Goal: Information Seeking & Learning: Learn about a topic

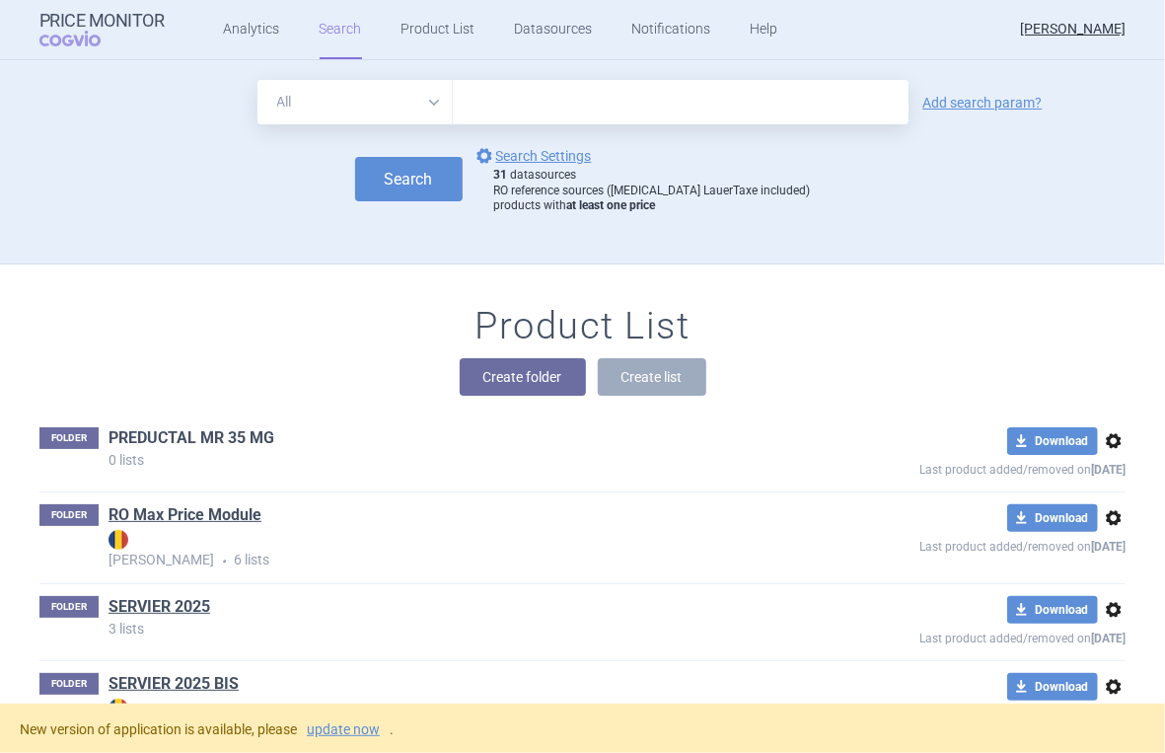
click at [225, 428] on link "PREDUCTAL MR 35 MG" at bounding box center [191, 438] width 166 height 22
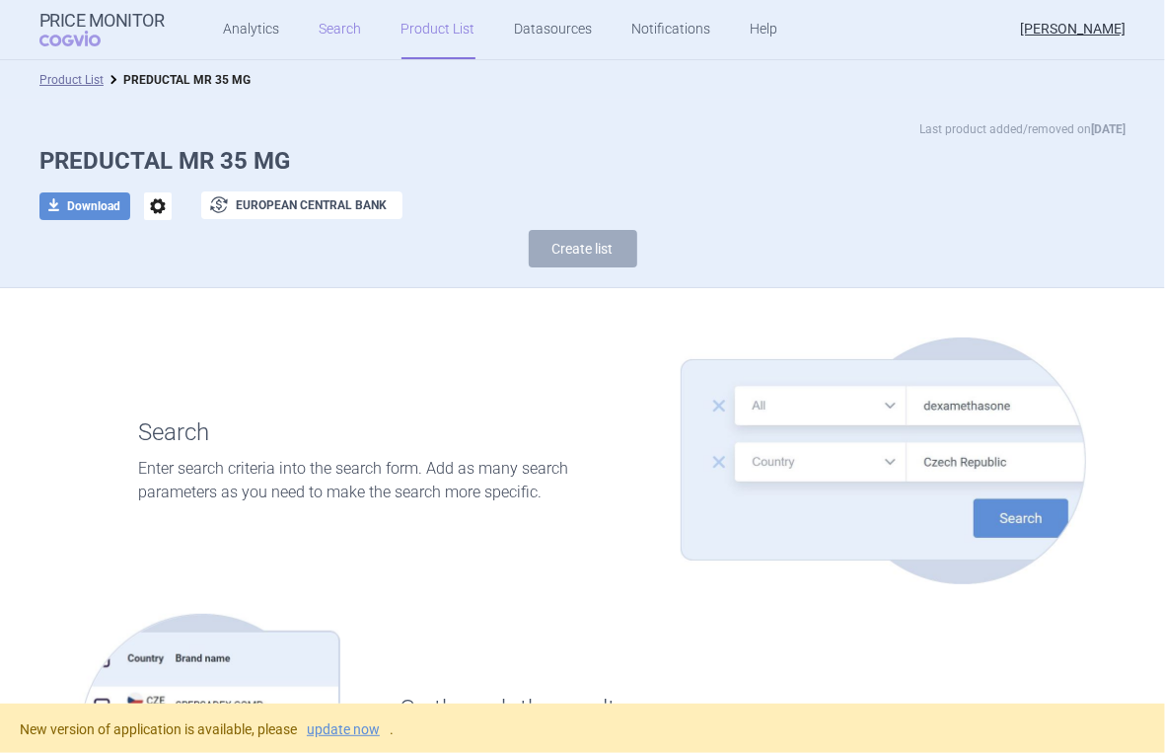
click at [359, 24] on link "Search" at bounding box center [341, 29] width 42 height 59
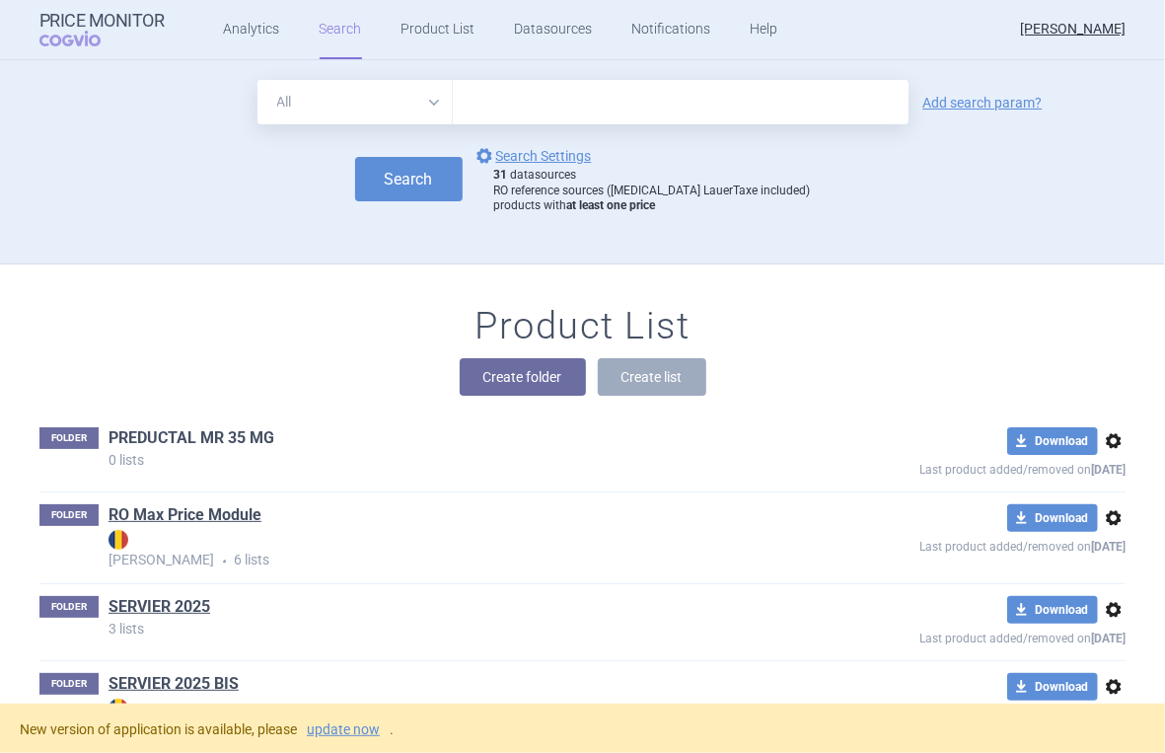
click at [218, 430] on link "PREDUCTAL MR 35 MG" at bounding box center [191, 438] width 166 height 22
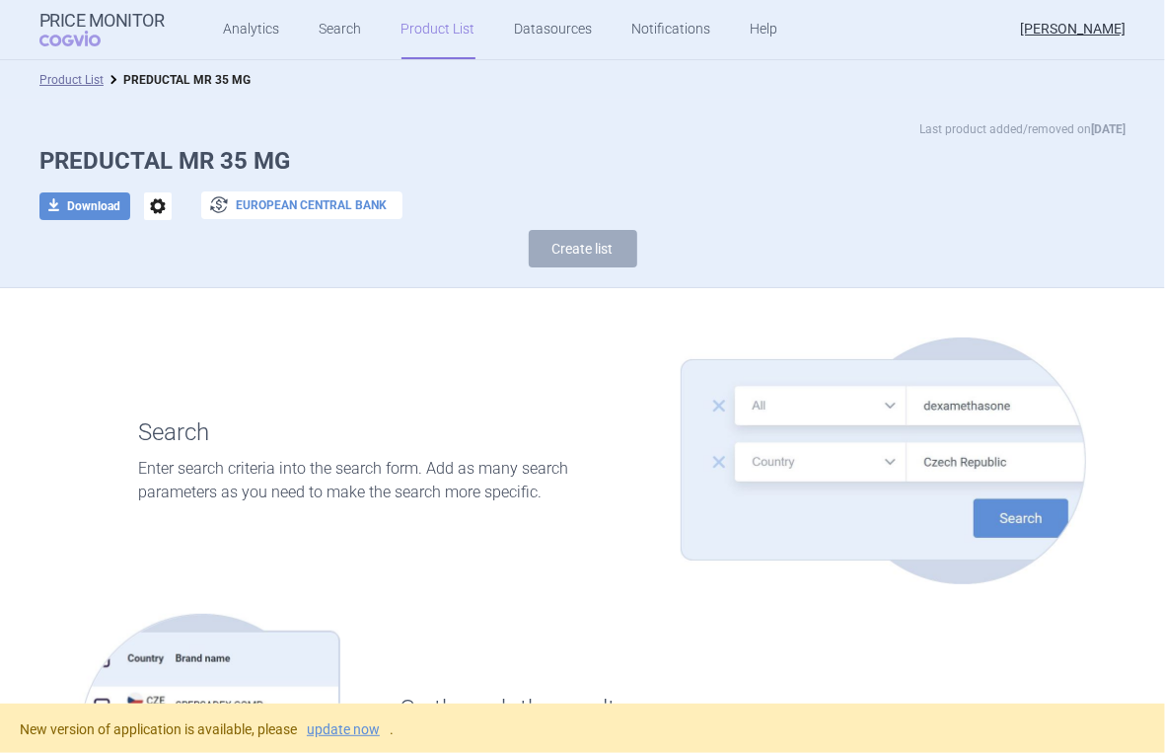
click at [283, 197] on button "exchange European Central Bank" at bounding box center [301, 205] width 201 height 28
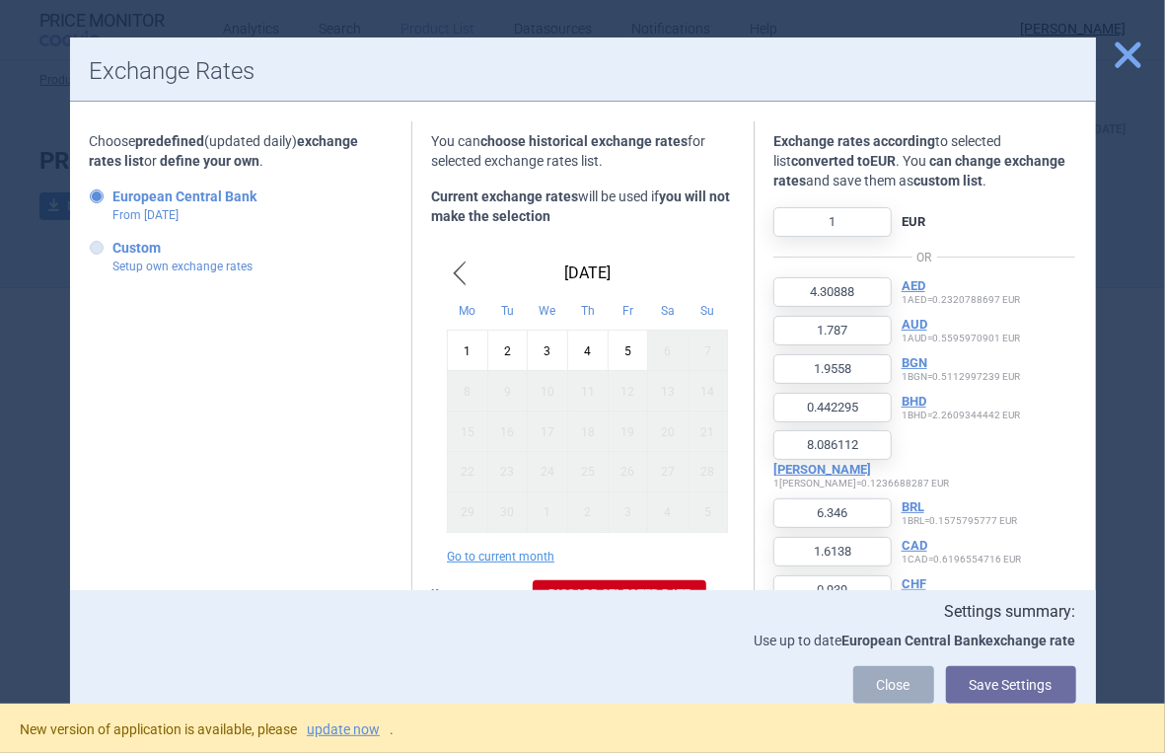
click at [96, 248] on icon at bounding box center [97, 248] width 14 height 14
click at [96, 248] on input "Custom Setup own exchange rates" at bounding box center [101, 249] width 20 height 20
radio input "true"
type input "0.8476"
type input "0.3519"
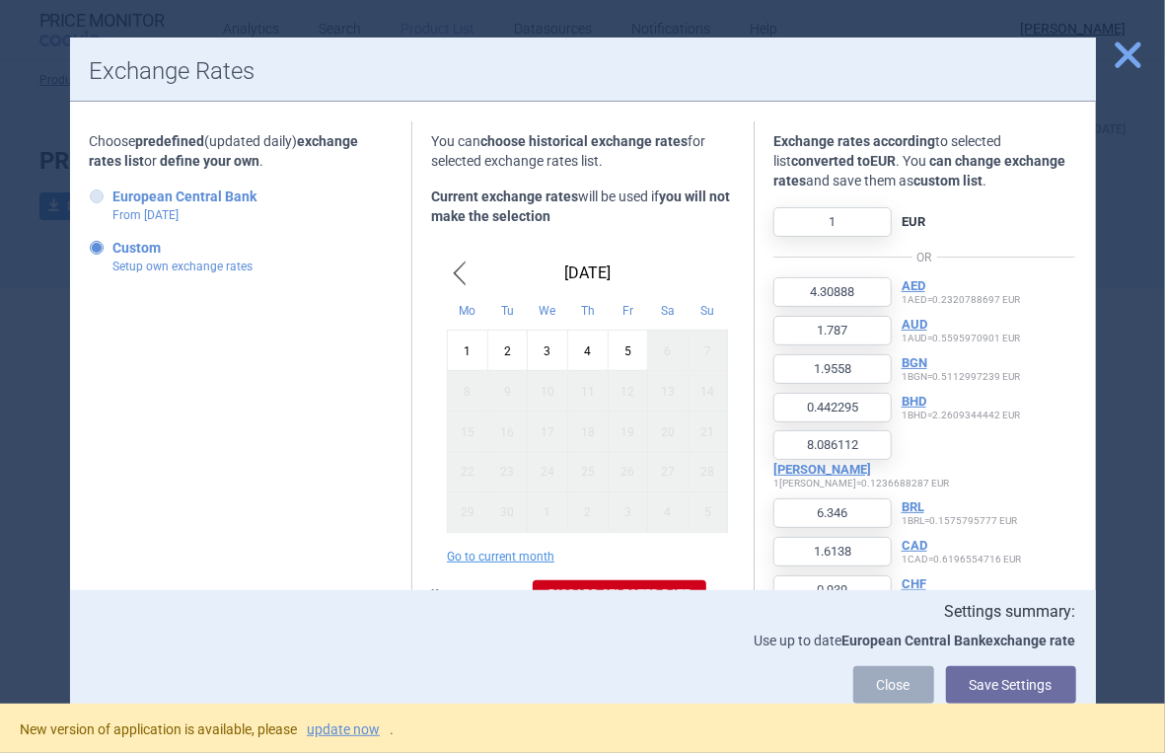
type input "0.3851"
type input "0.0868"
type input "1.5907"
type input "1.2495"
type input "0.3178"
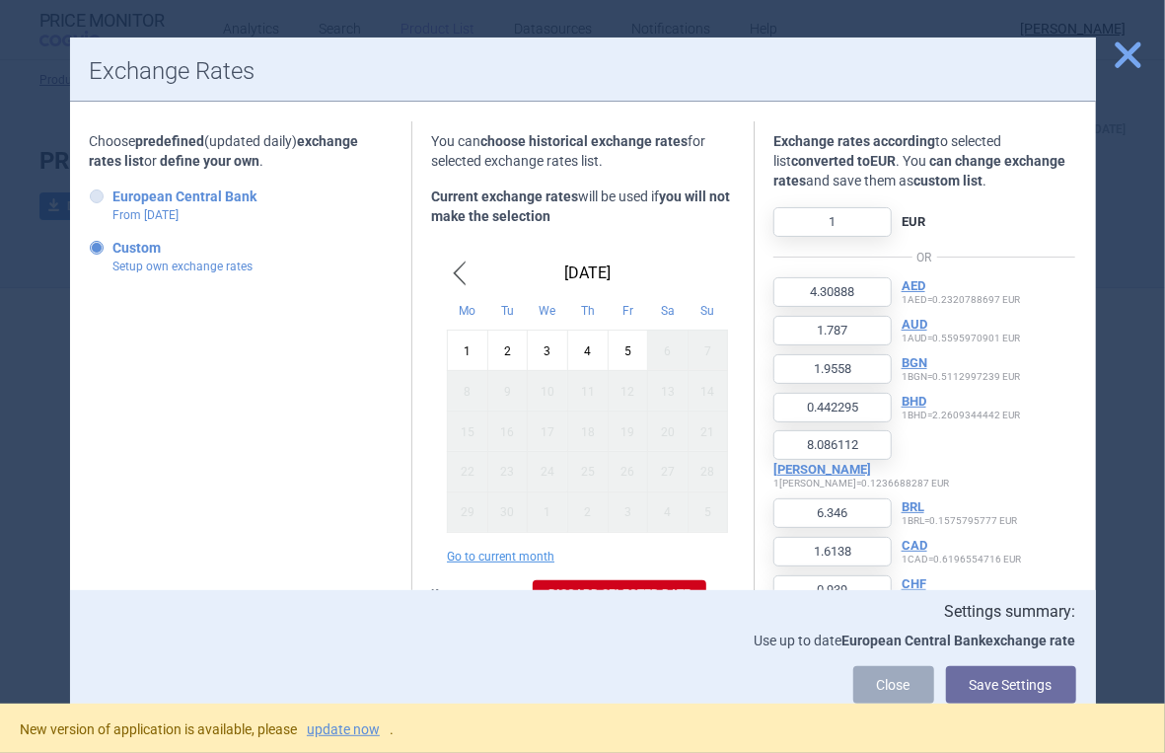
type input "0.1849"
type input "1.6439"
type input "918.0189"
type input "4.8085"
type input "1.4698"
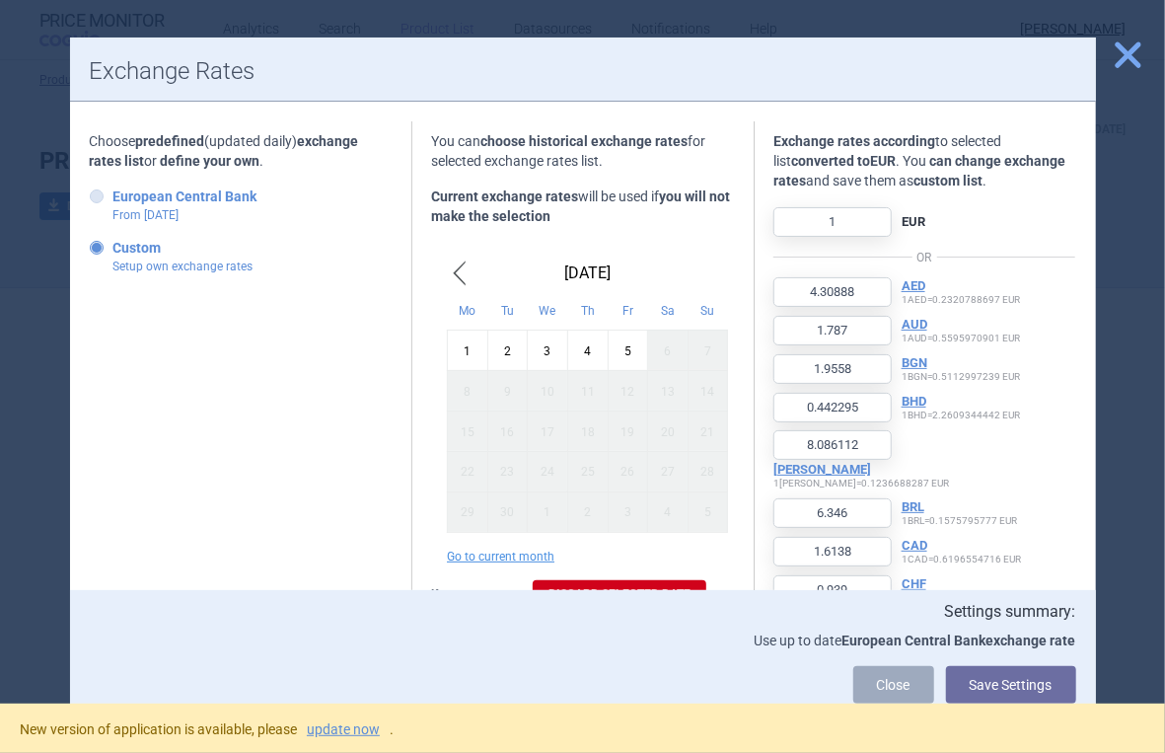
type input "29.9464"
type input "0.1709"
type input "77.3325"
type input "0.7685"
type input "20.3242"
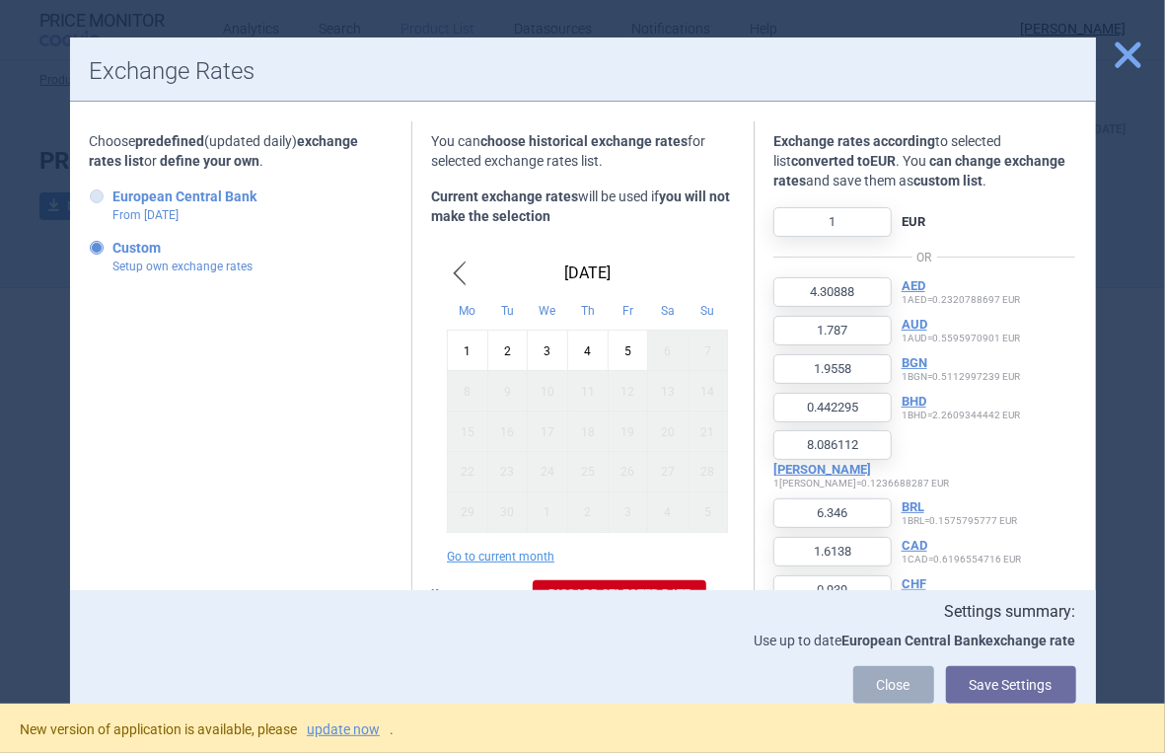
type input "28.1567"
type input "0.1636"
type input "34.0814"
type input "320.3169"
type input "0.0705"
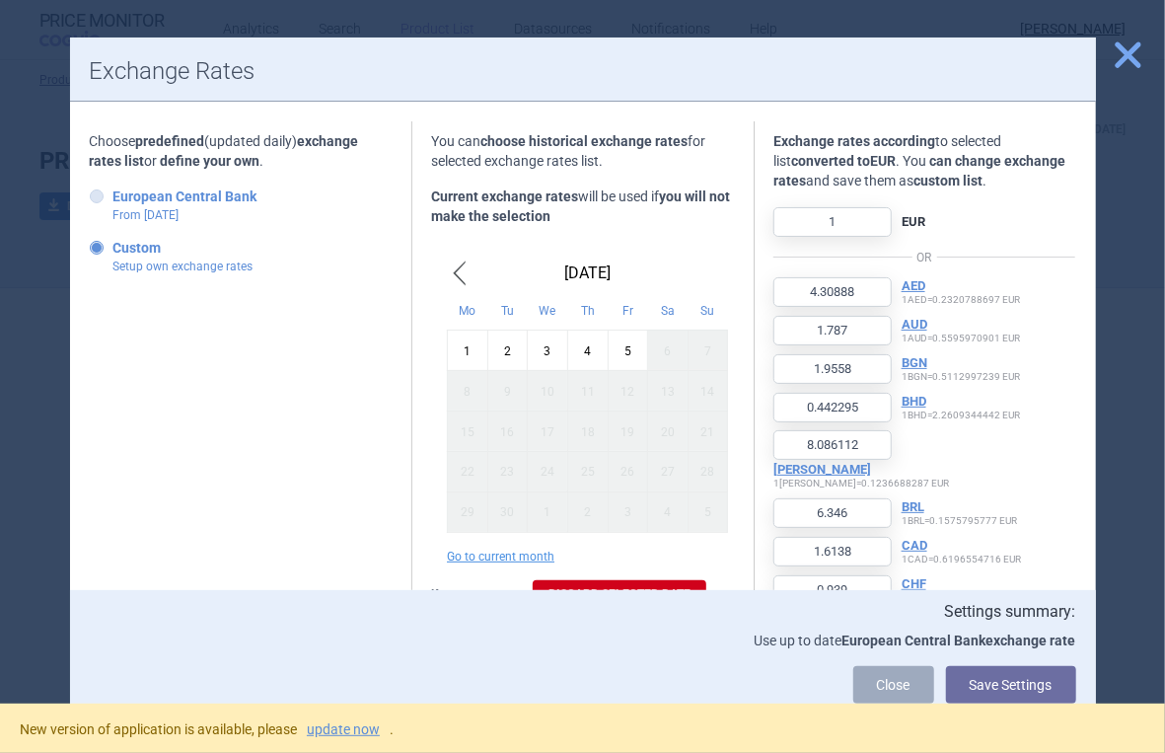
type input "123.7118"
type input "20614.0775"
type input "3.8638"
type input "0.9731"
type input "2.3137"
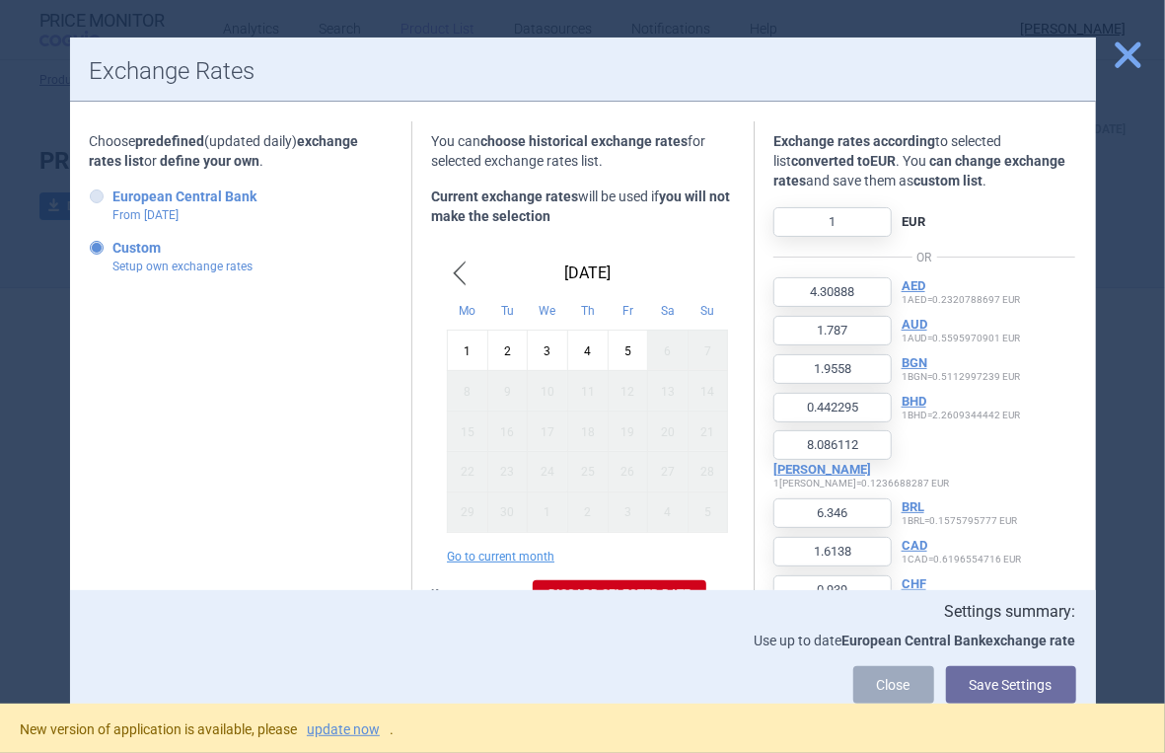
type input "0.3919"
type input "0.0887"
type input "0.8369"
type input "0.8414"
type input "23.0716"
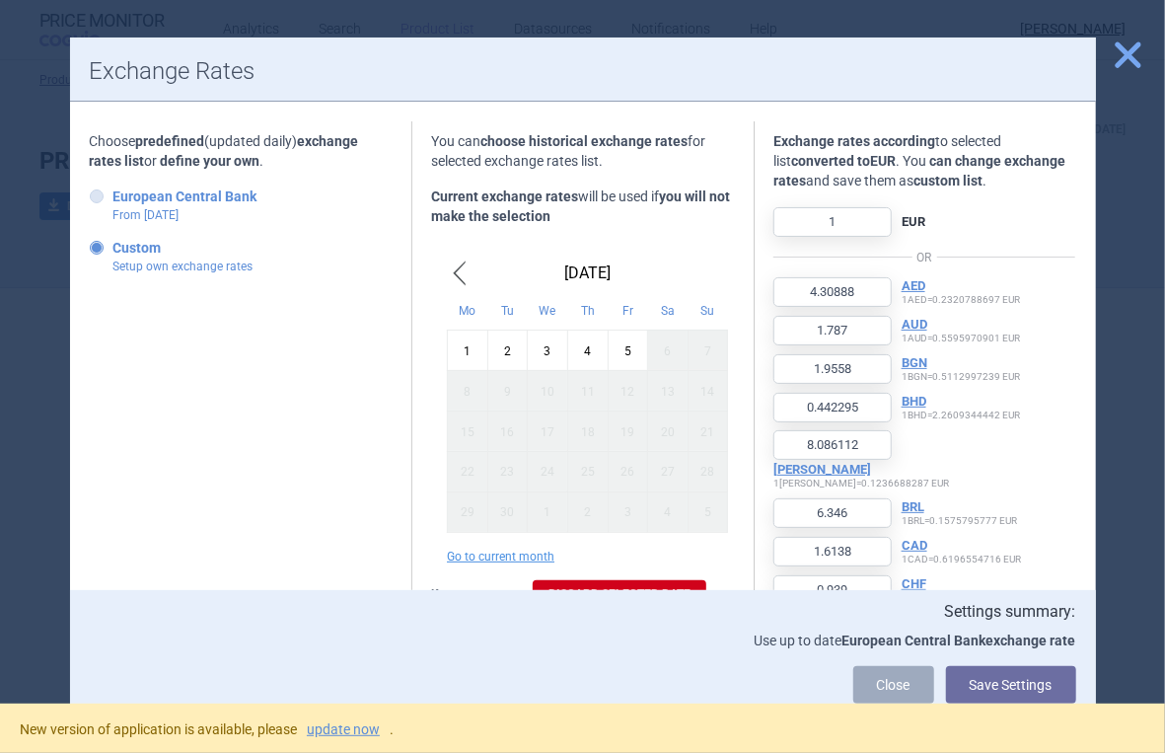
type input "18.7368"
type input "0.8656"
type input "2.1661"
type input "0.2303"
type input "2862.9761"
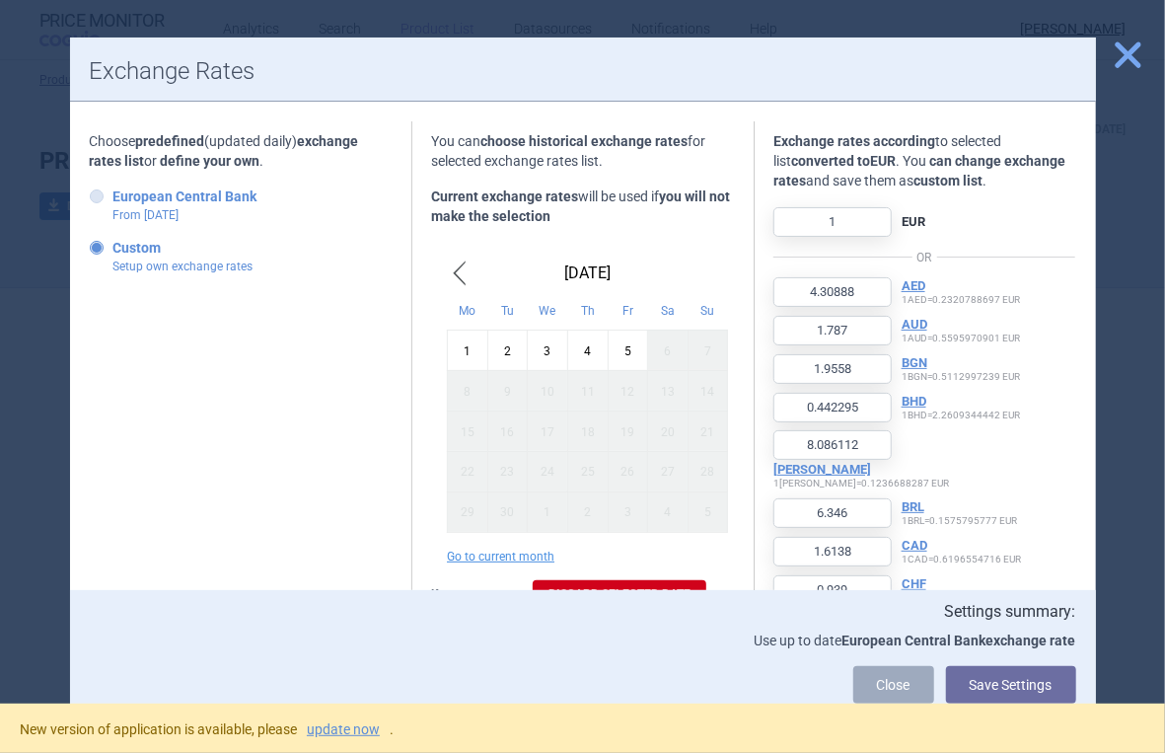
type input "4.0688"
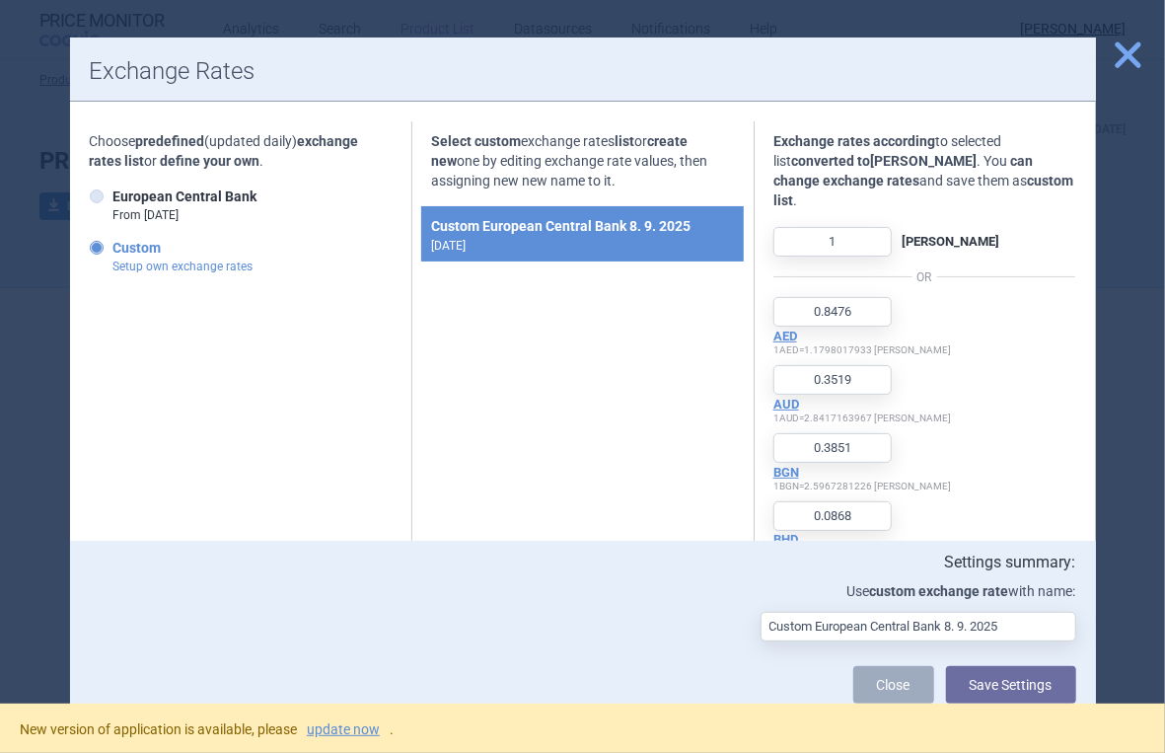
click at [545, 221] on strong "Custom European Central Bank 8. 9. 2025" at bounding box center [582, 226] width 303 height 24
click at [841, 227] on input "1" at bounding box center [832, 242] width 118 height 30
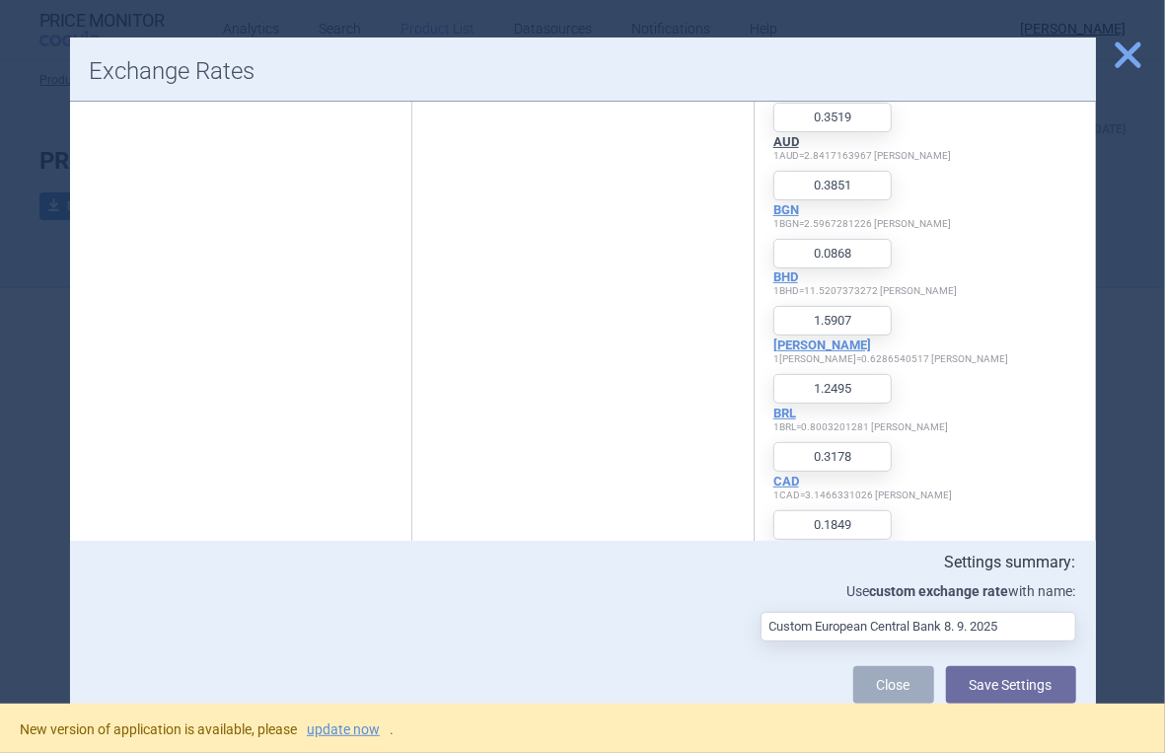
scroll to position [395, 0]
type input "4.3047"
type input "1.7872"
type input "1.9558"
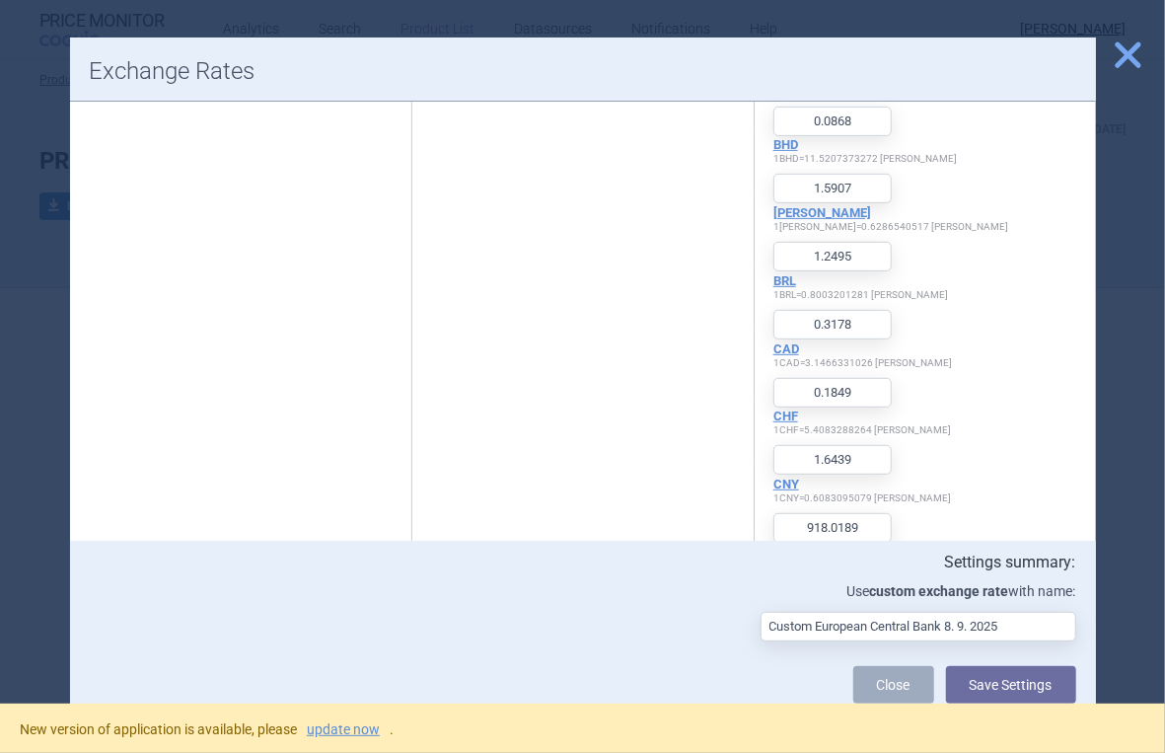
type input "0.4408"
type input "8.0787"
type input "6.3458"
type input "1.614"
type input "0.9391"
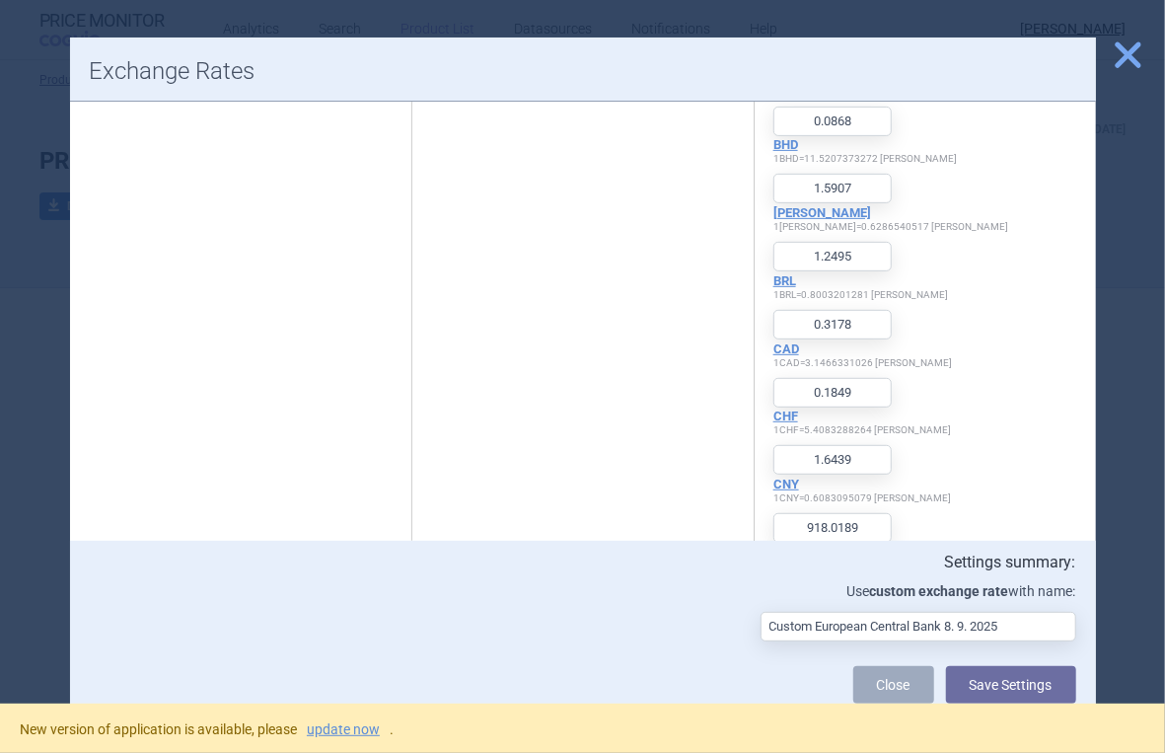
type input "8.3489"
type input "4662.3426"
type input "24.4209"
type input "7.4647"
type input "152.0888"
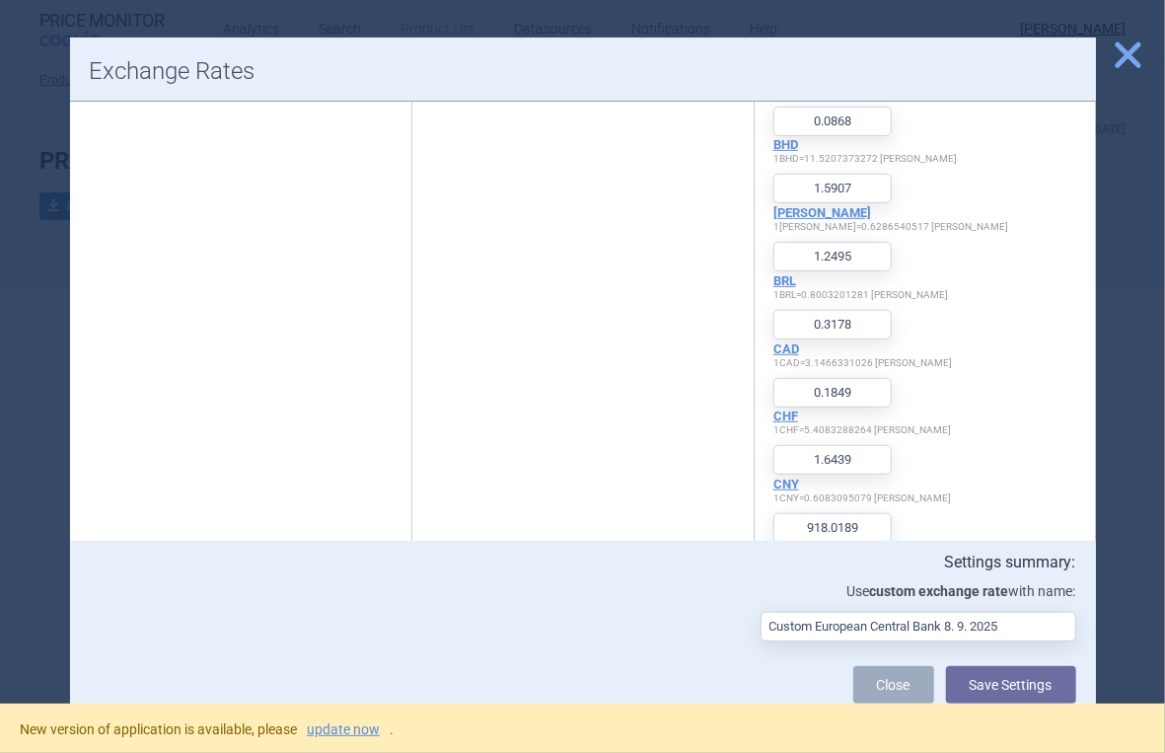
type input "0.8679"
type input "392.7486"
type input "3.903"
type input "103.2205"
type input "142.9994"
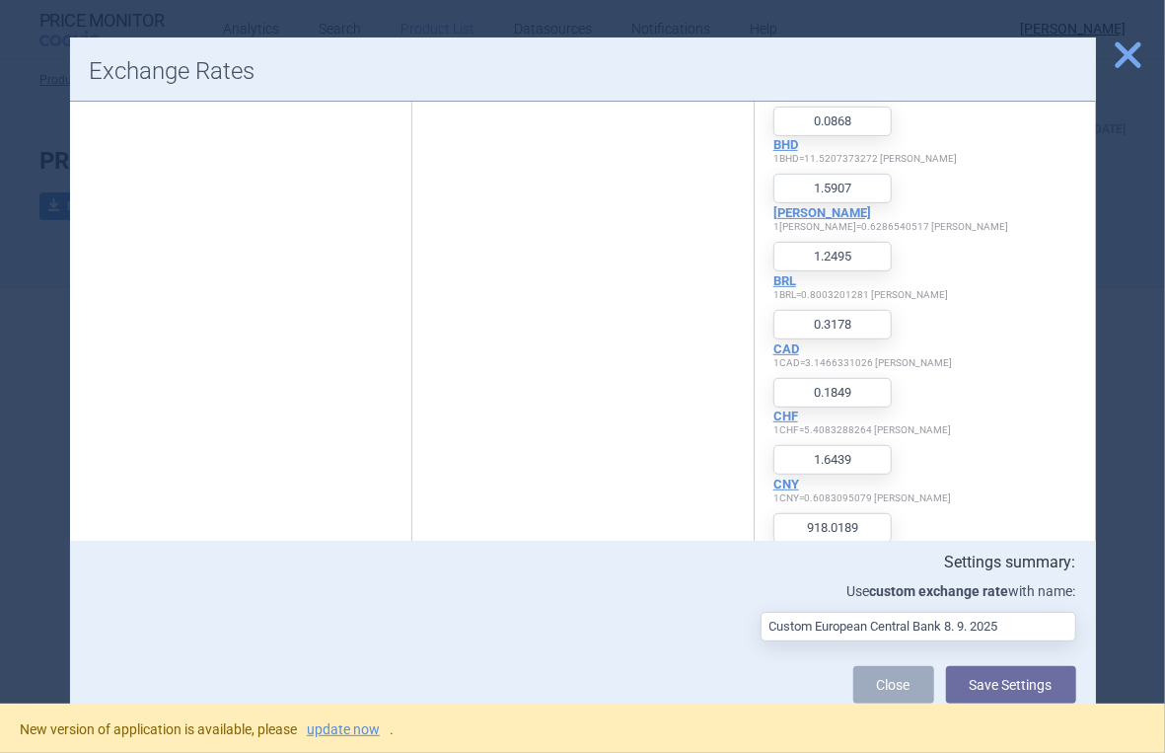
type input "0.8309"
type input "173.0892"
type input "1626.7934"
type input "0.358"
type input "628.2951"
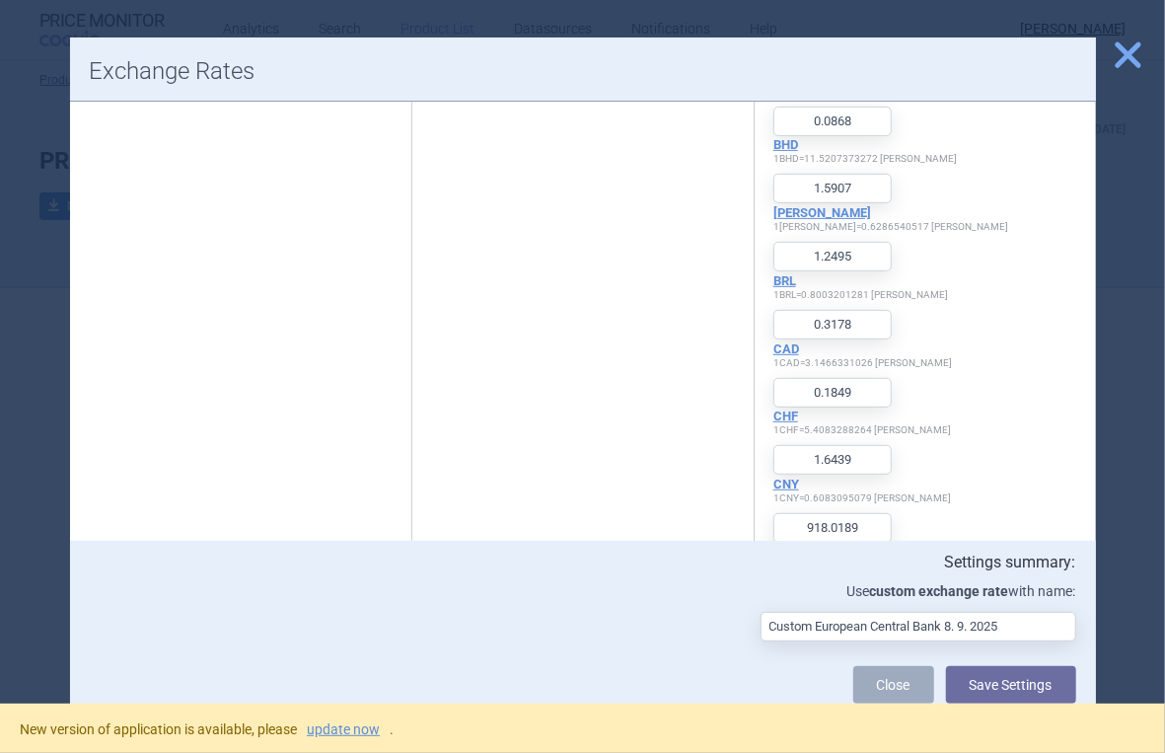
type input "104692.7154"
type input "19.6231"
type input "4.9421"
type input "11.7506"
type input "1.9903"
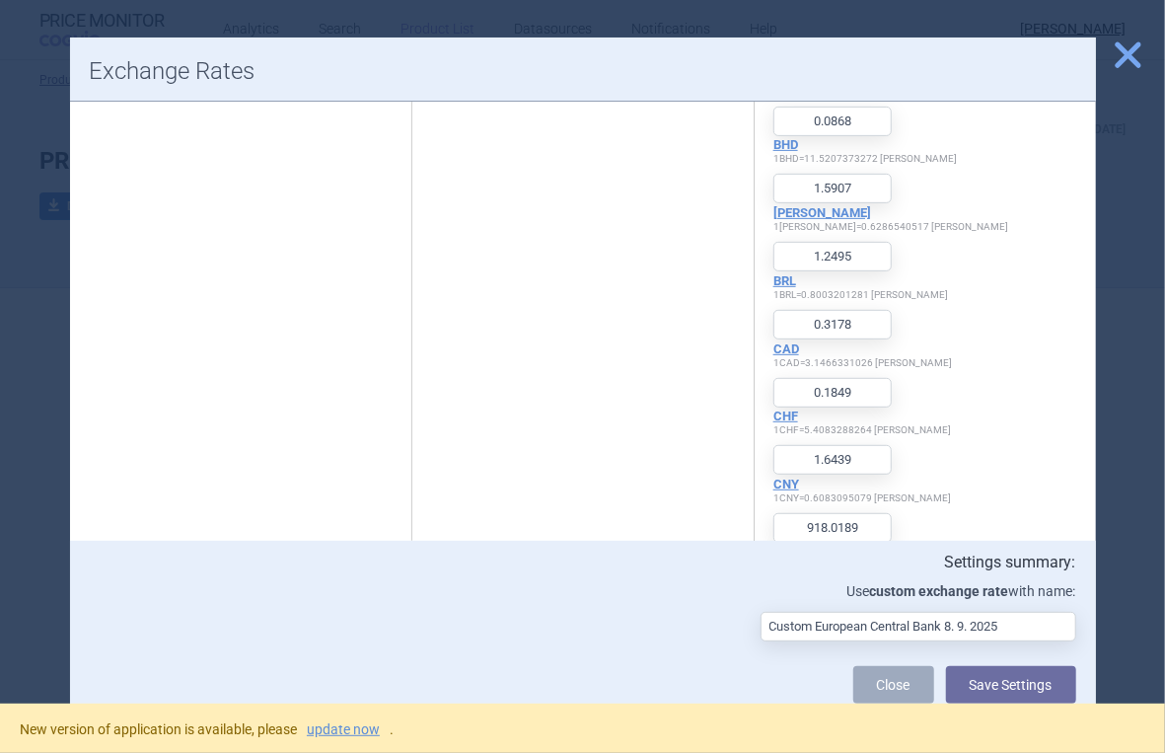
type input "0.4505"
type input "4.2504"
type input "4.2732"
type input "117.1737"
type input "95.1586"
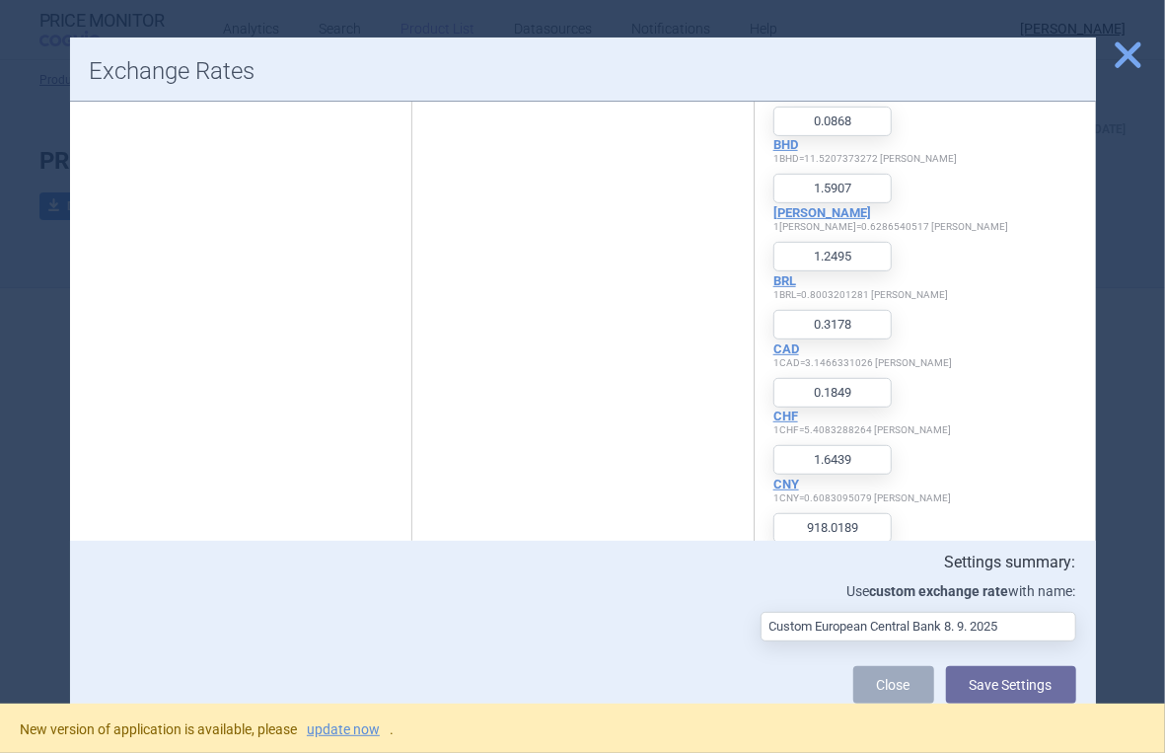
type input "4.3961"
type input "11.001"
type input "1.1696"
type input "14540.1967"
type input "20.6642"
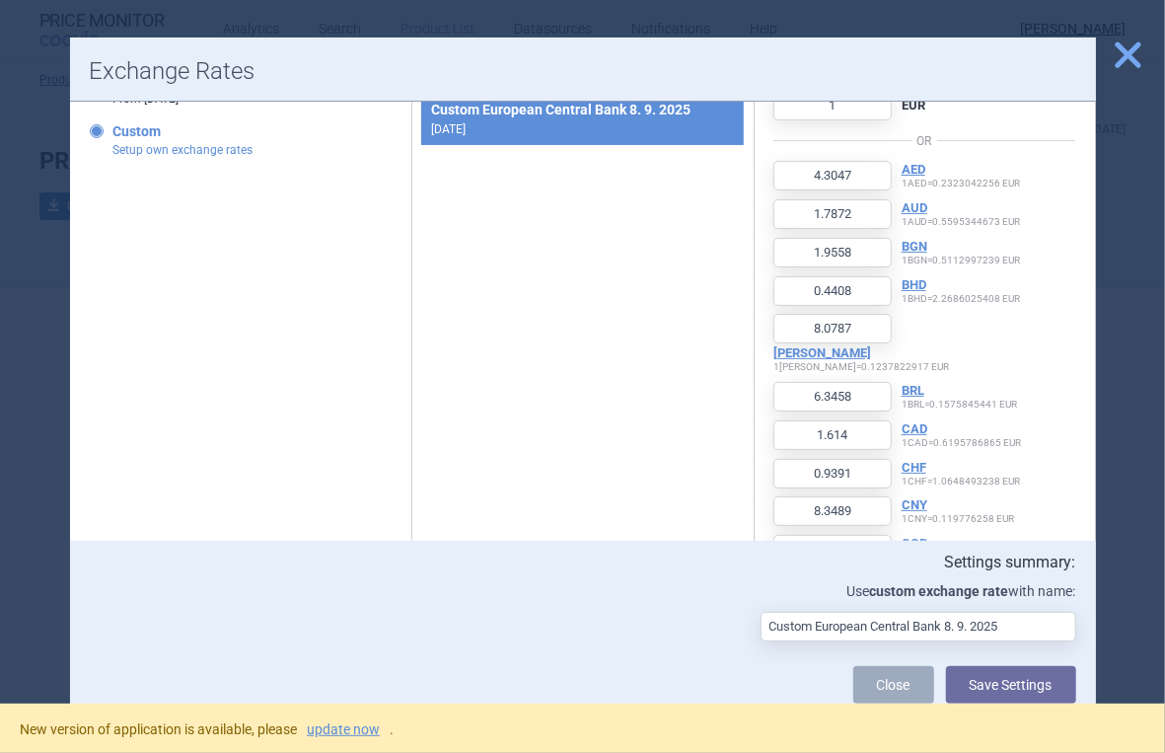
scroll to position [0, 0]
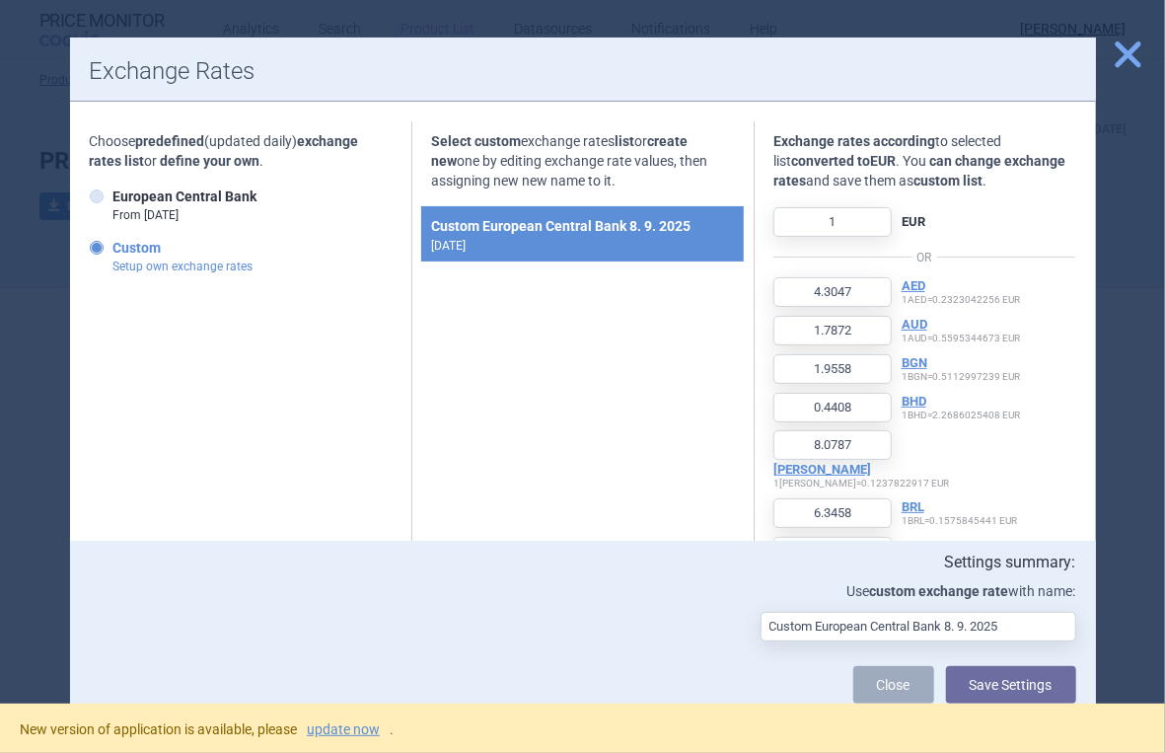
click at [1128, 46] on span "close" at bounding box center [1128, 54] width 35 height 35
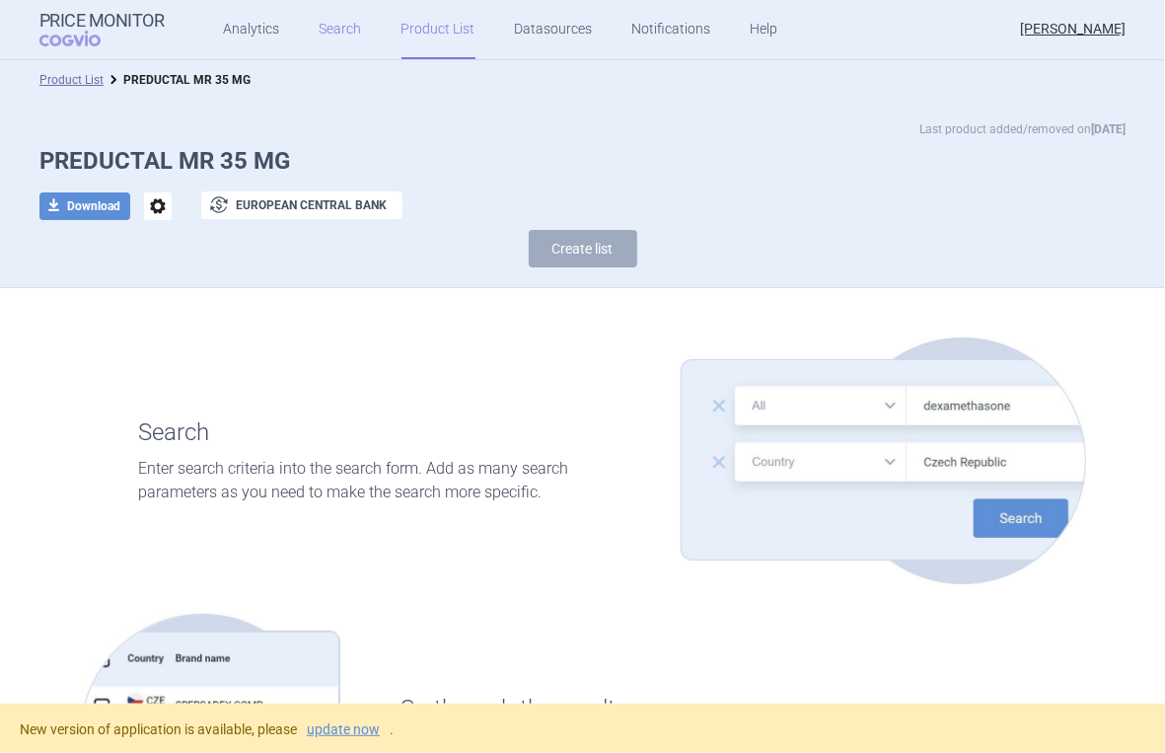
click at [330, 21] on link "Search" at bounding box center [341, 29] width 42 height 59
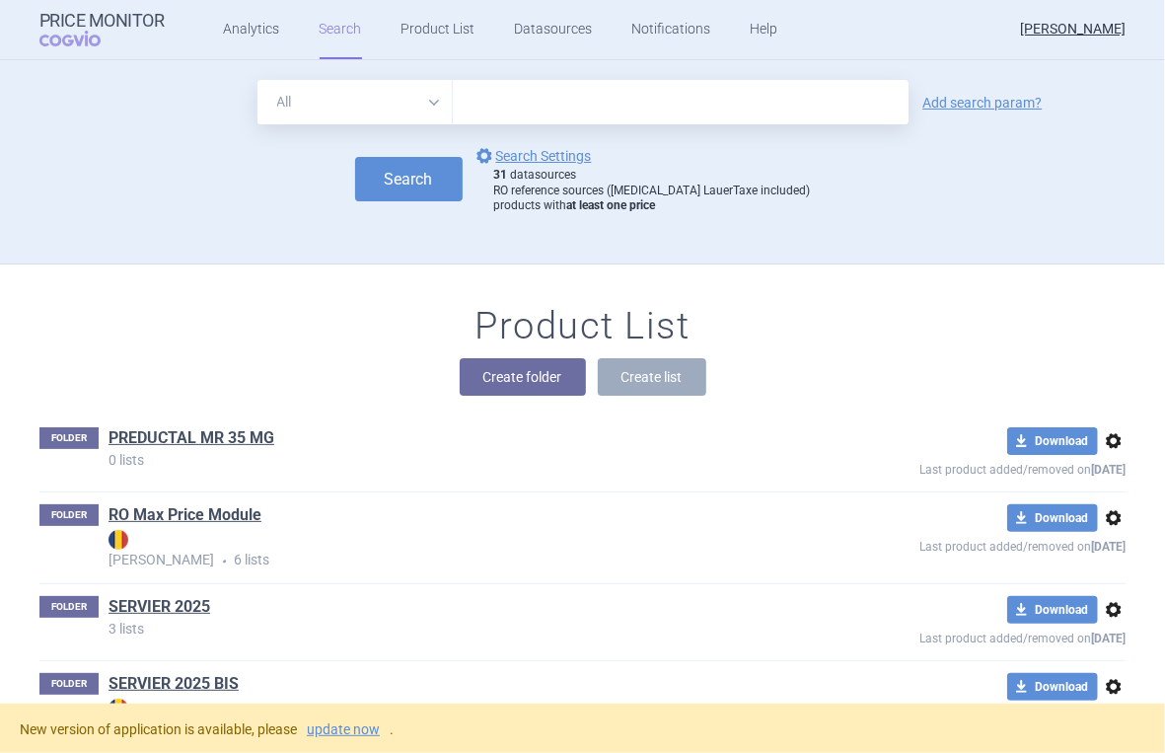
click at [419, 103] on select "All Brand Name ATC Company Active Substance Country Newer than" at bounding box center [354, 102] width 195 height 44
click at [475, 97] on input "text" at bounding box center [681, 102] width 456 height 44
type input "P"
click at [430, 98] on select "All Brand Name ATC Company Active Substance Country Newer than" at bounding box center [354, 102] width 195 height 44
select select "activeSubstance"
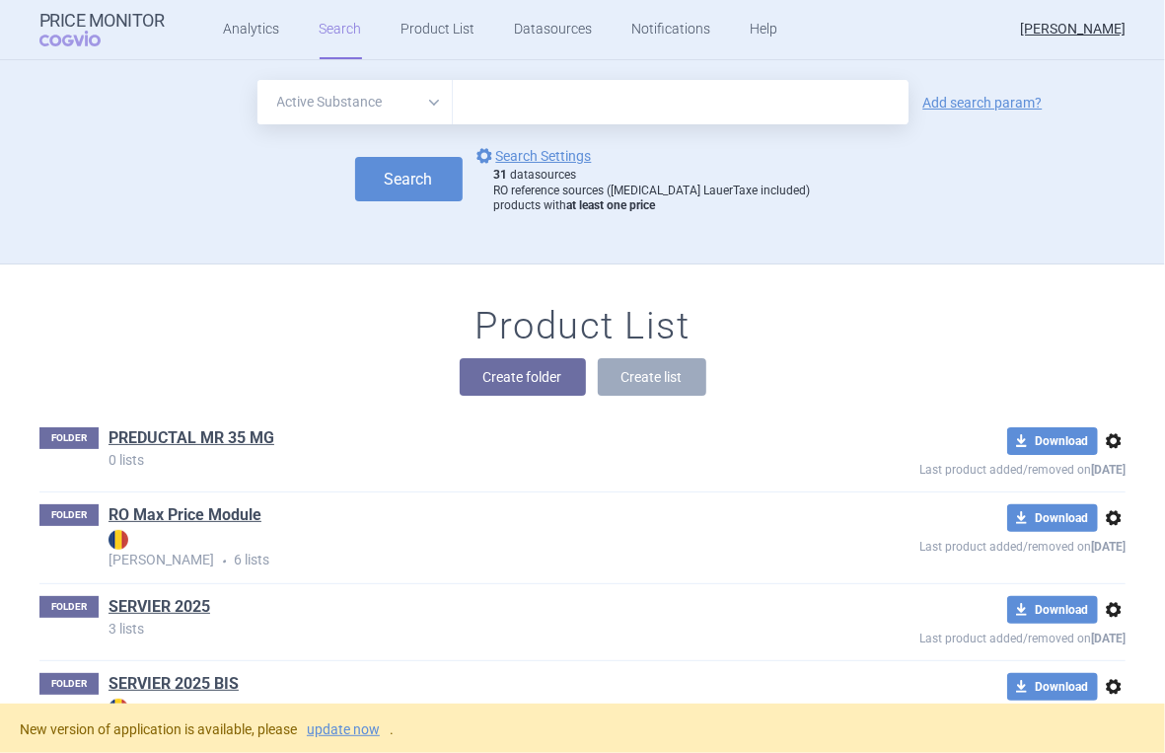
click at [257, 80] on select "All Brand Name ATC Company Active Substance Country Newer than" at bounding box center [354, 102] width 195 height 44
click at [477, 98] on input "text" at bounding box center [681, 102] width 456 height 44
type input "TRIMETAZIDIN"
click at [947, 106] on link "Add search param?" at bounding box center [982, 103] width 119 height 14
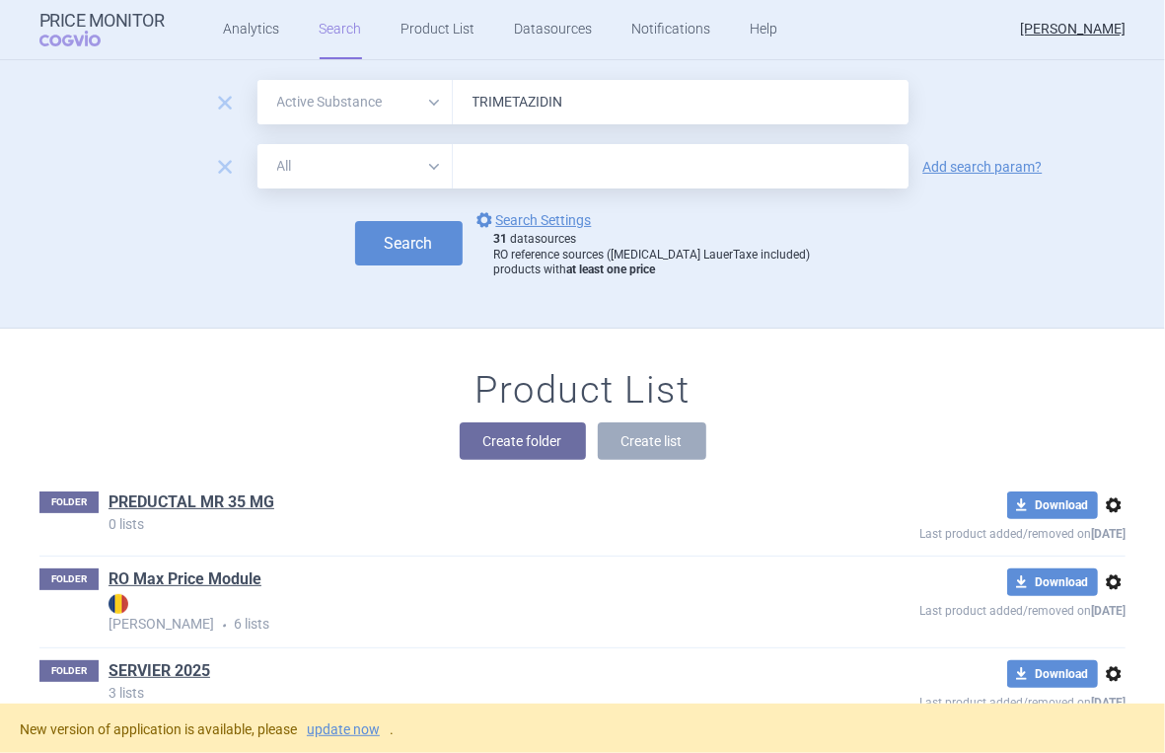
click at [677, 173] on input "text" at bounding box center [681, 166] width 456 height 44
click at [421, 169] on select "All Brand Name ATC Company Active Substance Country Newer than" at bounding box center [354, 166] width 195 height 44
select select "mah"
click at [257, 144] on select "All Brand Name ATC Company Active Substance Country Newer than" at bounding box center [354, 166] width 195 height 44
click at [526, 174] on input "text" at bounding box center [681, 166] width 456 height 44
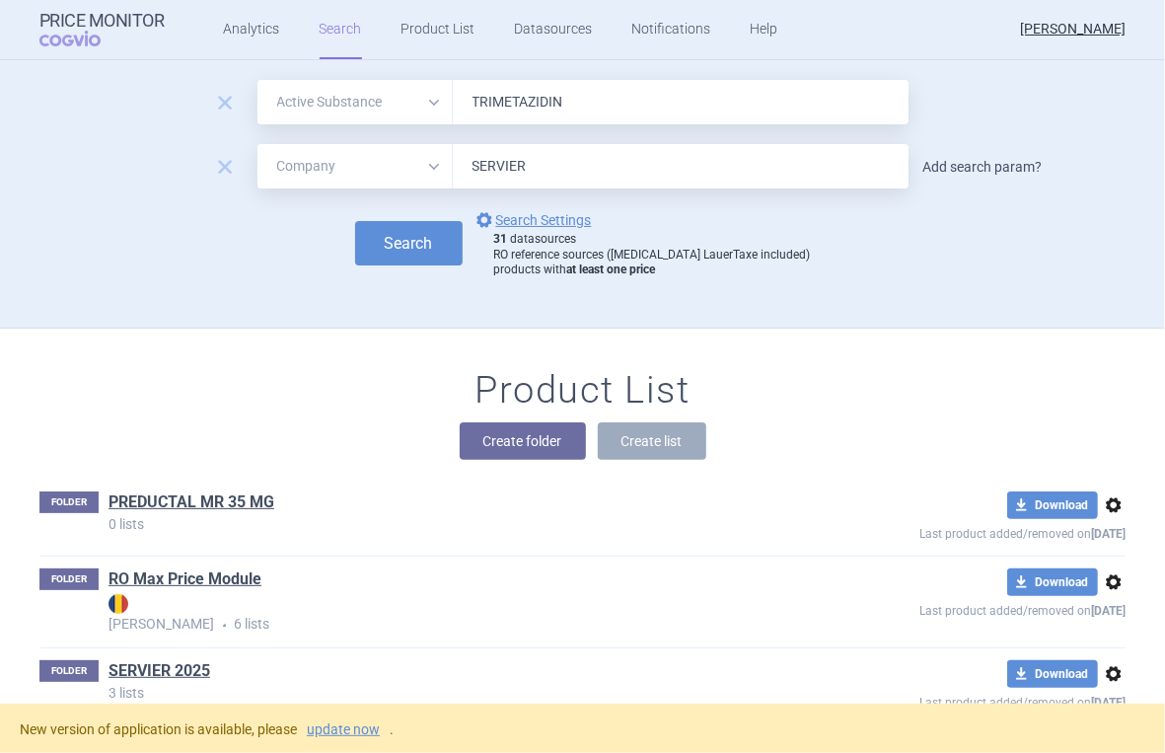
type input "SERVIER"
click at [947, 160] on link "Add search param?" at bounding box center [982, 167] width 119 height 14
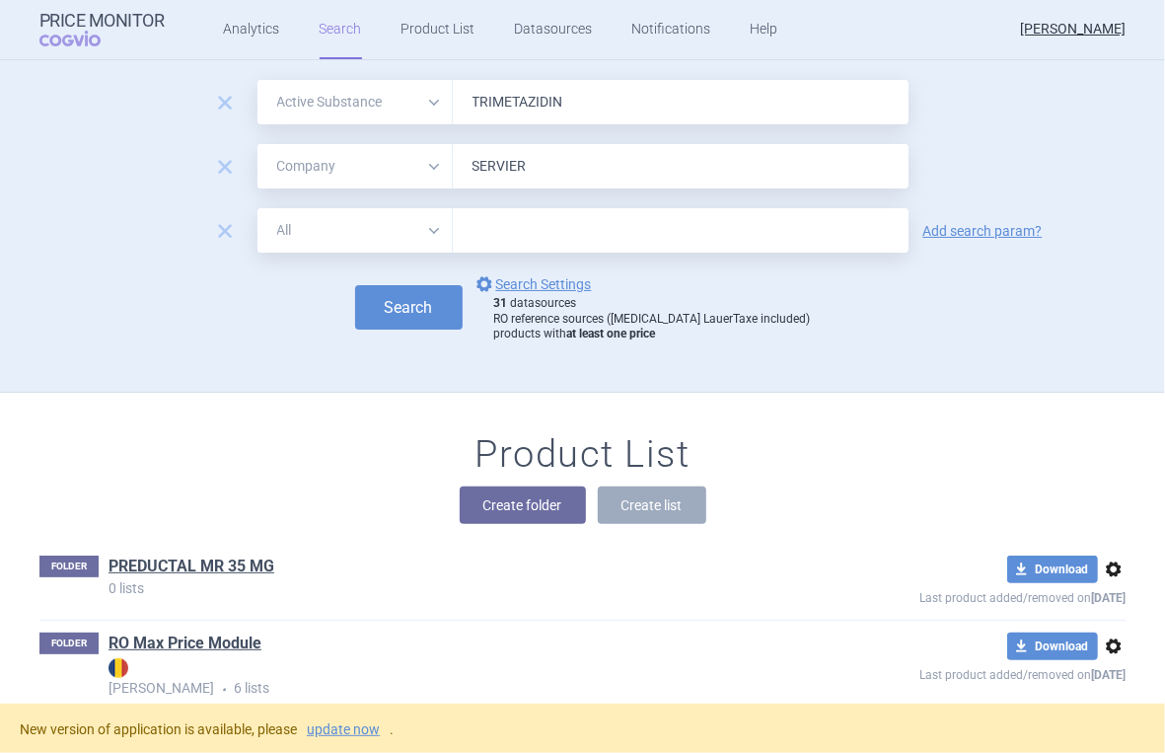
click at [424, 229] on select "All Brand Name ATC Company Active Substance Country Newer than" at bounding box center [354, 230] width 195 height 44
select select "country"
click at [257, 208] on select "All Brand Name ATC Company Active Substance Country Newer than" at bounding box center [354, 230] width 195 height 44
click at [544, 237] on input "text" at bounding box center [681, 231] width 436 height 26
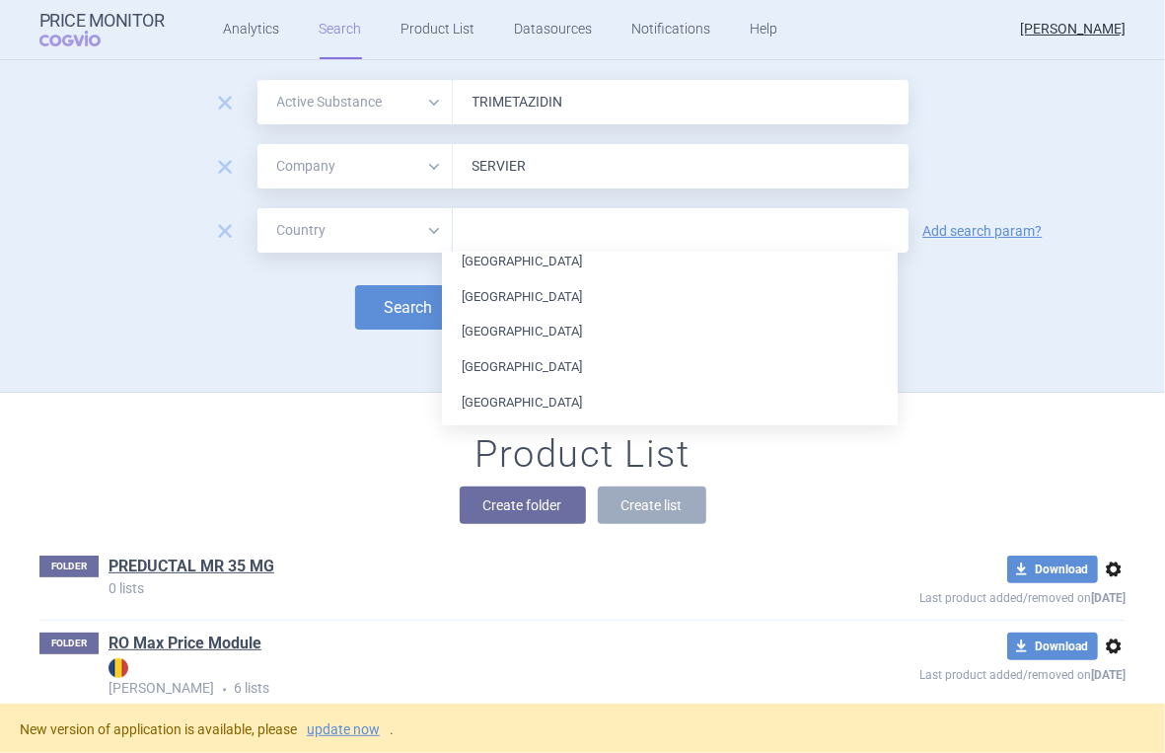
scroll to position [134, 0]
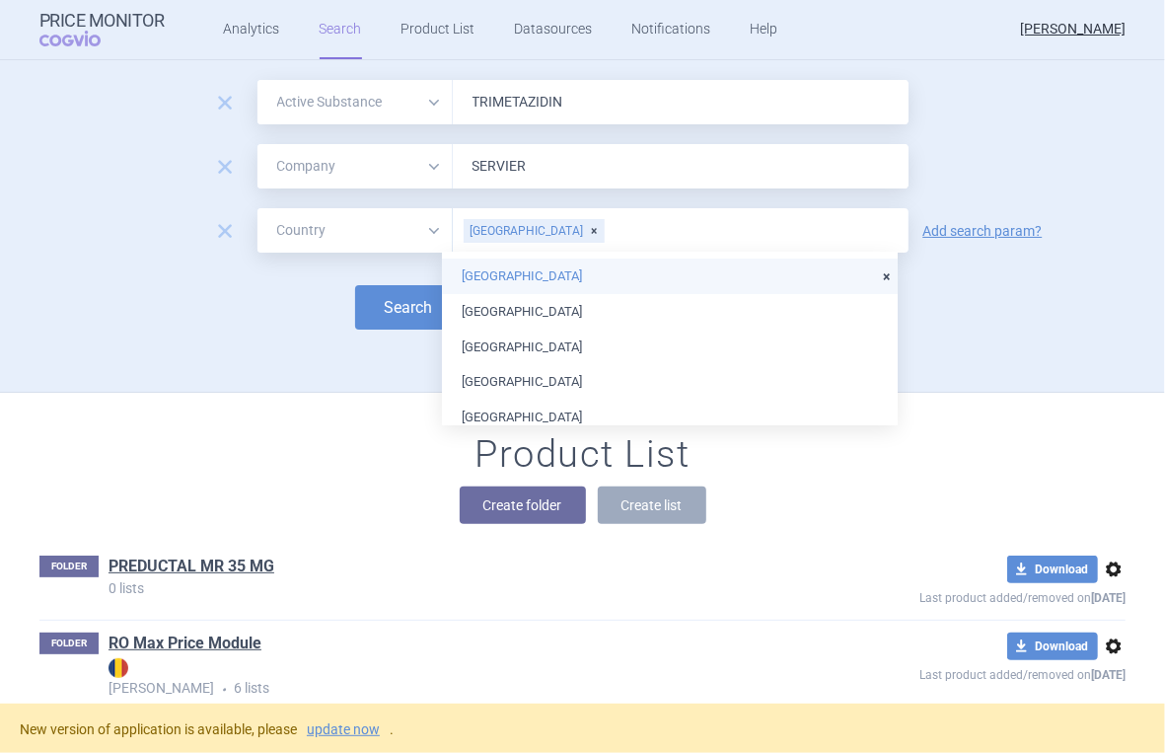
click at [598, 276] on li "[GEOGRAPHIC_DATA]" at bounding box center [670, 276] width 456 height 36
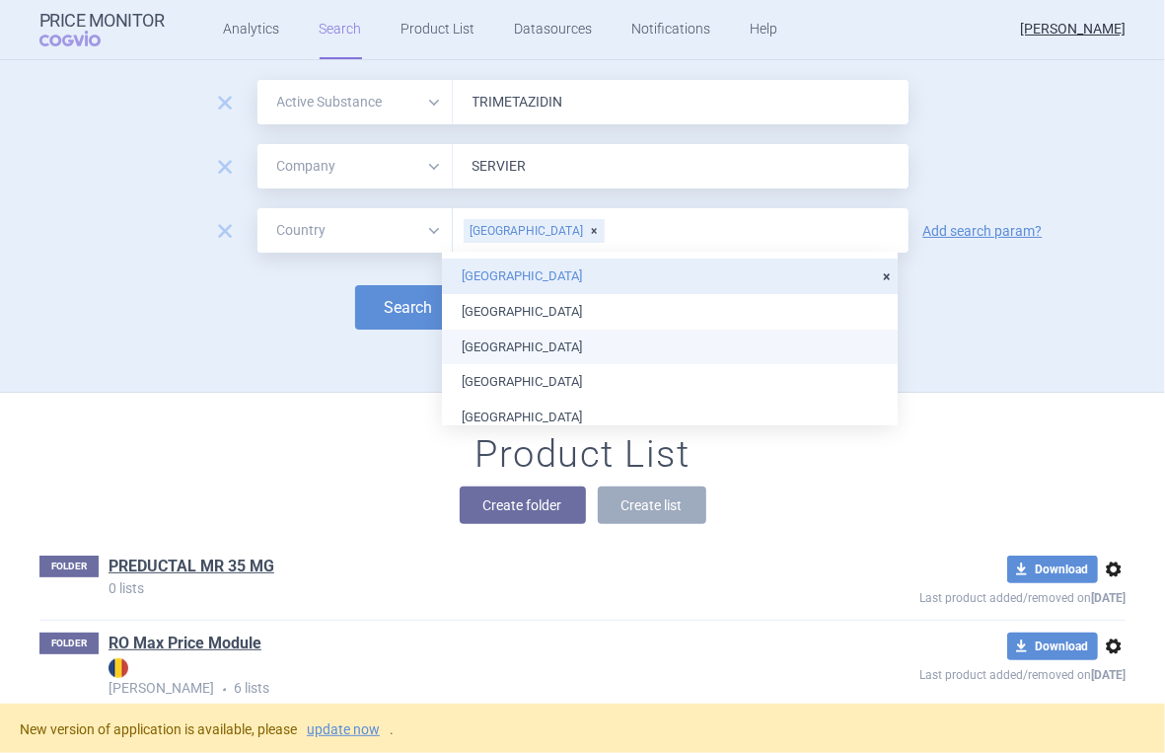
scroll to position [265, 0]
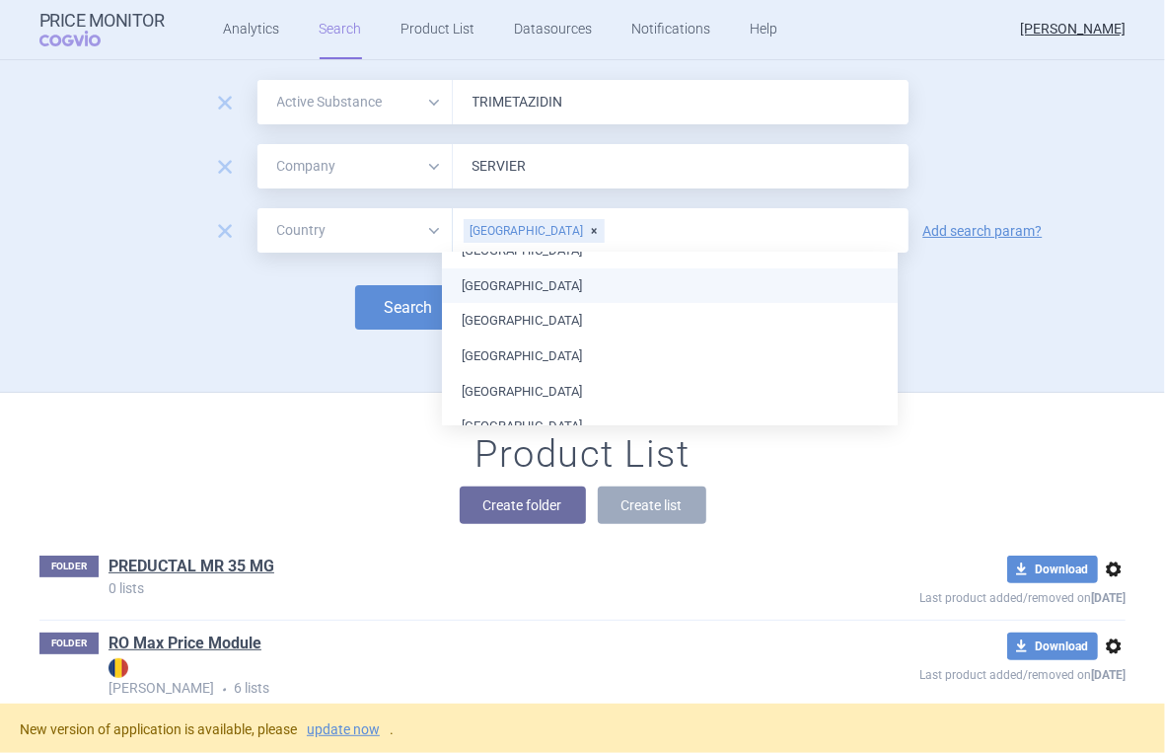
click at [593, 284] on li "[GEOGRAPHIC_DATA]" at bounding box center [670, 286] width 456 height 36
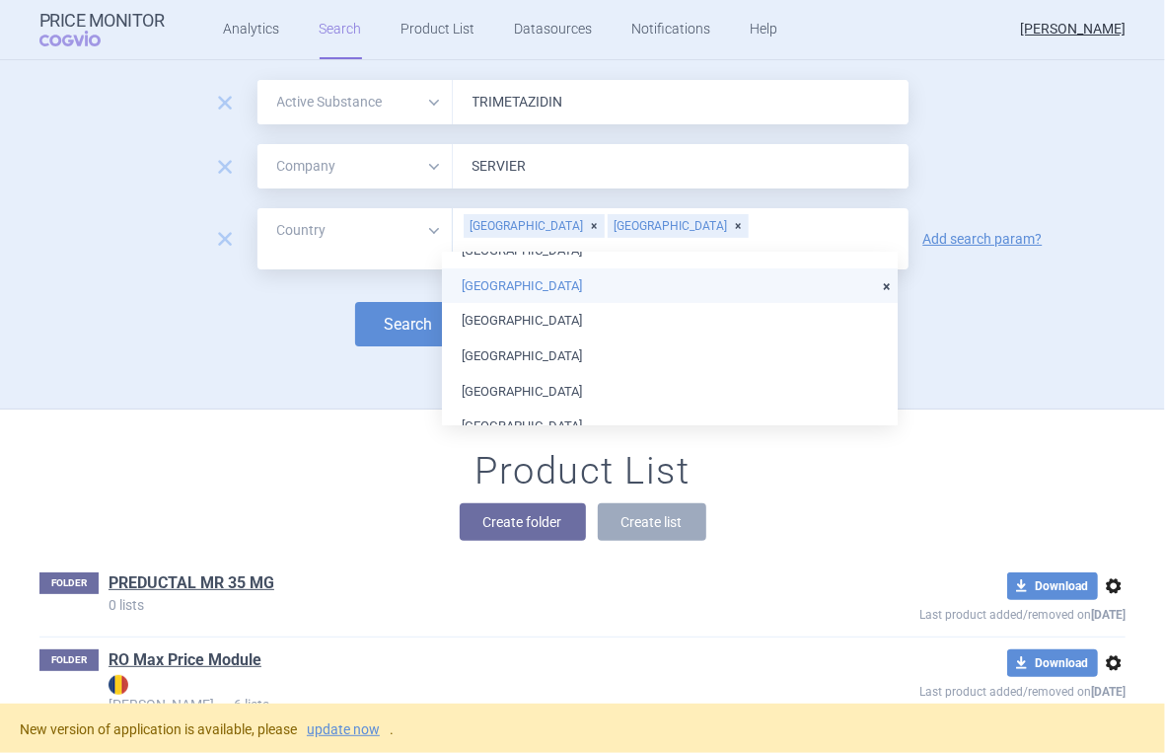
scroll to position [396, 0]
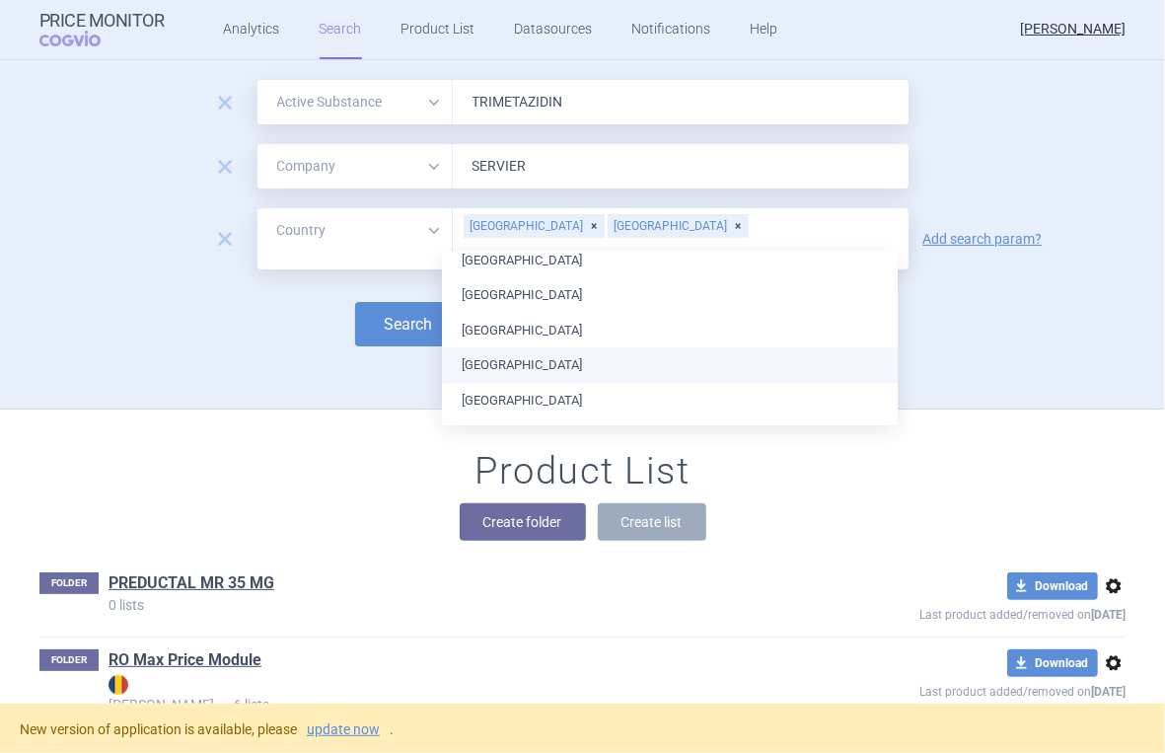
click at [585, 360] on li "[GEOGRAPHIC_DATA]" at bounding box center [670, 365] width 456 height 36
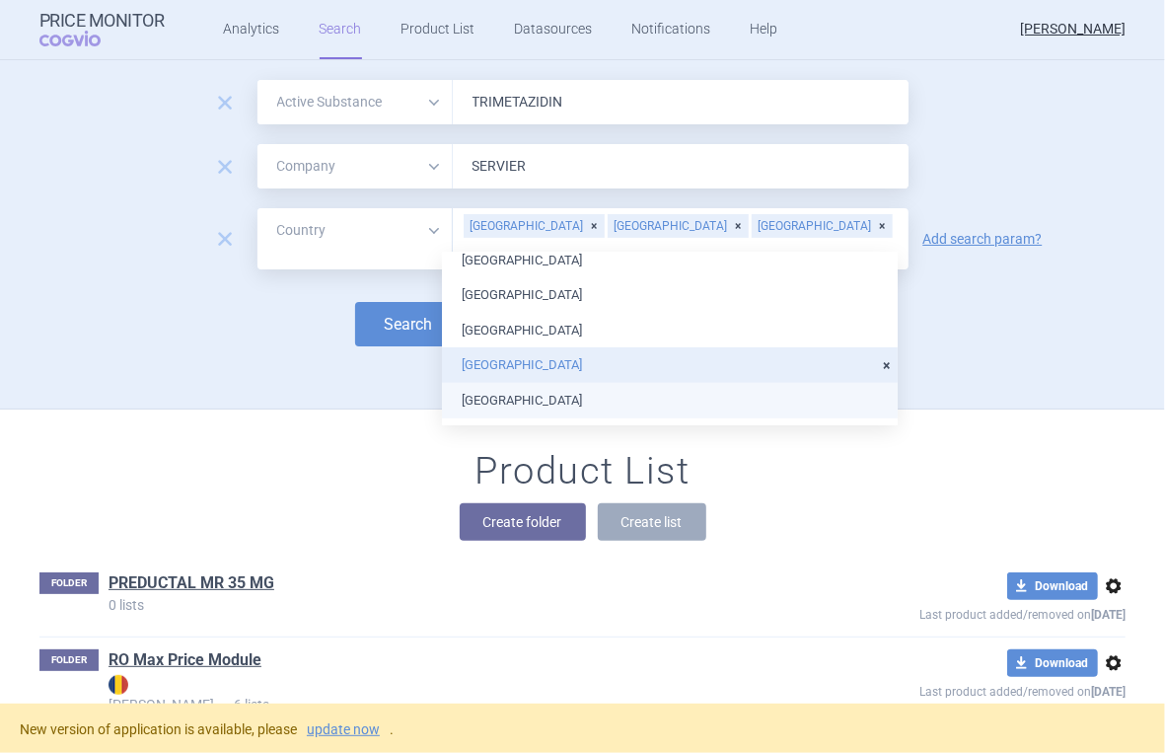
click at [584, 396] on ul "[GEOGRAPHIC_DATA] [GEOGRAPHIC_DATA] [GEOGRAPHIC_DATA] [GEOGRAPHIC_DATA] [GEOGRA…" at bounding box center [670, 593] width 456 height 1474
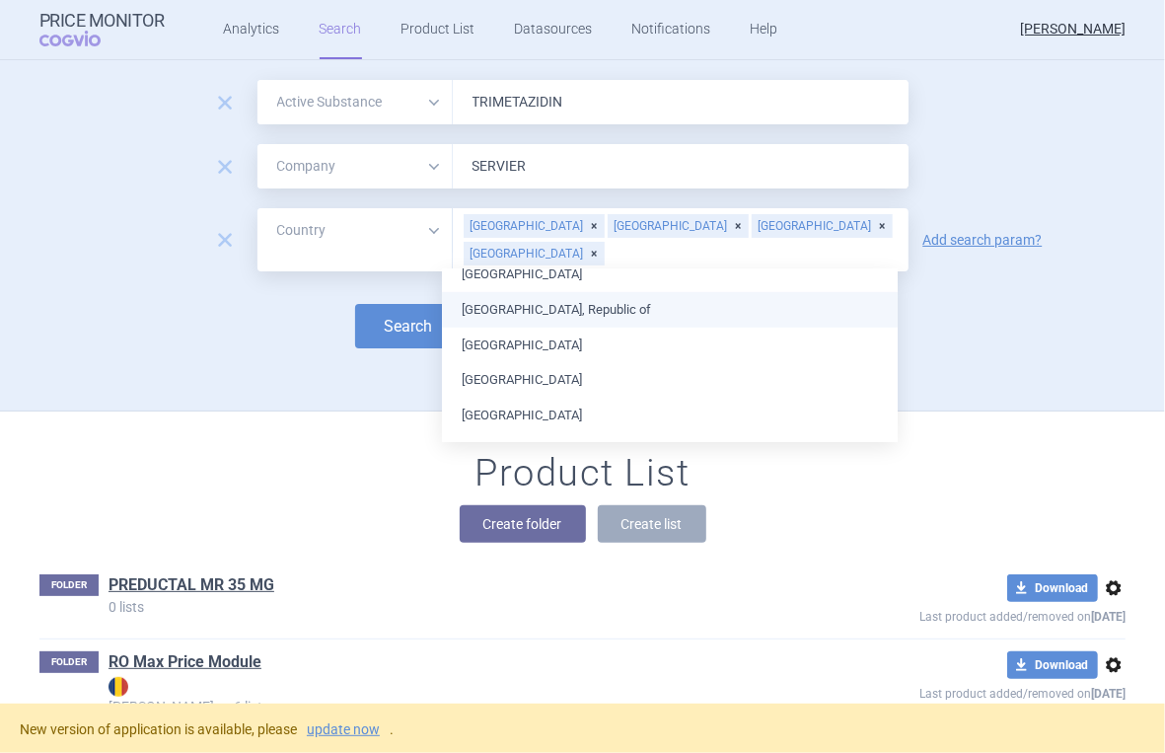
scroll to position [791, 0]
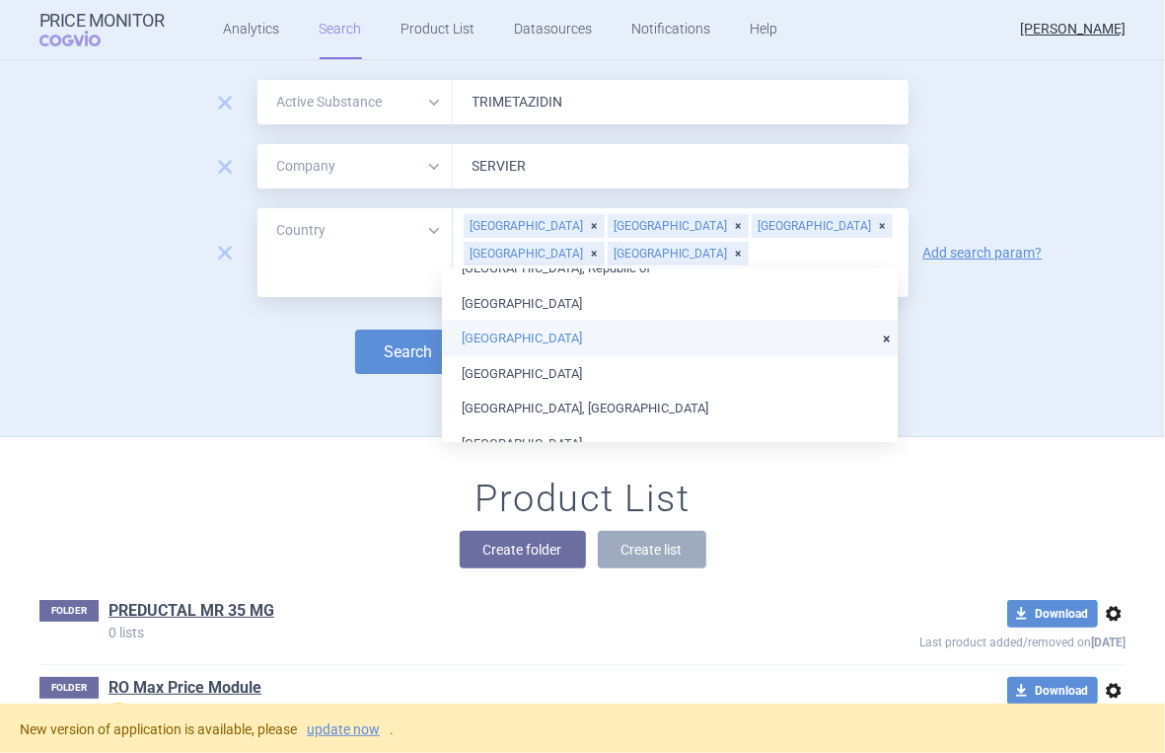
click at [567, 329] on li "[GEOGRAPHIC_DATA]" at bounding box center [670, 339] width 456 height 36
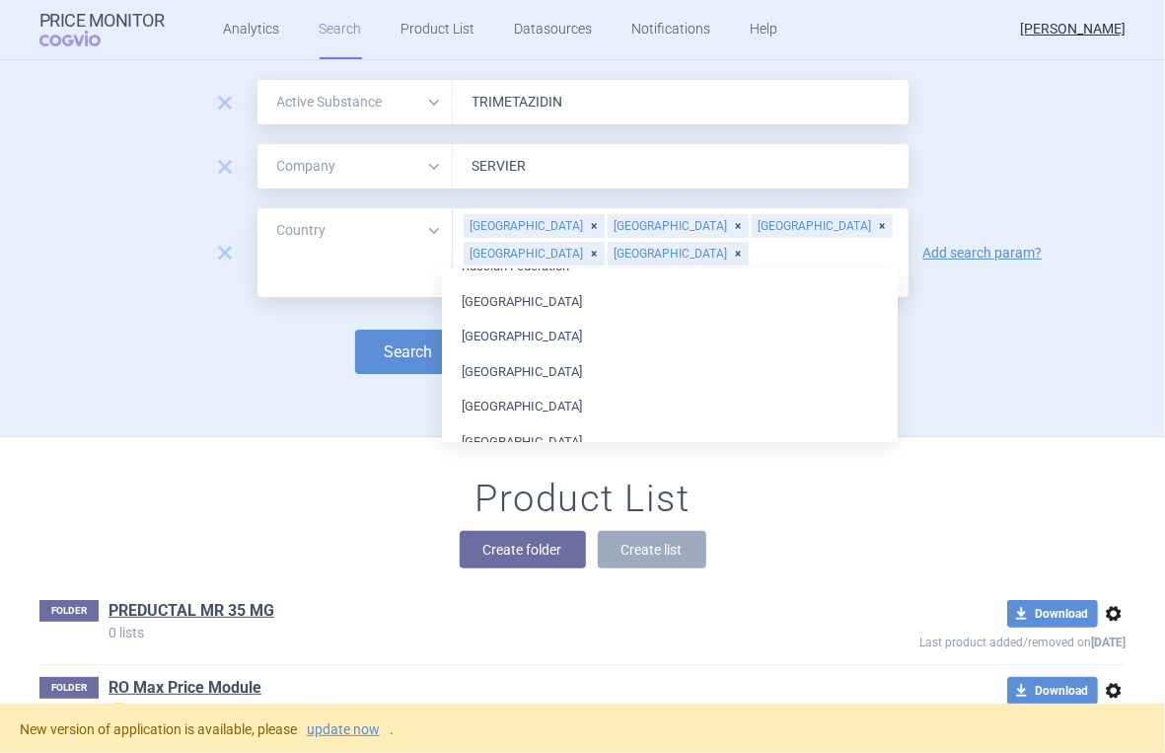
scroll to position [1186, 0]
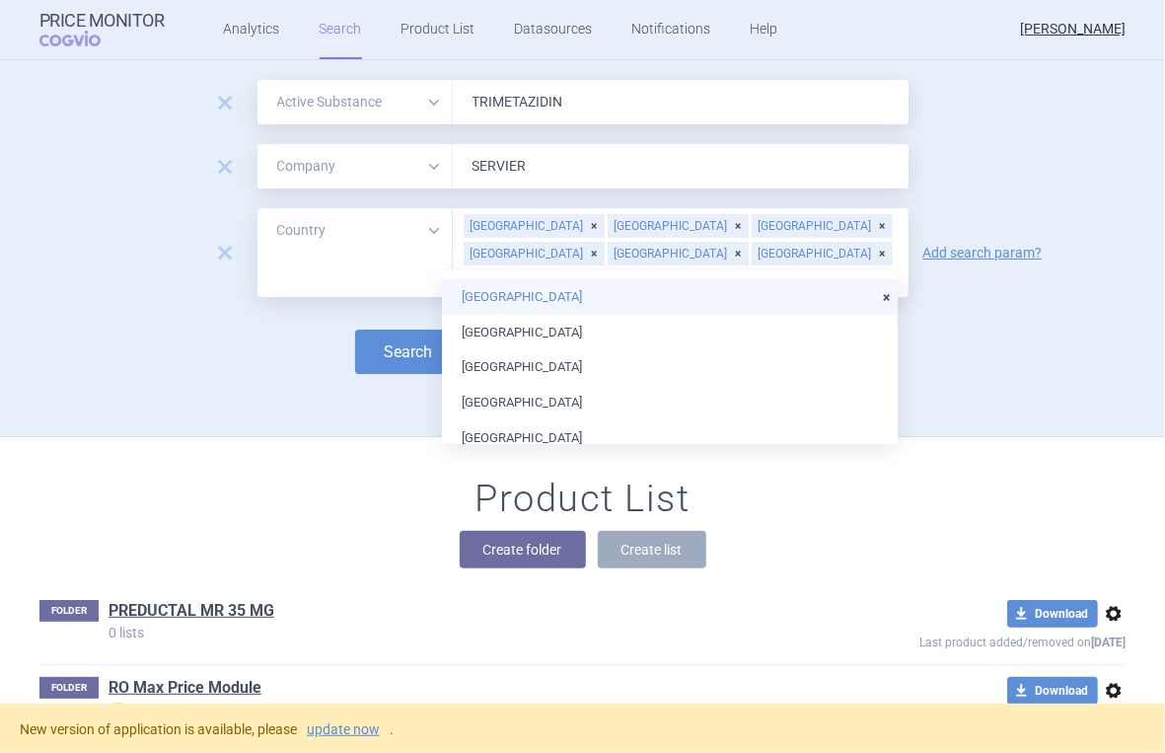
click at [580, 295] on li "[GEOGRAPHIC_DATA]" at bounding box center [670, 297] width 456 height 36
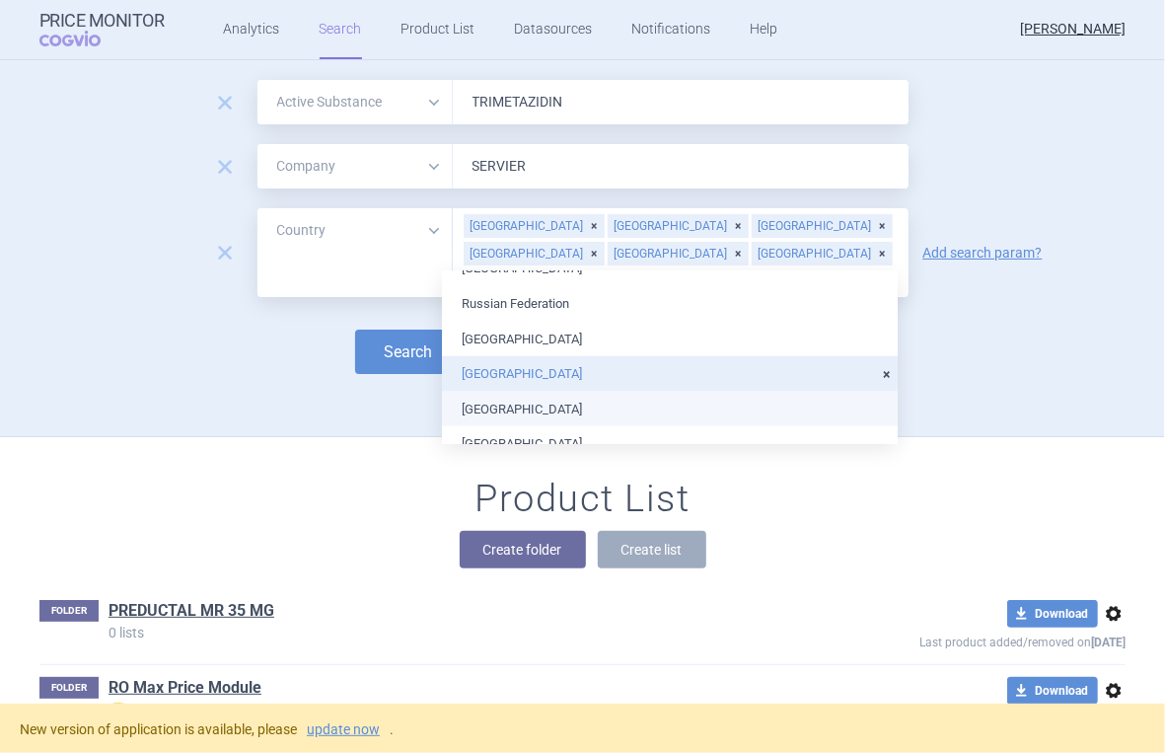
scroll to position [1054, 0]
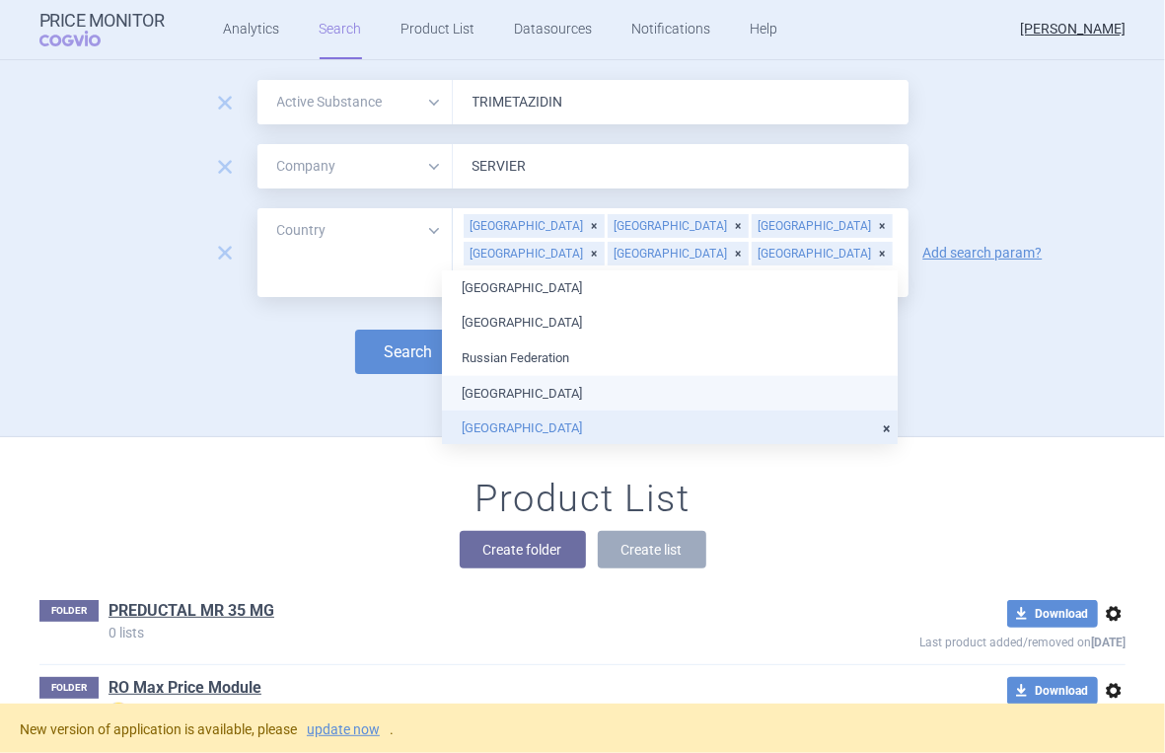
click at [476, 380] on li "[GEOGRAPHIC_DATA]" at bounding box center [670, 394] width 456 height 36
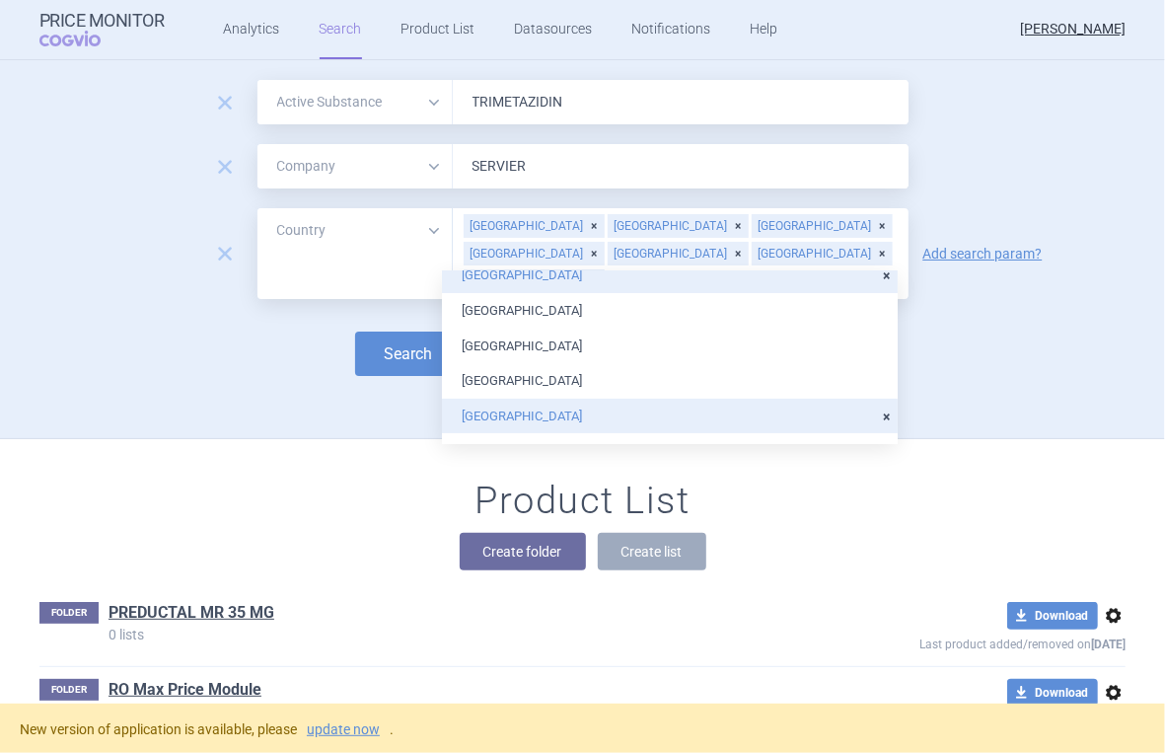
scroll to position [118, 0]
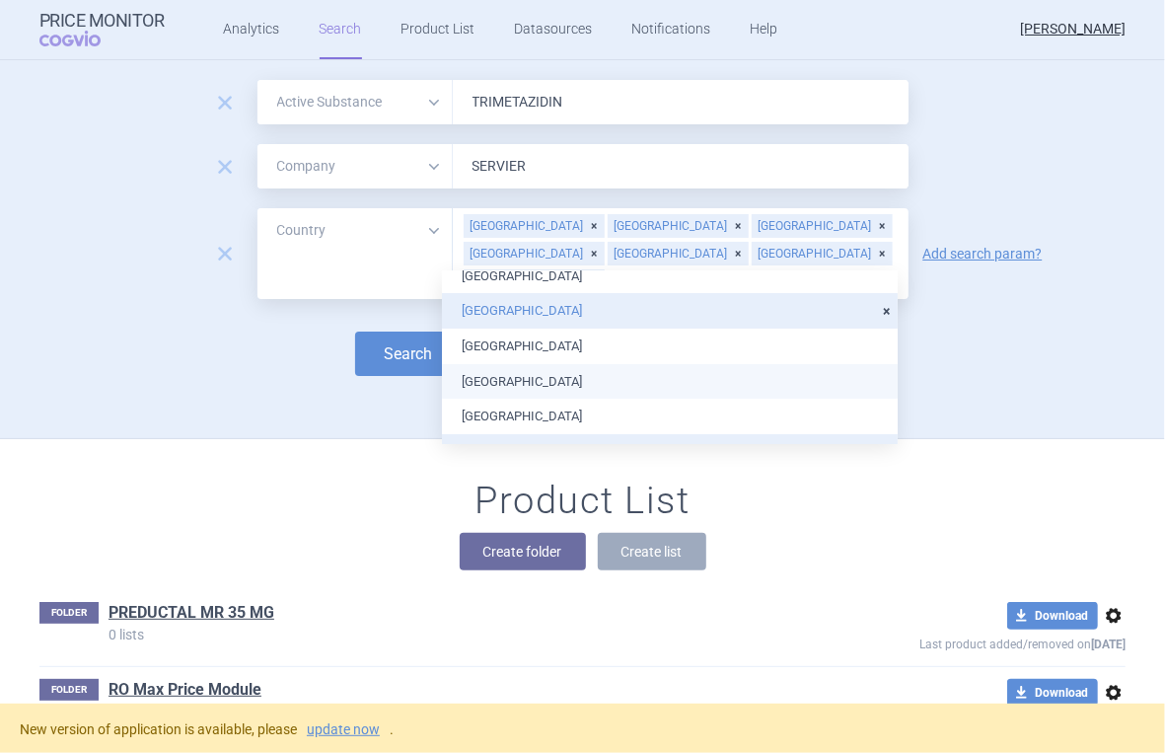
click at [539, 386] on li "[GEOGRAPHIC_DATA]" at bounding box center [670, 382] width 456 height 36
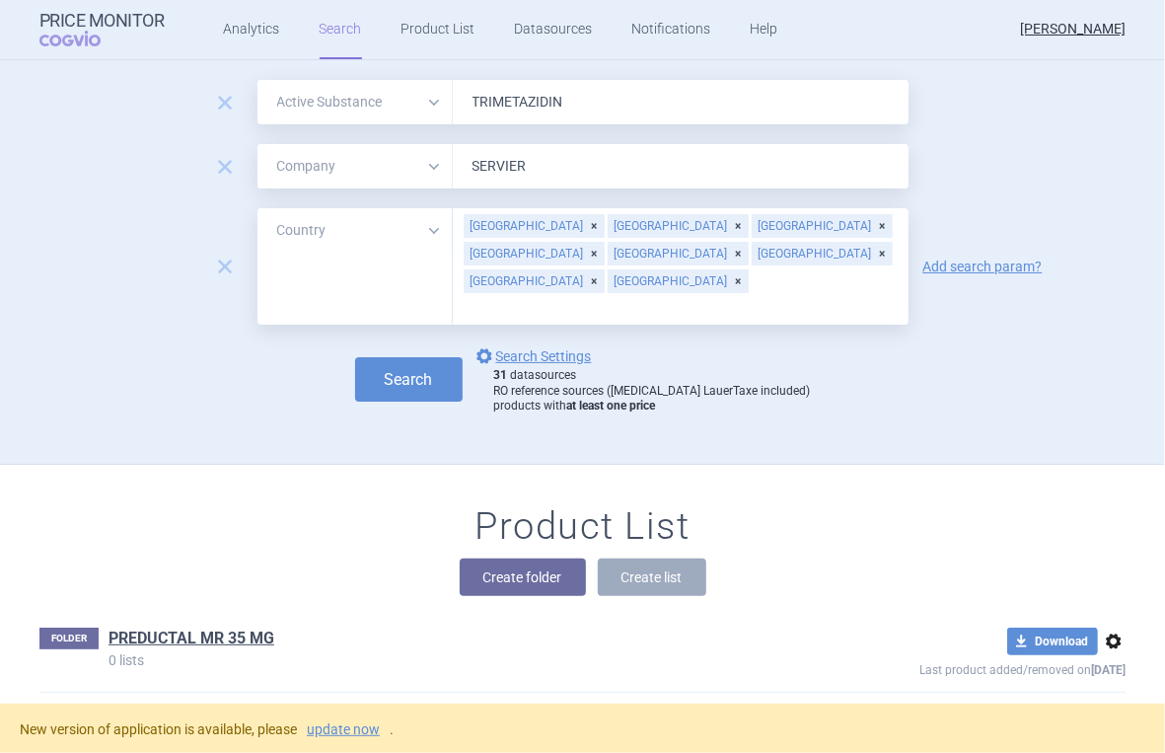
click at [743, 653] on p "0 lists" at bounding box center [453, 660] width 691 height 14
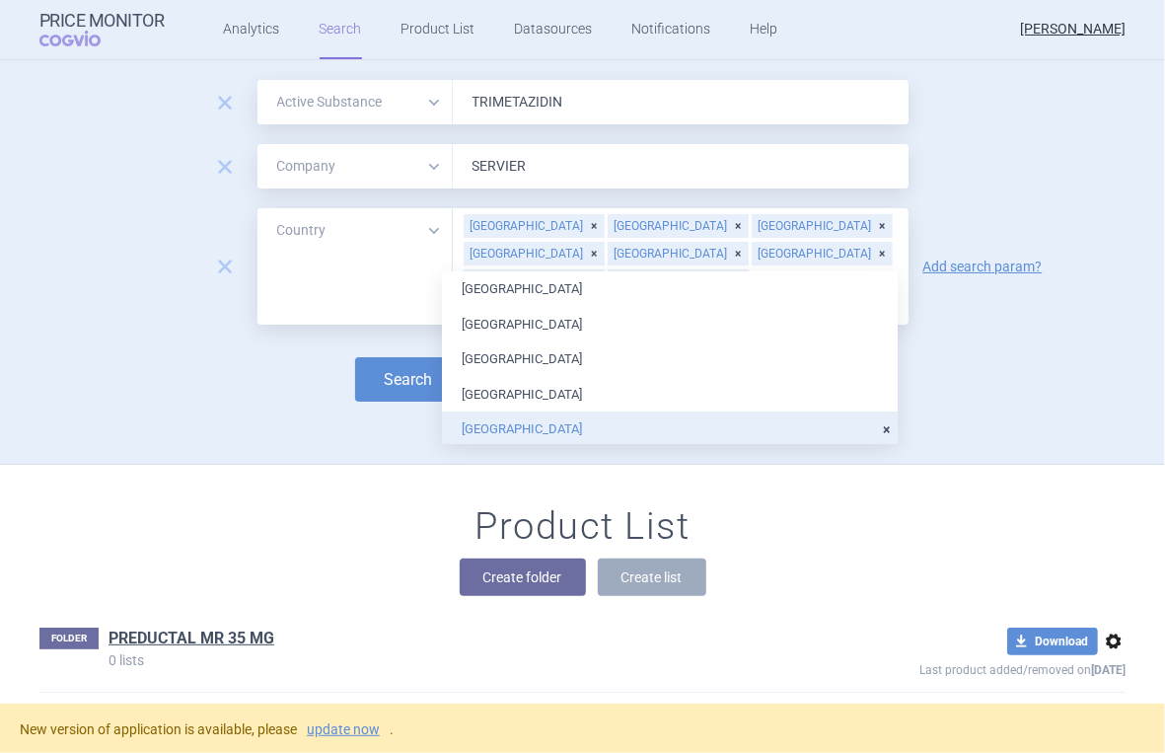
click at [728, 295] on input "text" at bounding box center [681, 308] width 436 height 26
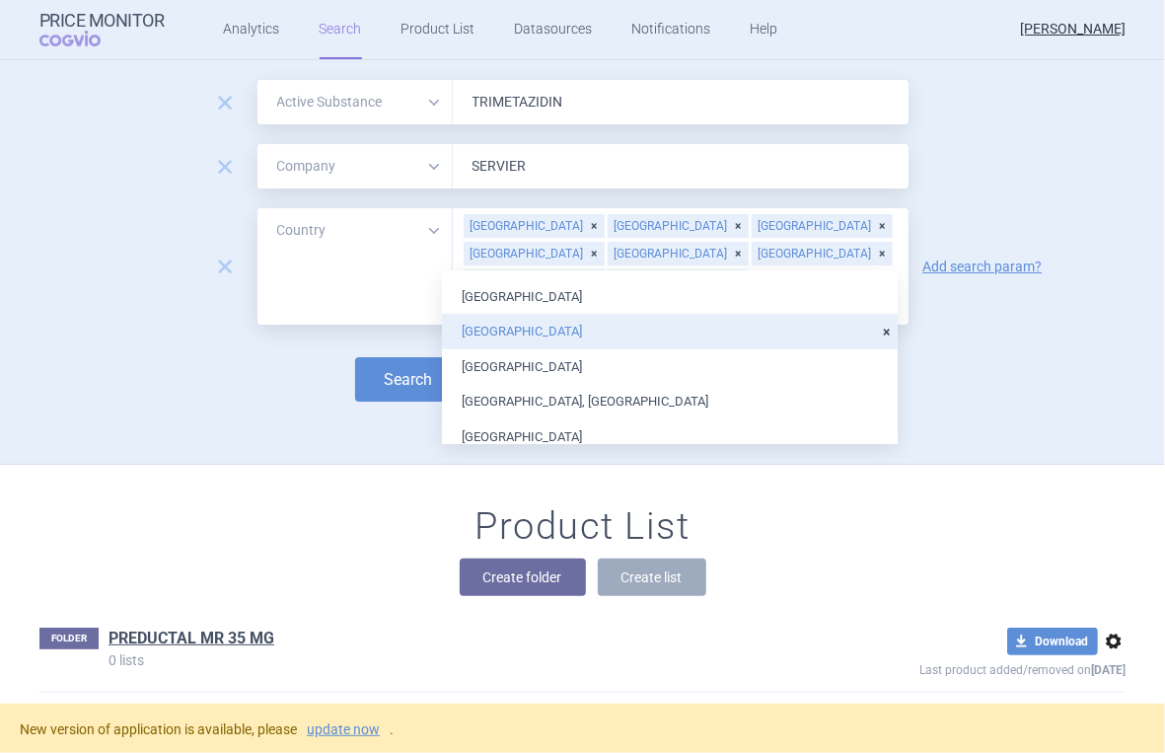
scroll to position [801, 0]
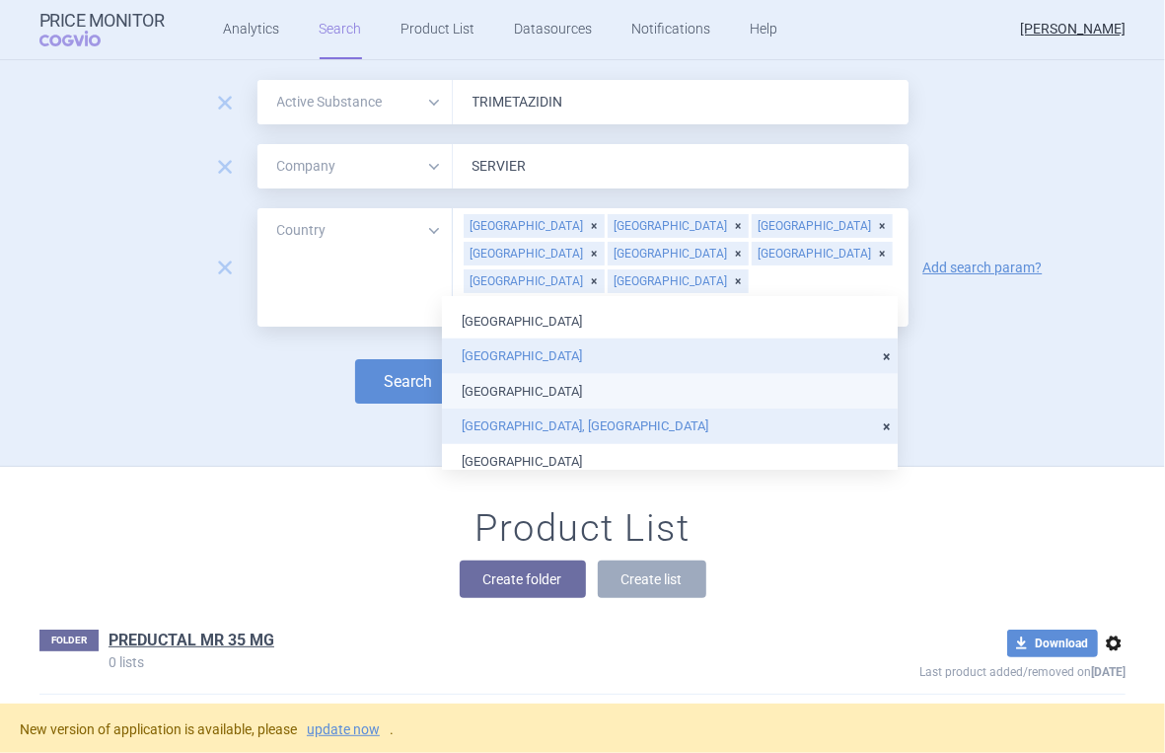
click at [694, 398] on ul "[GEOGRAPHIC_DATA] [GEOGRAPHIC_DATA] [GEOGRAPHIC_DATA] [GEOGRAPHIC_DATA] [GEOGRA…" at bounding box center [670, 233] width 456 height 1474
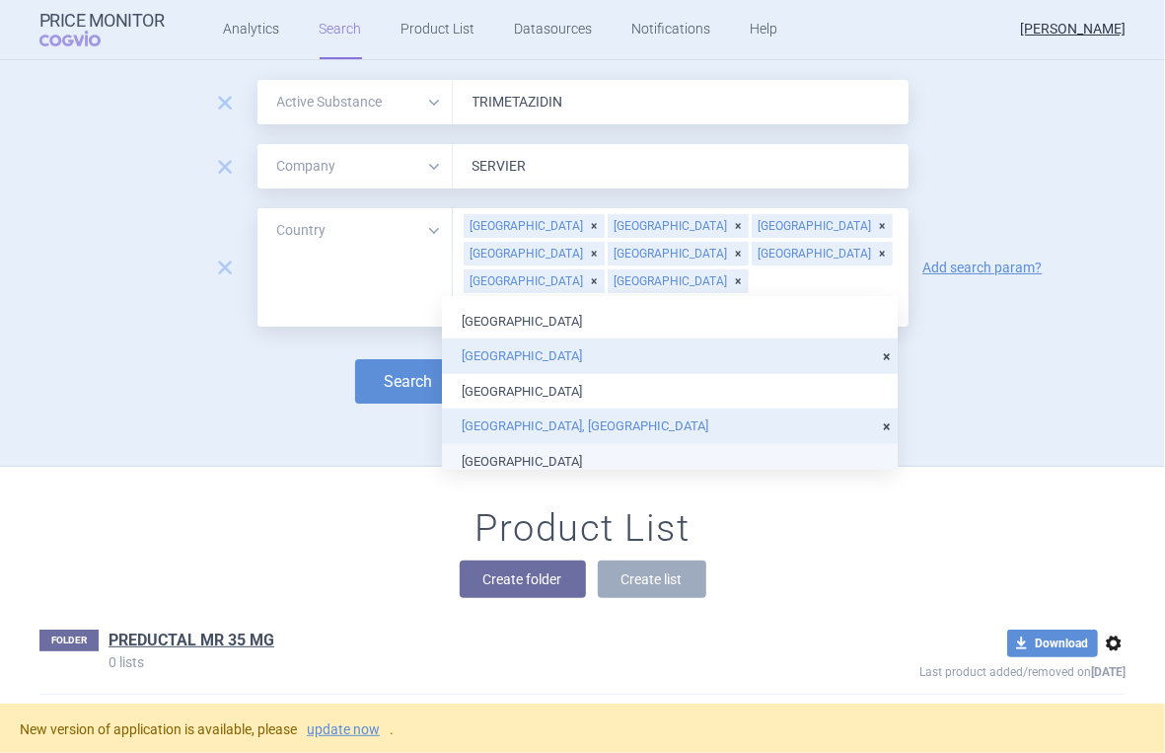
click at [630, 655] on p "0 lists" at bounding box center [453, 662] width 691 height 14
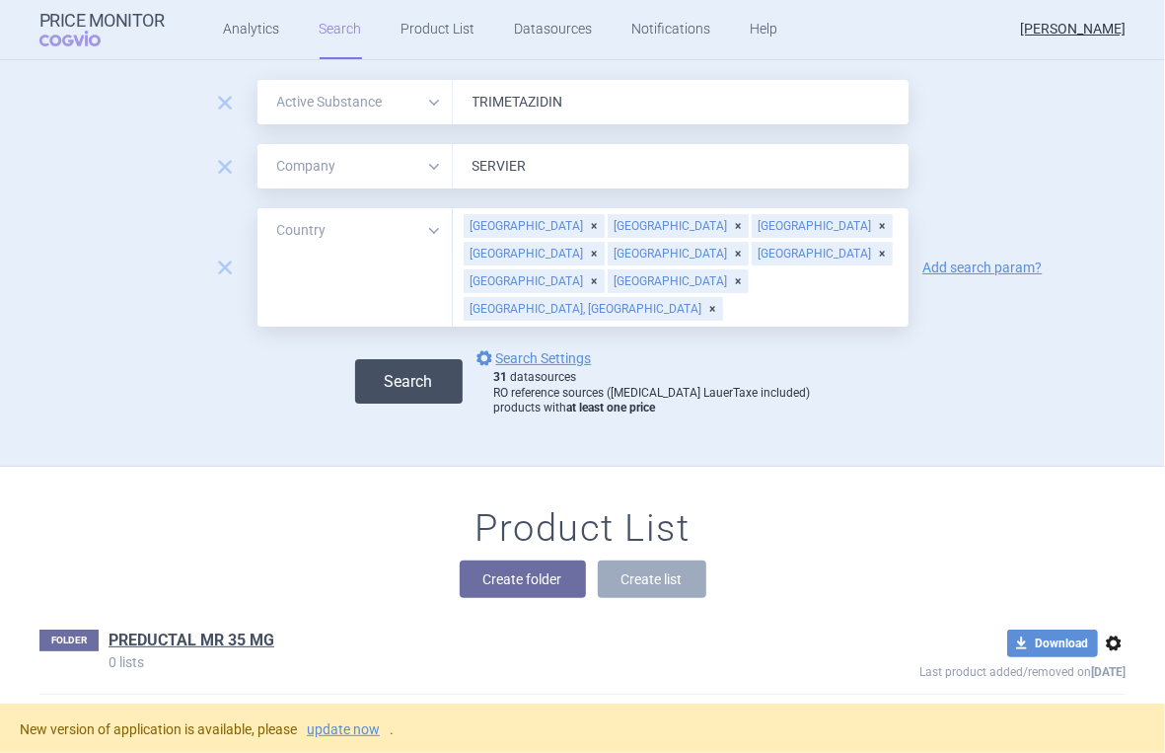
click at [426, 359] on button "Search" at bounding box center [409, 381] width 108 height 44
select select "activeSubstance"
select select "mah"
select select "country"
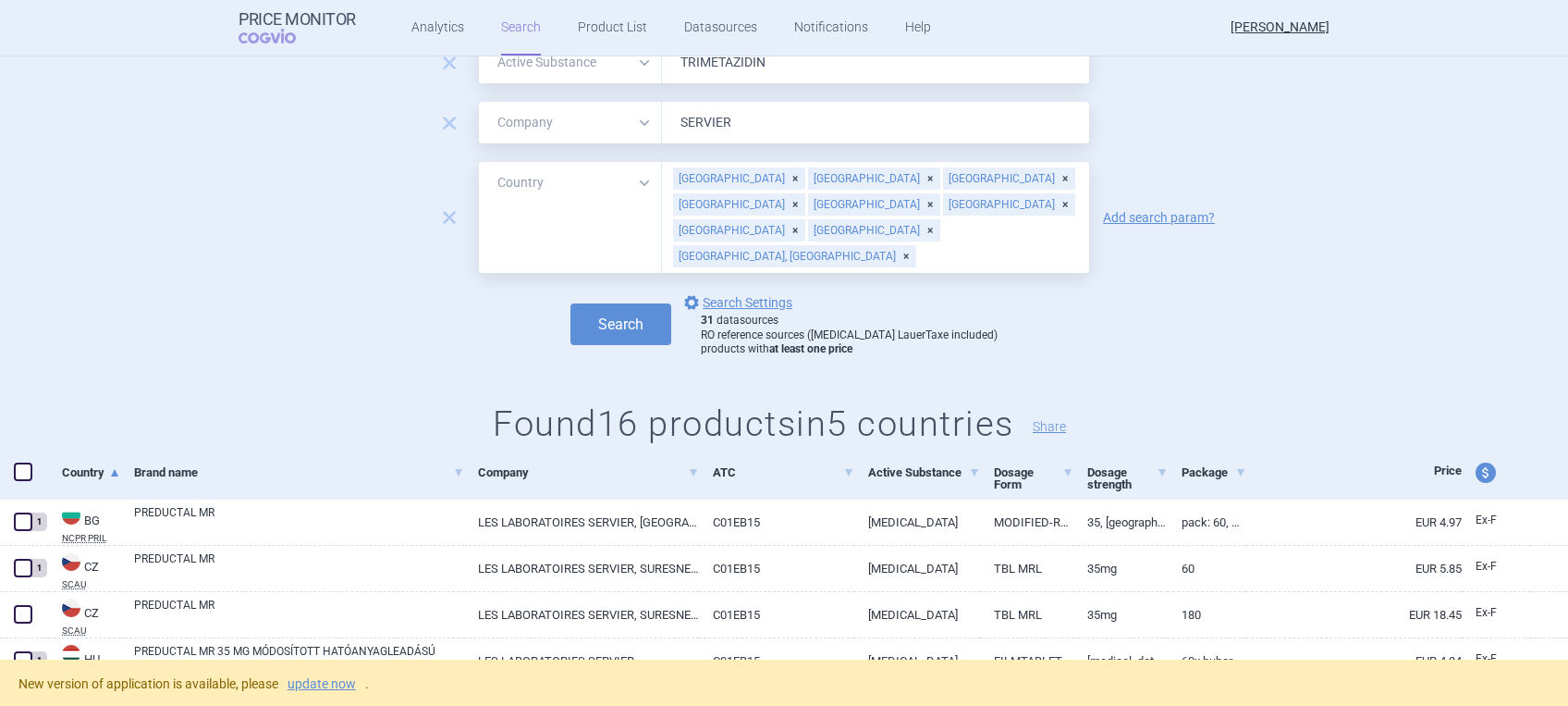
scroll to position [123, 0]
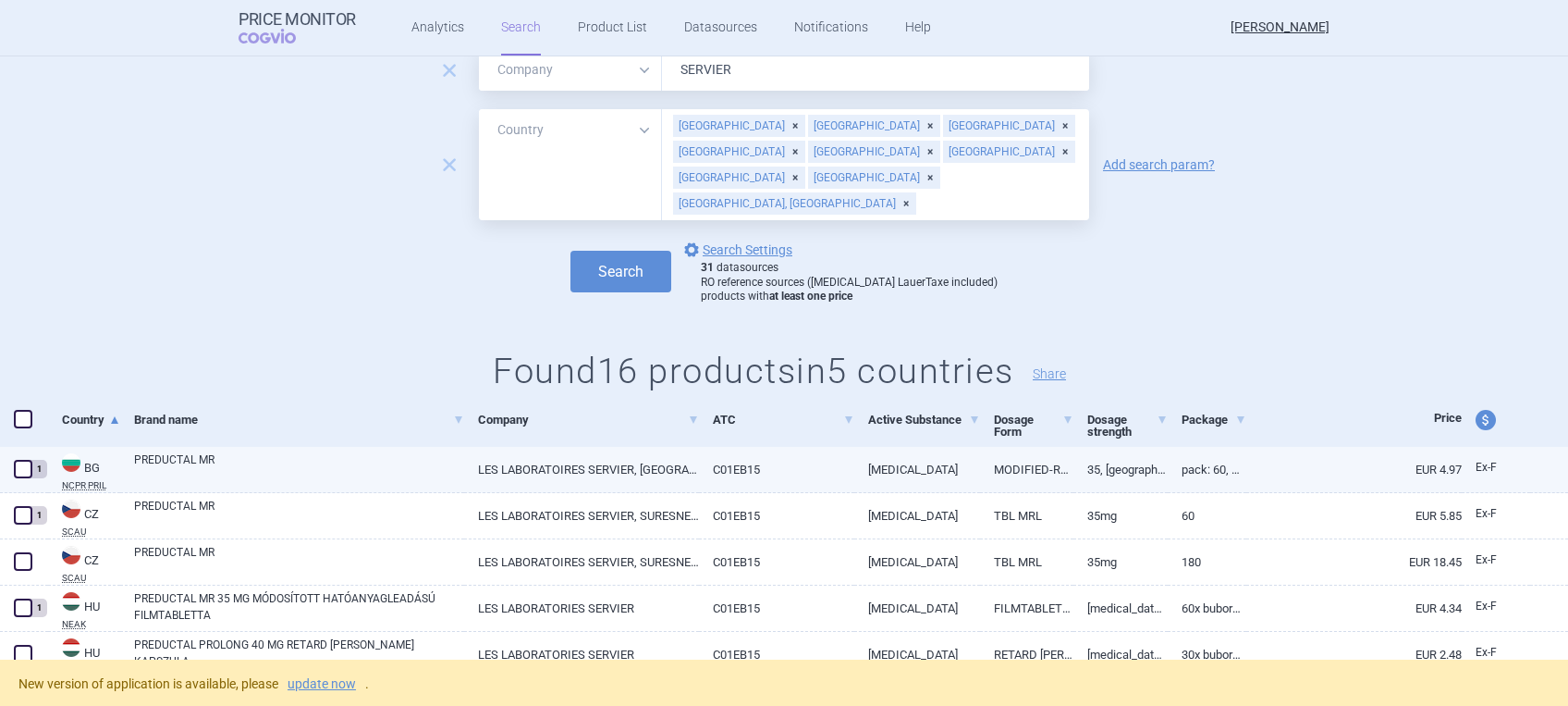
click at [89, 476] on link "BG NCPR PRIL" at bounding box center [83, 470] width 72 height 38
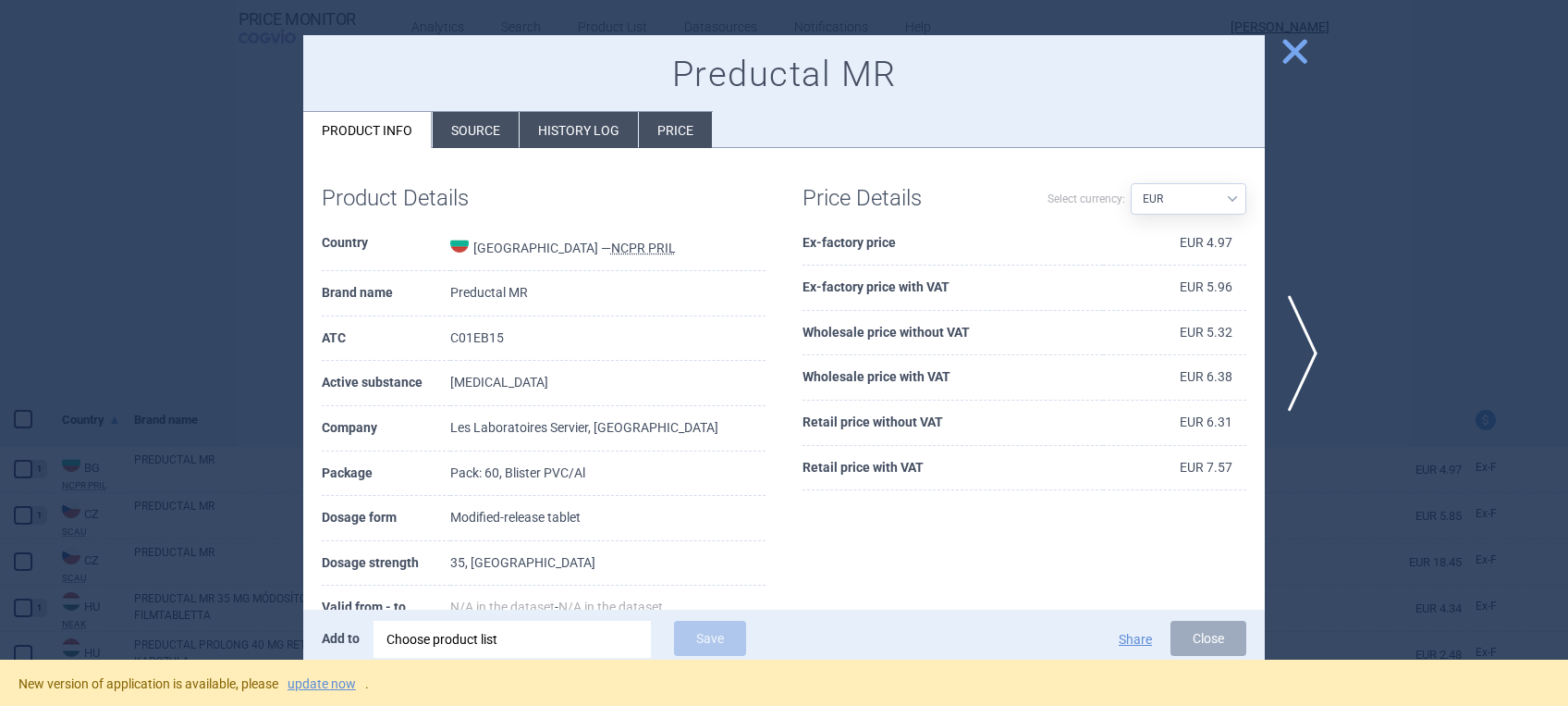
click at [1091, 200] on select "Source AED AUD BGN BHD [PERSON_NAME] BRL CAD CHF CNY COP CZK DKK DZD EUR GBP HU…" at bounding box center [1187, 199] width 115 height 32
select select "BGN"
click at [1091, 183] on select "Source AED AUD BGN BHD [PERSON_NAME] BRL CAD CHF CNY COP CZK DKK DZD EUR GBP HU…" at bounding box center [1187, 199] width 115 height 32
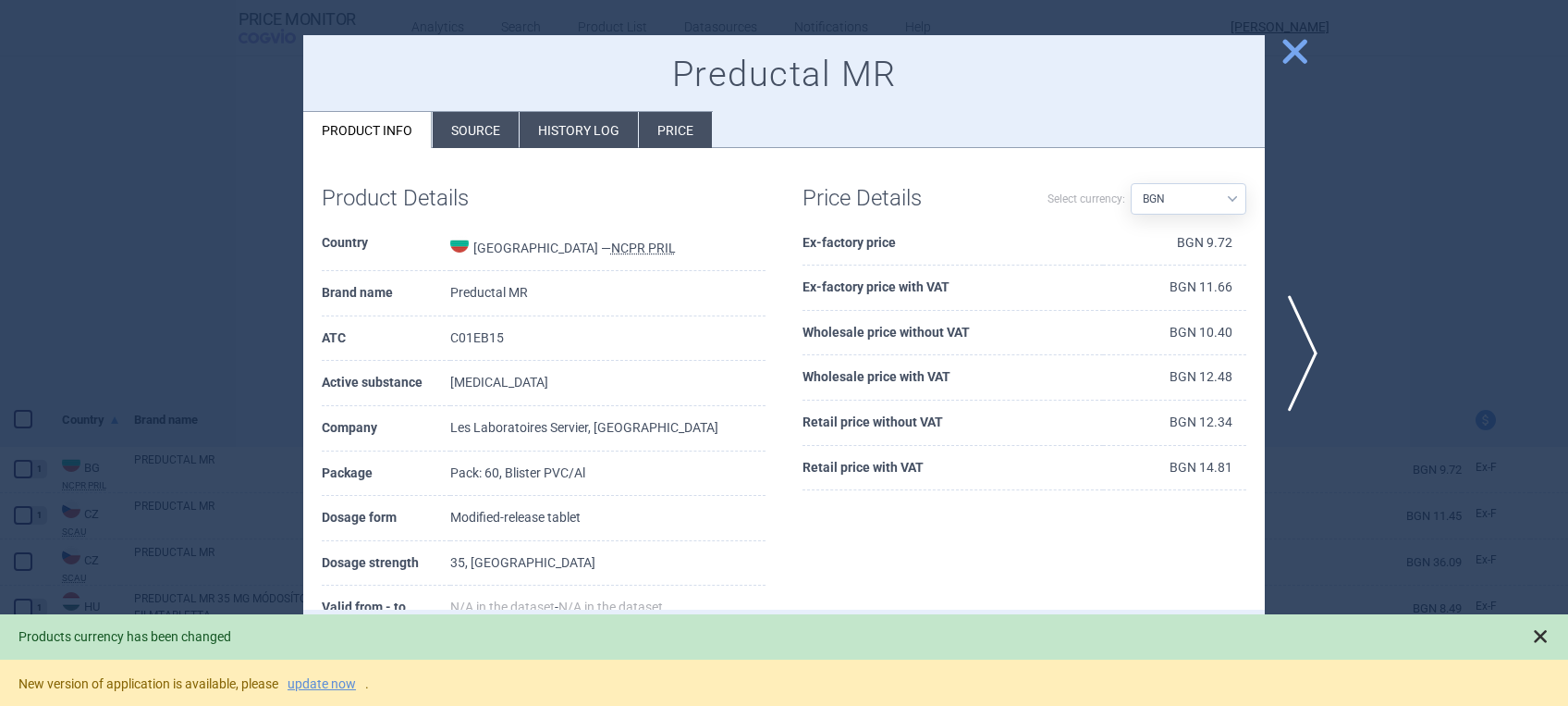
click at [1091, 637] on span at bounding box center [1540, 637] width 19 height 19
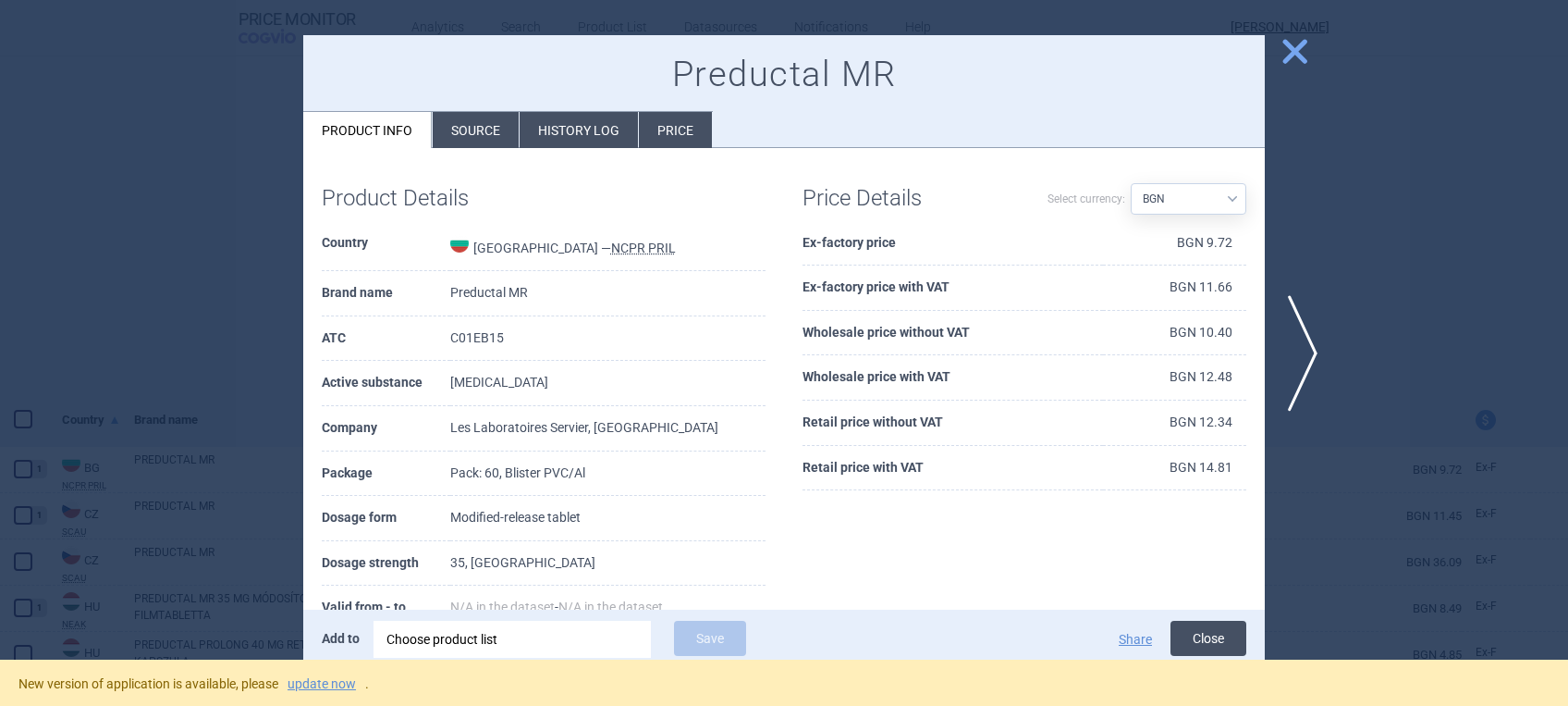
click at [1091, 638] on button "Close" at bounding box center [1208, 638] width 76 height 35
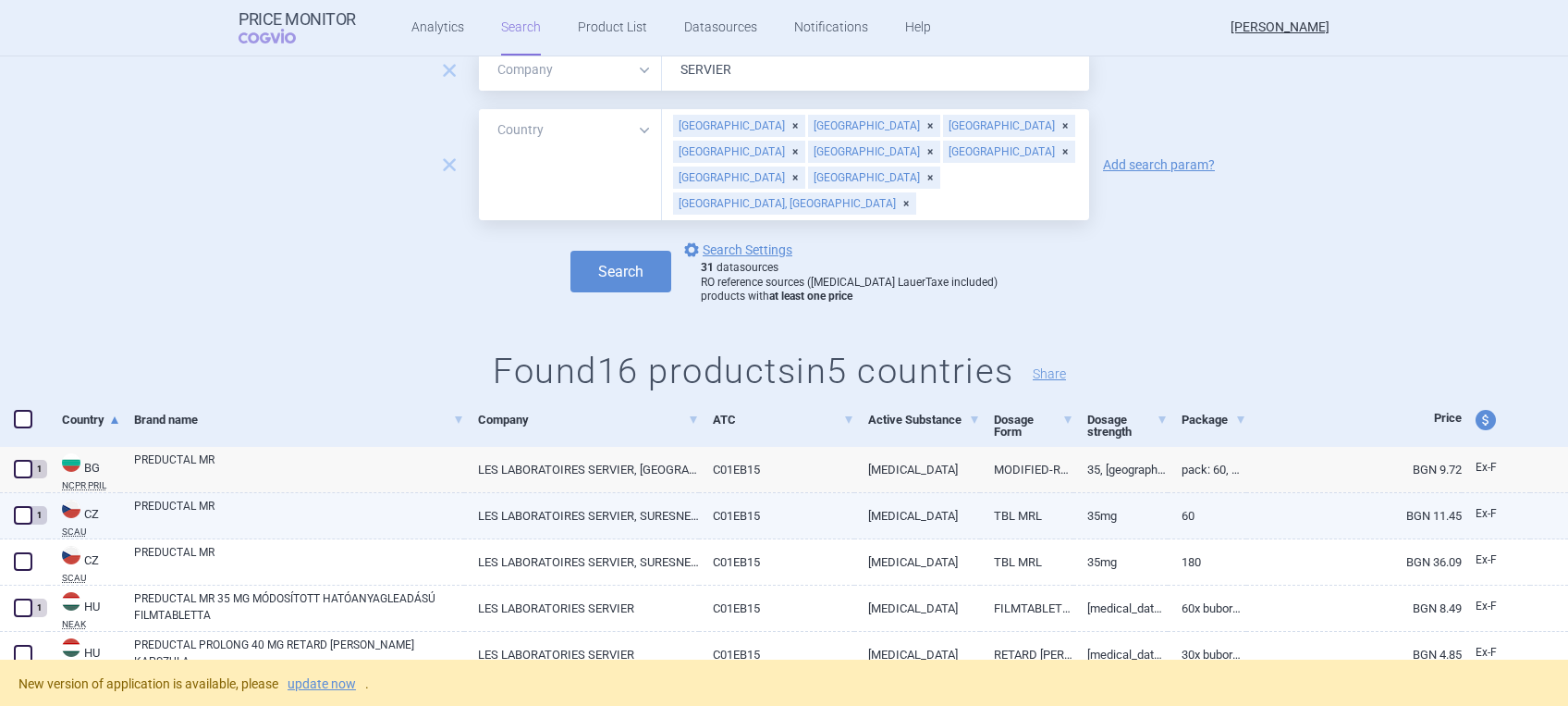
click at [1091, 512] on link "BGN 11.45" at bounding box center [1354, 516] width 216 height 45
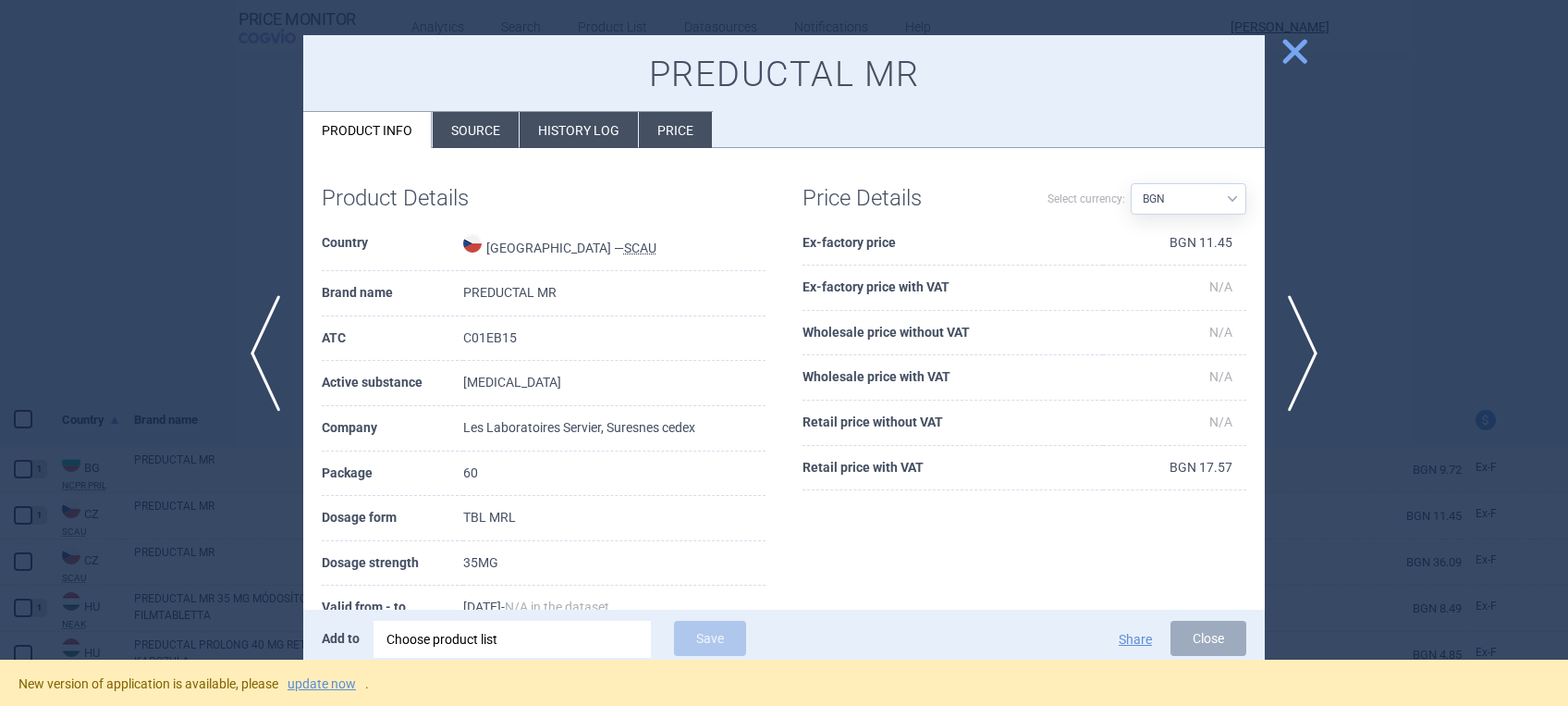
click at [1091, 197] on select "Source AED AUD BGN BHD [PERSON_NAME] BRL CAD CHF CNY COP CZK DKK DZD EUR GBP HU…" at bounding box center [1187, 199] width 115 height 32
select select "MDL"
click at [1091, 183] on select "Source AED AUD BGN BHD [PERSON_NAME] BRL CAD CHF CNY COP CZK DKK DZD EUR GBP HU…" at bounding box center [1187, 199] width 115 height 32
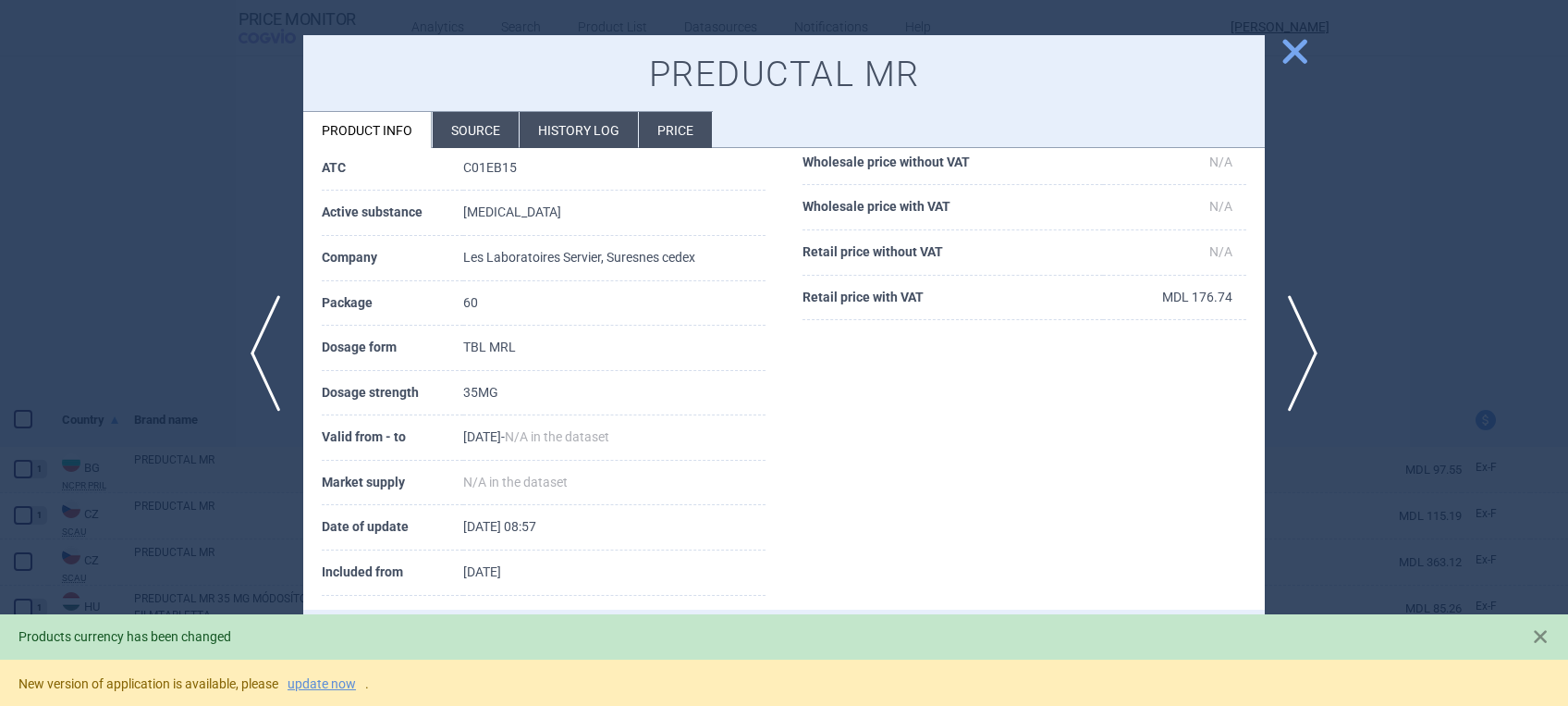
scroll to position [191, 0]
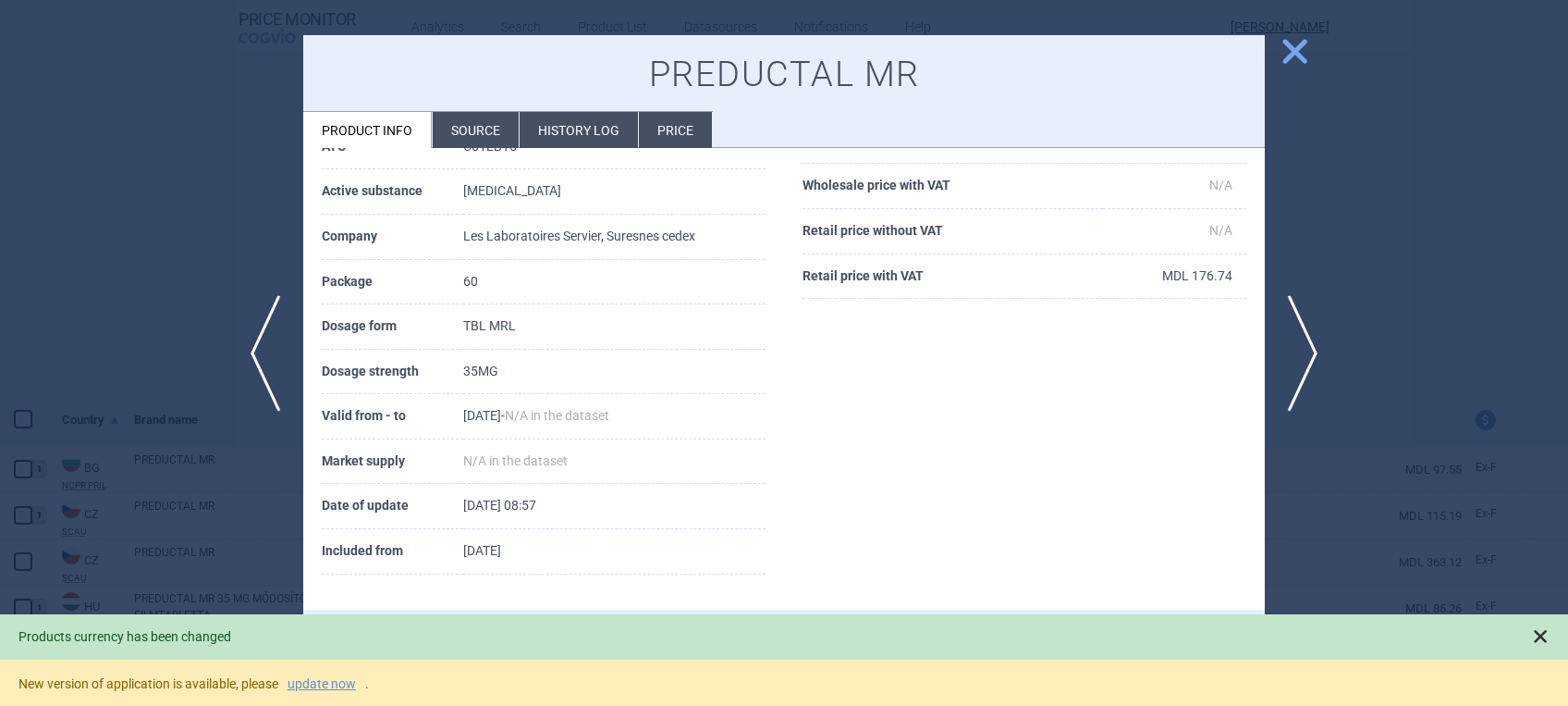
click at [1091, 639] on span at bounding box center [1540, 637] width 19 height 19
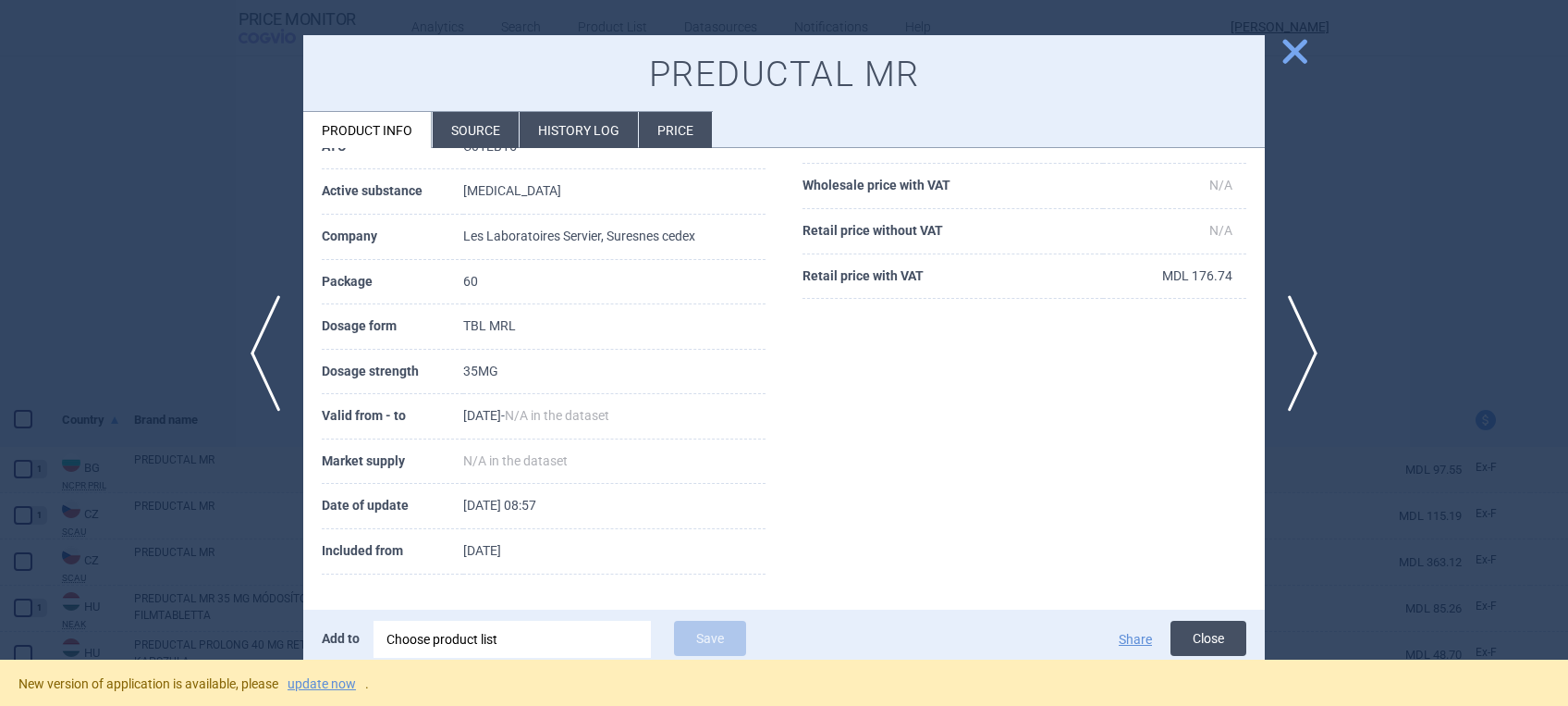
click at [1091, 634] on button "Close" at bounding box center [1208, 638] width 76 height 35
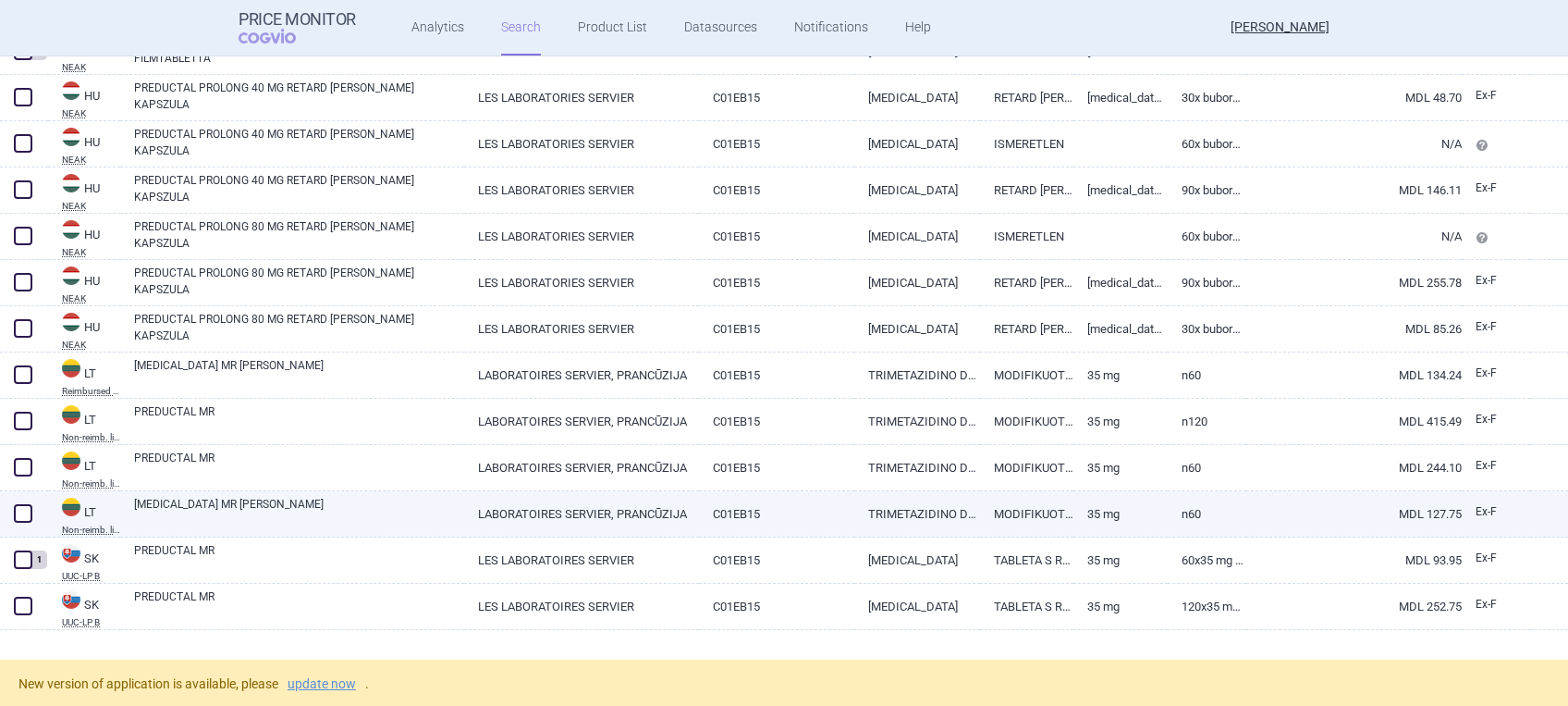
scroll to position [710, 0]
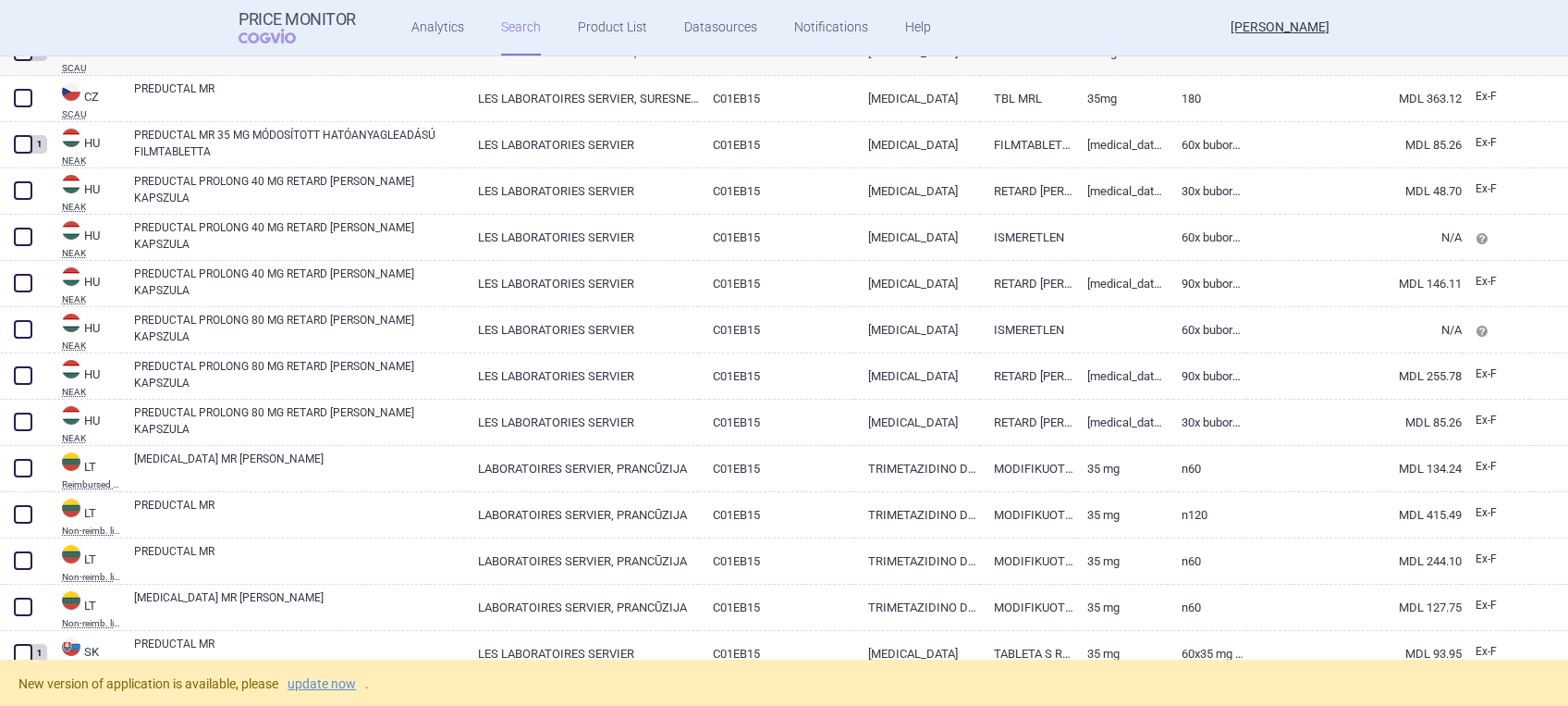
select select "activeSubstance"
select select "mah"
select select "country"
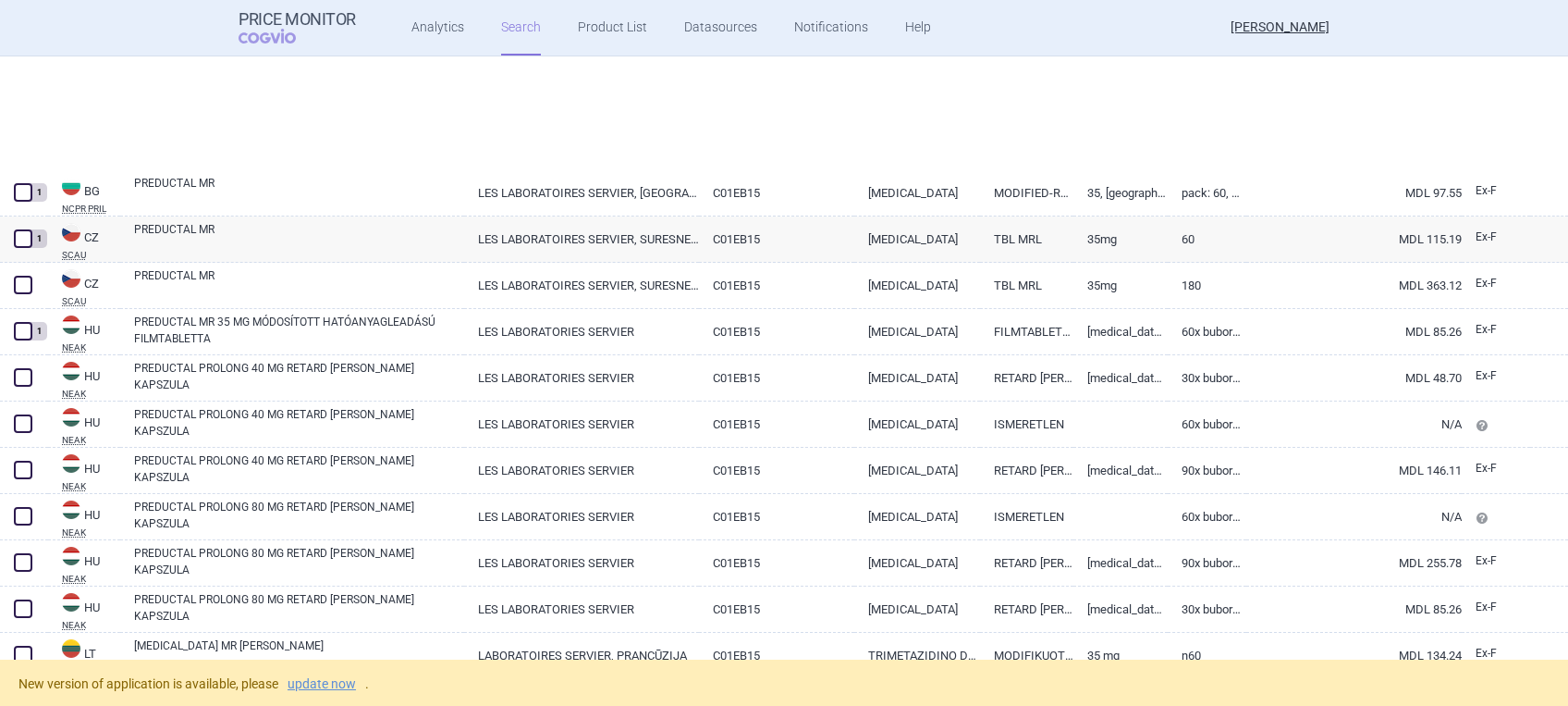
scroll to position [340, 0]
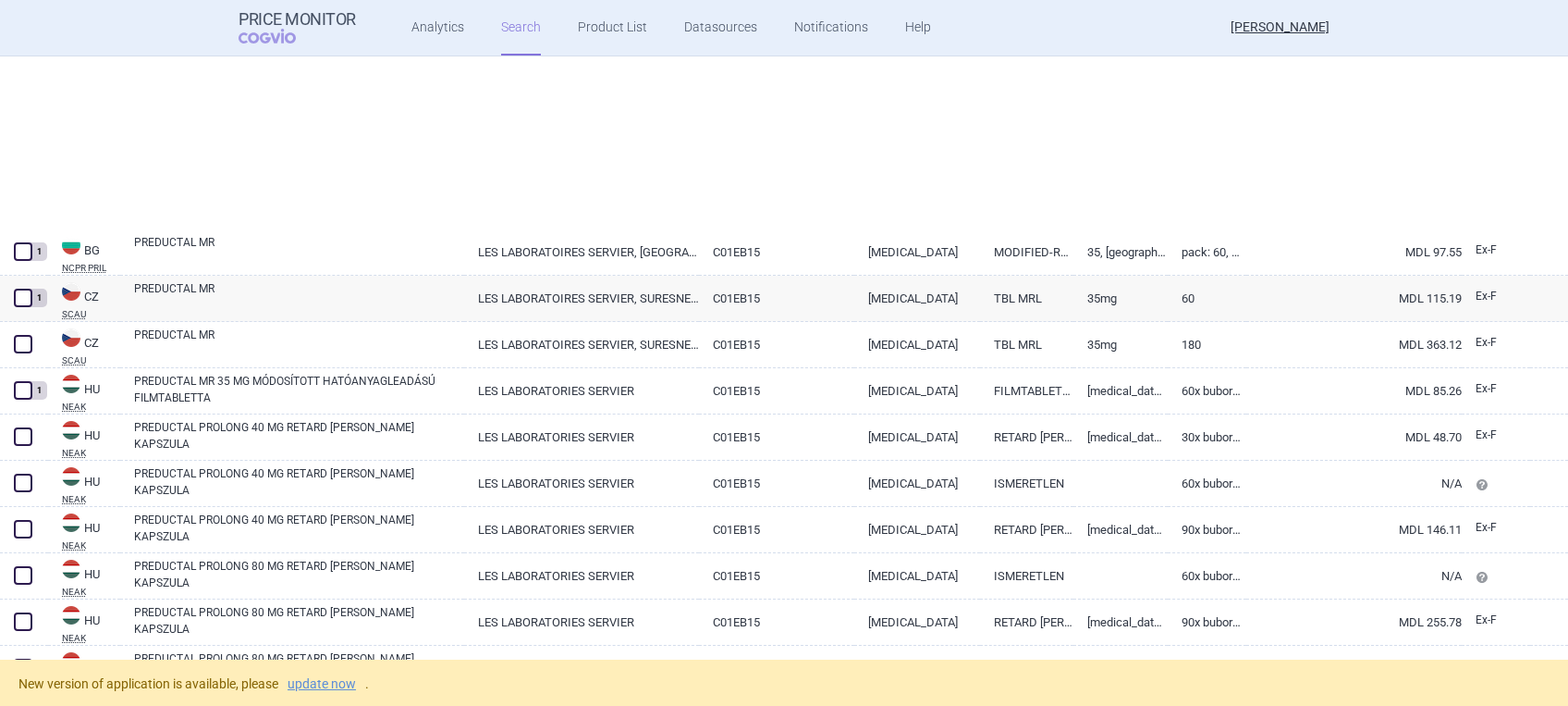
select select "activeSubstance"
select select "mah"
select select "country"
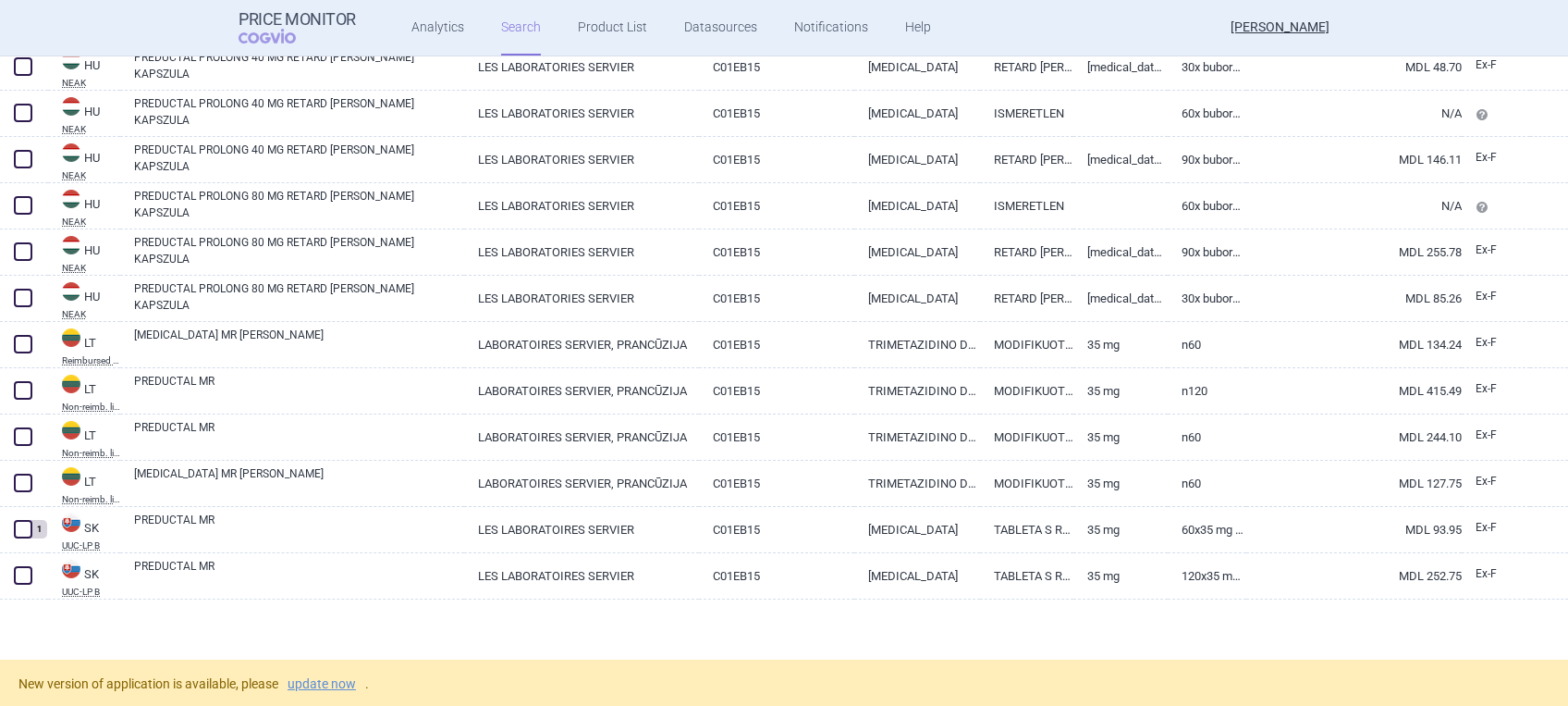
scroll to position [248, 0]
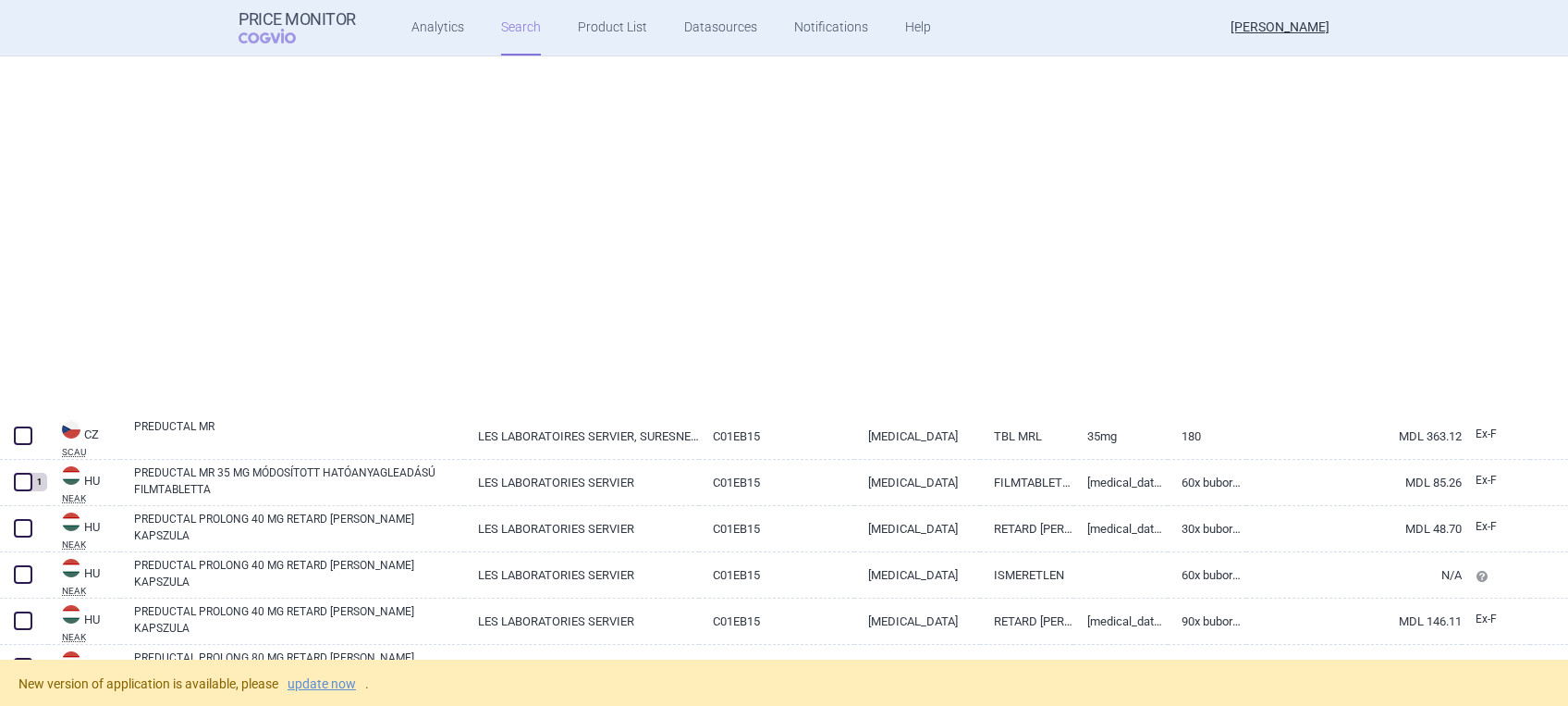
select select "activeSubstance"
select select "mah"
select select "country"
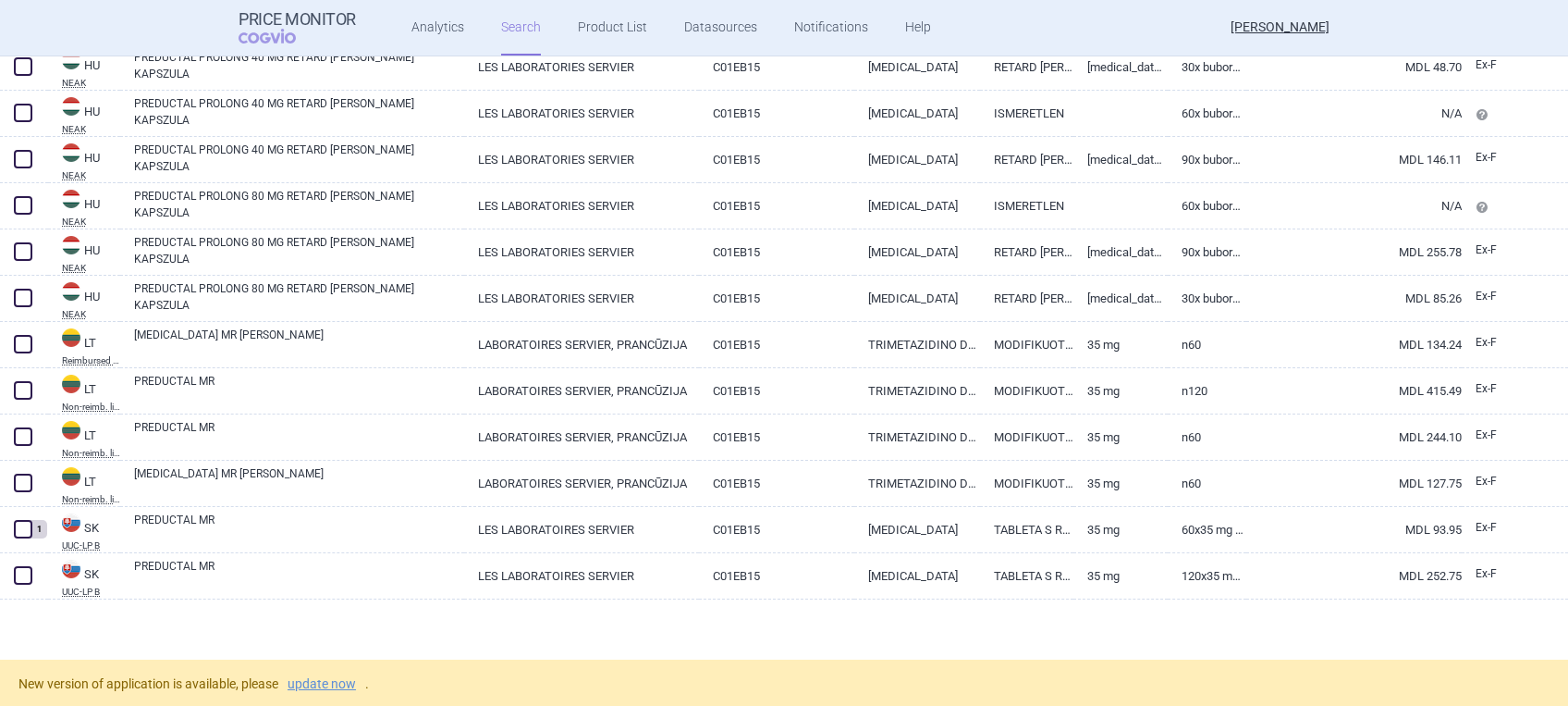
scroll to position [94, 0]
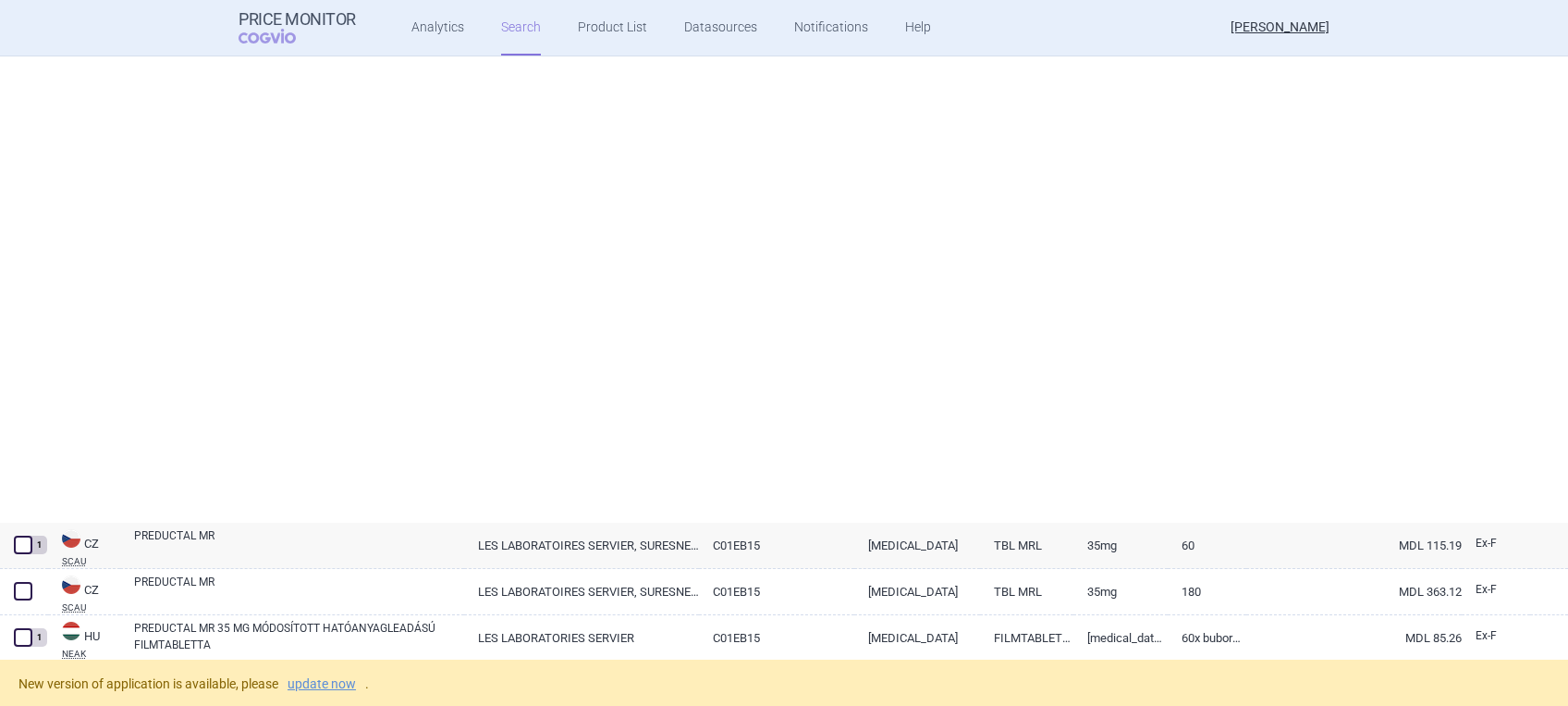
select select "activeSubstance"
select select "mah"
select select "country"
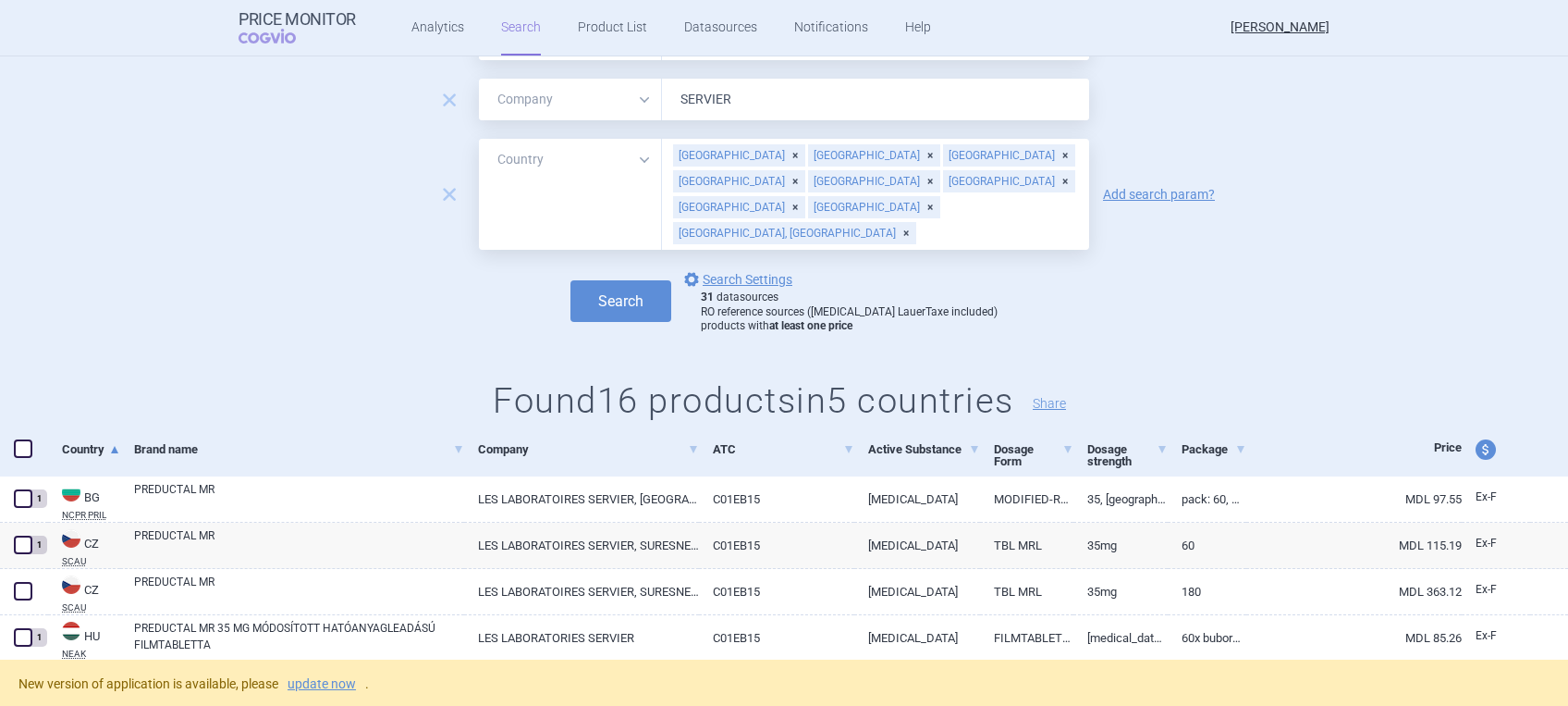
click at [32, 444] on span at bounding box center [23, 448] width 19 height 19
checkbox input "true"
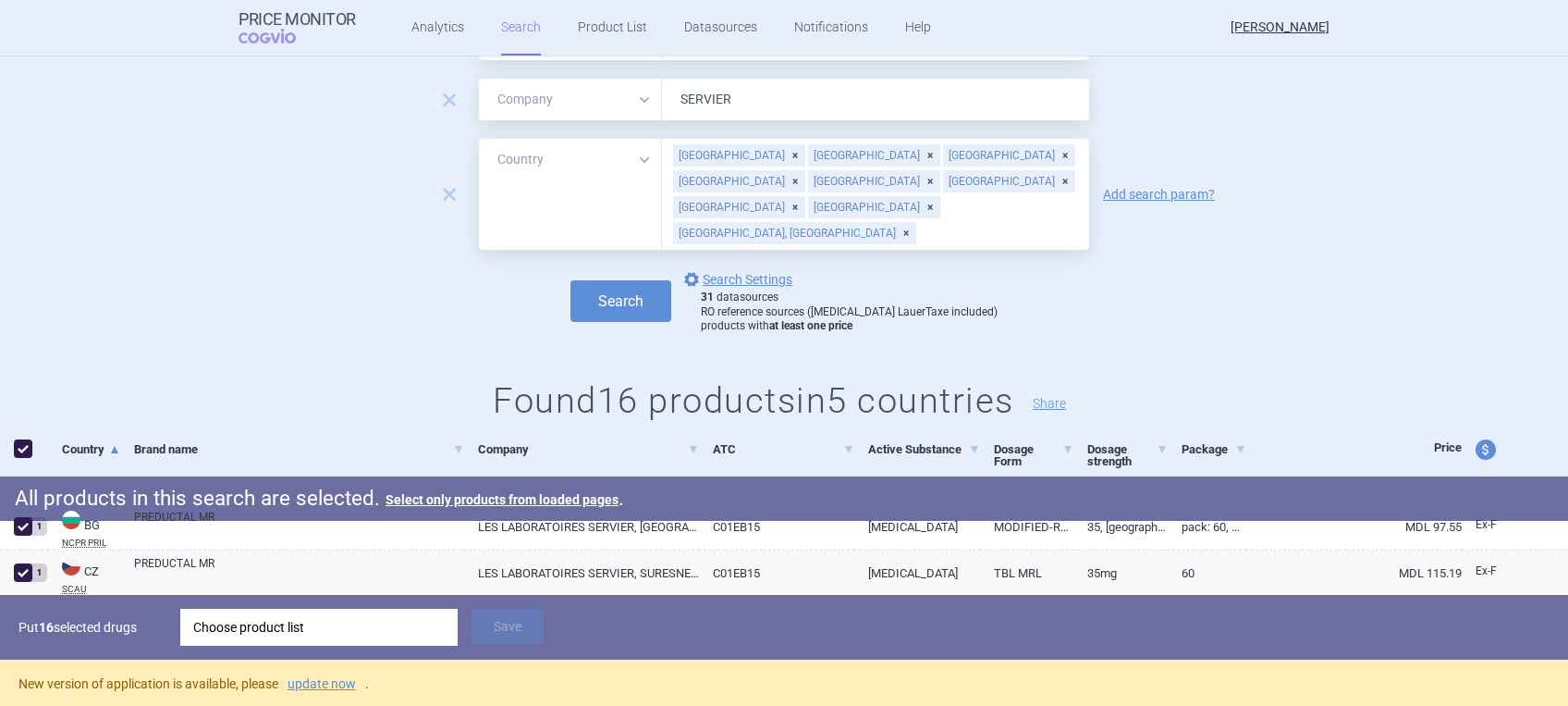
click at [297, 630] on div "Choose product list" at bounding box center [319, 626] width 251 height 37
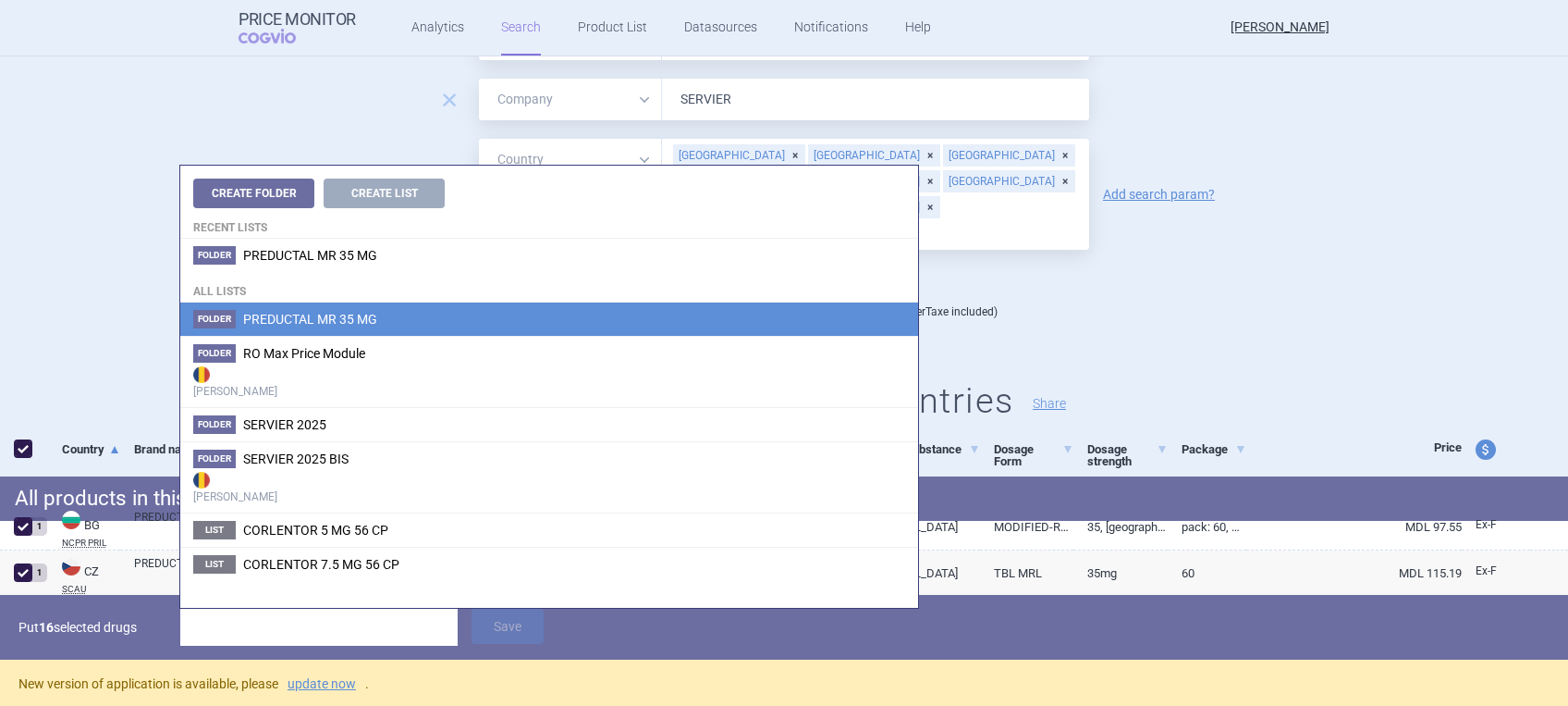
click at [325, 322] on span "PREDUCTAL MR 35 MG" at bounding box center [309, 319] width 134 height 15
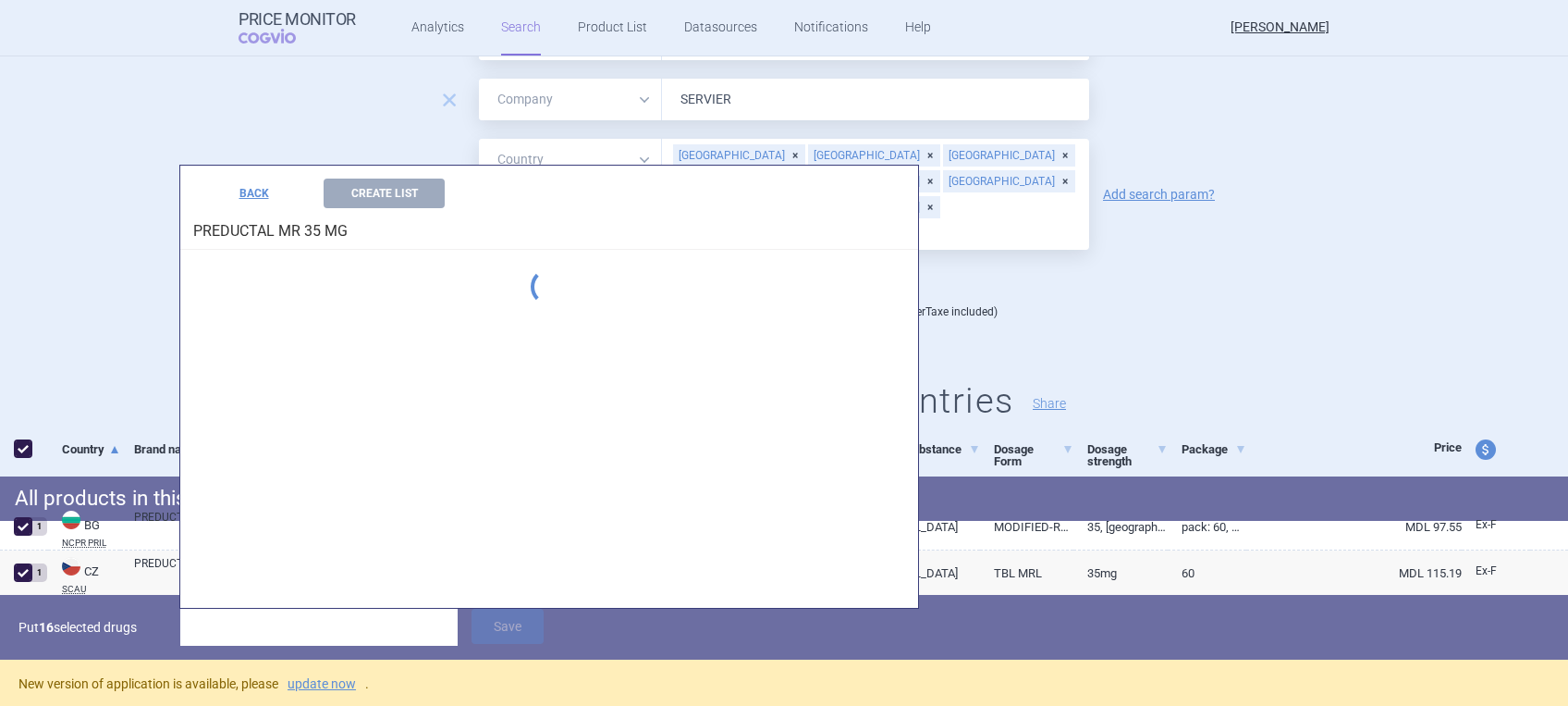
click at [325, 322] on div "Create Folder Create List Recent lists Folder PREDUCTAL MR 35 MG All lists Fold…" at bounding box center [548, 386] width 738 height 442
click at [251, 632] on input "search" at bounding box center [319, 626] width 277 height 37
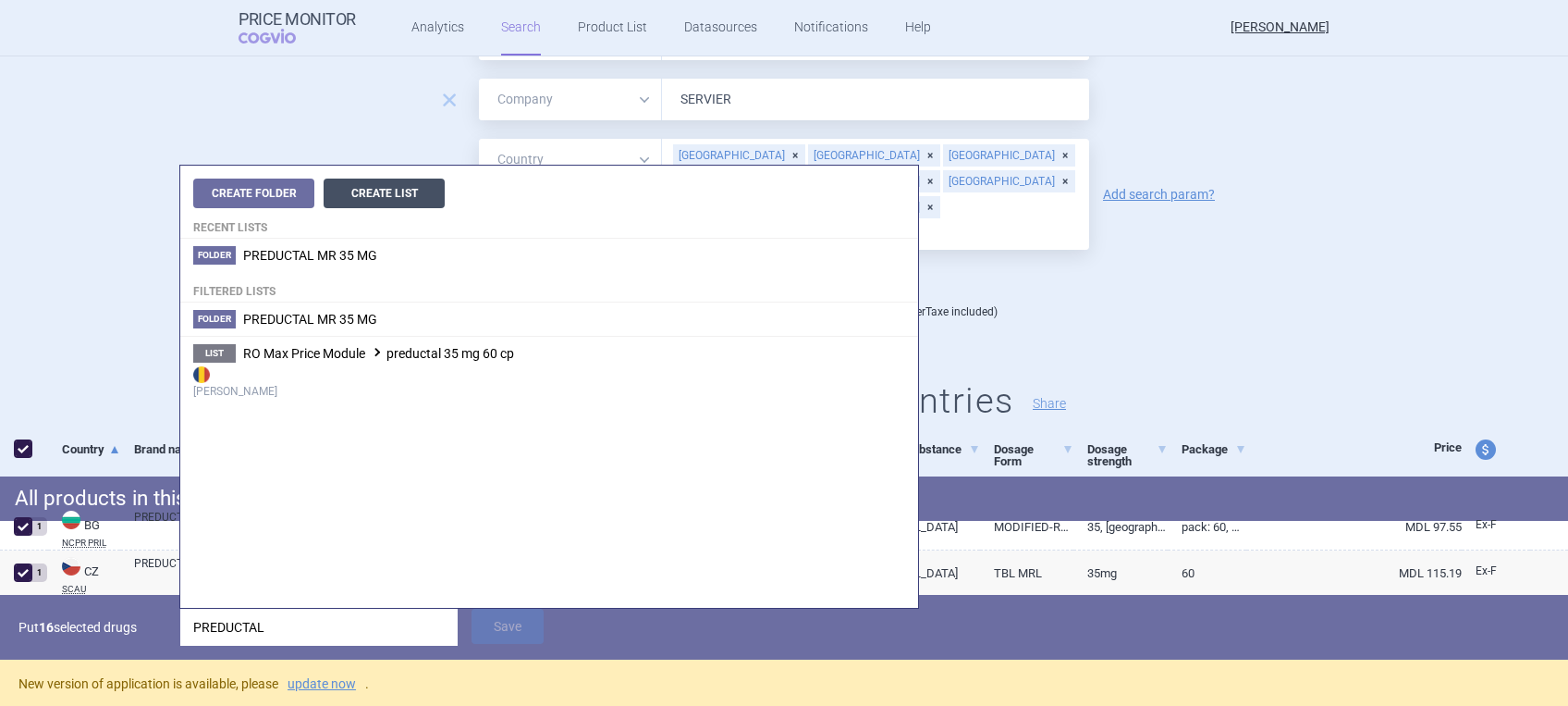
type input "PREDUCTAL"
click at [407, 185] on button "Create List" at bounding box center [383, 193] width 121 height 30
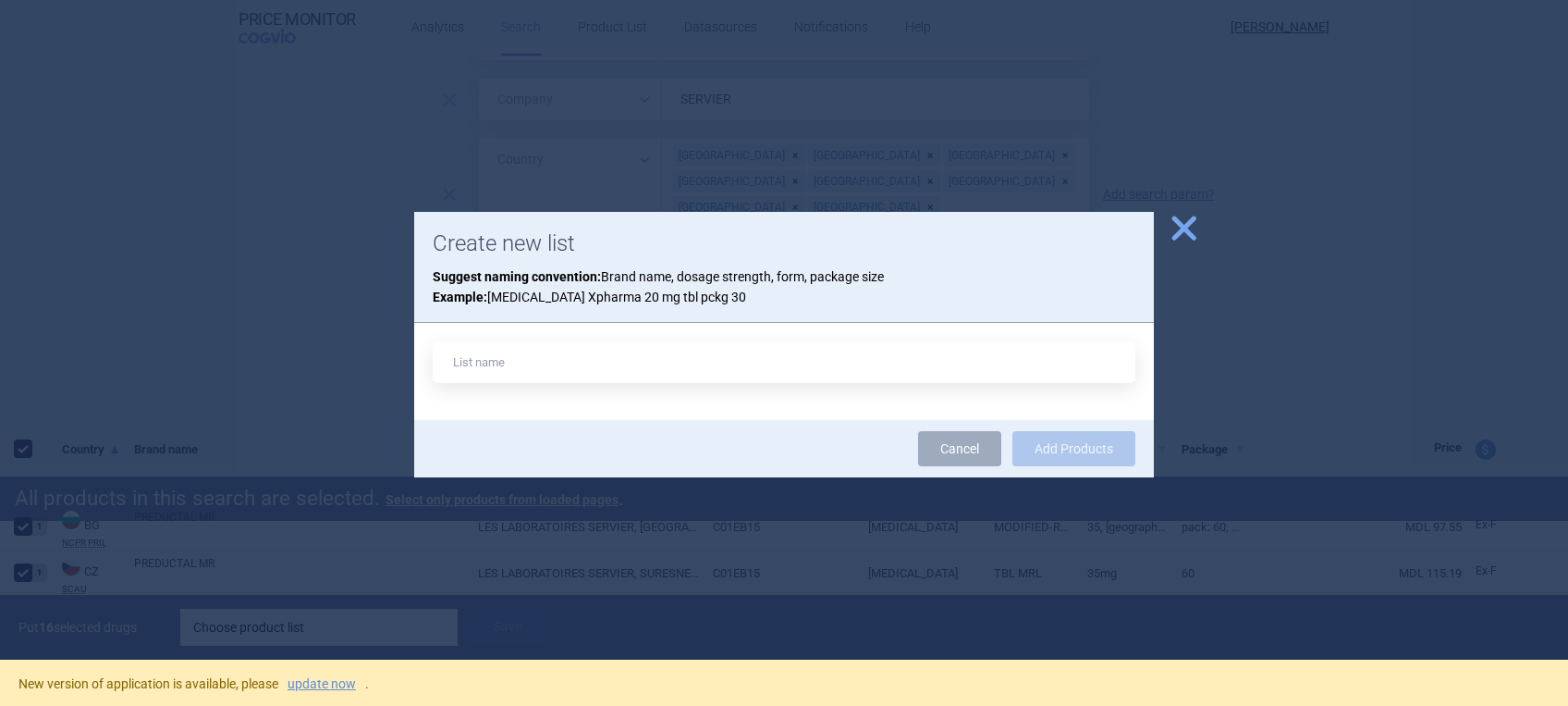
click at [512, 364] on input "text" at bounding box center [784, 362] width 703 height 41
type input "PREDUCTAL MD"
click at [1028, 438] on button "Add Products" at bounding box center [1073, 448] width 123 height 35
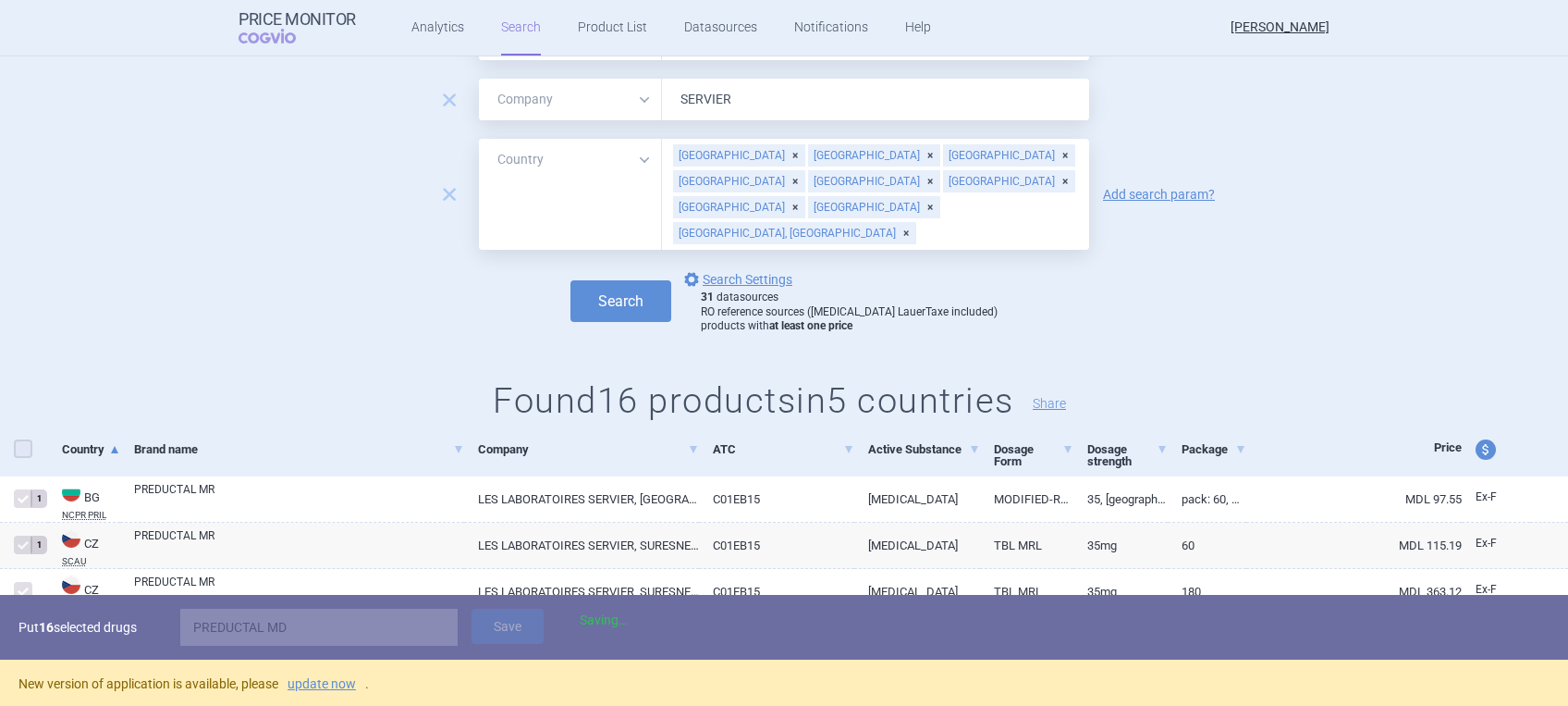
checkbox input "false"
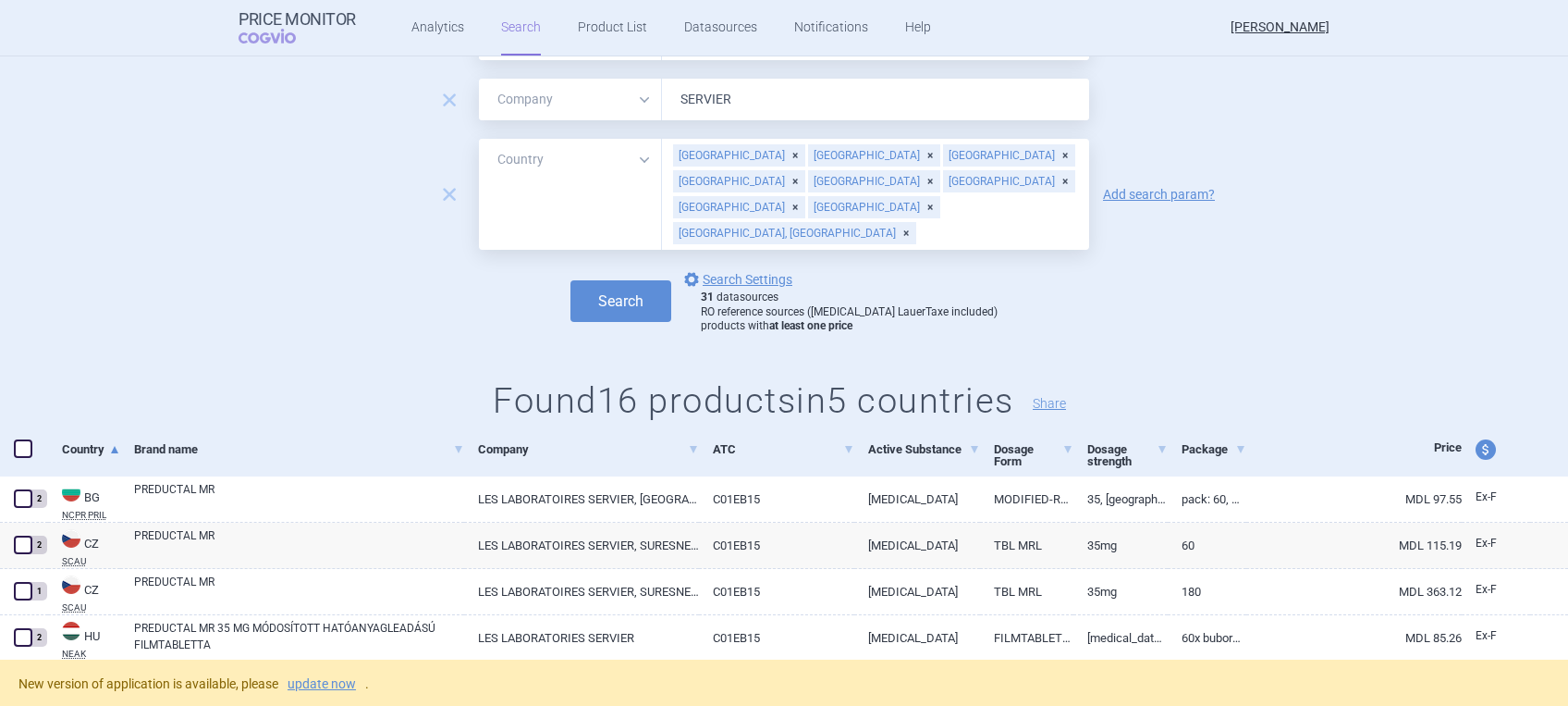
click at [991, 179] on div "[GEOGRAPHIC_DATA] [GEOGRAPHIC_DATA] [GEOGRAPHIC_DATA] [GEOGRAPHIC_DATA] [GEOGRA…" at bounding box center [875, 194] width 427 height 111
type input "ROM"
click at [715, 236] on ul "[GEOGRAPHIC_DATA]" at bounding box center [866, 239] width 427 height 34
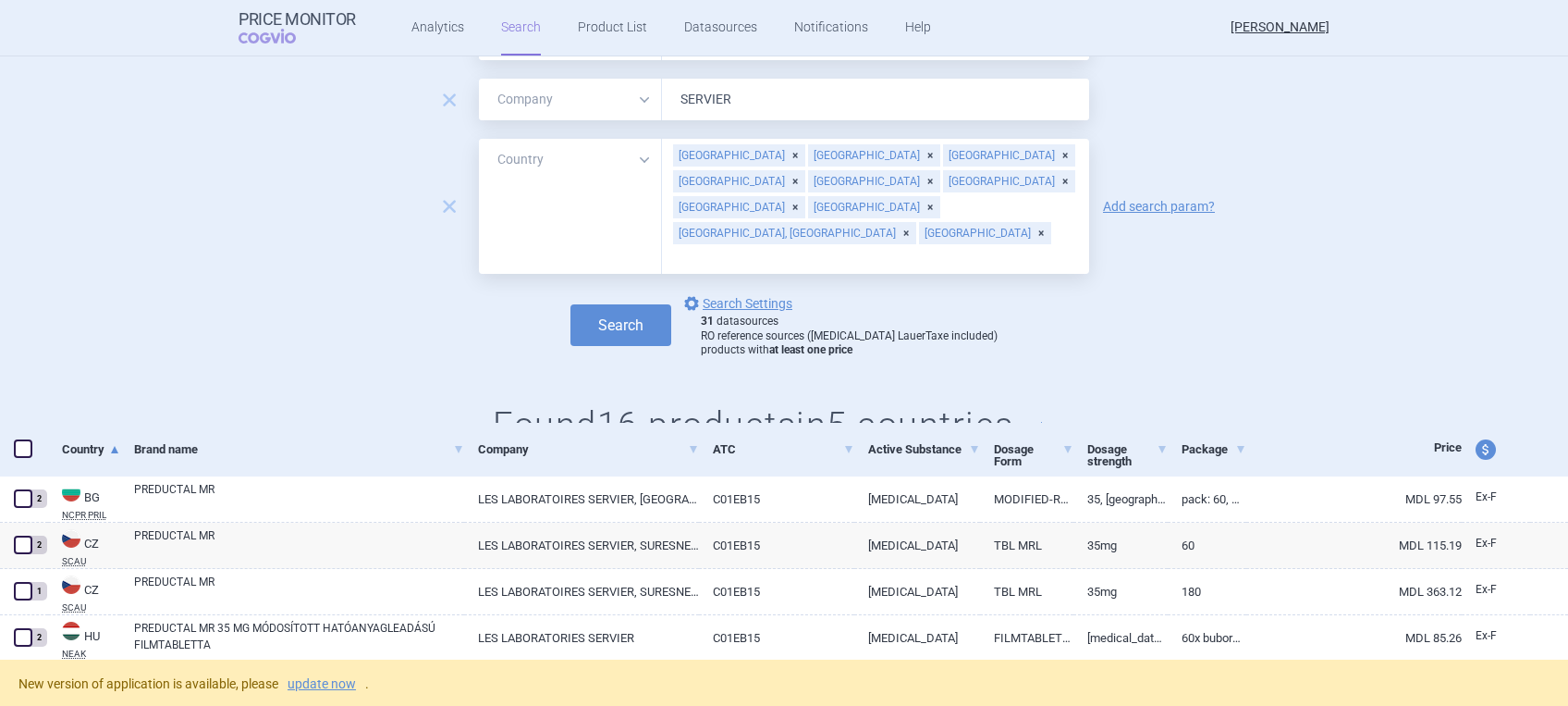
click at [1091, 293] on div "Search options Search Settings 31 datasources RO reference sources ([MEDICAL_DA…" at bounding box center [784, 325] width 1568 height 66
click at [665, 304] on button "Search" at bounding box center [621, 324] width 101 height 41
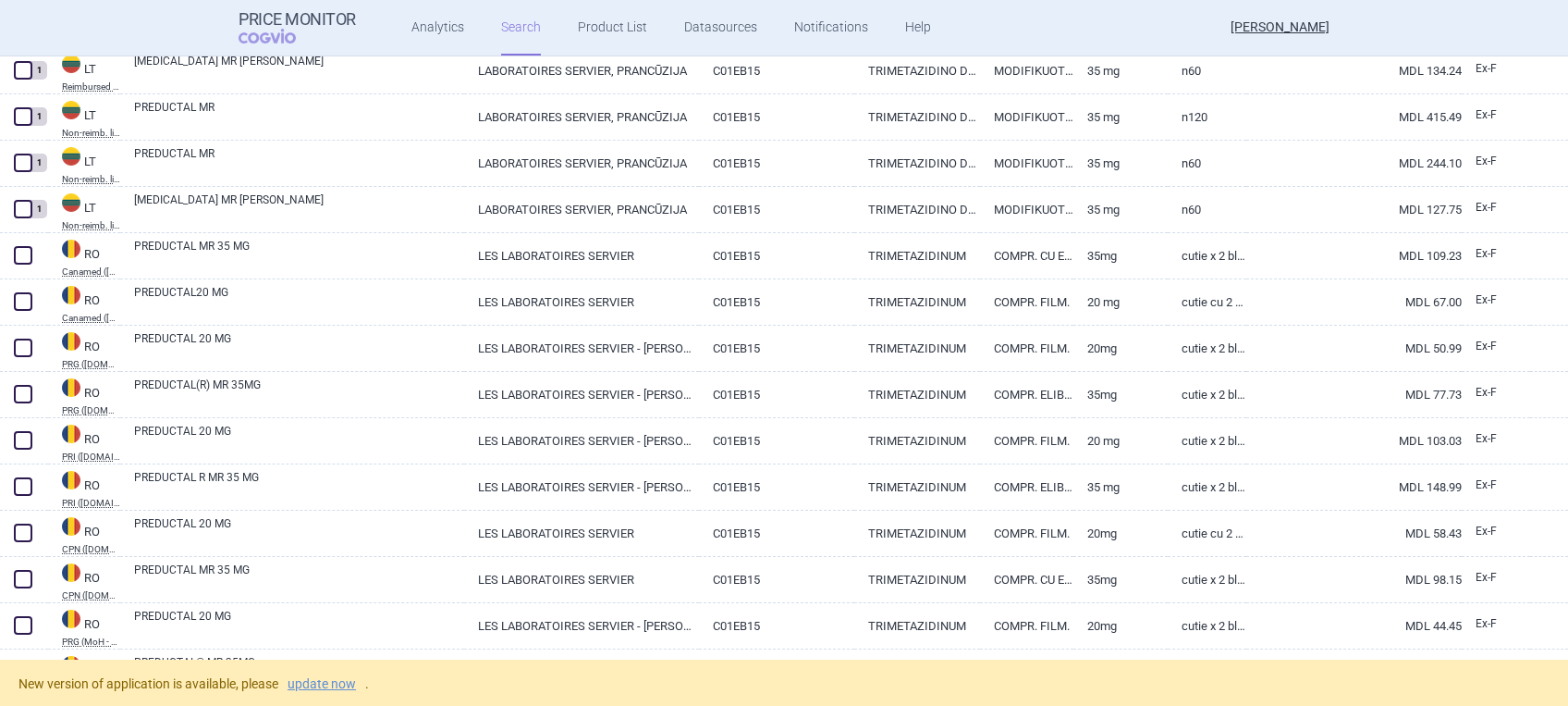
scroll to position [985, 0]
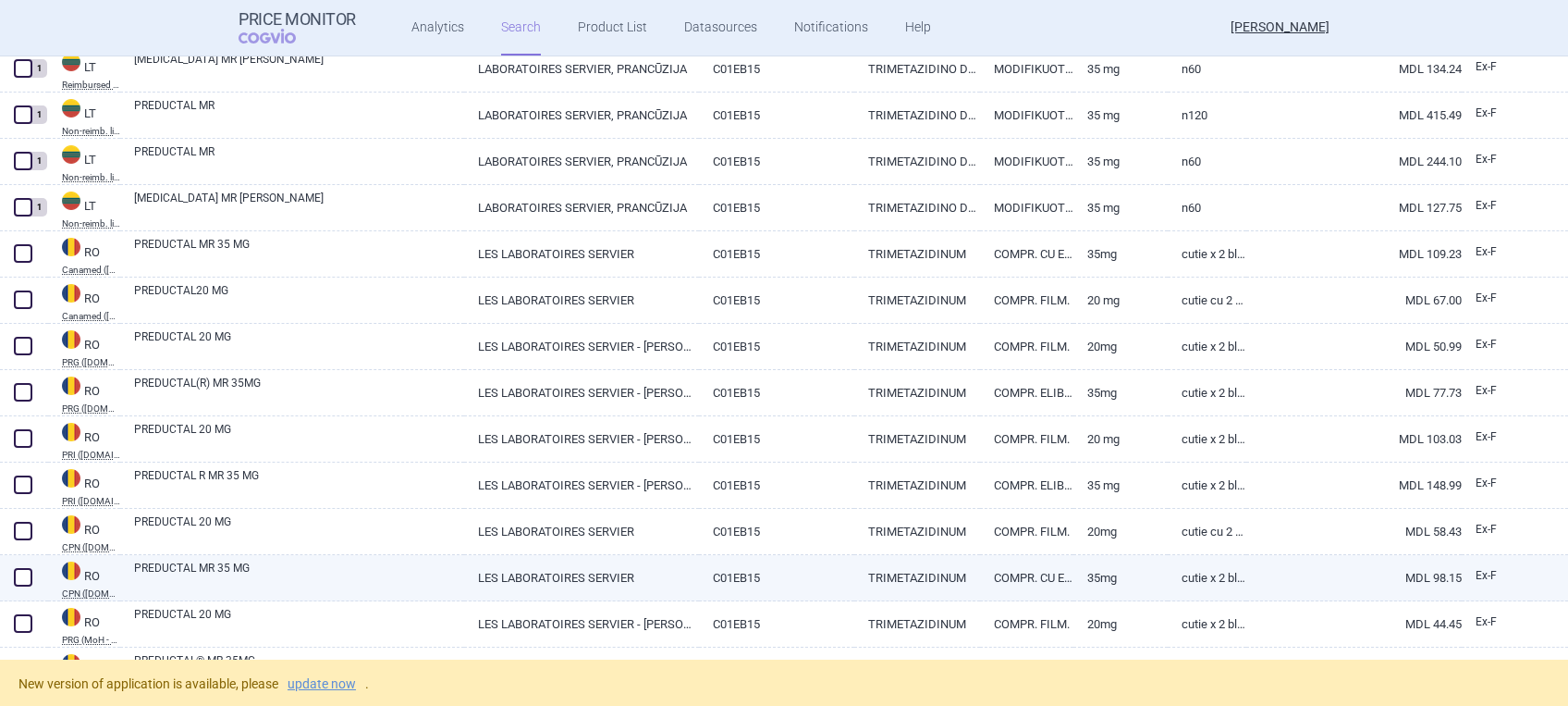
click at [19, 572] on span at bounding box center [23, 578] width 19 height 19
checkbox input "true"
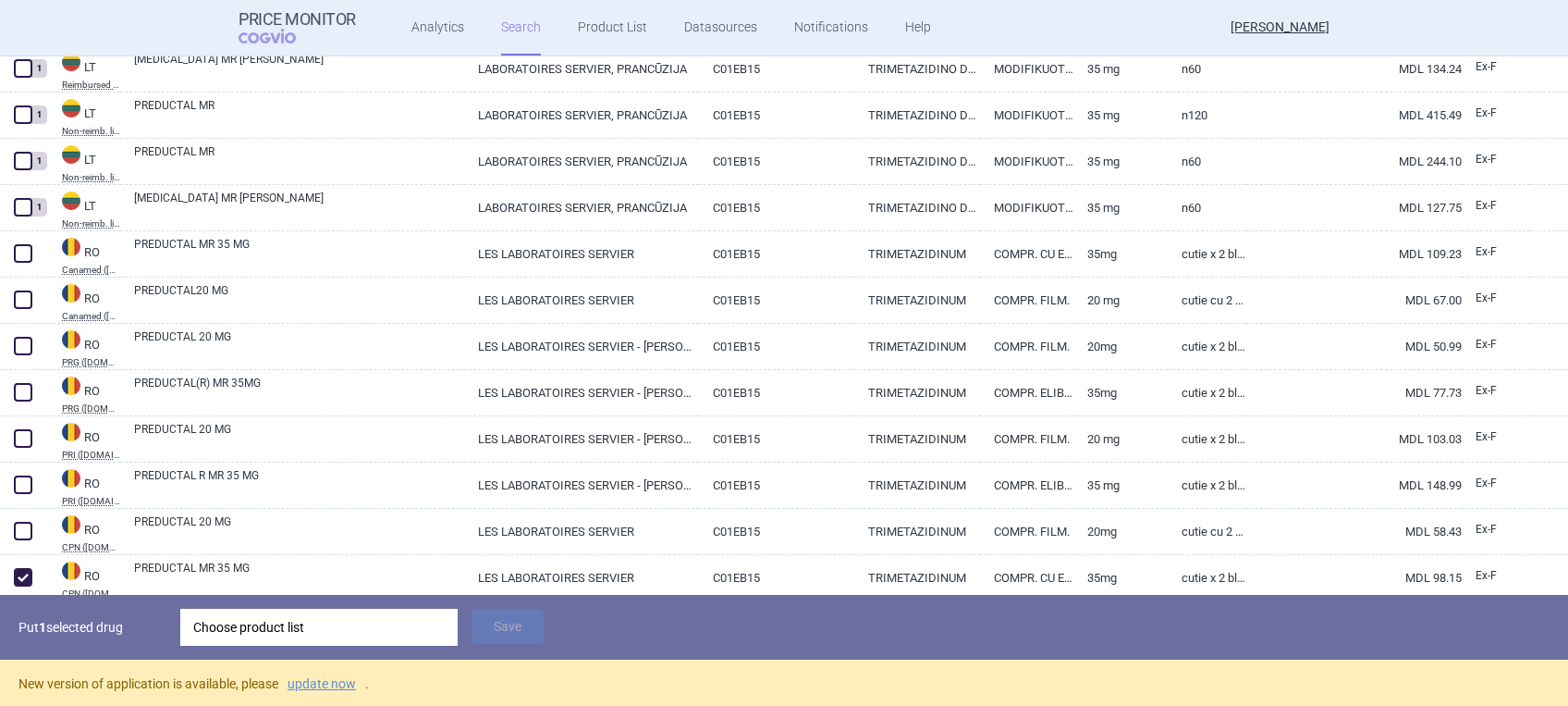
click at [300, 623] on div "Choose product list" at bounding box center [319, 626] width 251 height 37
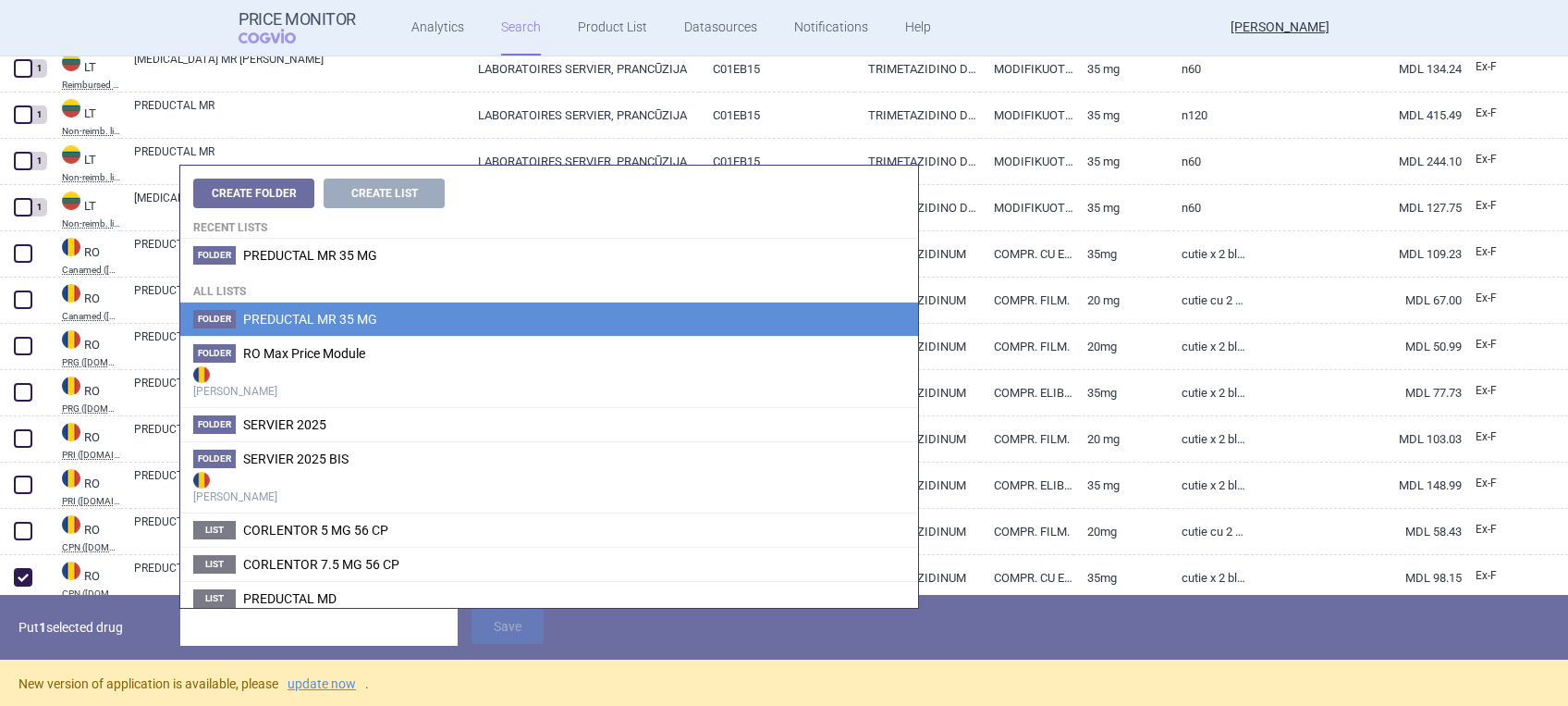
click at [265, 323] on span "PREDUCTAL MR 35 MG" at bounding box center [309, 319] width 134 height 15
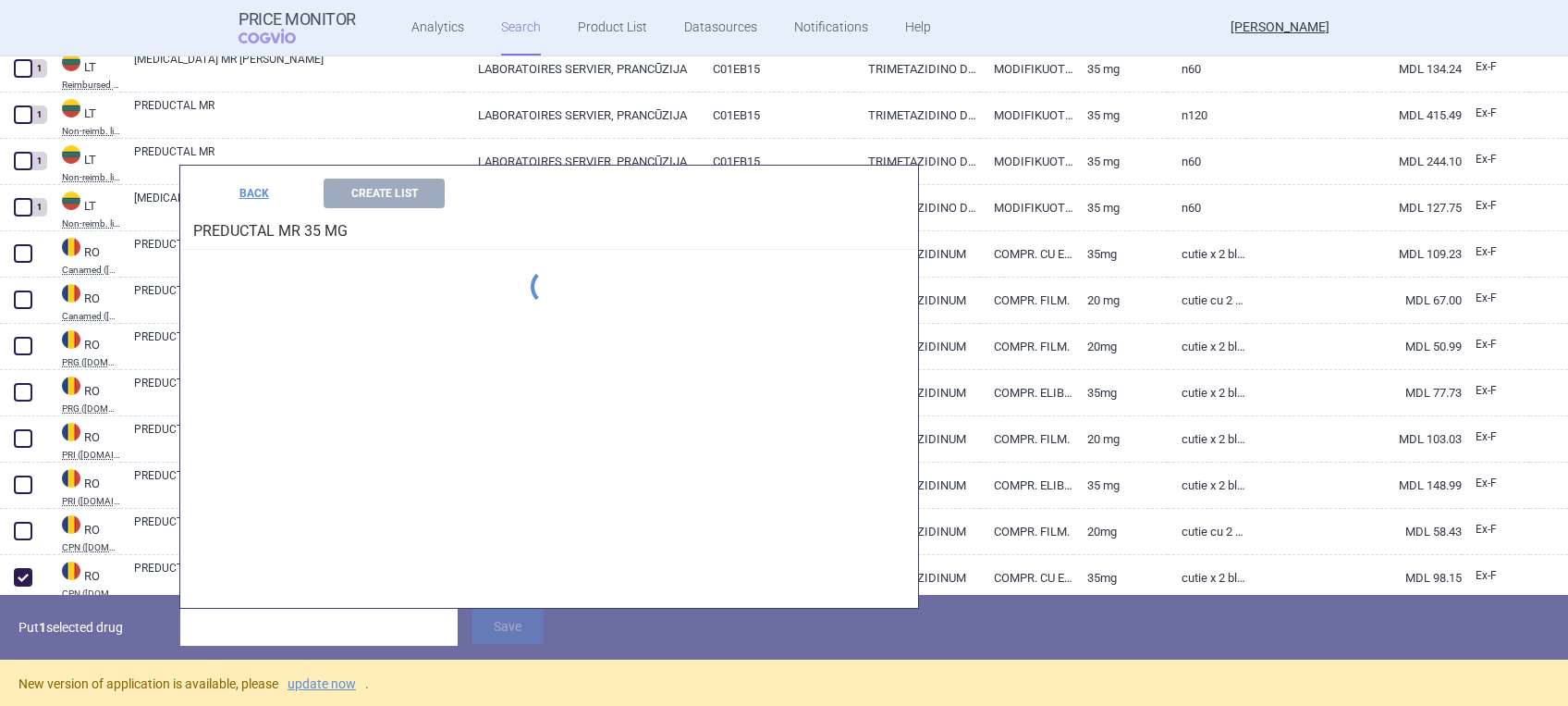
click at [265, 323] on div "Create Folder Create List Recent lists Folder PREDUCTAL MR 35 MG All lists Fold…" at bounding box center [548, 386] width 738 height 442
click at [249, 192] on button "BACK" at bounding box center [253, 193] width 121 height 30
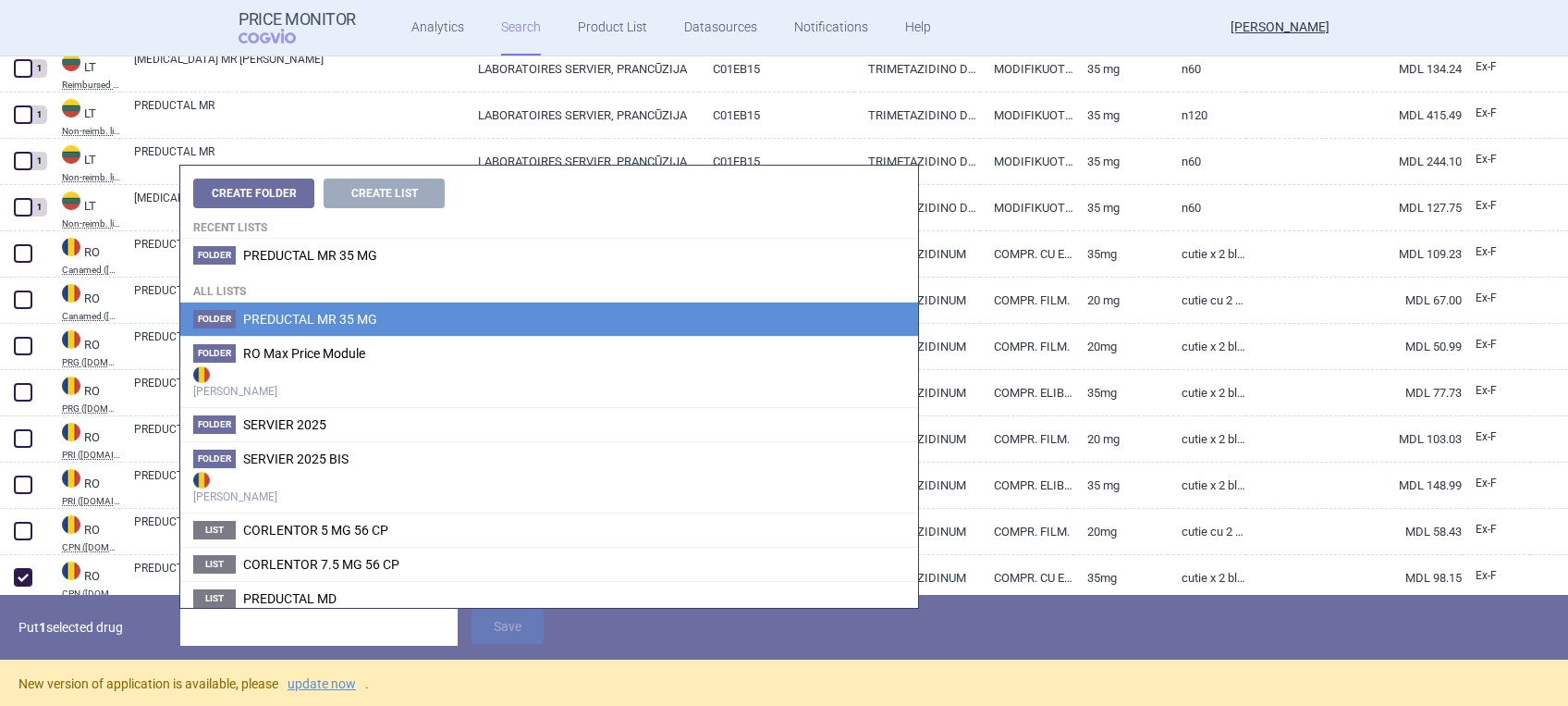
click at [260, 311] on span "PREDUCTAL MR 35 MG" at bounding box center [309, 319] width 134 height 15
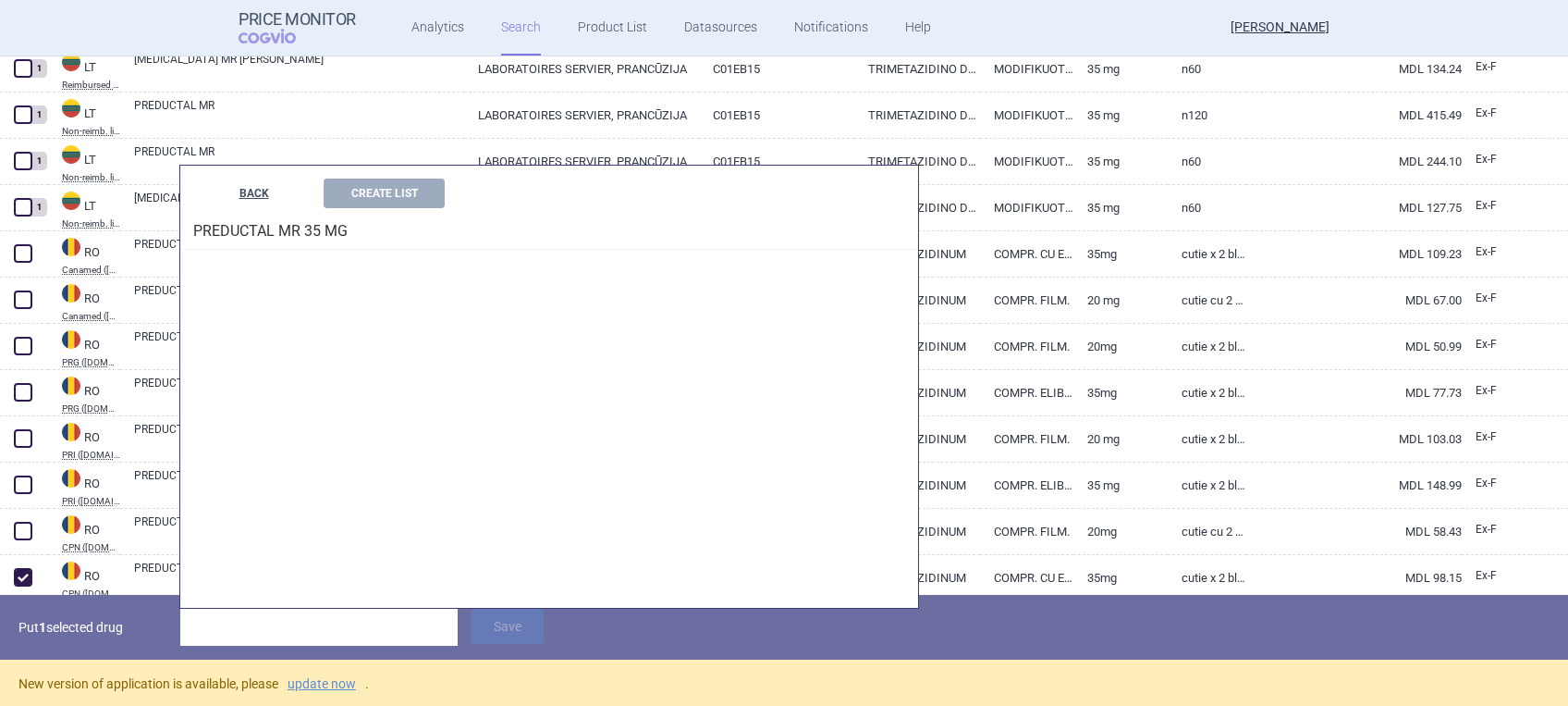
click at [260, 184] on button "BACK" at bounding box center [253, 193] width 121 height 30
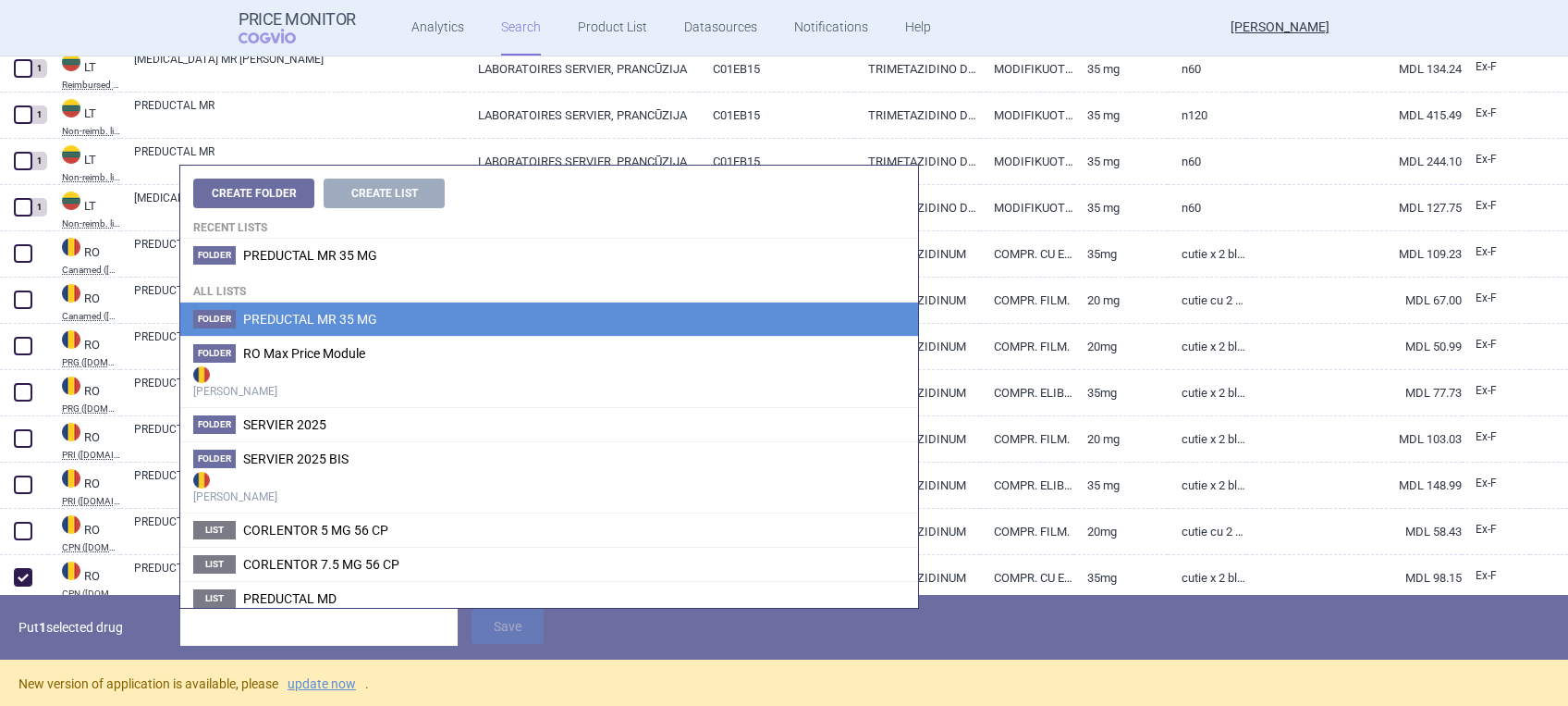
click at [289, 324] on span "PREDUCTAL MR 35 MG" at bounding box center [309, 319] width 134 height 15
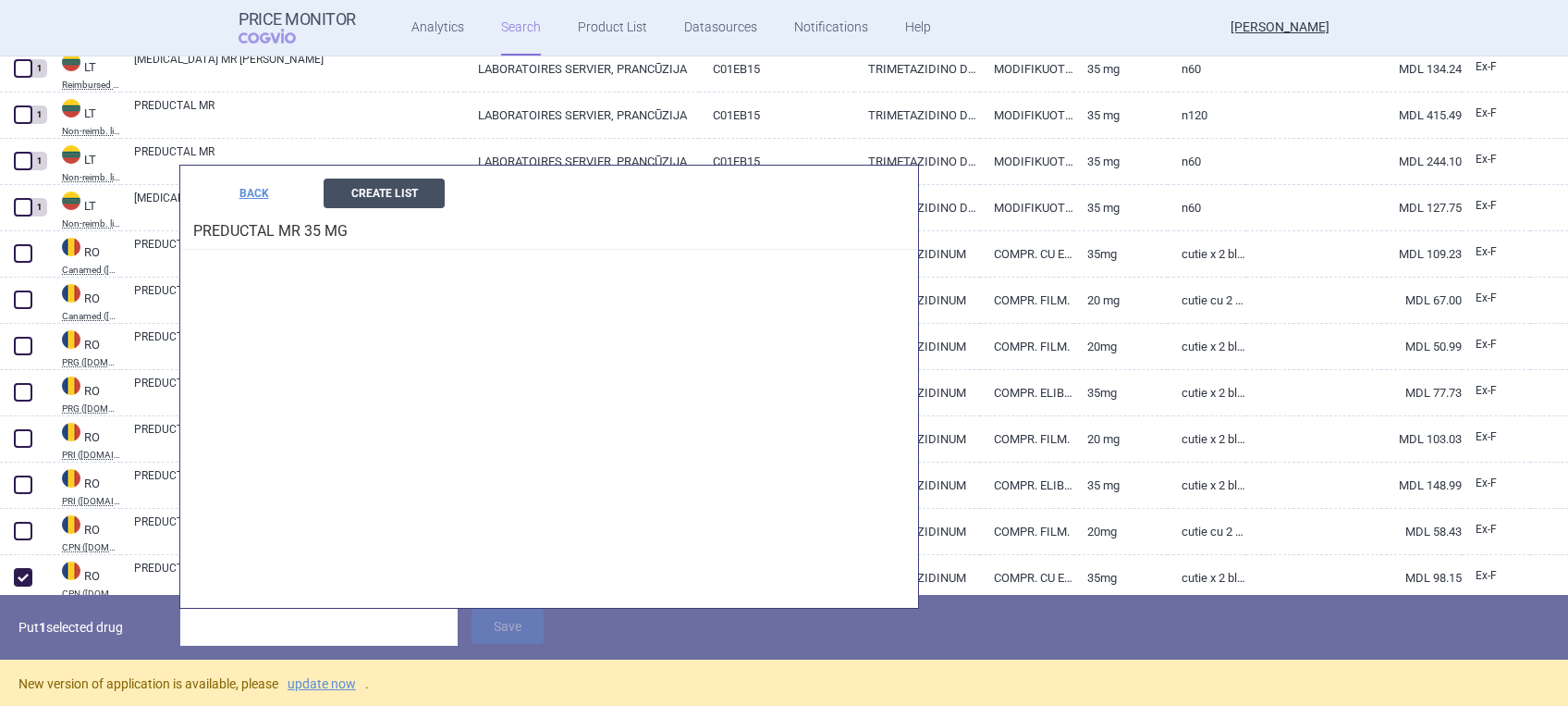
click at [397, 187] on button "Create List" at bounding box center [383, 193] width 121 height 30
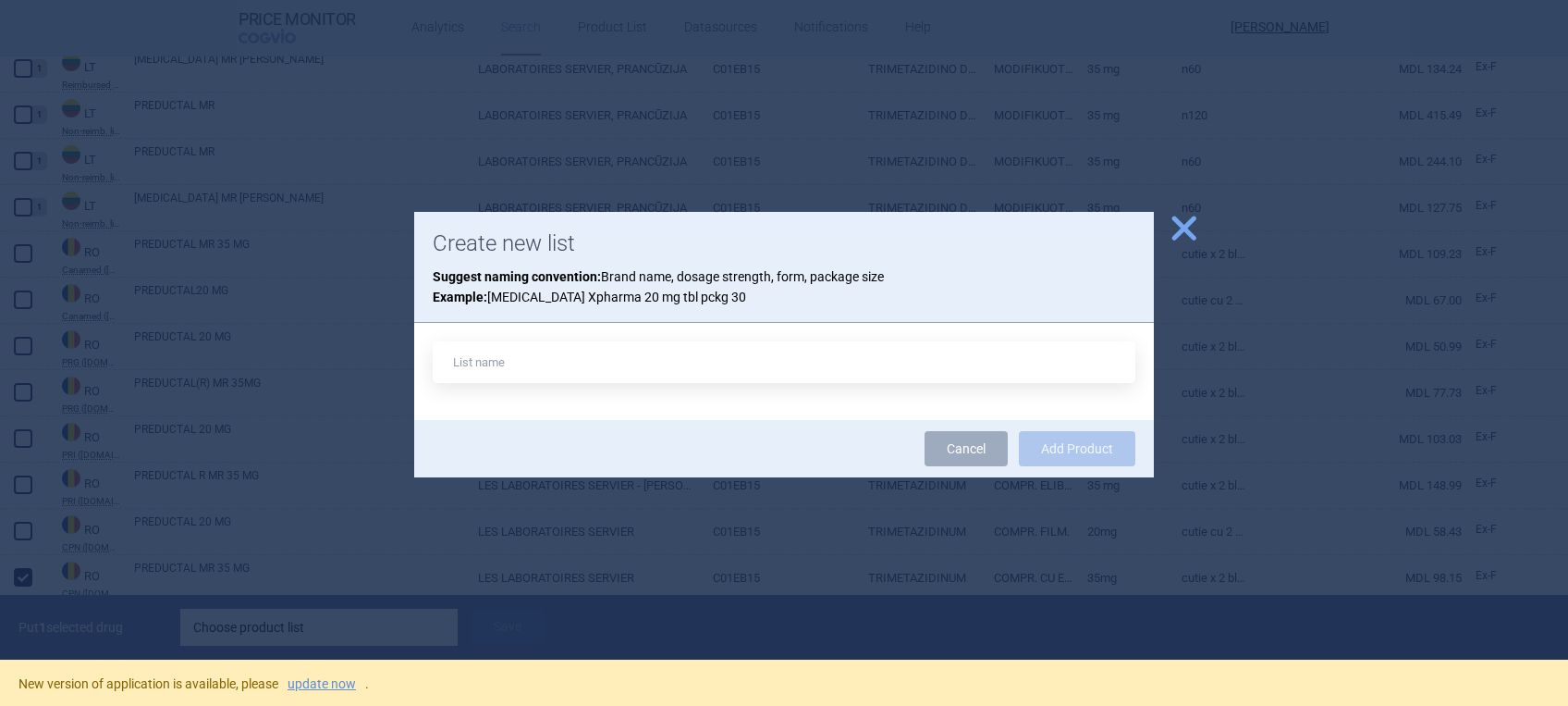
type input "p"
type input "PRED MR 35 60 MD"
click at [1091, 453] on button "Add Product" at bounding box center [1077, 448] width 116 height 35
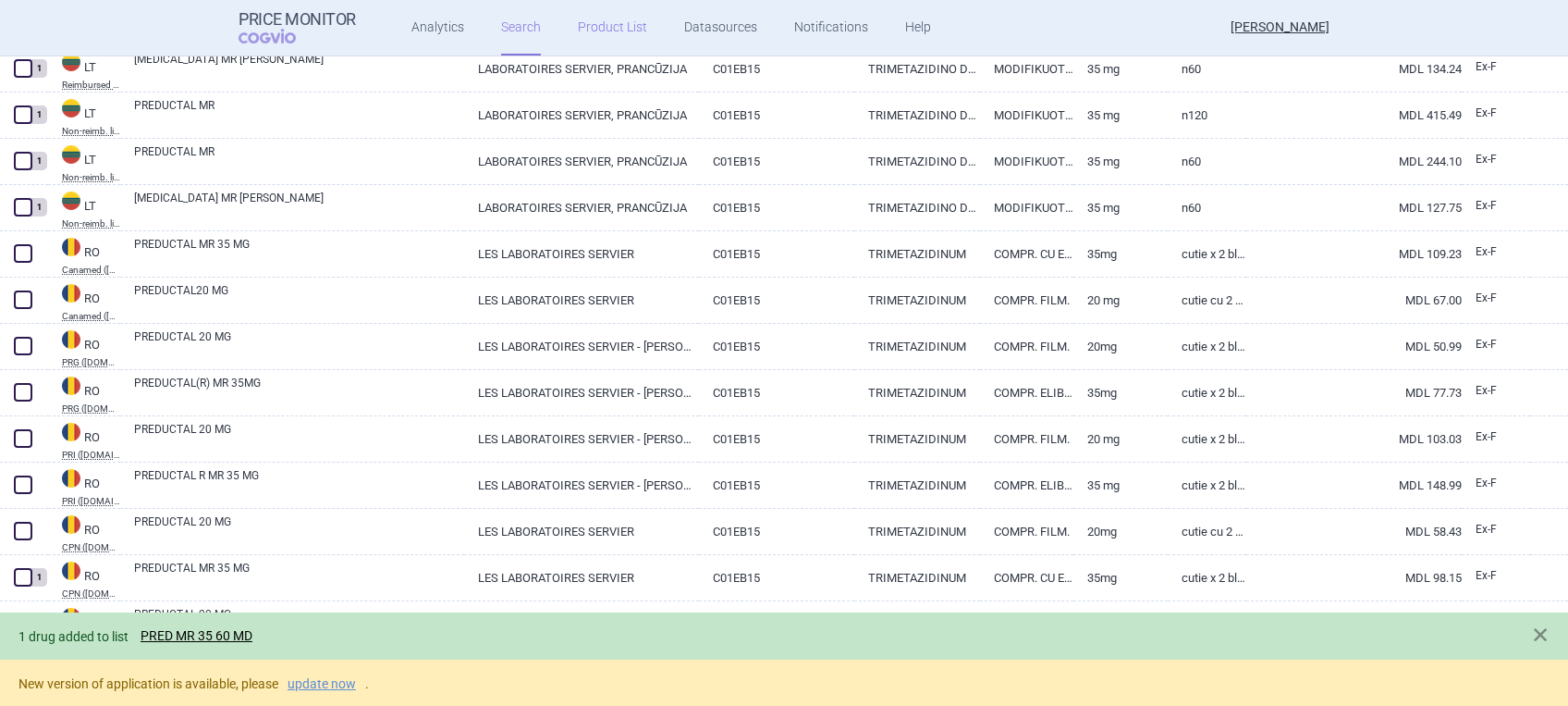
click at [601, 19] on link "Product List" at bounding box center [612, 27] width 69 height 55
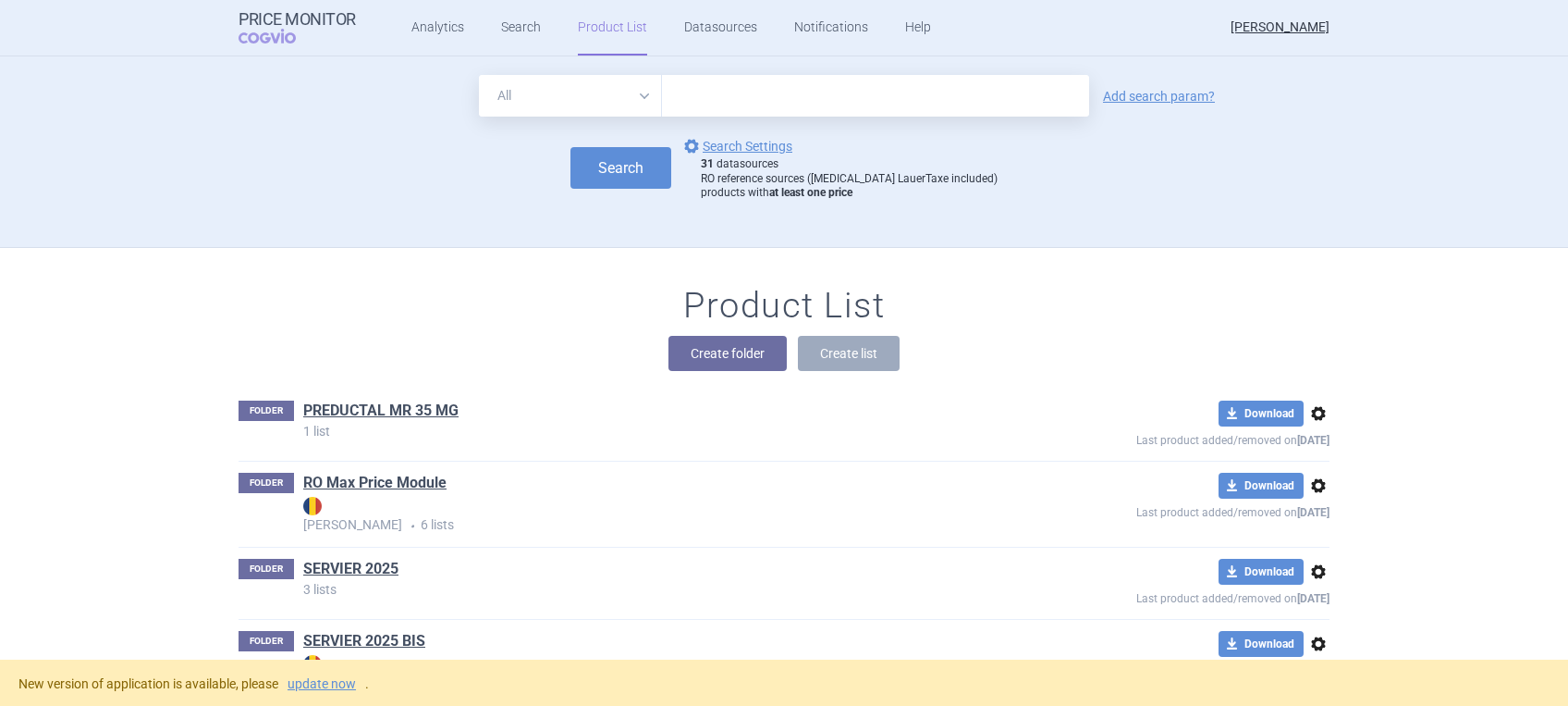
scroll to position [191, 0]
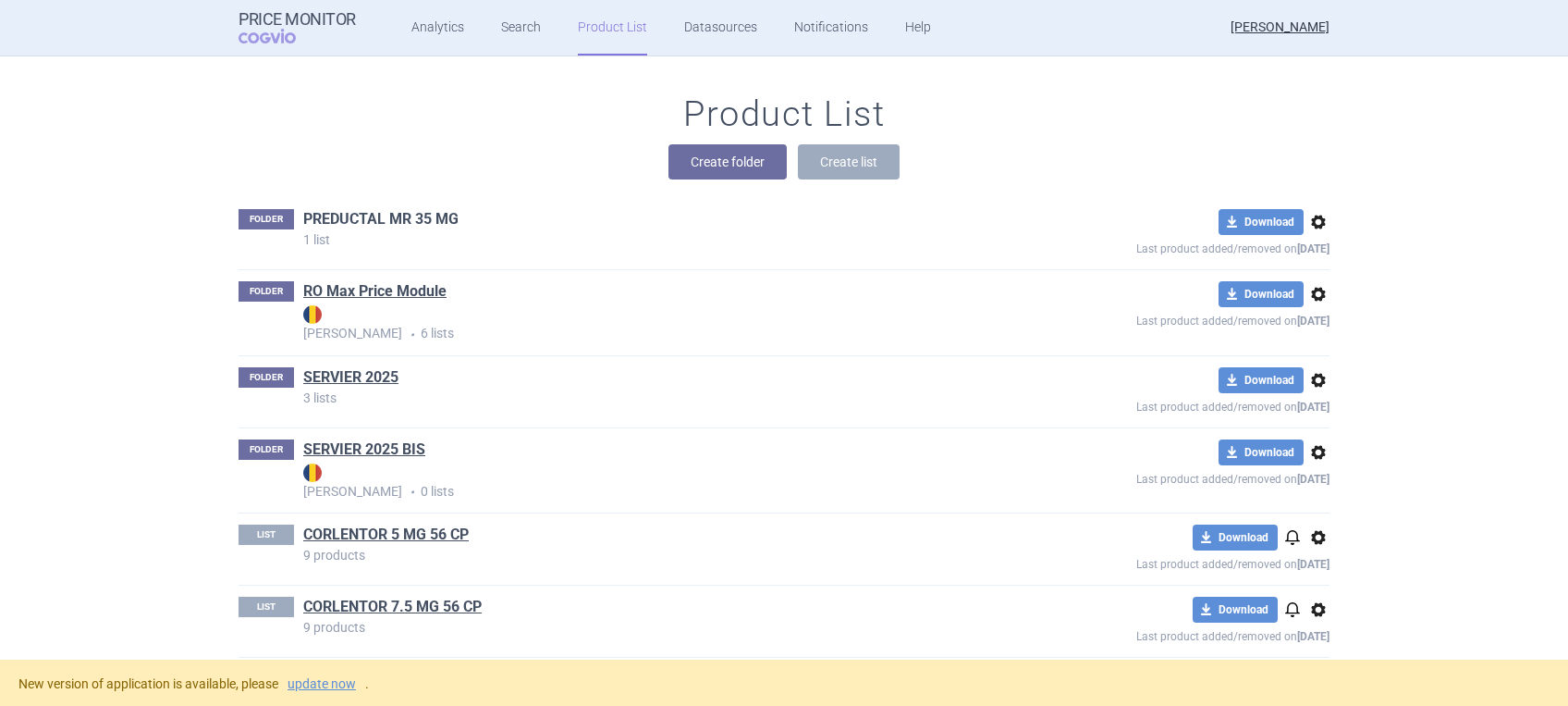
click at [356, 215] on link "PREDUCTAL MR 35 MG" at bounding box center [381, 219] width 156 height 21
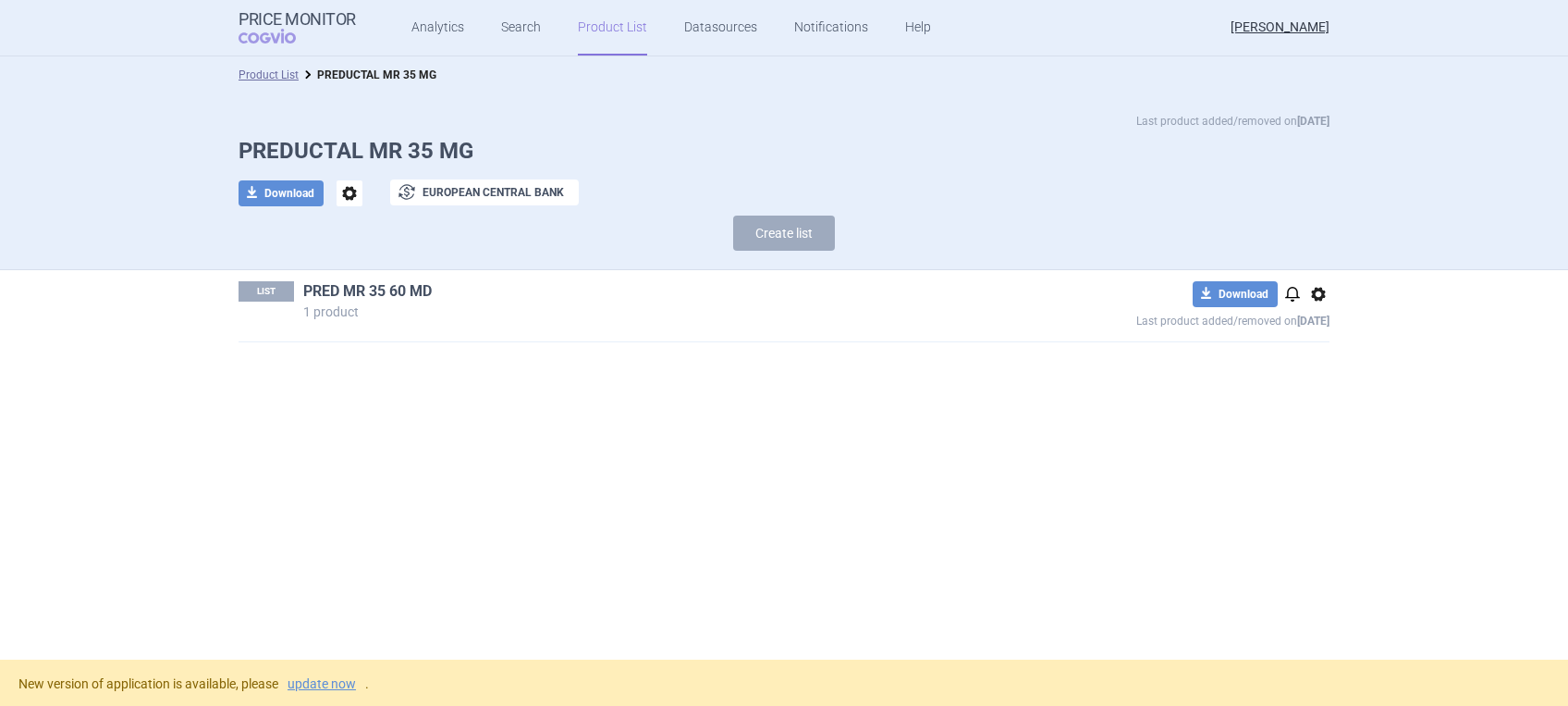
click at [360, 293] on link "PRED MR 35 60 MD" at bounding box center [367, 292] width 128 height 21
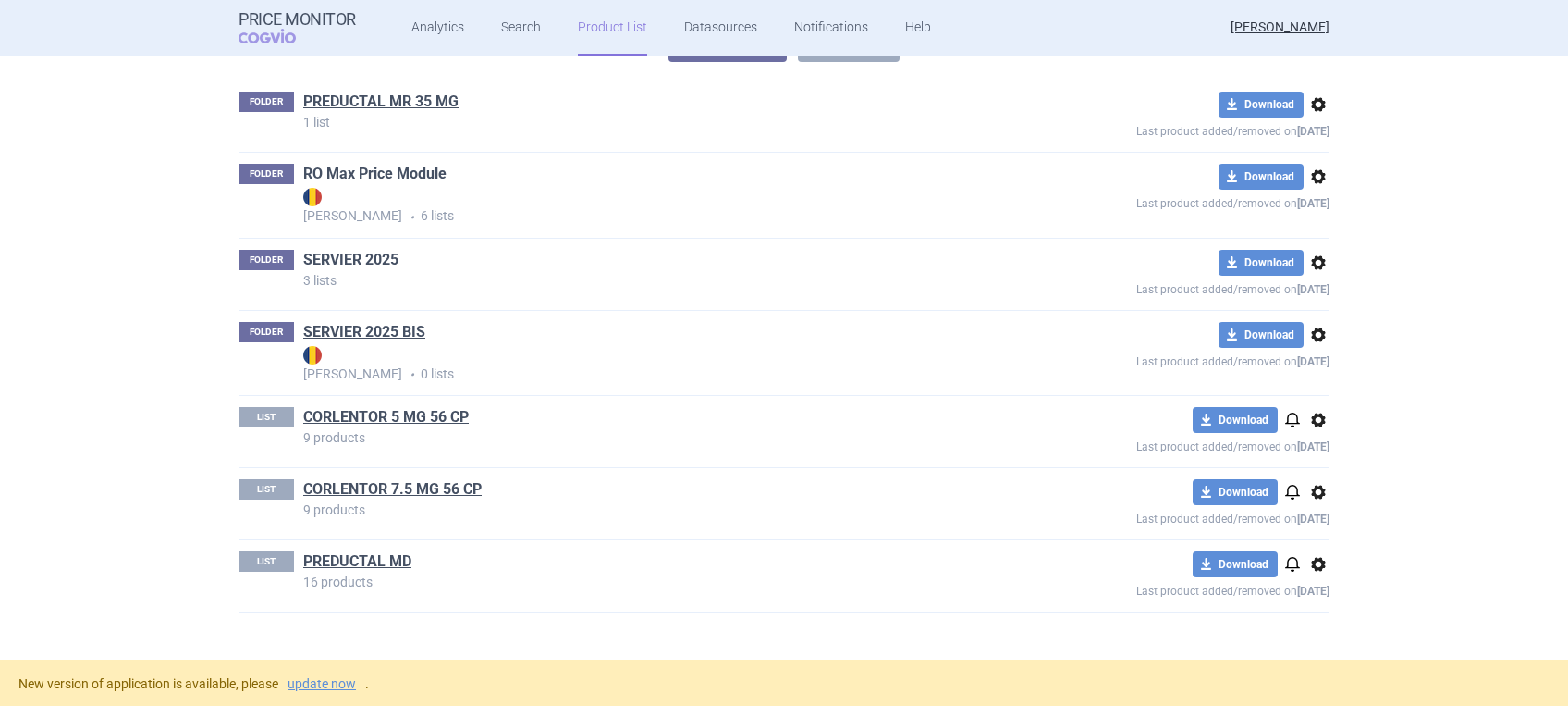
scroll to position [317, 0]
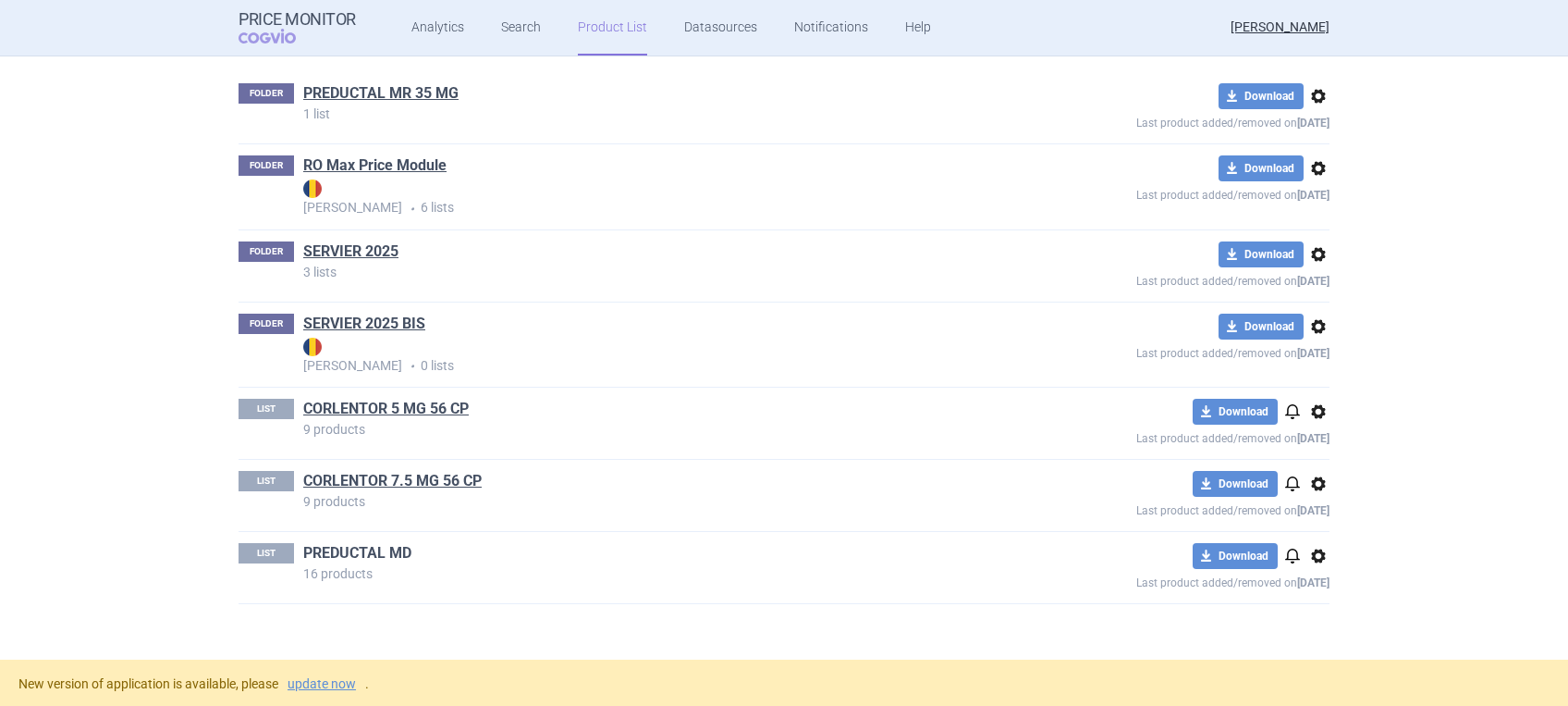
click at [335, 548] on link "PREDUCTAL MD" at bounding box center [357, 553] width 108 height 21
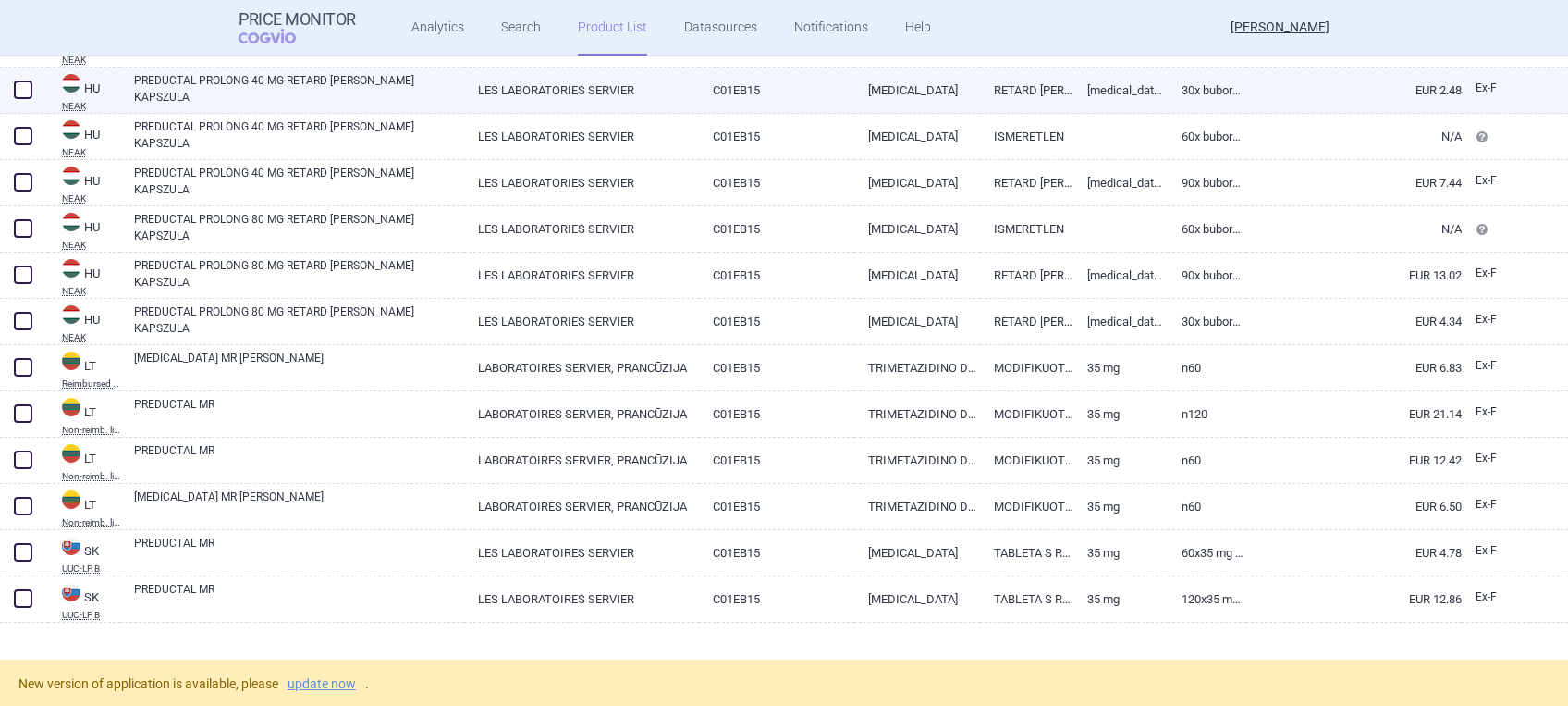
scroll to position [429, 0]
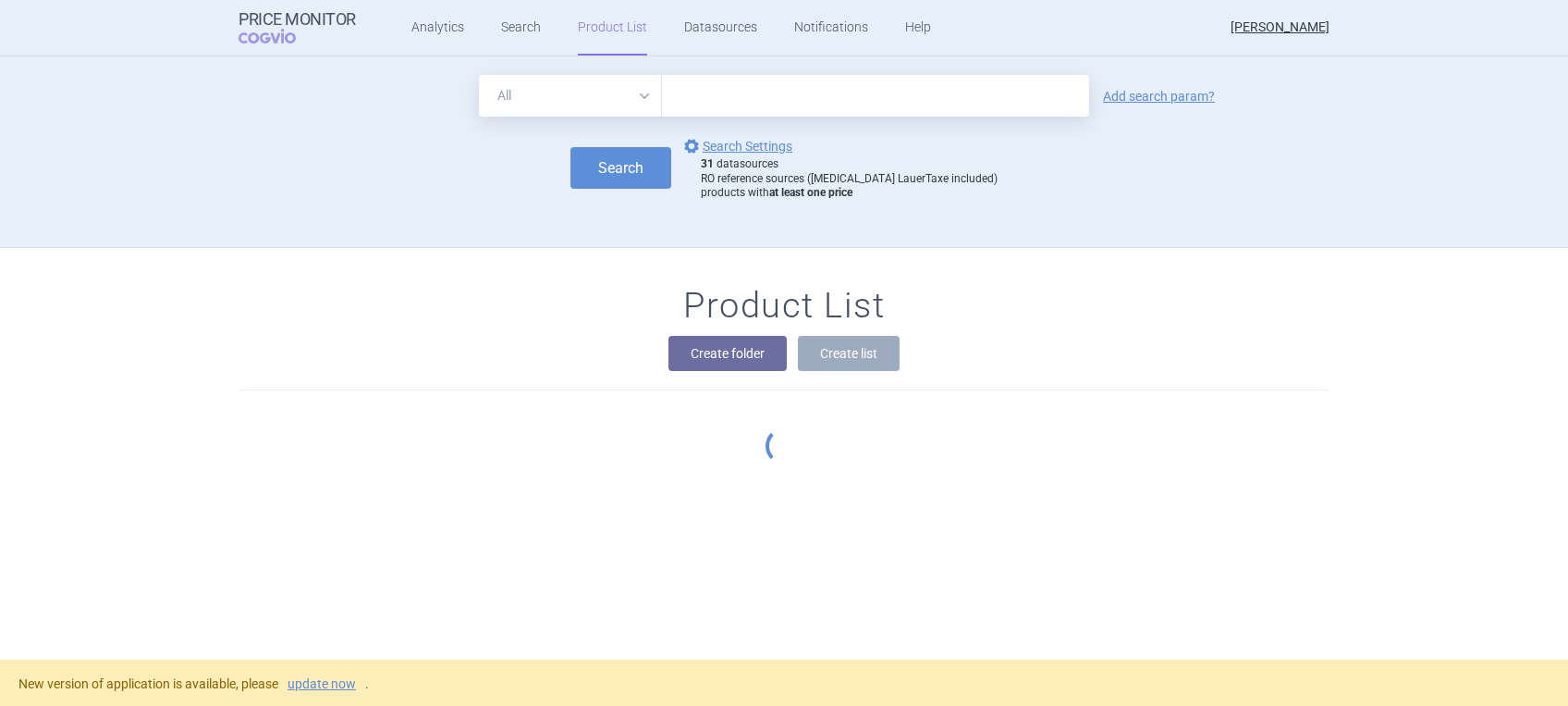
scroll to position [191, 0]
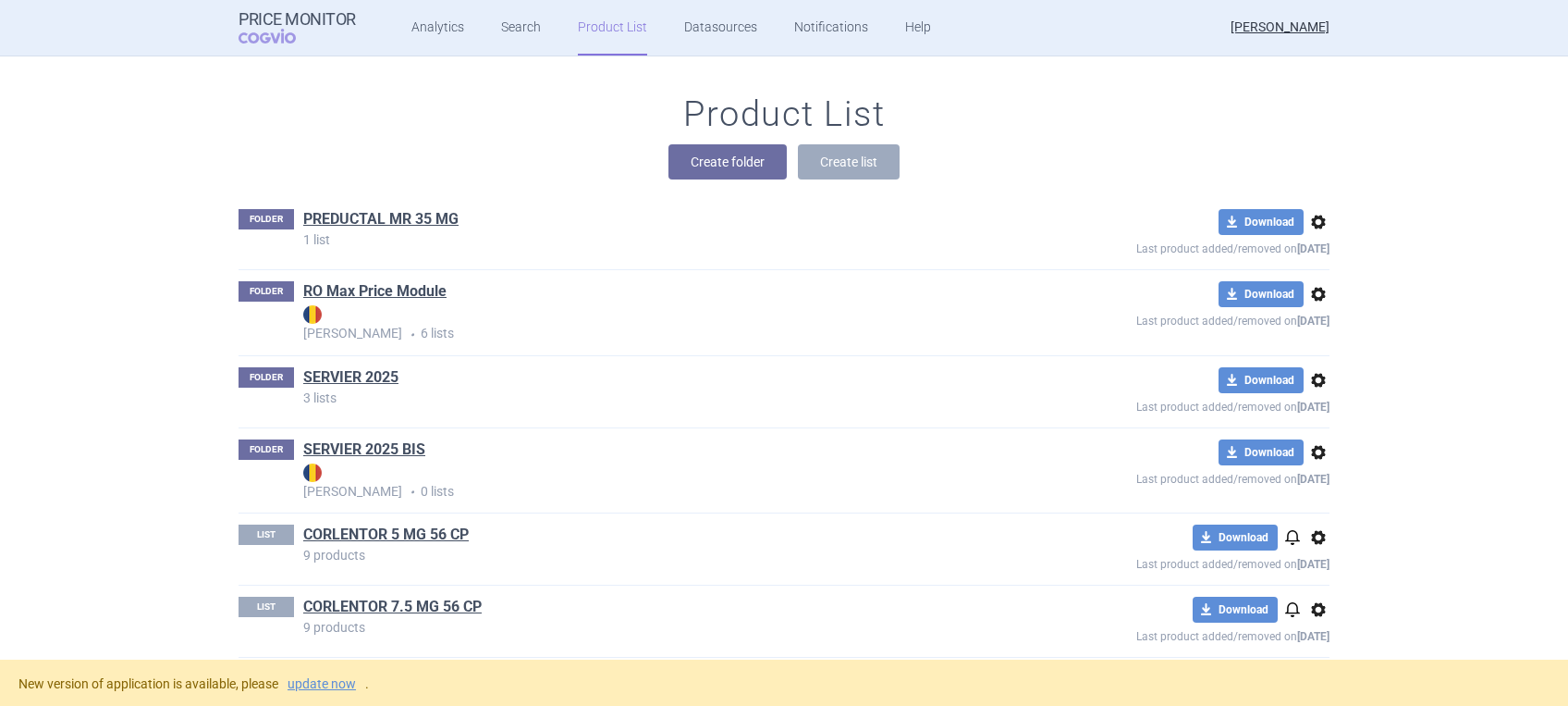
click at [1091, 221] on span "options" at bounding box center [1319, 222] width 22 height 23
click at [1091, 324] on button "Delete" at bounding box center [1308, 330] width 59 height 27
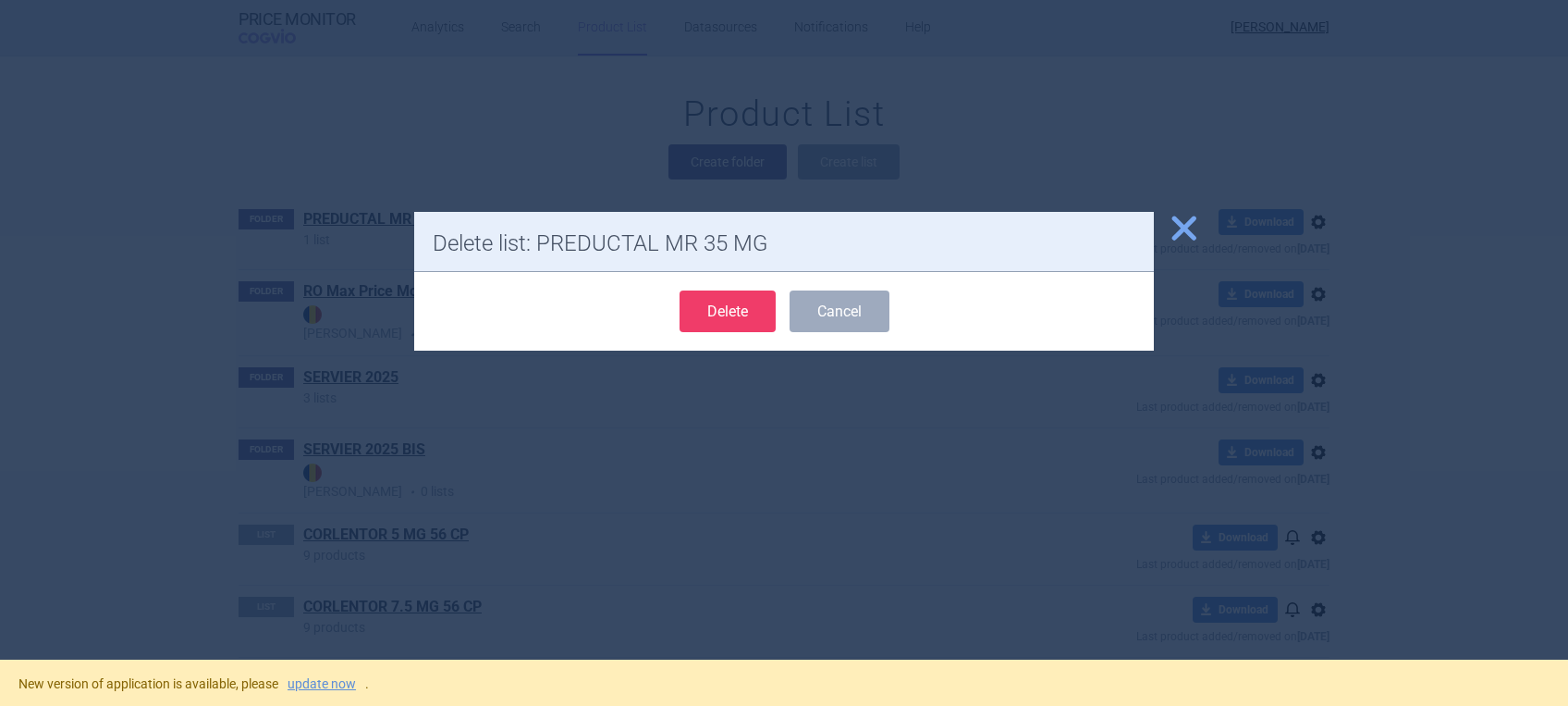
click at [721, 306] on button "Delete" at bounding box center [727, 311] width 97 height 41
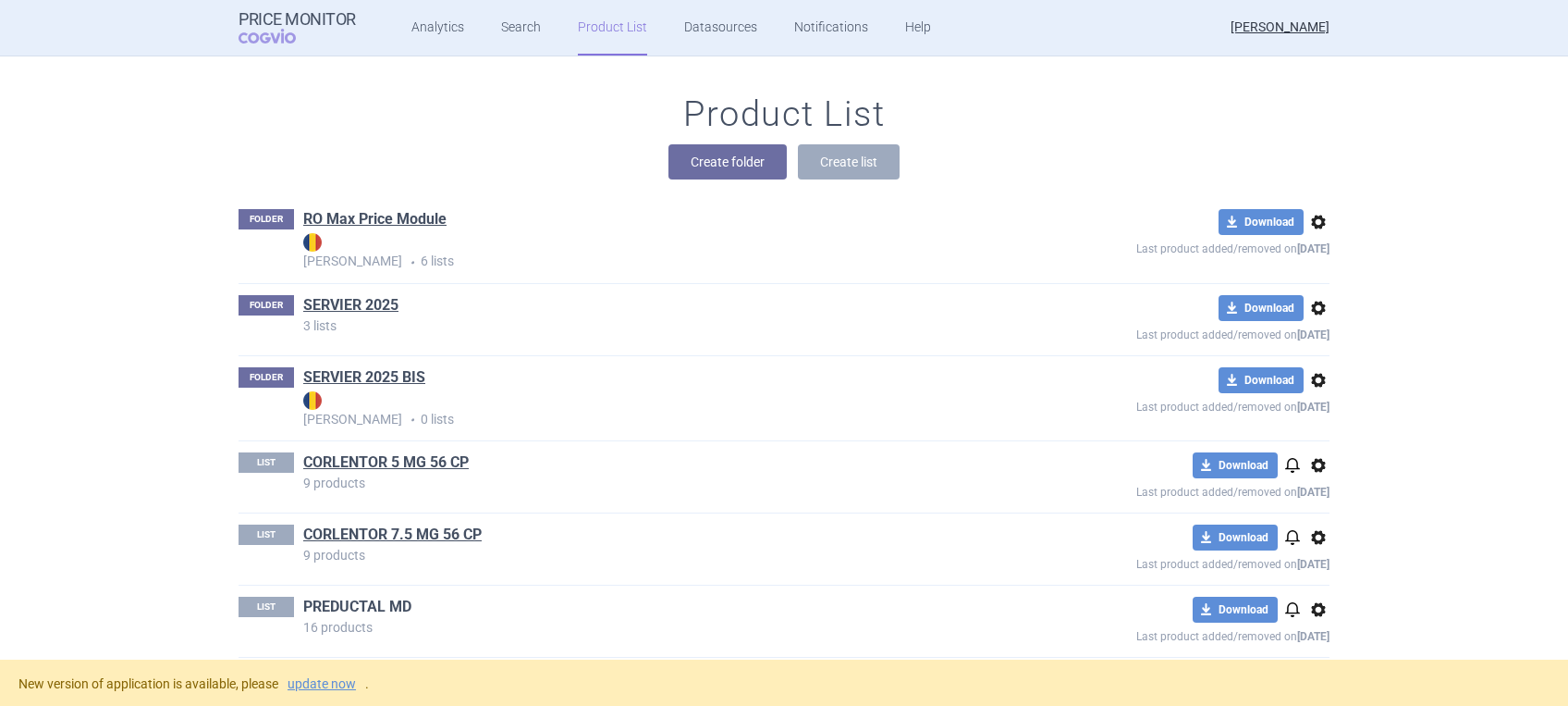
click at [351, 614] on link "PREDUCTAL MD" at bounding box center [357, 607] width 108 height 21
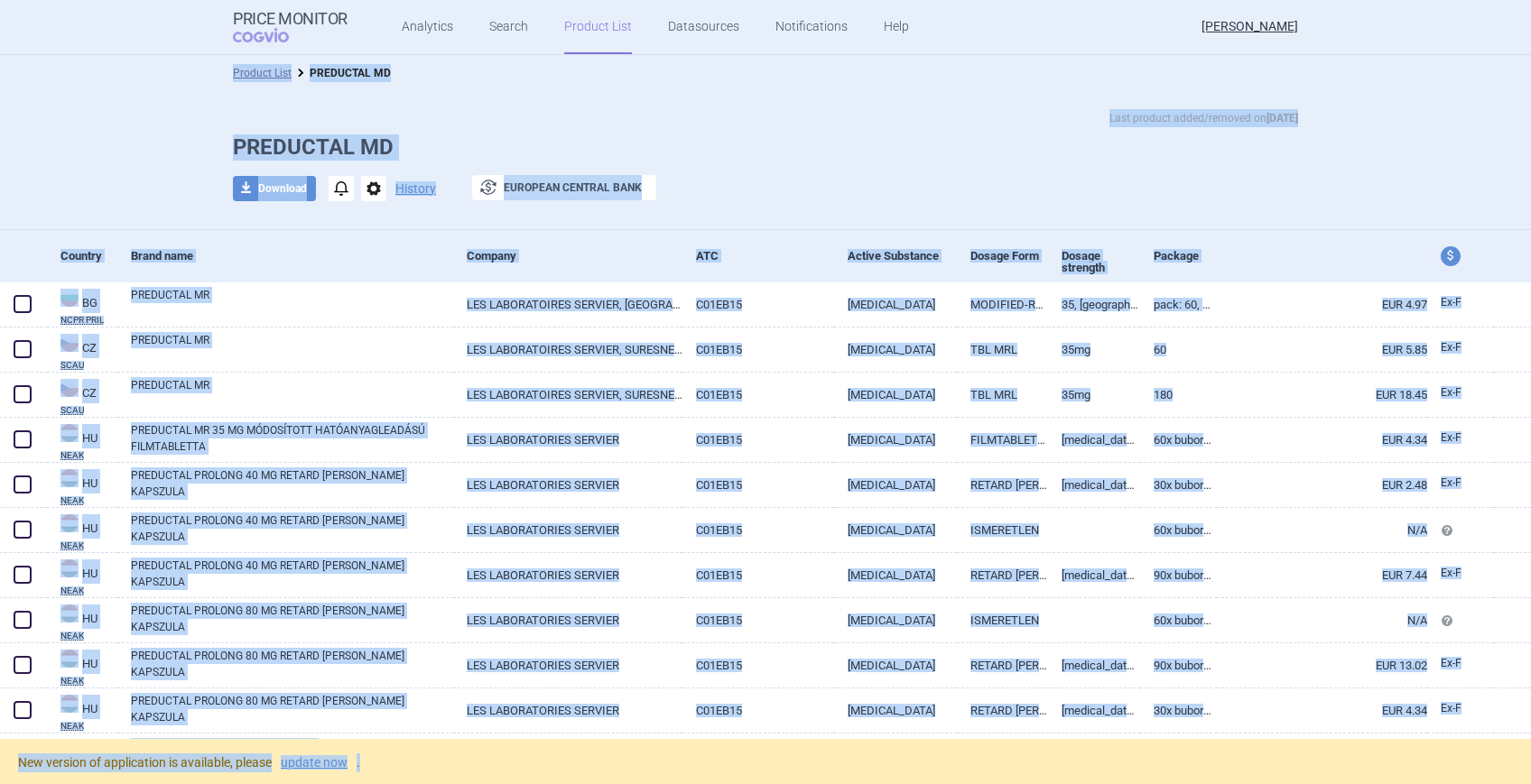
click at [674, 688] on html "Price Monitor COGVIO Analytics Search Product List Datasources Notifications He…" at bounding box center [765, 392] width 1531 height 784
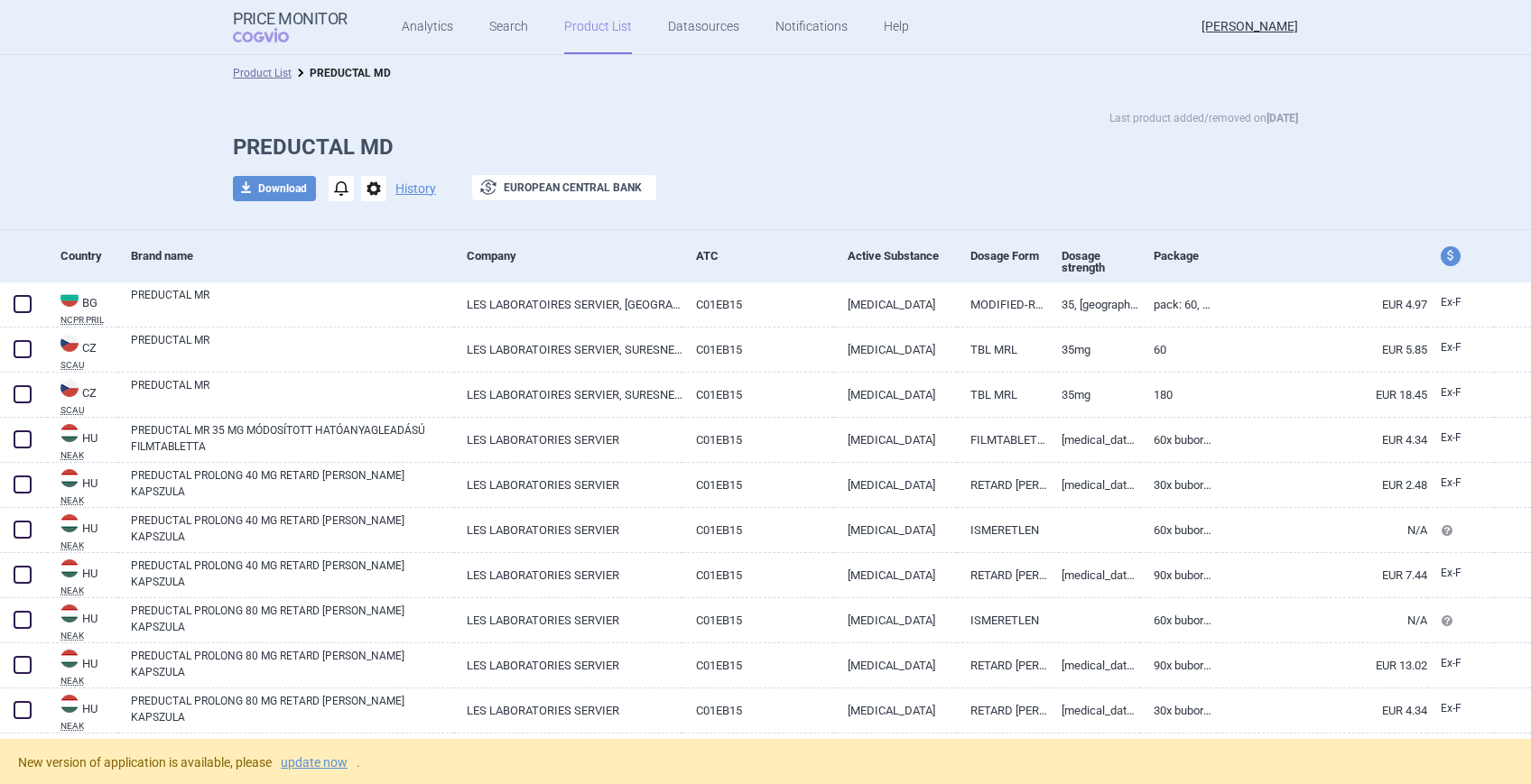
click at [674, 688] on html "Price Monitor COGVIO Analytics Search Product List Datasources Notifications He…" at bounding box center [765, 392] width 1531 height 784
drag, startPoint x: 674, startPoint y: 783, endPoint x: 1218, endPoint y: 162, distance: 825.6
click at [1065, 162] on div "Last product added/removed on [DATE] PREDUCTAL MD download Download notificatio…" at bounding box center [765, 164] width 1137 height 111
click at [492, 29] on link "Search" at bounding box center [509, 27] width 38 height 54
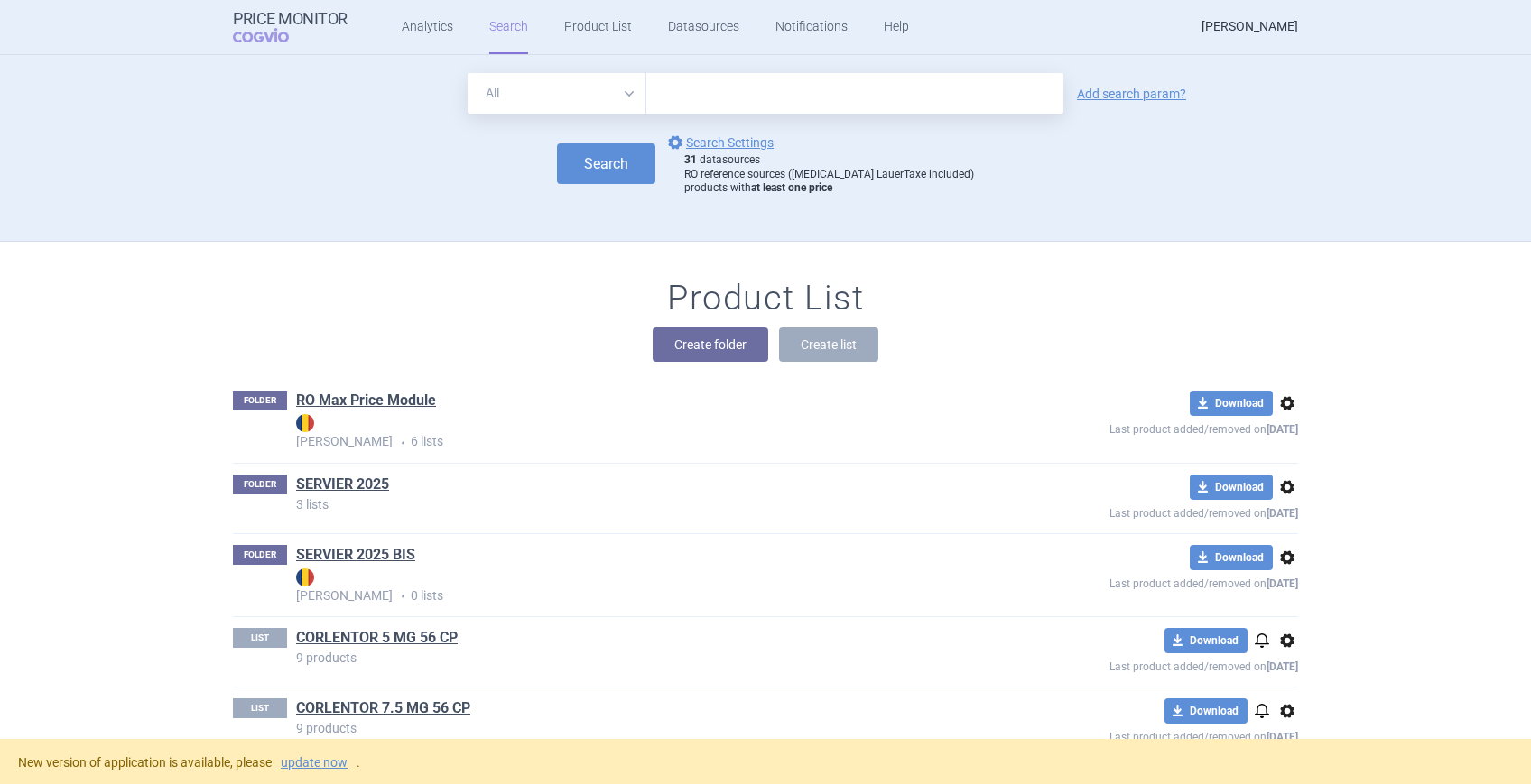
click at [627, 88] on select "All Brand Name ATC Company Active Substance Country Newer than" at bounding box center [556, 93] width 178 height 40
select select "country"
click at [468, 73] on select "All Brand Name ATC Company Active Substance Country Newer than" at bounding box center [556, 93] width 178 height 40
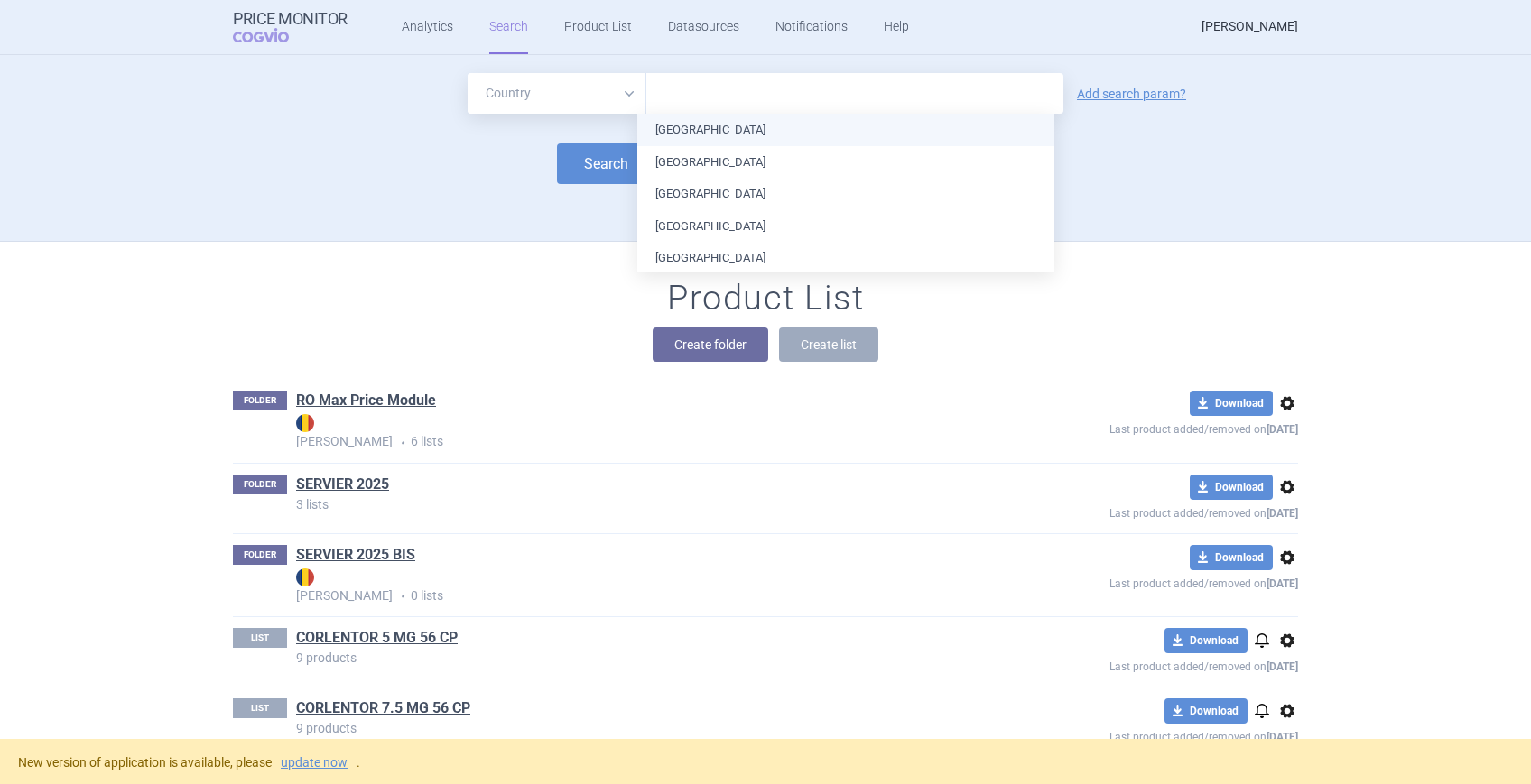
click at [685, 91] on input "text" at bounding box center [855, 94] width 399 height 24
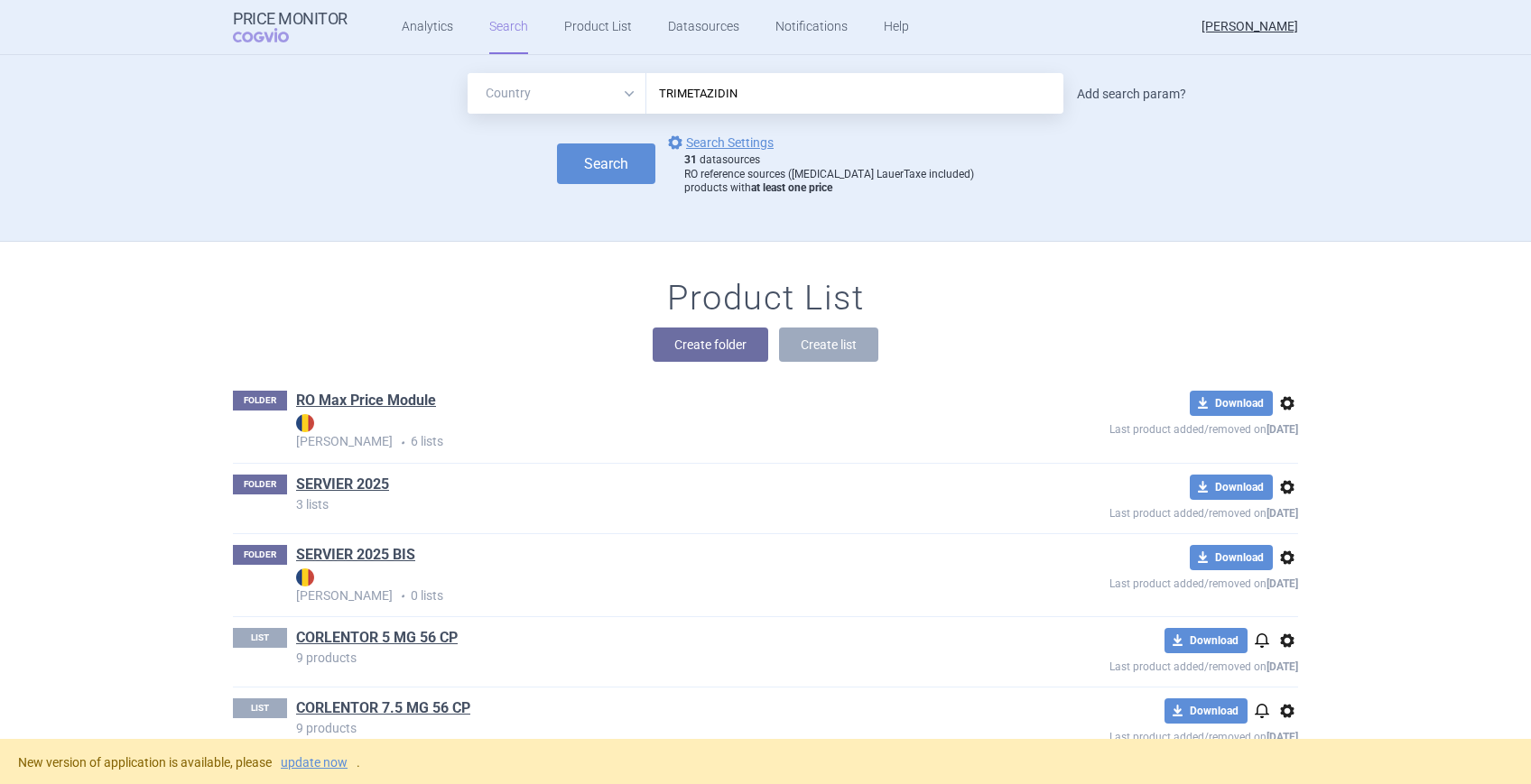
type input "TRIMETAZIDIN"
click at [1065, 91] on link "Add search param?" at bounding box center [1131, 94] width 109 height 13
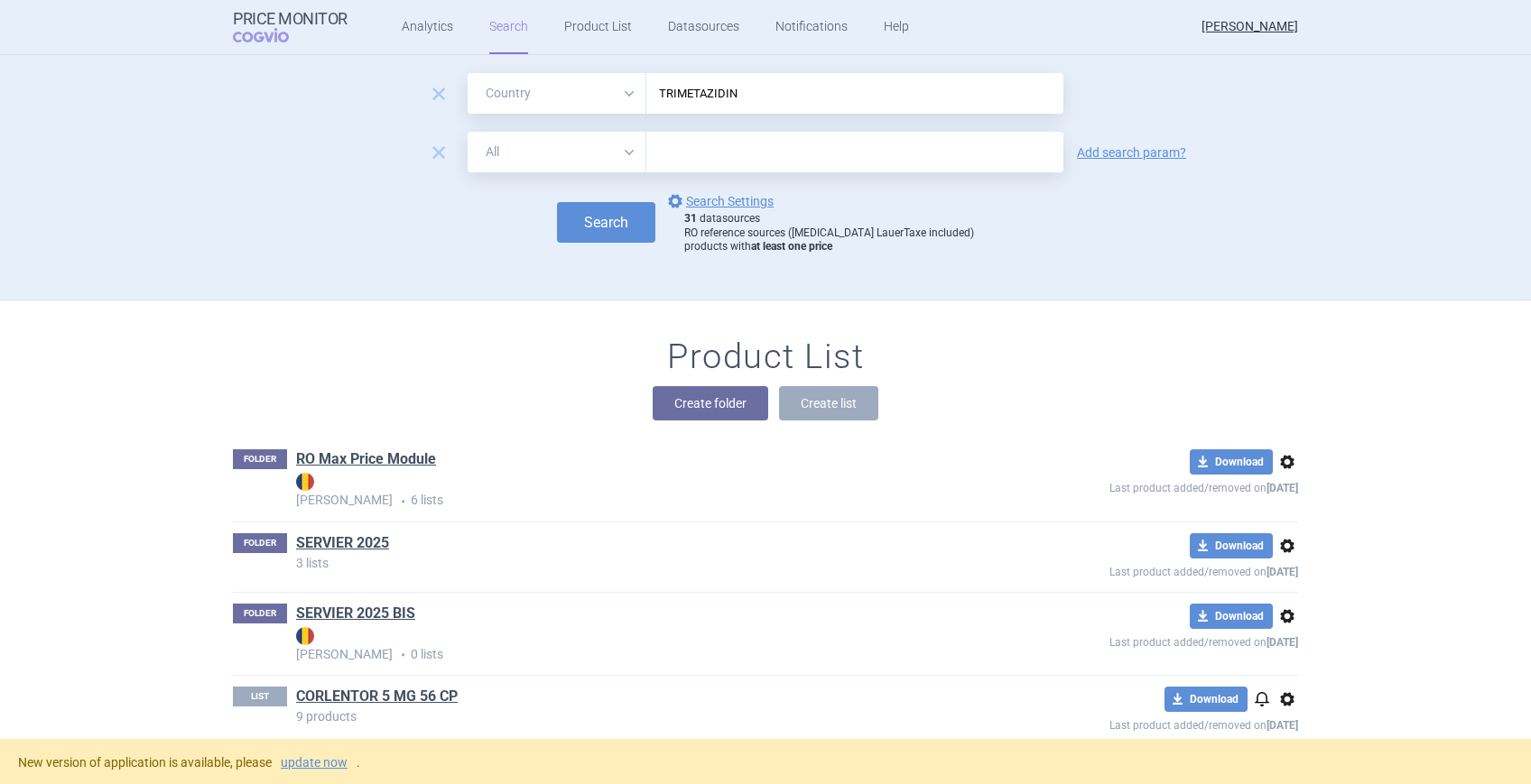
click at [620, 152] on select "All Brand Name ATC Company Active Substance Country Newer than" at bounding box center [556, 152] width 178 height 40
select select "mah"
click at [468, 132] on select "All Brand Name ATC Company Active Substance Country Newer than" at bounding box center [556, 152] width 178 height 40
click at [711, 153] on input "text" at bounding box center [855, 152] width 417 height 40
type input "SERVIER"
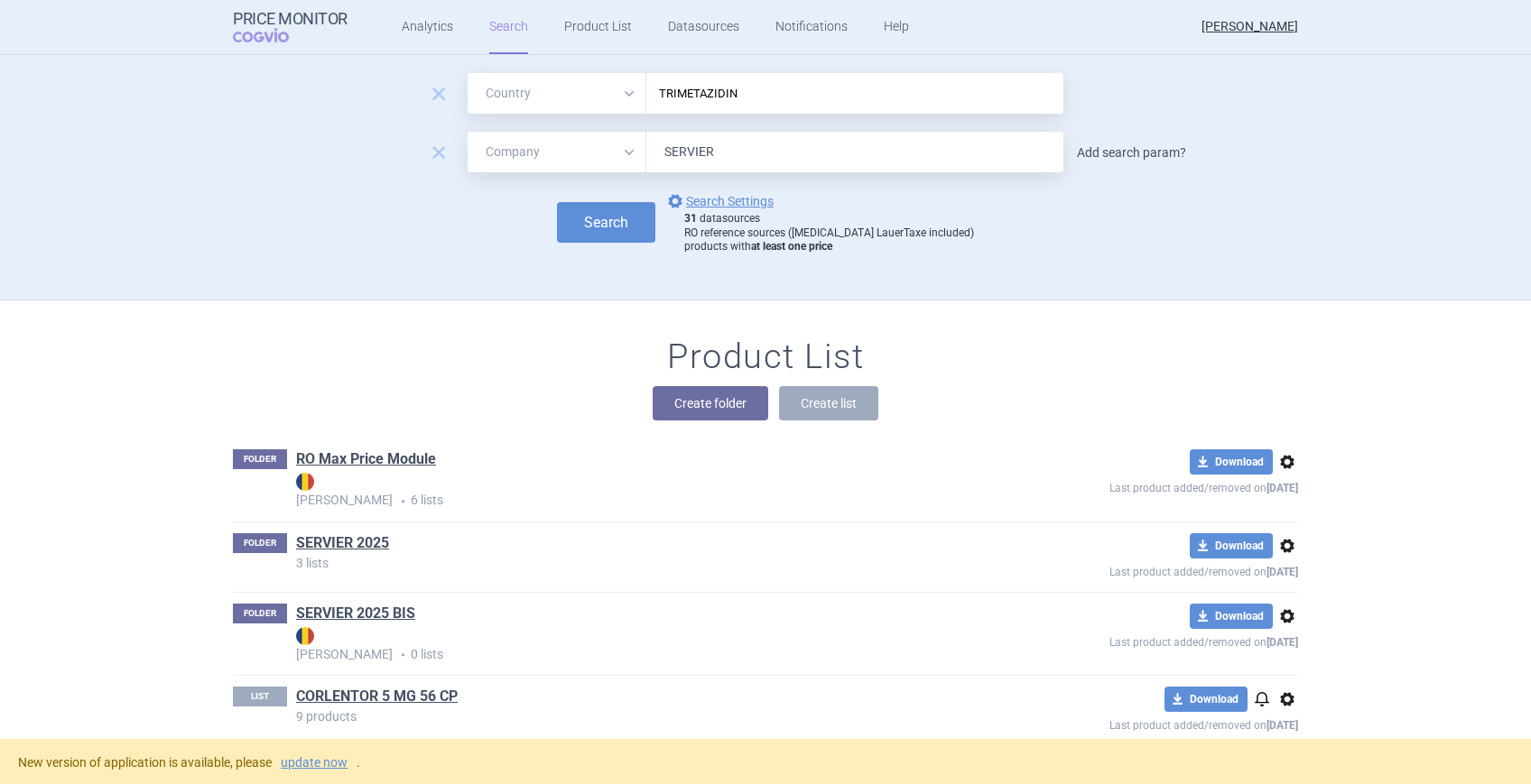
click at [1065, 150] on link "Add search param?" at bounding box center [1131, 153] width 109 height 13
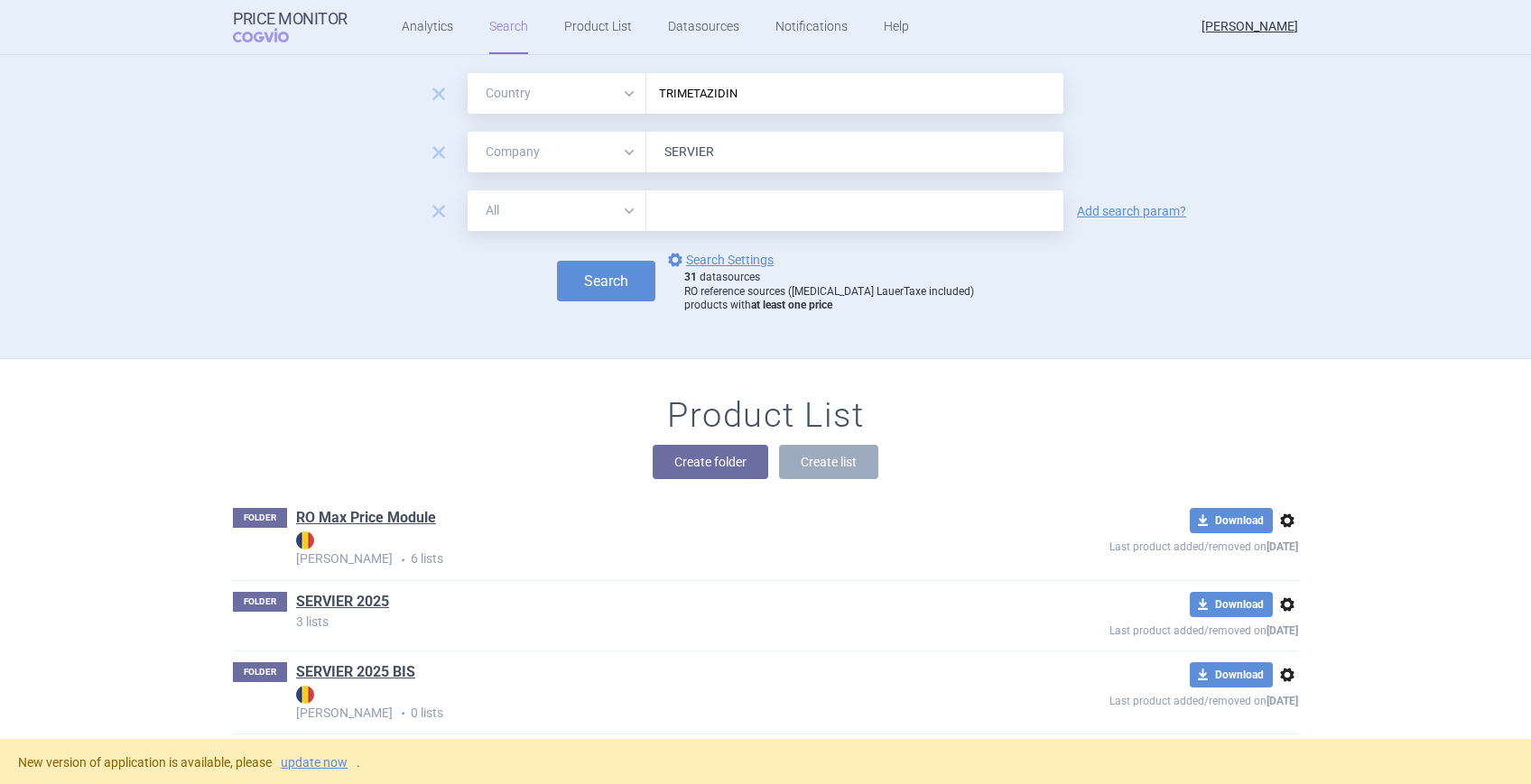
click at [607, 217] on select "All Brand Name ATC Company Active Substance Country Newer than" at bounding box center [556, 210] width 178 height 40
click at [740, 88] on input "TRIMETAZIDIN" at bounding box center [855, 94] width 399 height 24
click at [621, 92] on select "All Brand Name ATC Company Active Substance Country Newer than" at bounding box center [556, 93] width 178 height 40
select select "activeSubstance"
click at [468, 73] on select "All Brand Name ATC Company Active Substance Country Newer than" at bounding box center [556, 93] width 178 height 40
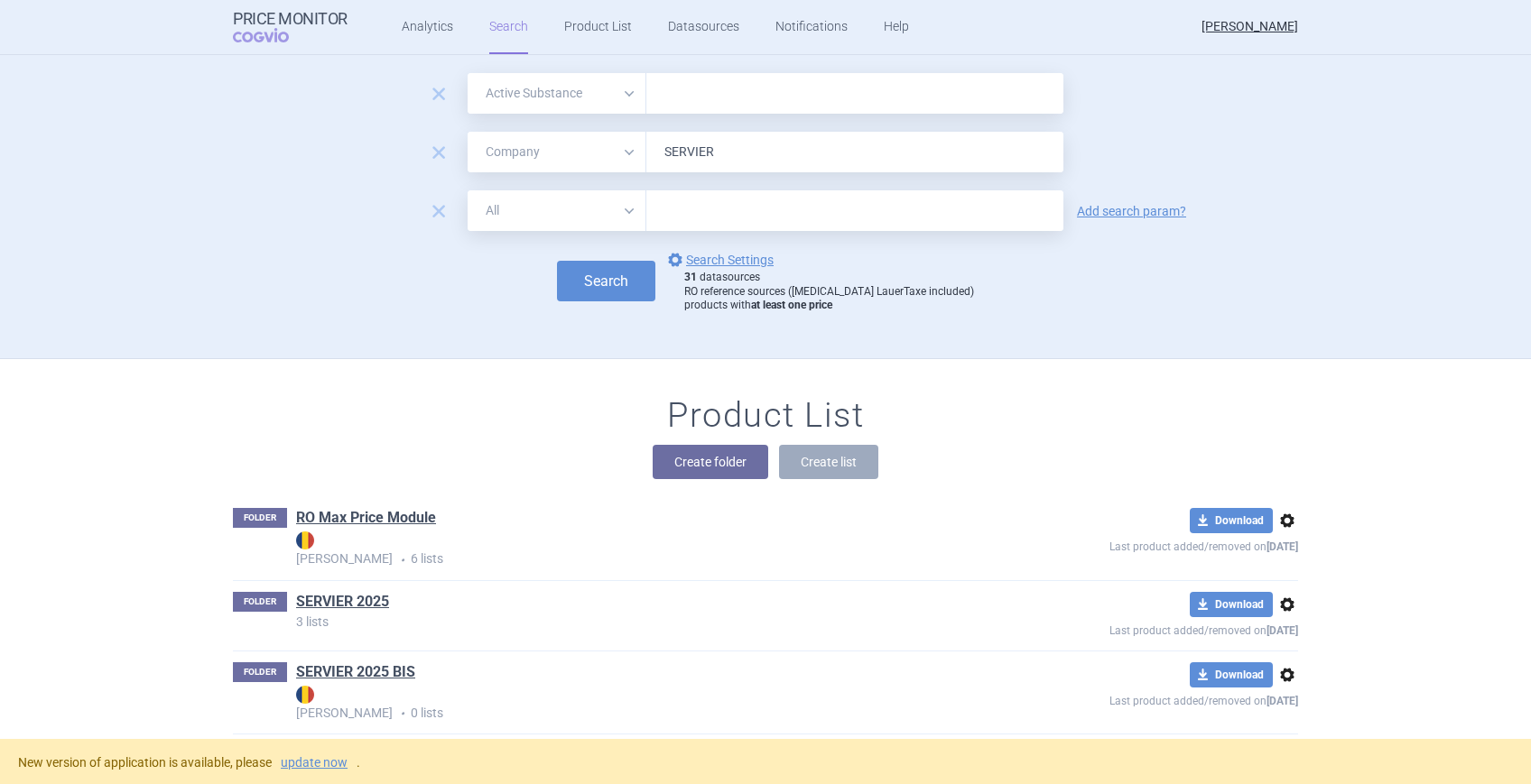
click at [682, 97] on input "text" at bounding box center [855, 93] width 417 height 40
type input "TRIMETAZIDIN"
click at [512, 214] on select "All Brand Name ATC Company Active Substance Country Newer than" at bounding box center [556, 210] width 178 height 40
select select "country"
click at [468, 190] on select "All Brand Name ATC Company Active Substance Country Newer than" at bounding box center [556, 210] width 178 height 40
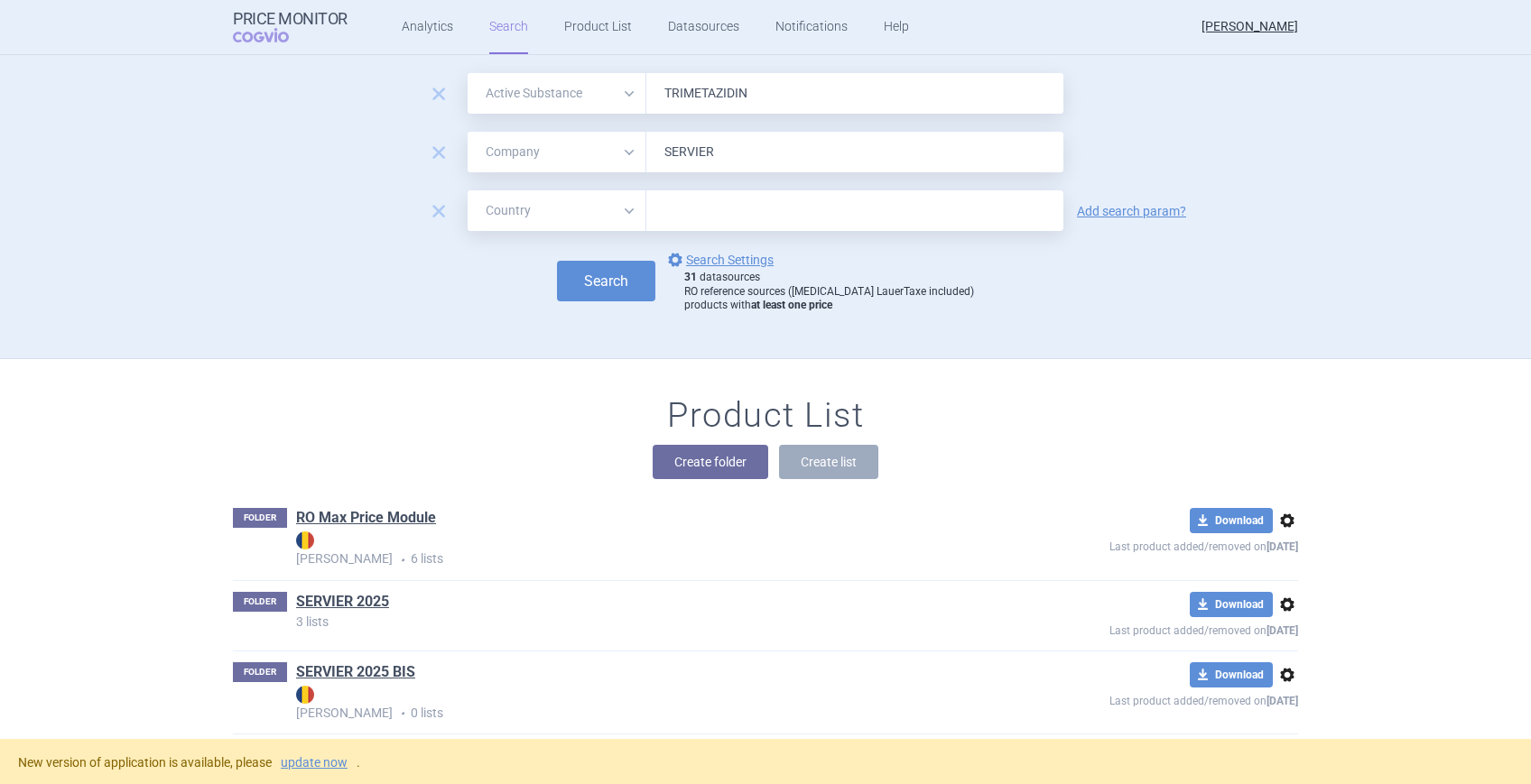
click at [683, 209] on input "text" at bounding box center [855, 211] width 399 height 24
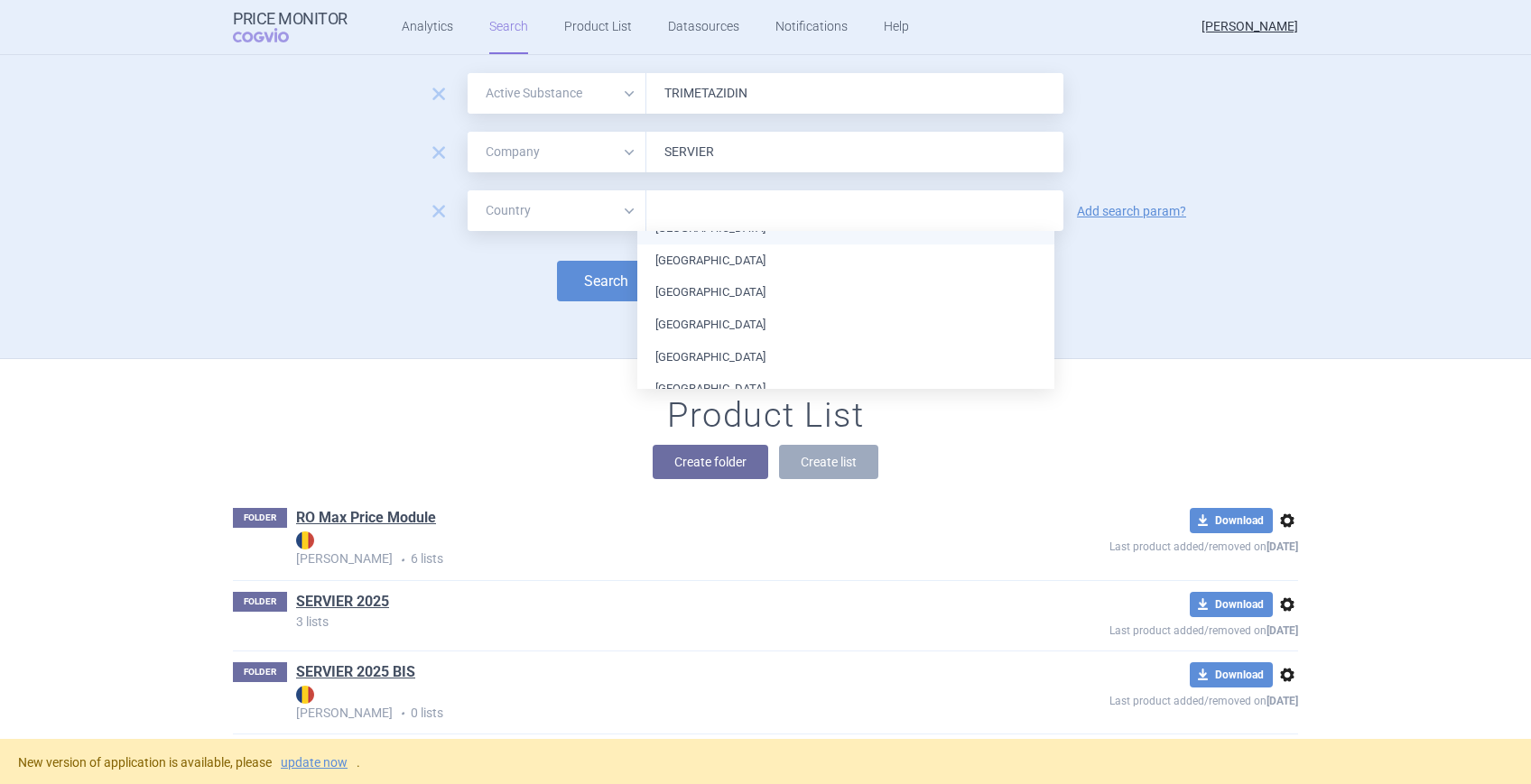
scroll to position [120, 0]
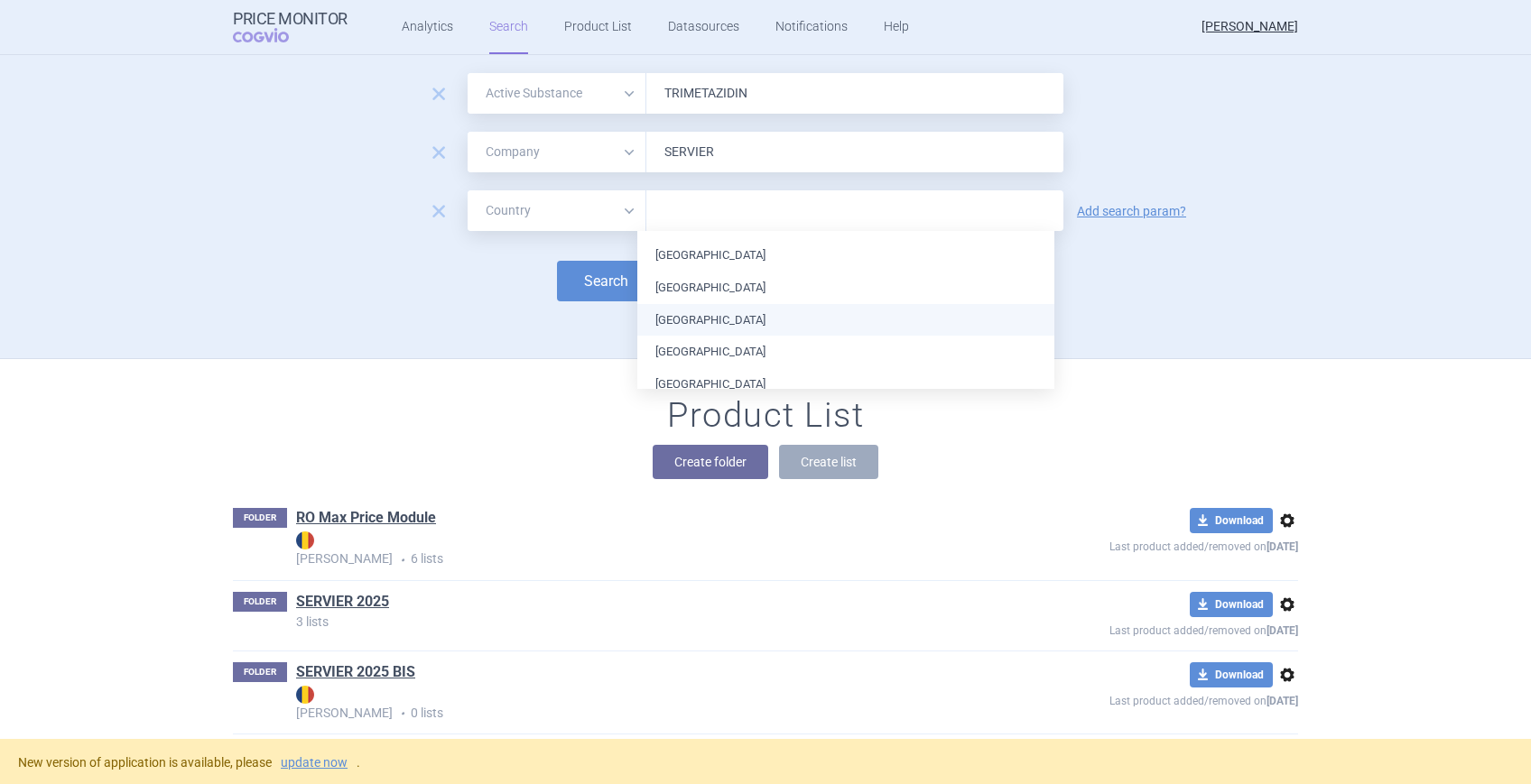
click at [682, 317] on li "[GEOGRAPHIC_DATA]" at bounding box center [846, 320] width 417 height 33
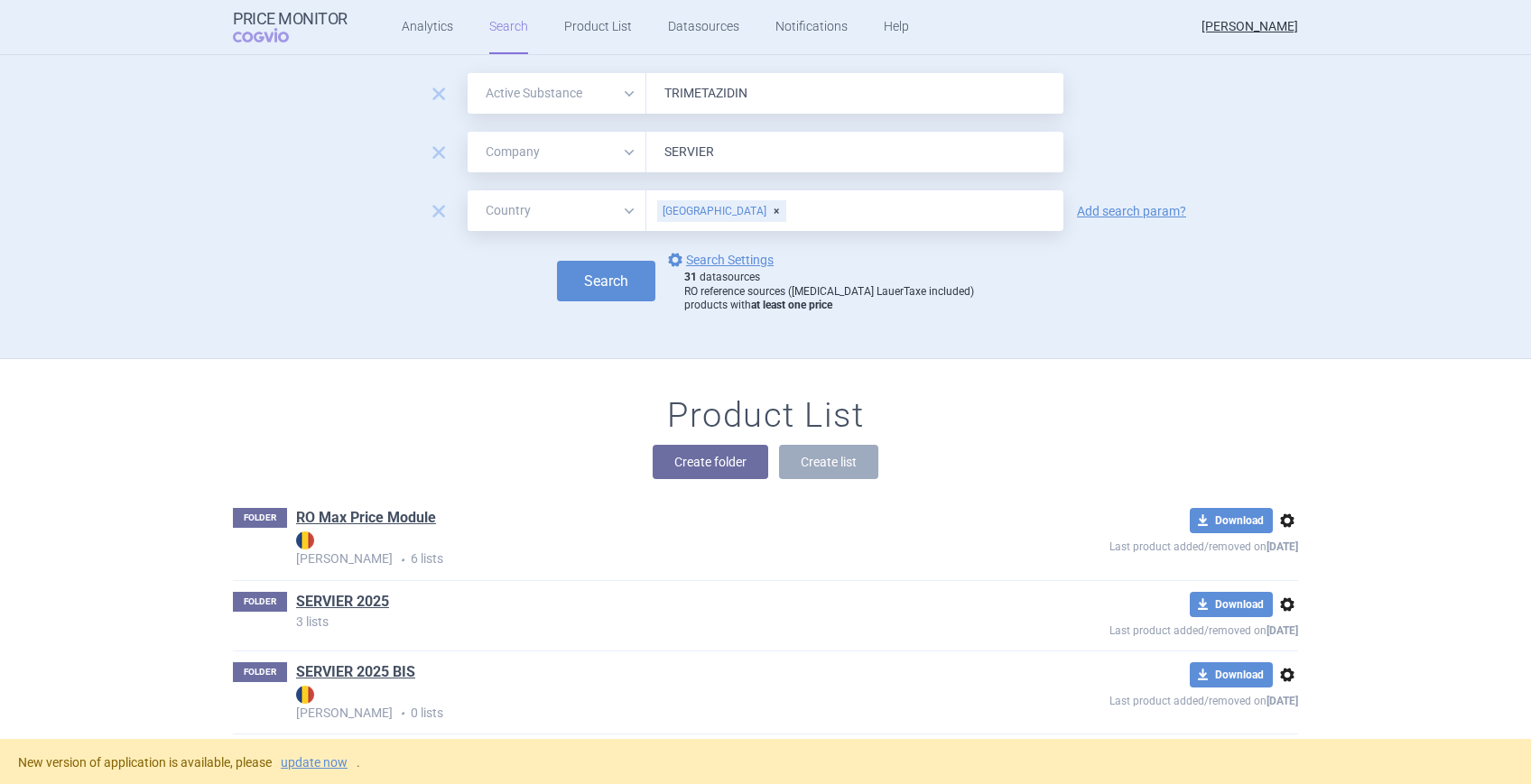
click at [542, 325] on div "remove All Brand Name ATC Company Active Substance Country Newer than TRIMETAZI…" at bounding box center [765, 216] width 1137 height 285
click at [613, 282] on button "Search" at bounding box center [607, 281] width 99 height 40
select select "activeSubstance"
select select "mah"
select select "country"
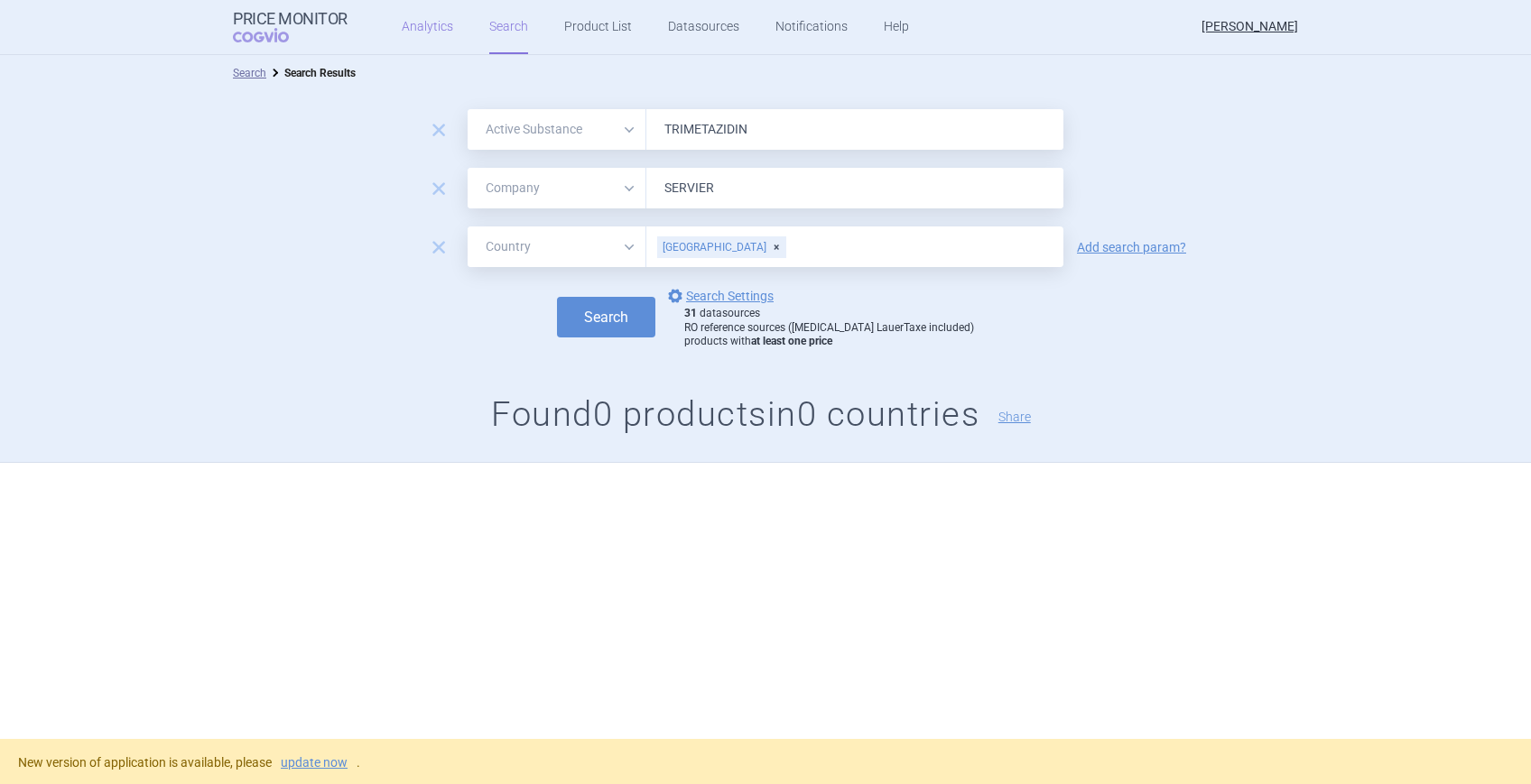
click at [409, 26] on link "Analytics" at bounding box center [427, 27] width 51 height 54
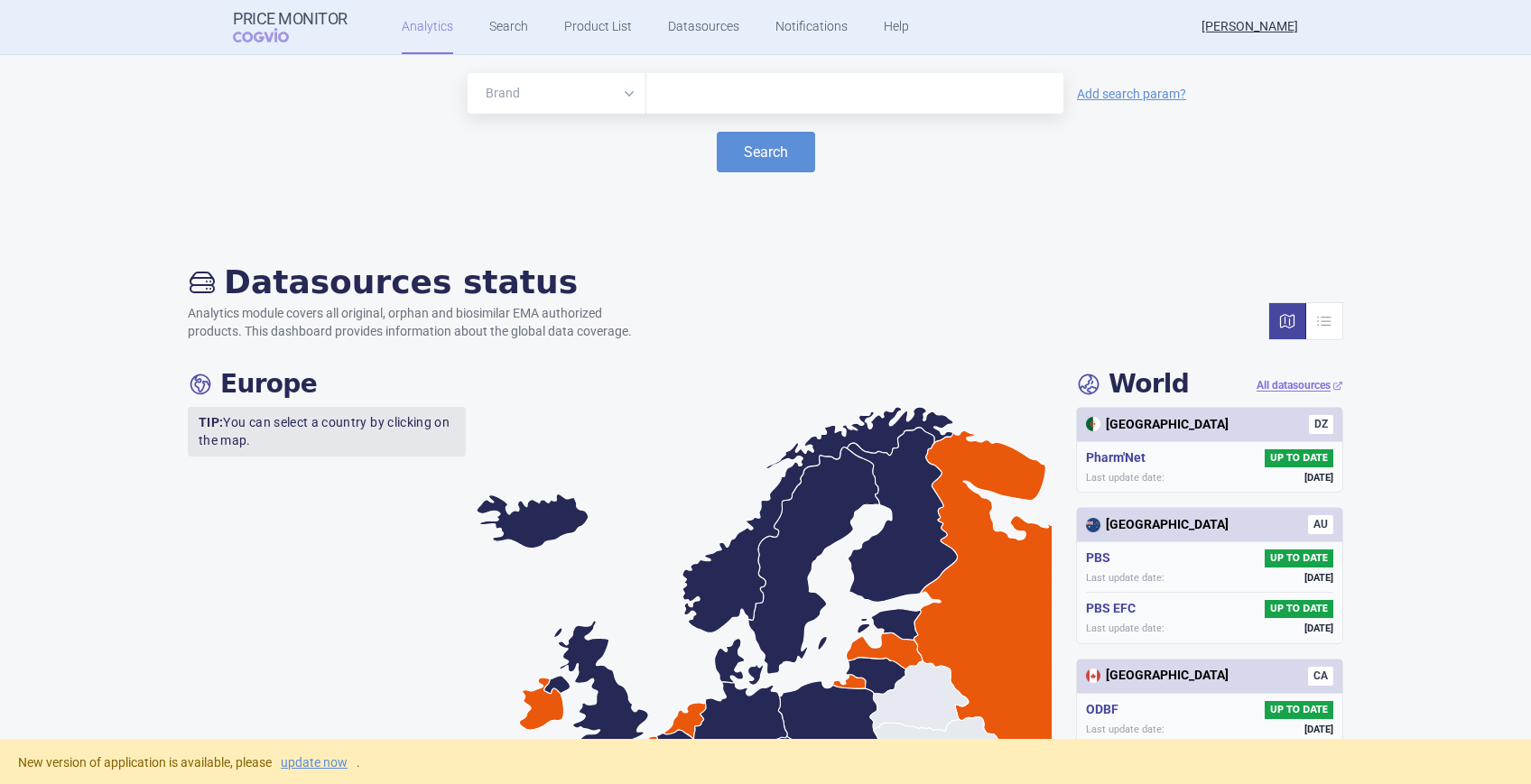
click at [621, 89] on select "Brand ATC/Active substance Therapeutic area" at bounding box center [556, 93] width 178 height 40
click at [664, 100] on input "text" at bounding box center [855, 94] width 399 height 24
type input "PREDUCTAL"
click at [757, 156] on button "Search" at bounding box center [766, 152] width 99 height 40
click at [621, 90] on select "Brand ATC/Active substance Therapeutic area" at bounding box center [556, 93] width 178 height 40
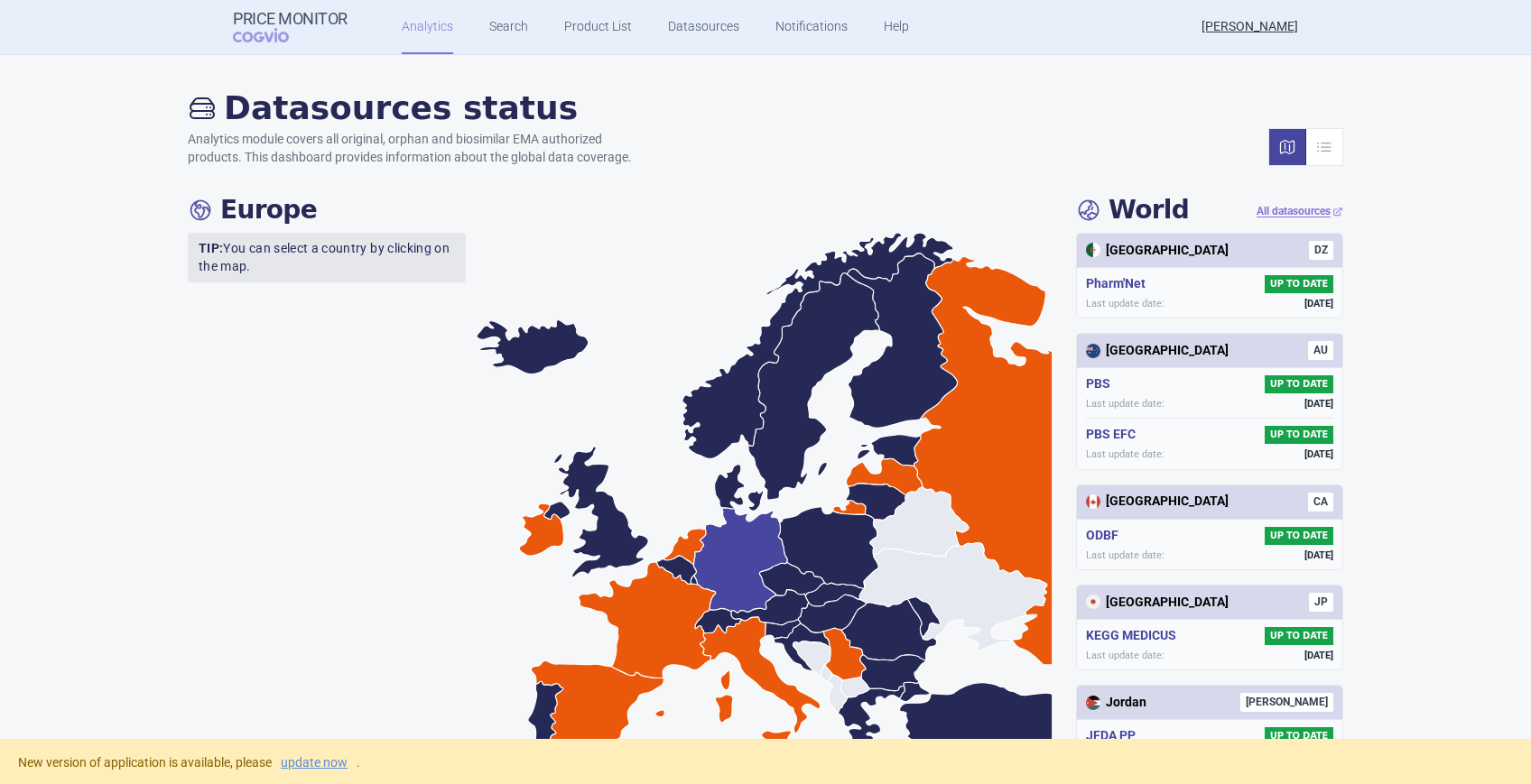
scroll to position [211, 0]
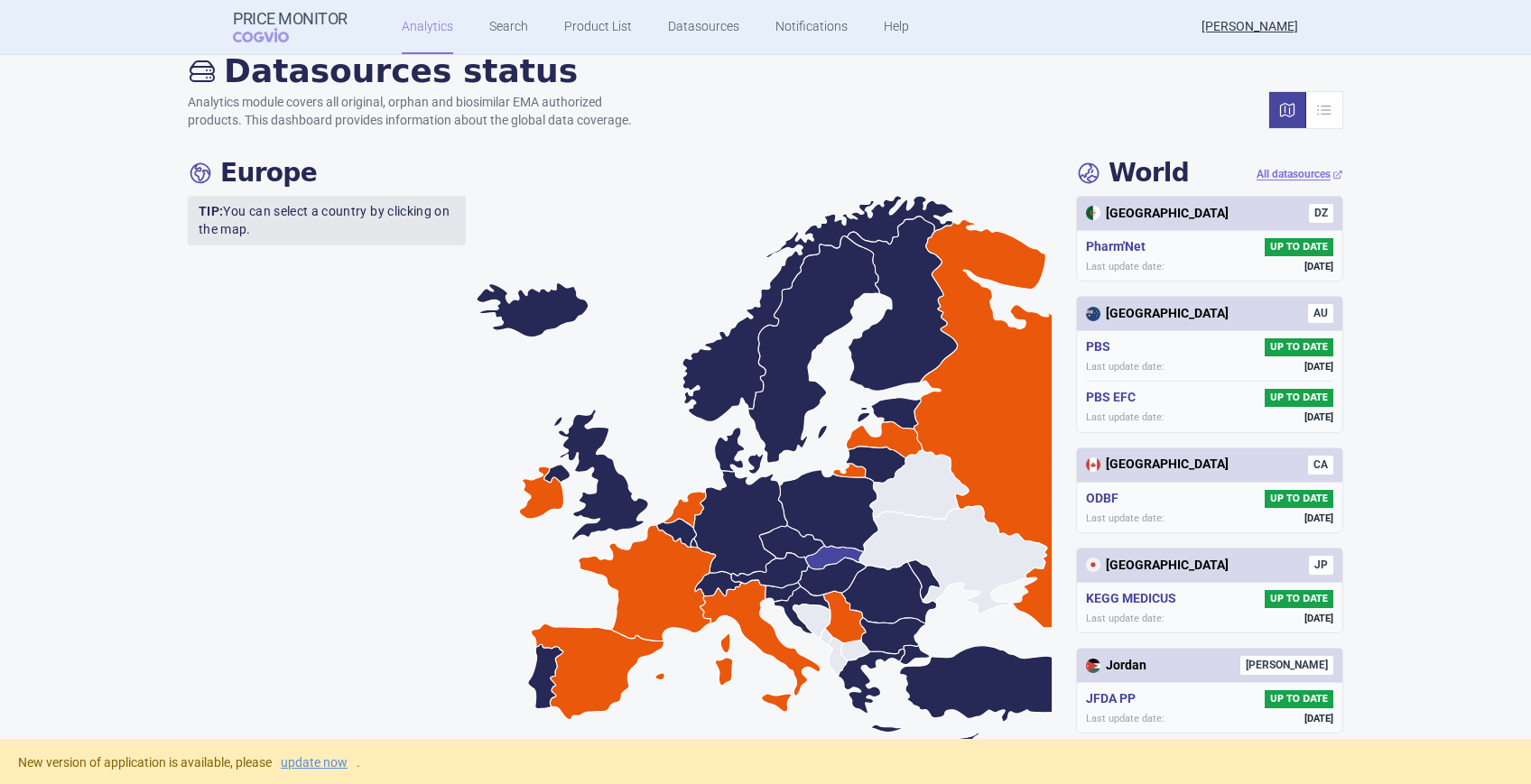
click at [822, 551] on icon at bounding box center [835, 558] width 59 height 24
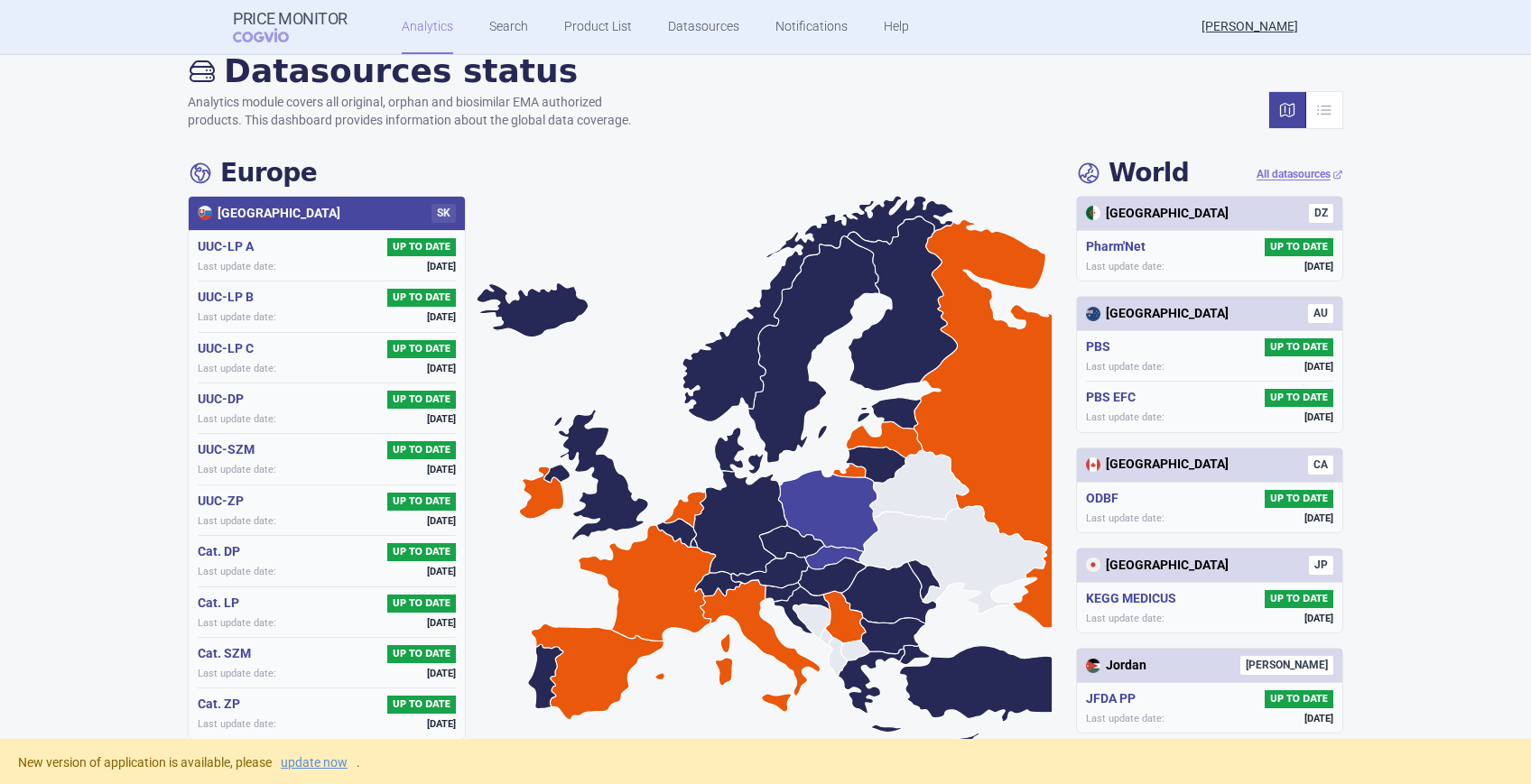
click at [834, 527] on icon at bounding box center [827, 510] width 100 height 81
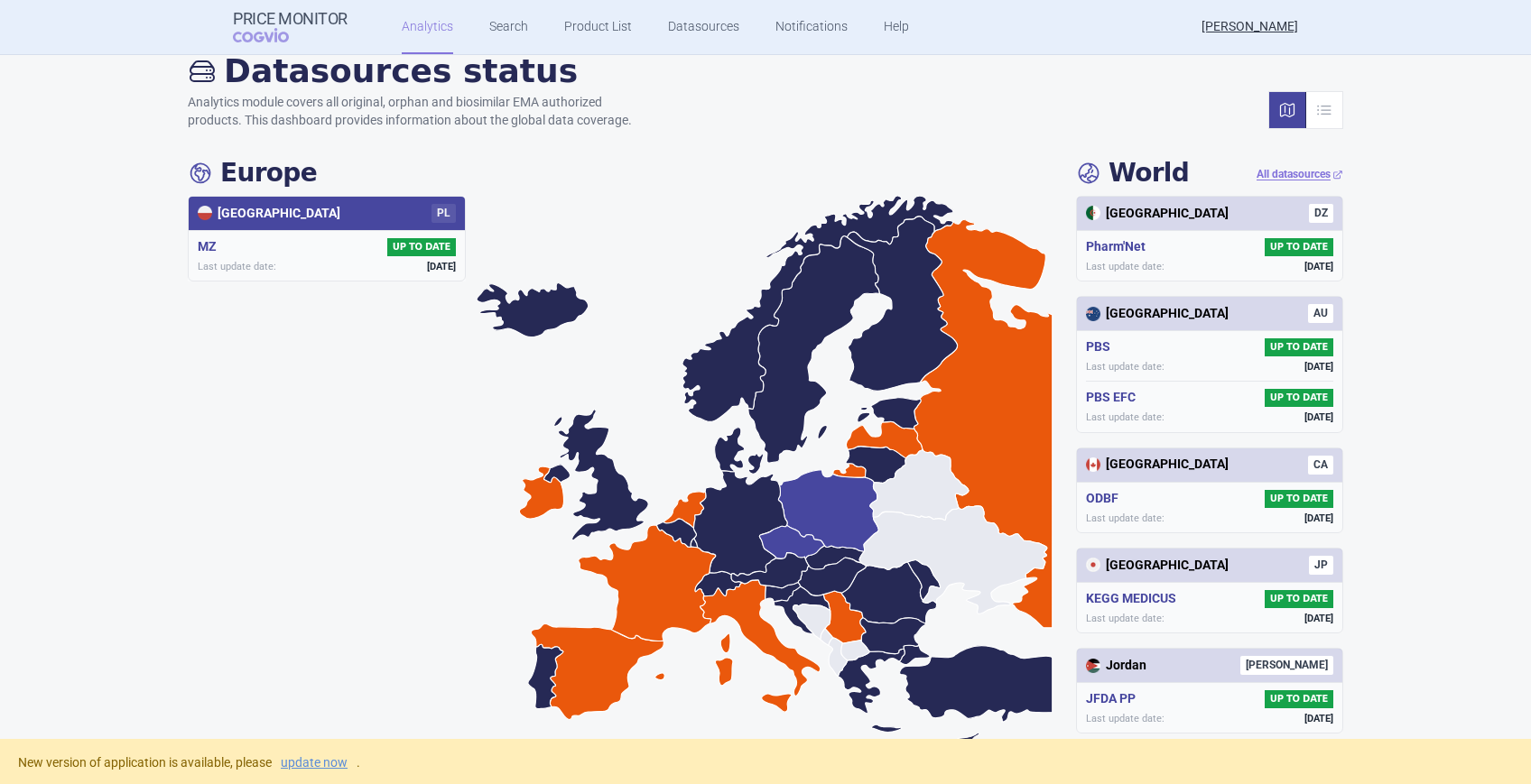
click at [787, 538] on icon at bounding box center [791, 542] width 65 height 33
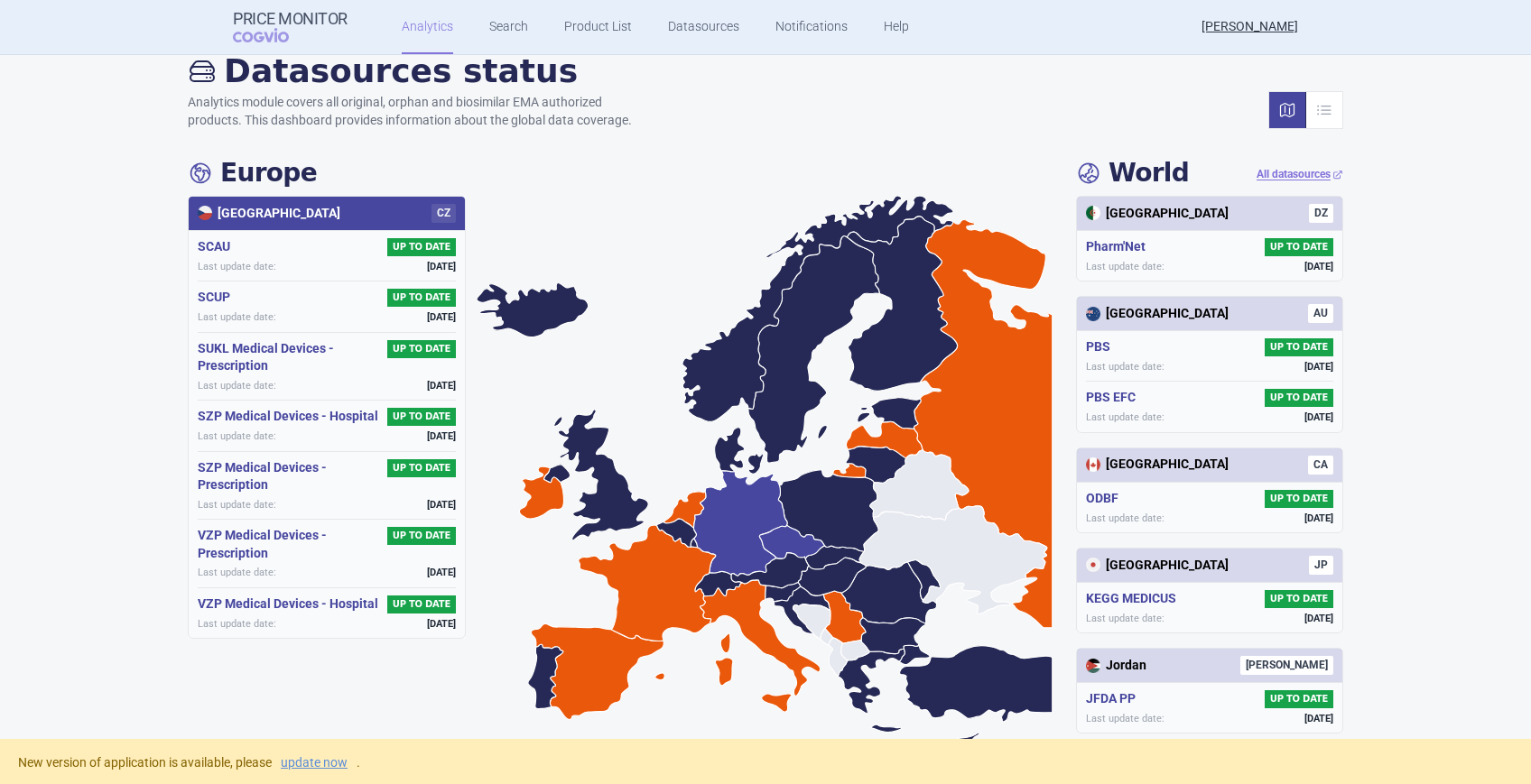
click at [751, 502] on icon at bounding box center [739, 523] width 94 height 105
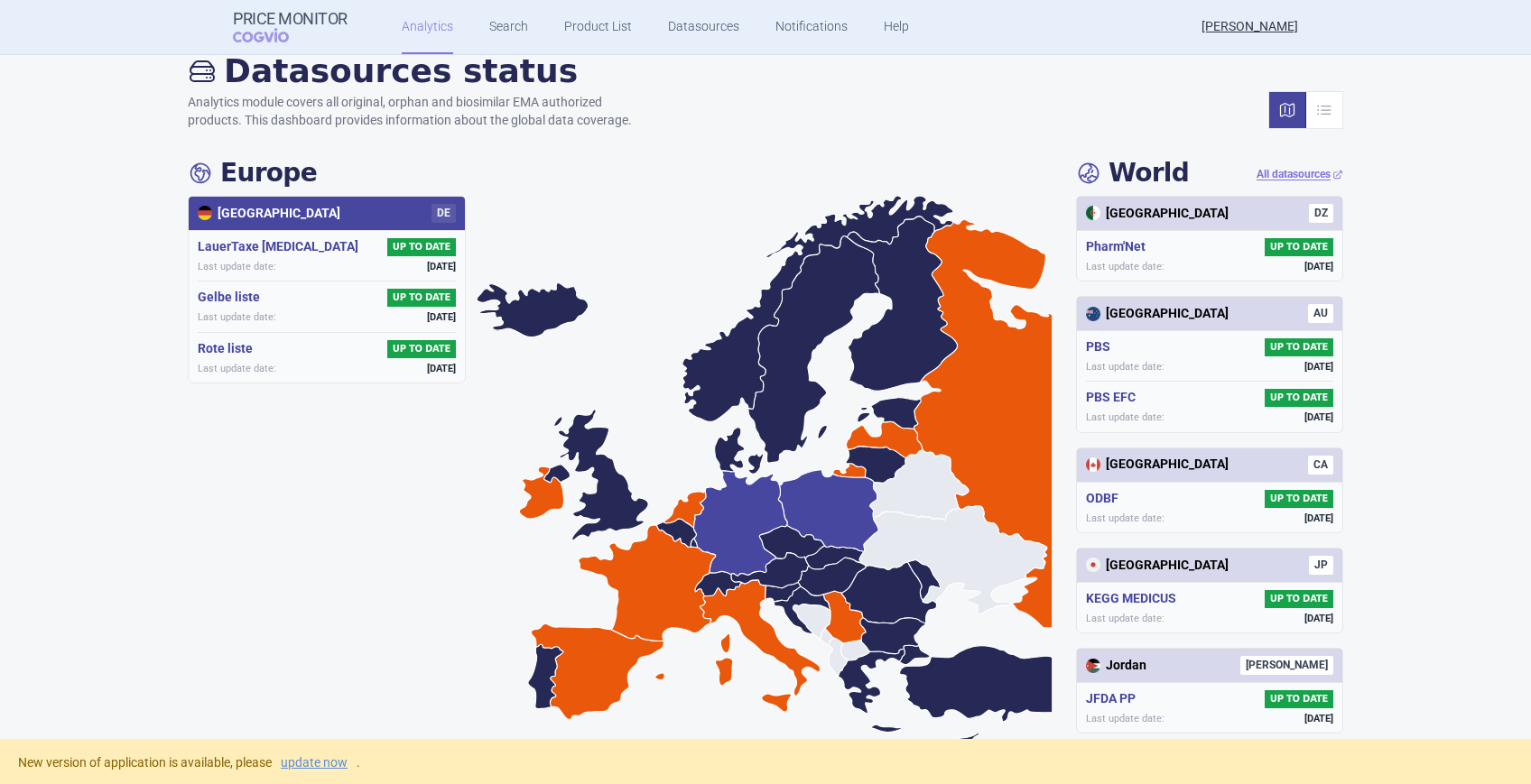
click at [814, 506] on icon at bounding box center [827, 510] width 100 height 81
click at [739, 499] on icon at bounding box center [739, 523] width 94 height 105
click at [672, 525] on icon at bounding box center [676, 532] width 40 height 28
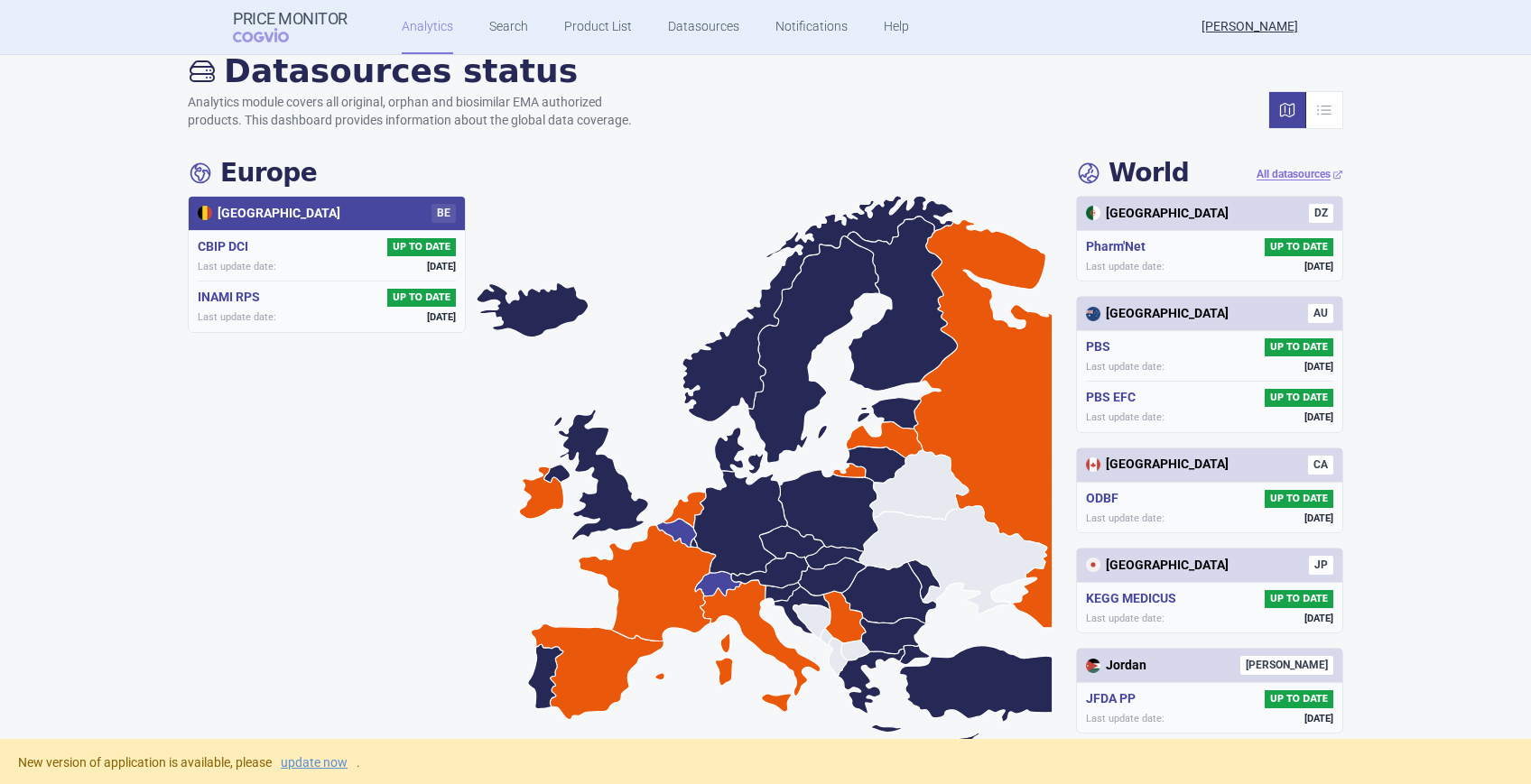
click at [717, 577] on icon at bounding box center [717, 584] width 47 height 26
click at [780, 585] on icon at bounding box center [782, 593] width 35 height 20
click at [780, 608] on icon at bounding box center [801, 610] width 56 height 48
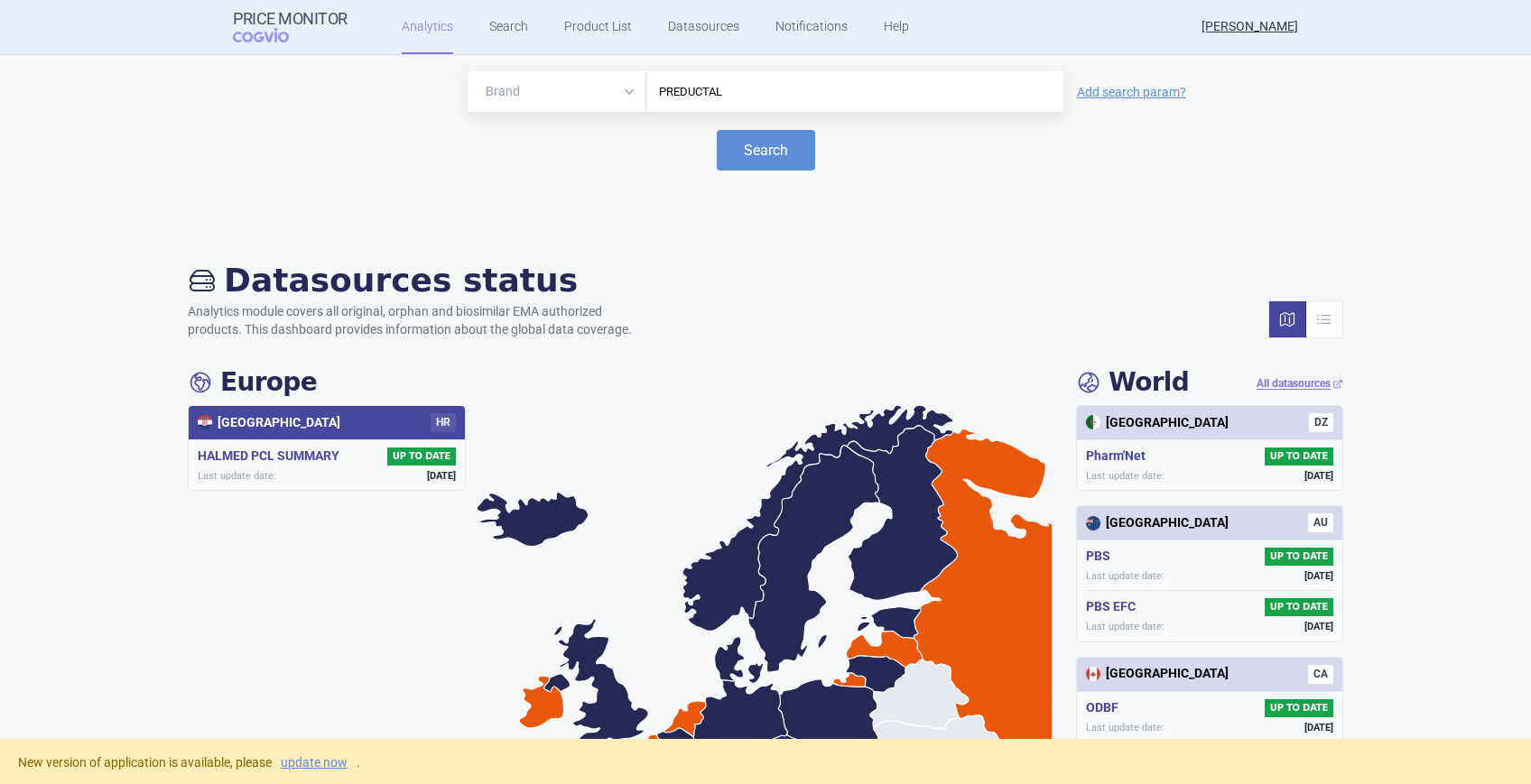
scroll to position [0, 0]
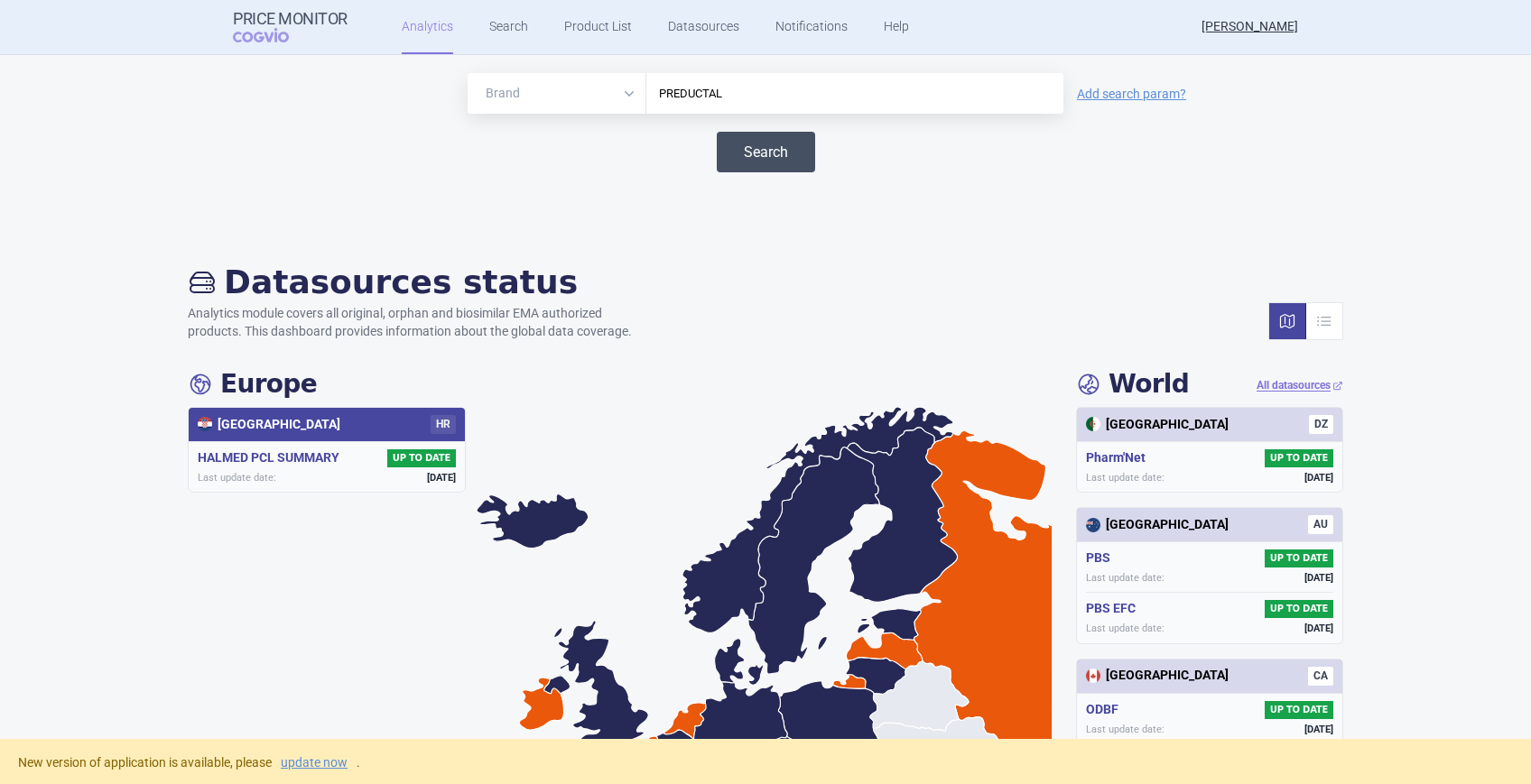
click at [734, 153] on button "Search" at bounding box center [766, 152] width 99 height 40
click at [757, 162] on button "Search" at bounding box center [766, 152] width 99 height 40
click at [757, 155] on button "Search" at bounding box center [766, 152] width 99 height 40
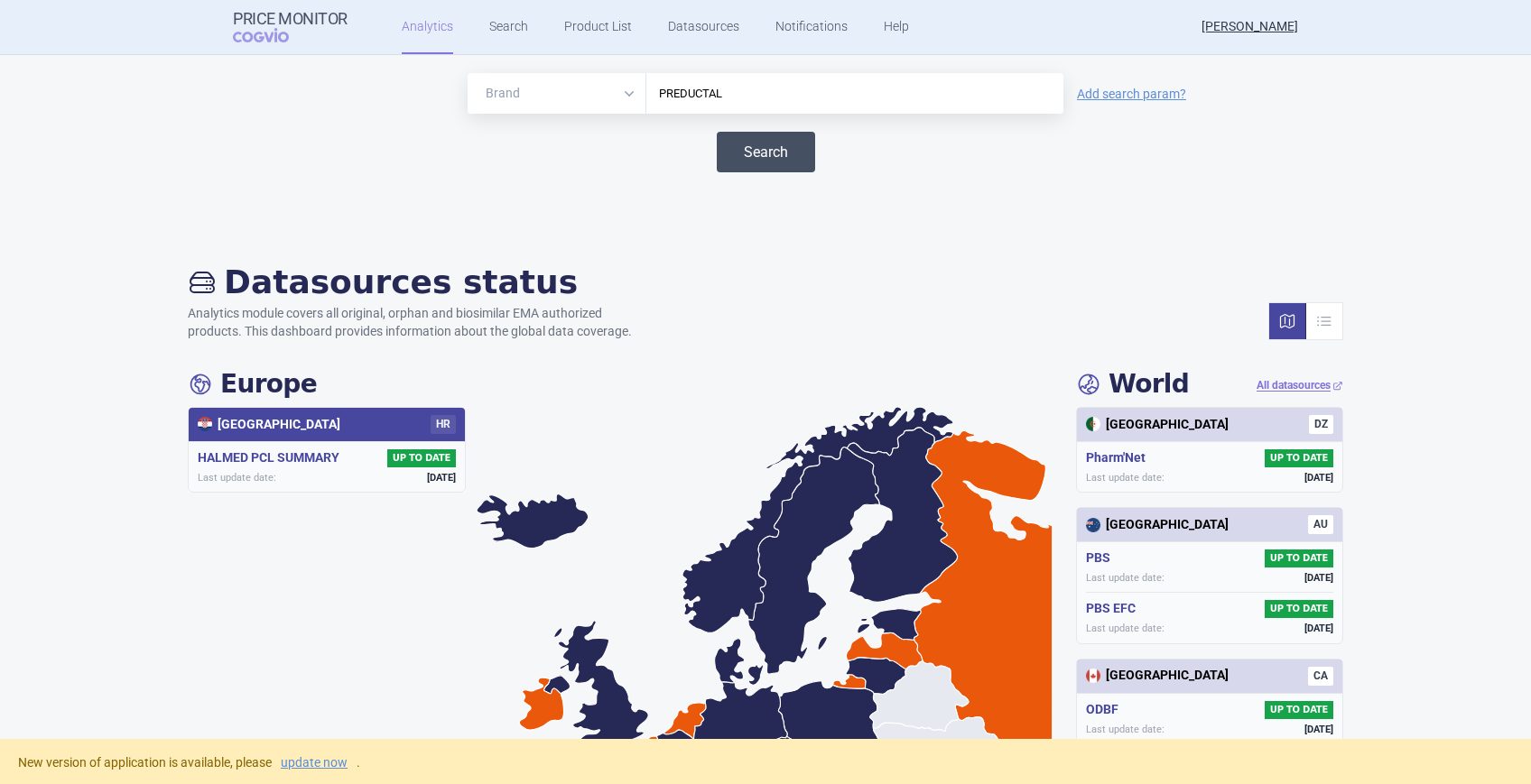
click at [757, 155] on button "Search" at bounding box center [766, 152] width 99 height 40
click at [496, 32] on link "Search" at bounding box center [509, 27] width 38 height 54
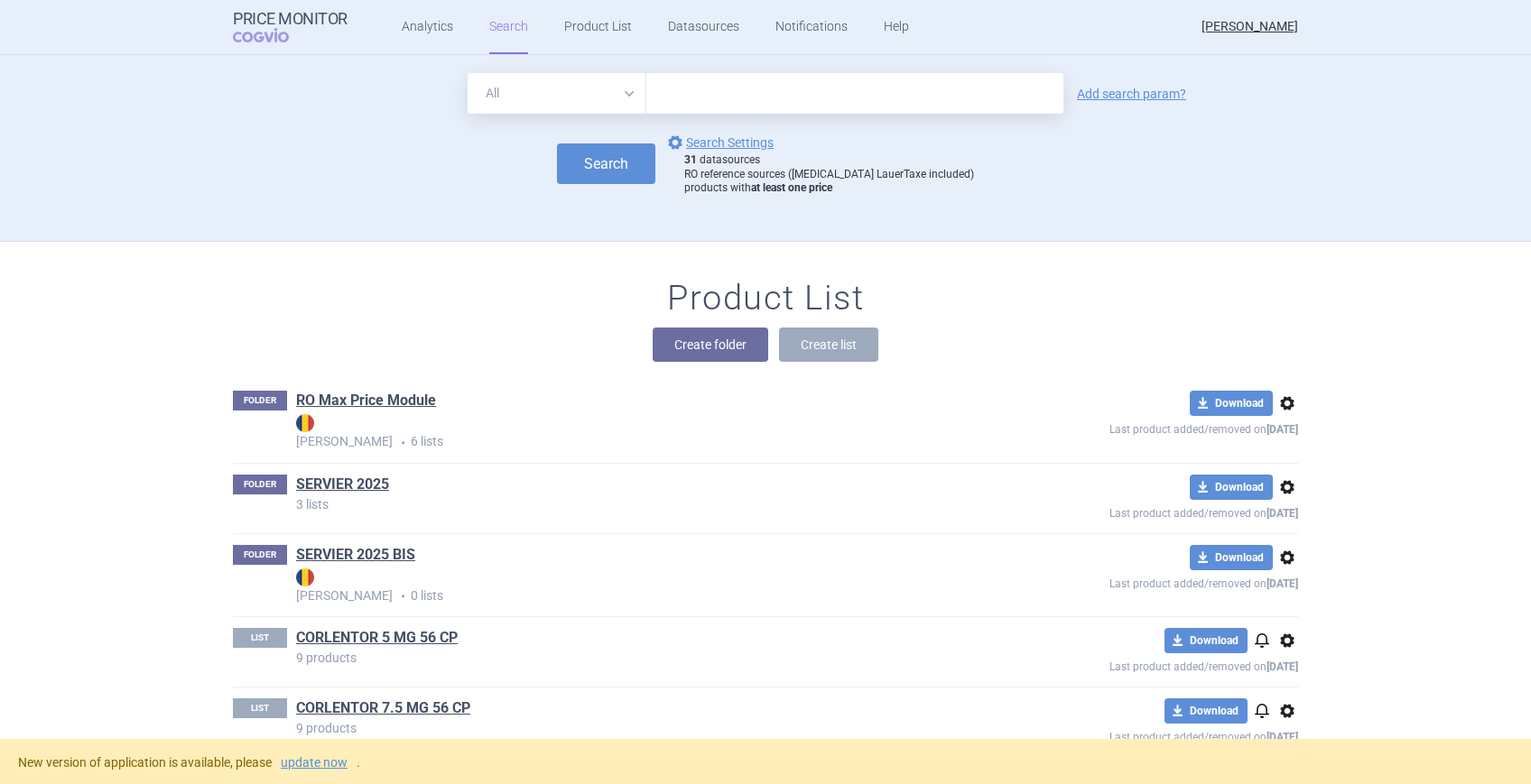
click at [625, 94] on select "All Brand Name ATC Company Active Substance Country Newer than" at bounding box center [556, 93] width 178 height 40
select select "country"
click at [468, 73] on select "All Brand Name ATC Company Active Substance Country Newer than" at bounding box center [556, 93] width 178 height 40
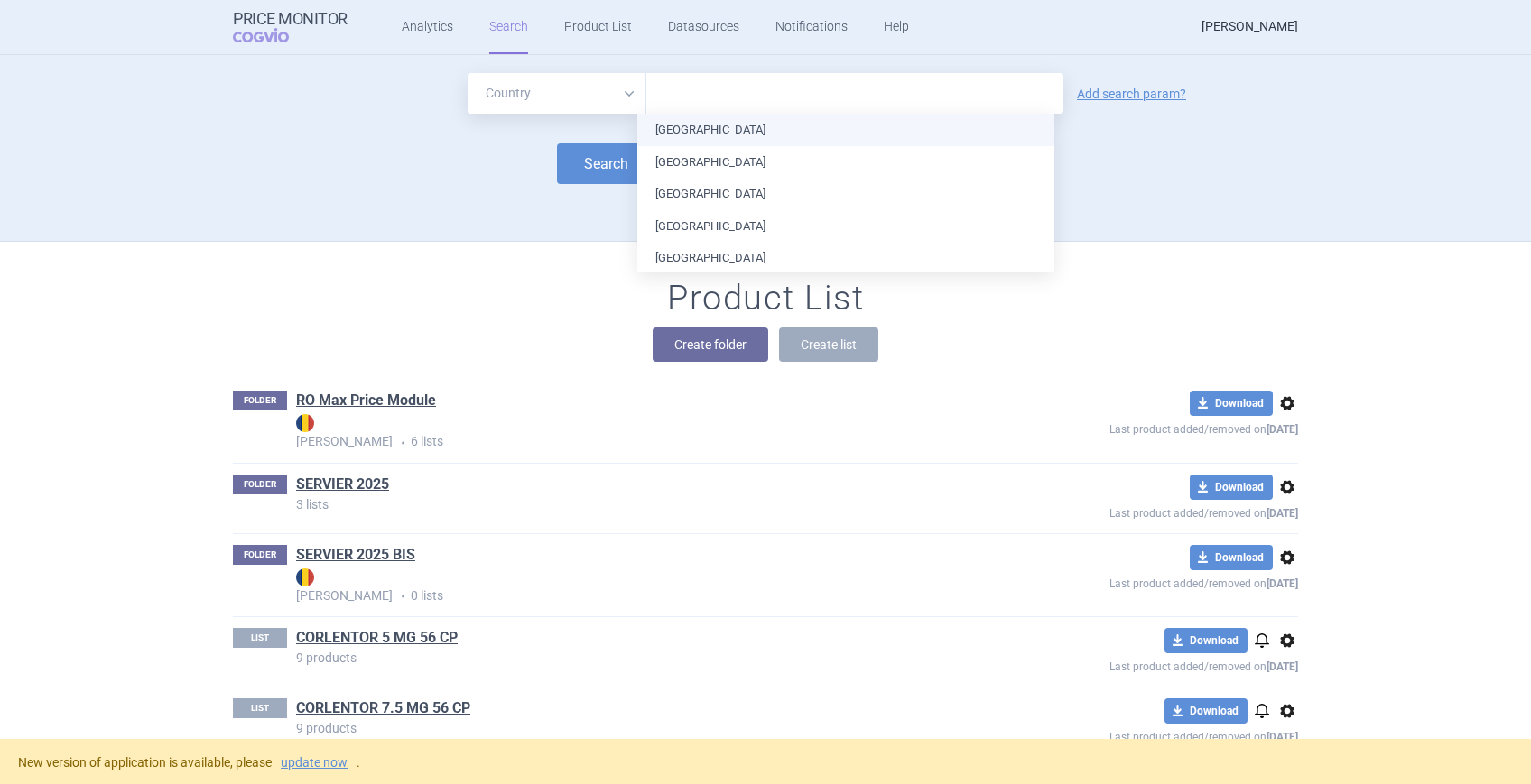
click at [797, 94] on input "text" at bounding box center [855, 94] width 399 height 24
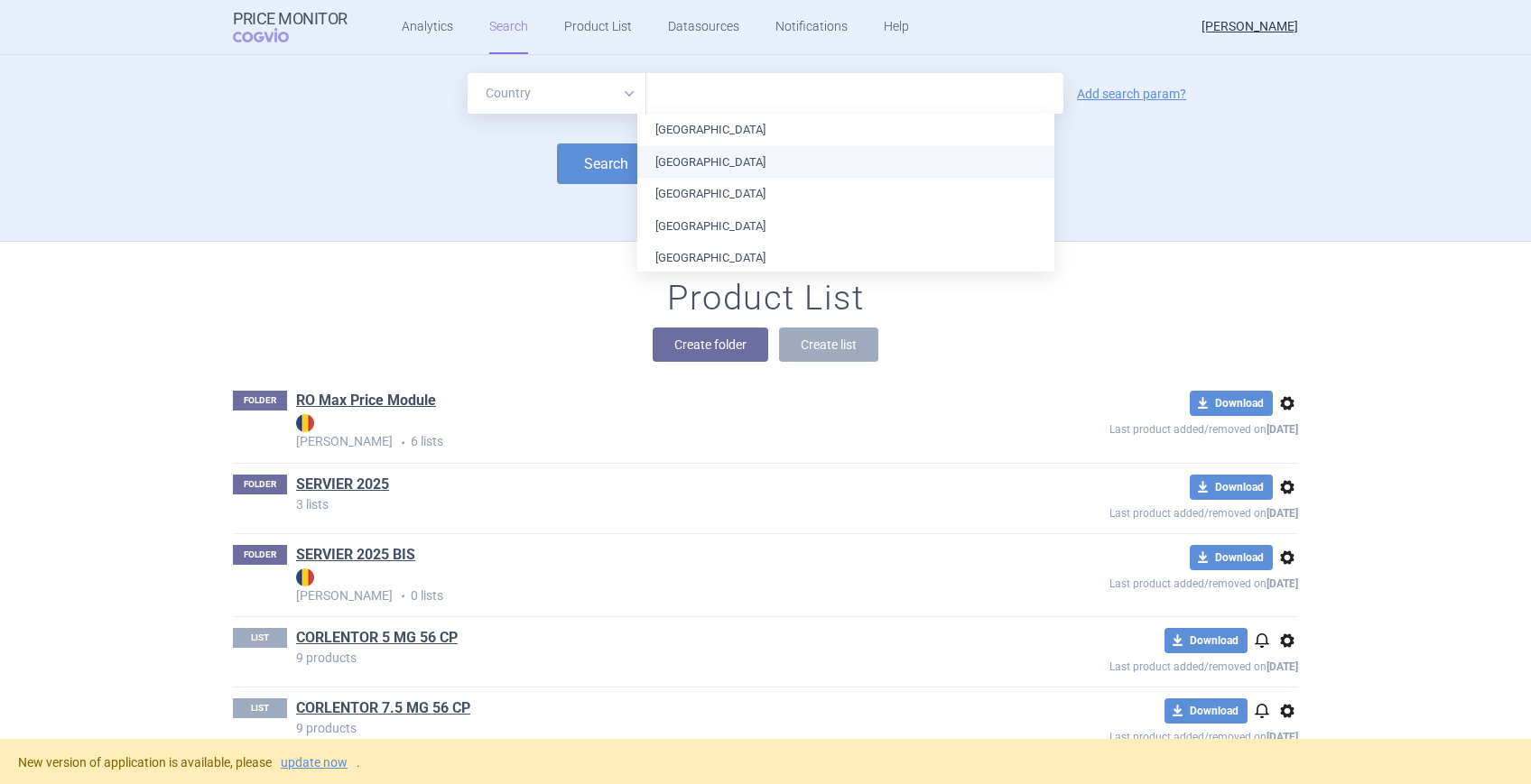
scroll to position [120, 0]
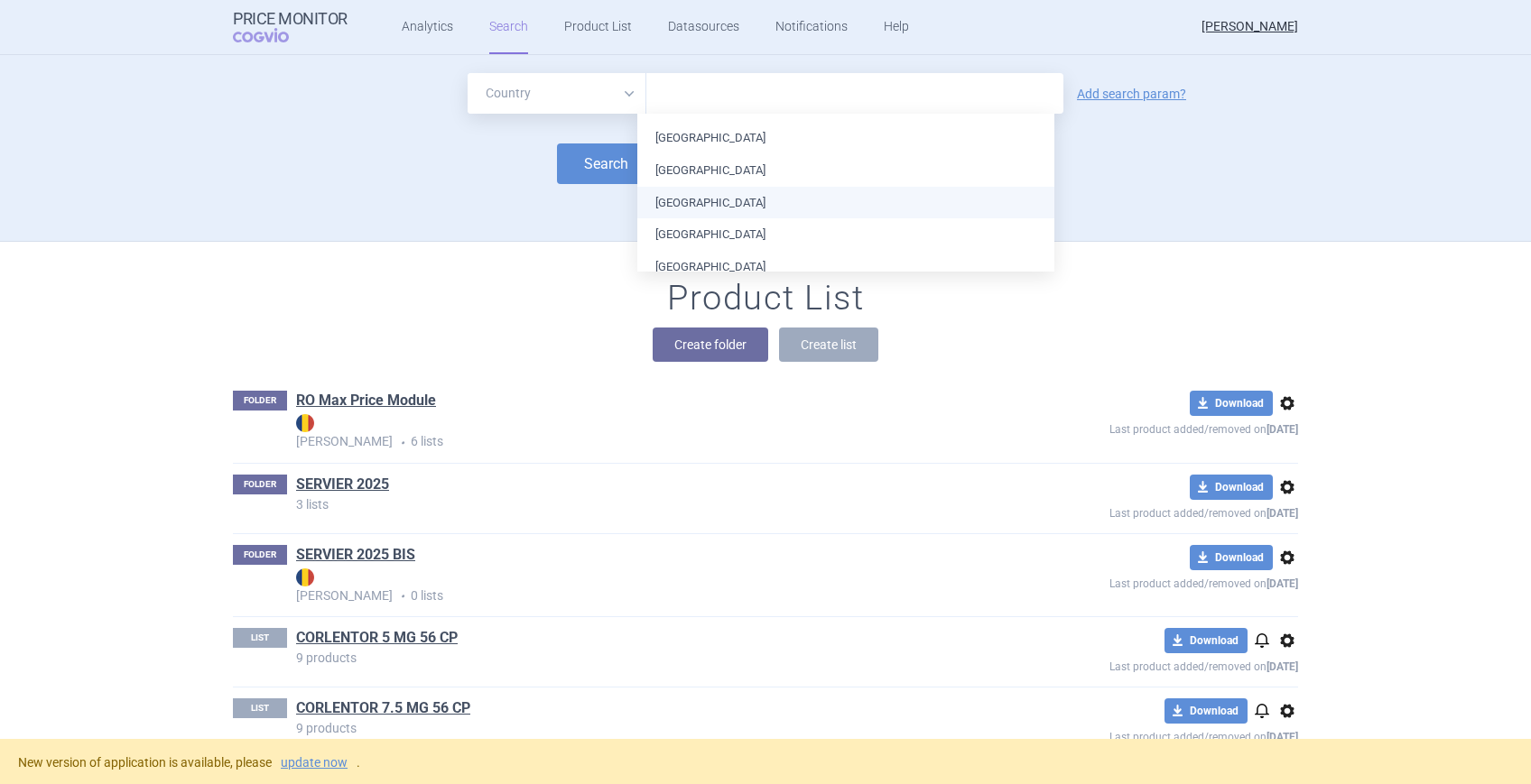
click at [739, 198] on li "[GEOGRAPHIC_DATA]" at bounding box center [846, 203] width 417 height 33
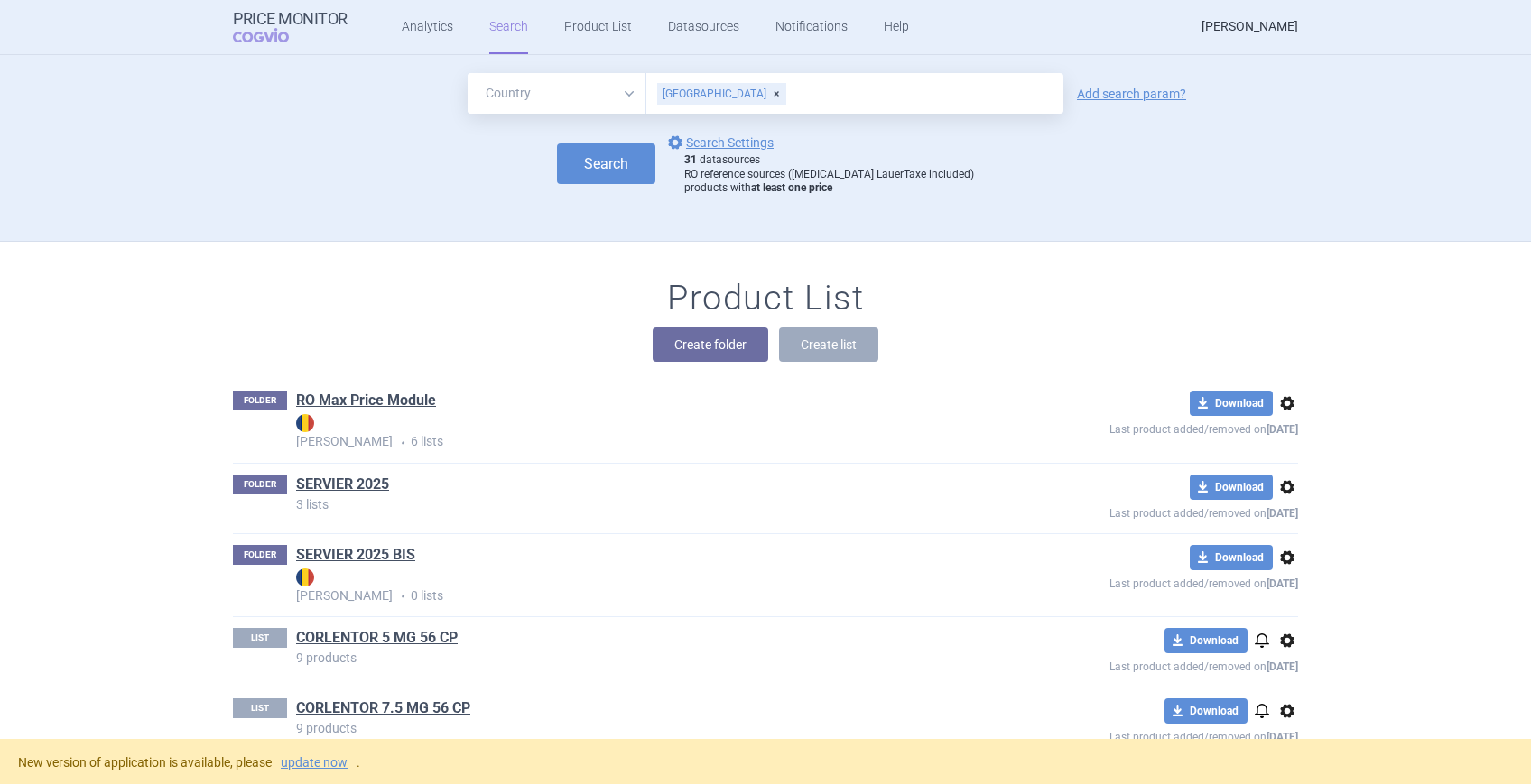
click at [522, 340] on div "Create folder Create list" at bounding box center [765, 344] width 1065 height 34
click at [1065, 85] on div "All Brand Name ATC Company Active Substance Country Newer than [GEOGRAPHIC_DATA…" at bounding box center [765, 93] width 1065 height 40
click at [1065, 92] on link "Add search param?" at bounding box center [1131, 94] width 109 height 13
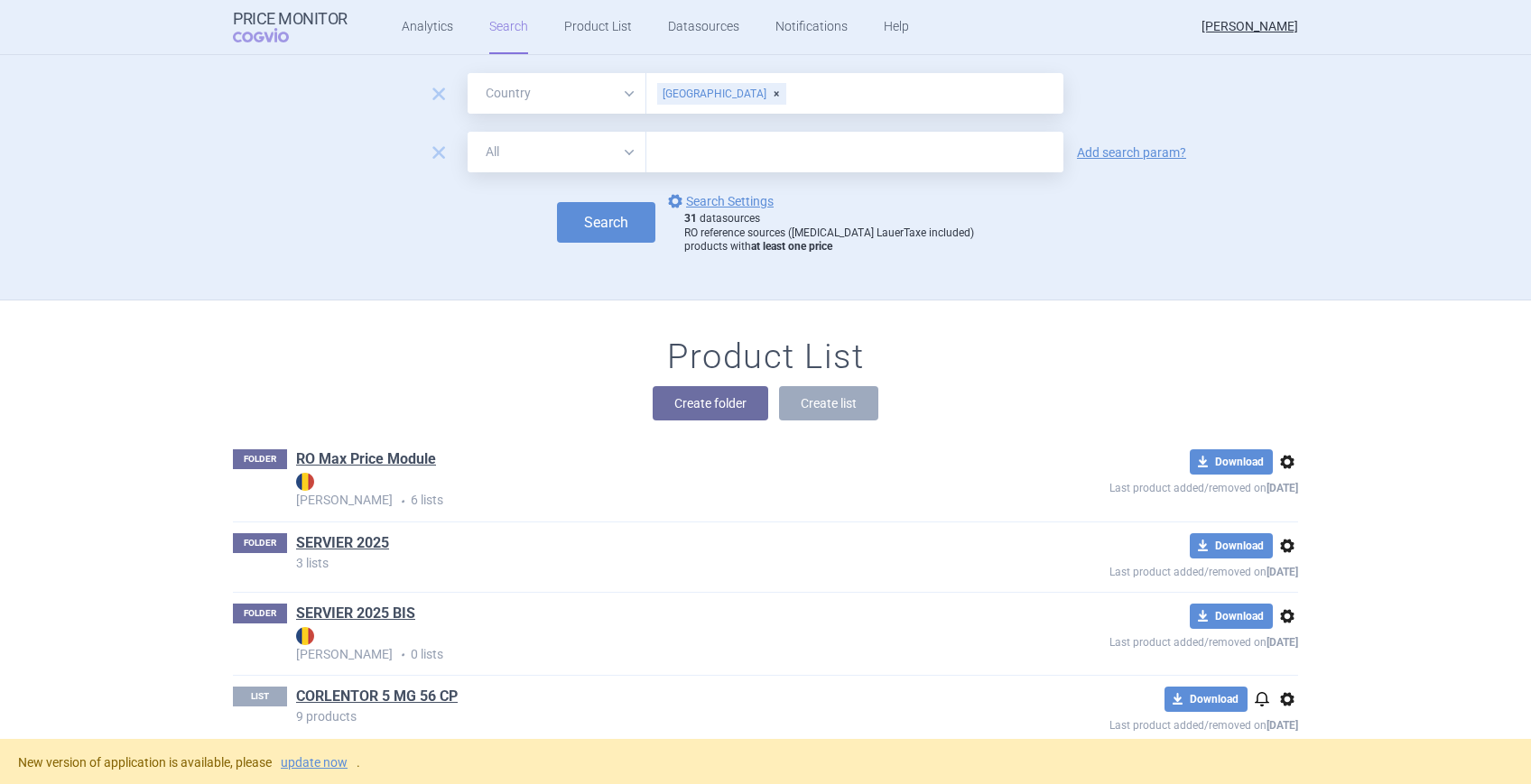
click at [620, 153] on select "All Brand Name ATC Company Active Substance Country Newer than" at bounding box center [556, 152] width 178 height 40
select select "mah"
click at [468, 132] on select "All Brand Name ATC Company Active Substance Country Newer than" at bounding box center [556, 152] width 178 height 40
click at [712, 156] on input "text" at bounding box center [855, 152] width 417 height 40
type input "SERVIER"
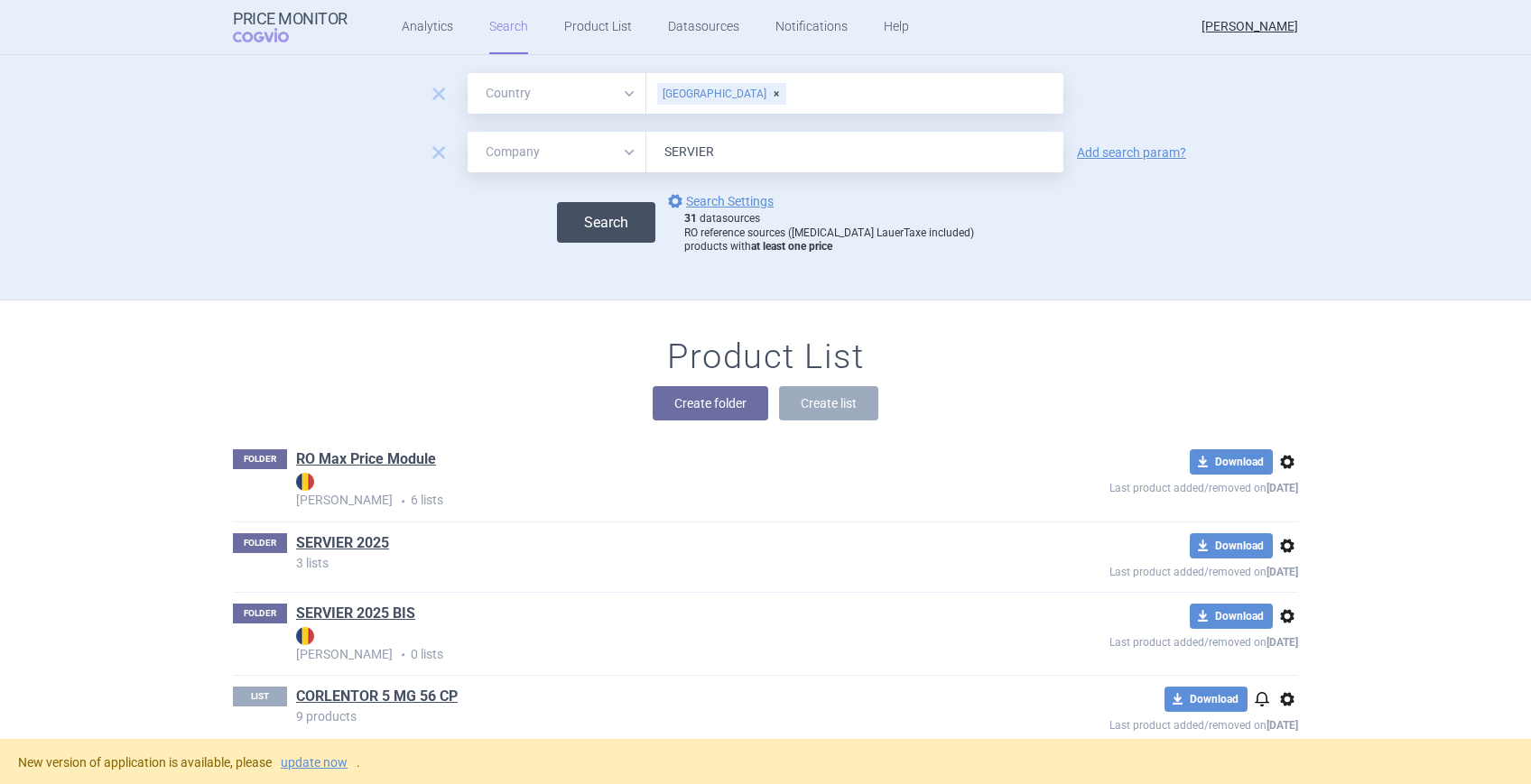
click at [630, 214] on button "Search" at bounding box center [607, 222] width 99 height 40
select select "country"
select select "mah"
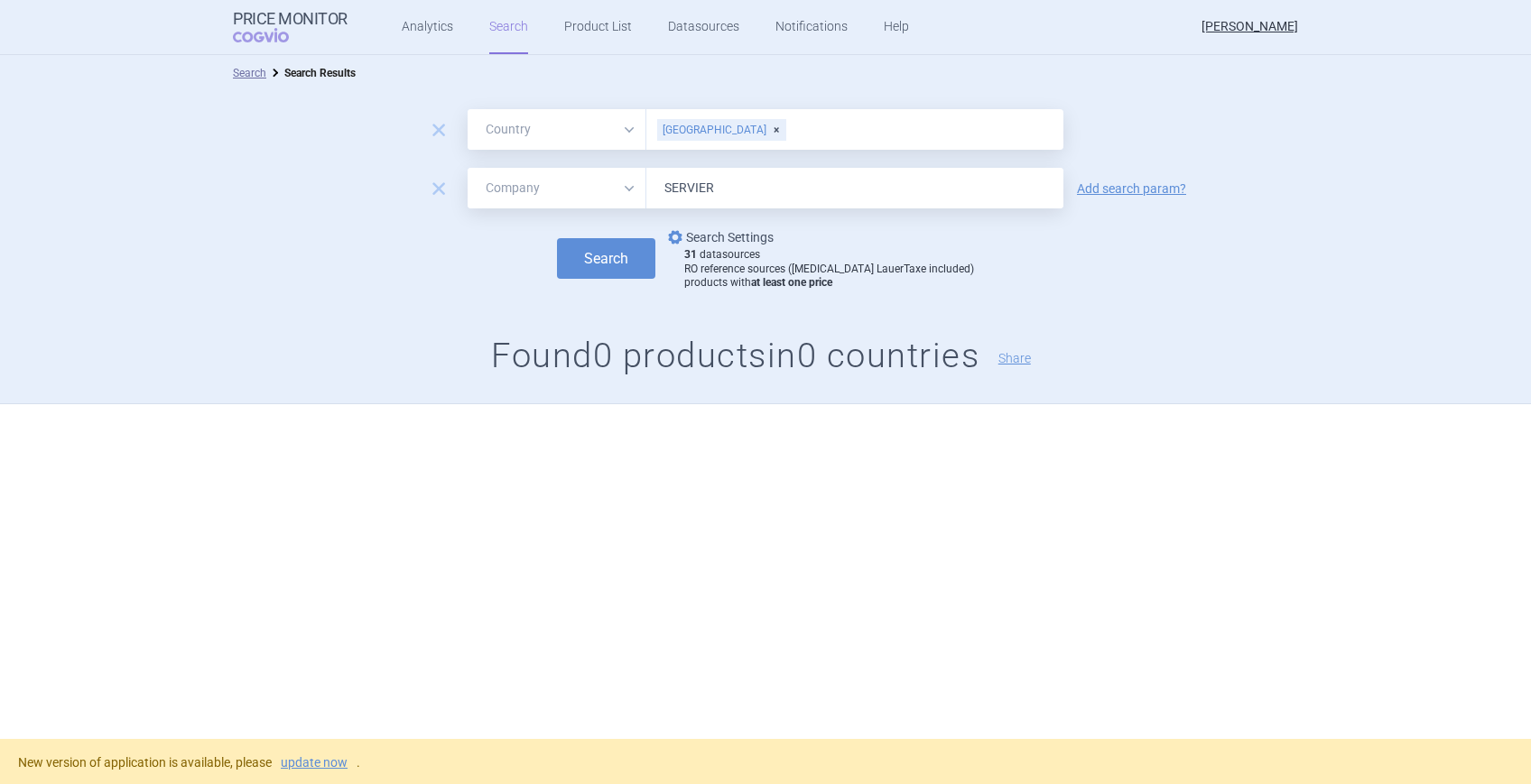
click at [733, 236] on link "options Search Settings" at bounding box center [718, 238] width 109 height 22
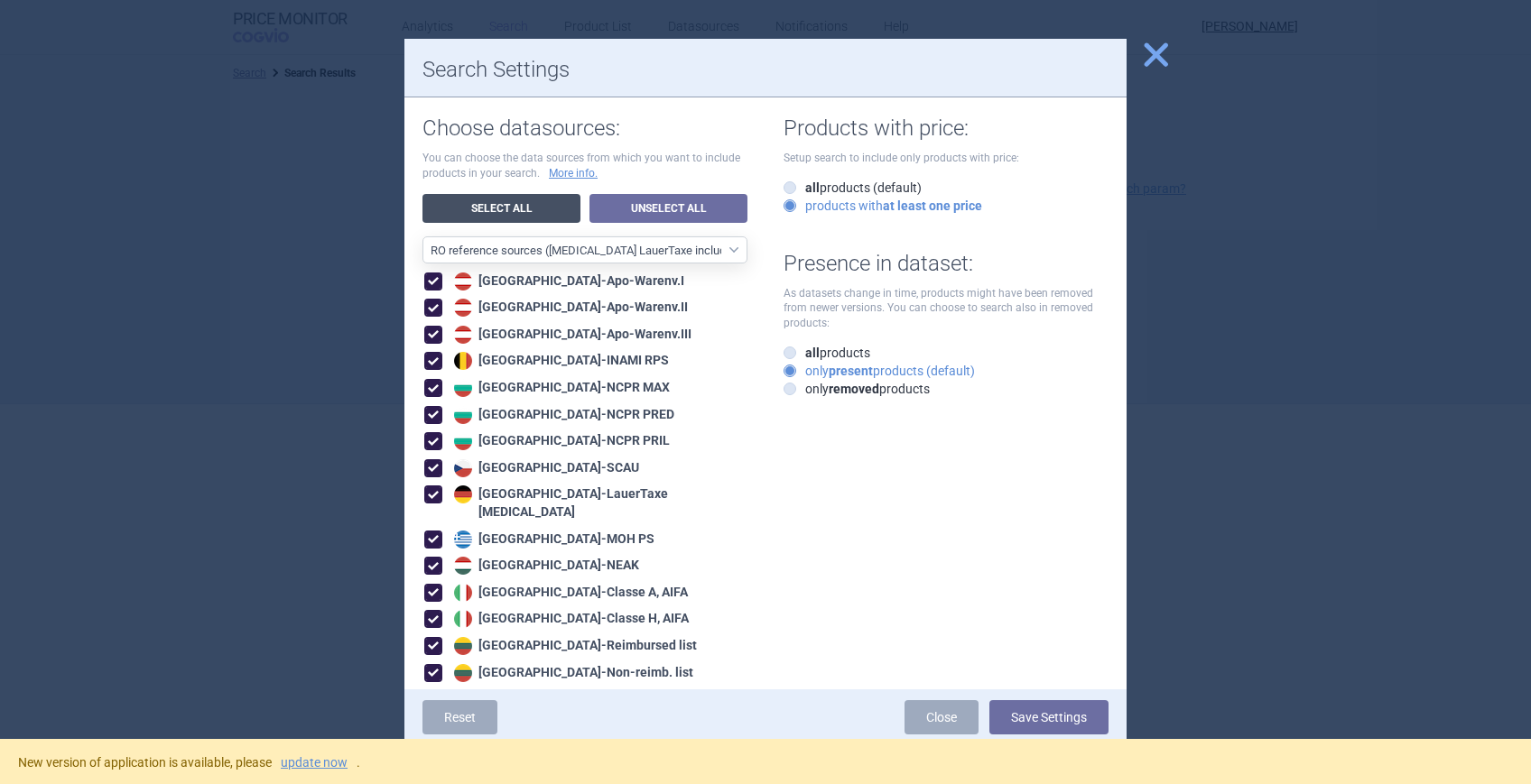
click at [504, 206] on link "Select All" at bounding box center [501, 209] width 158 height 29
click at [647, 209] on link "Unselect All" at bounding box center [668, 209] width 158 height 29
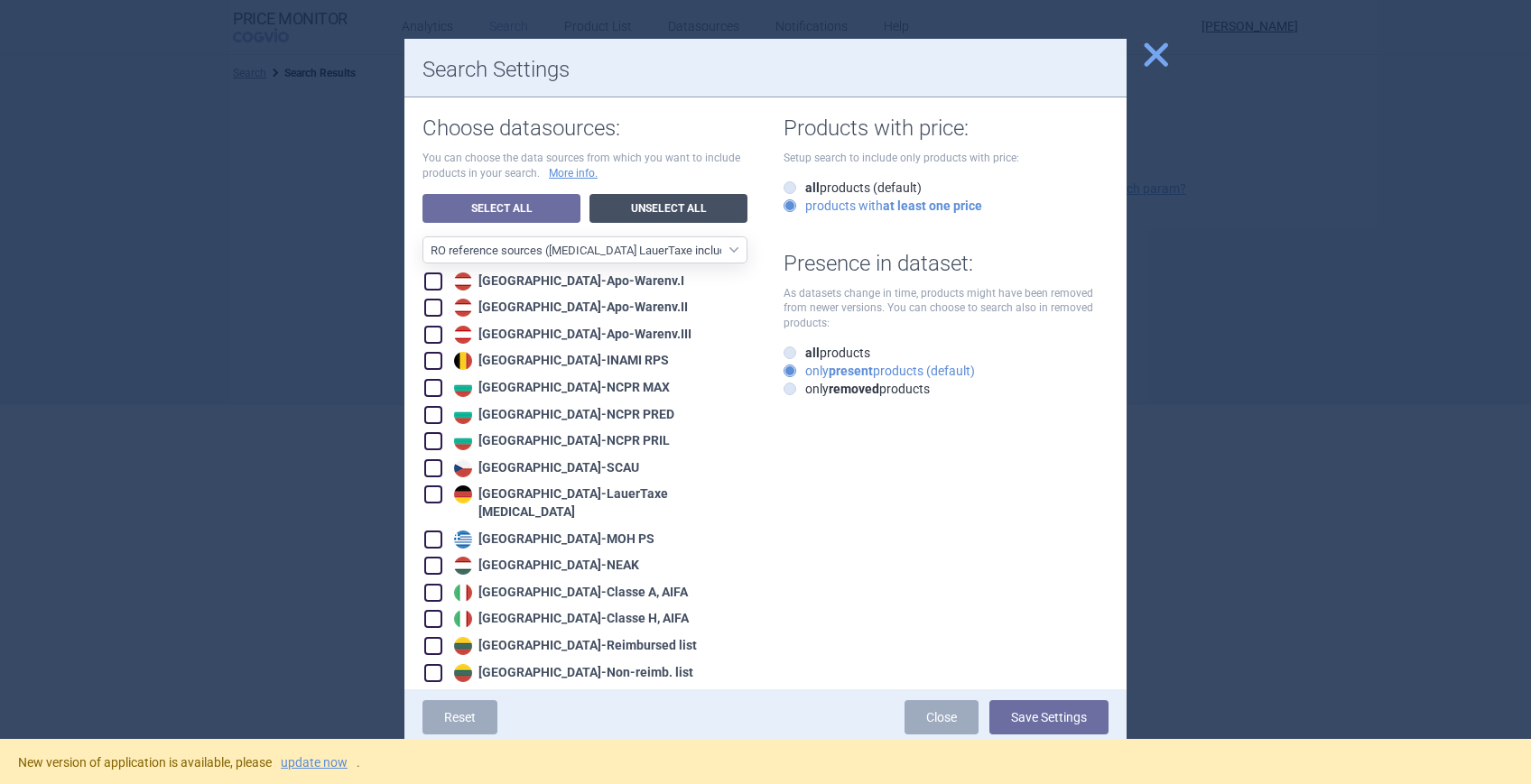
select select "ALL_DATA_SOURCES_ID"
checkbox input "false"
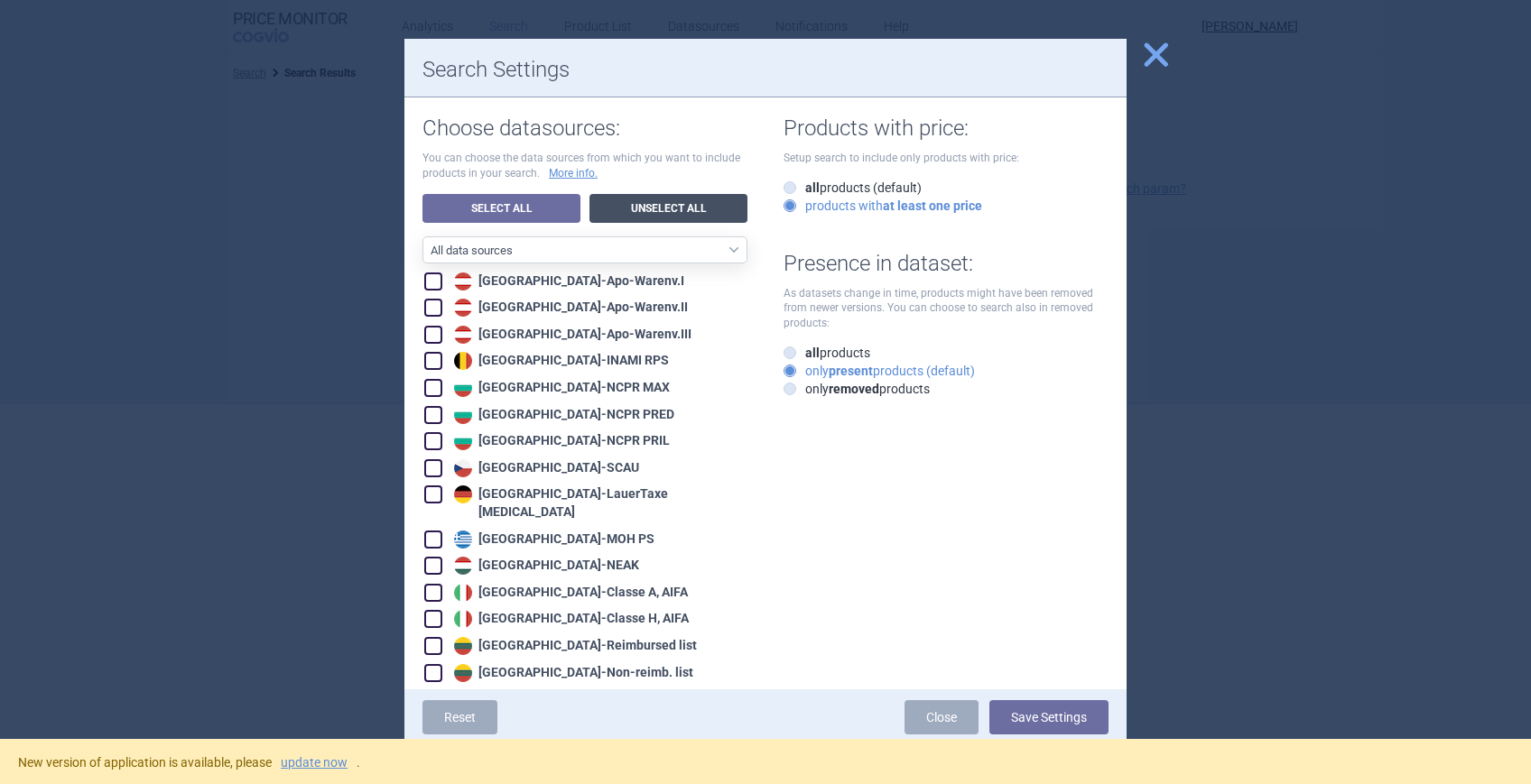
checkbox input "false"
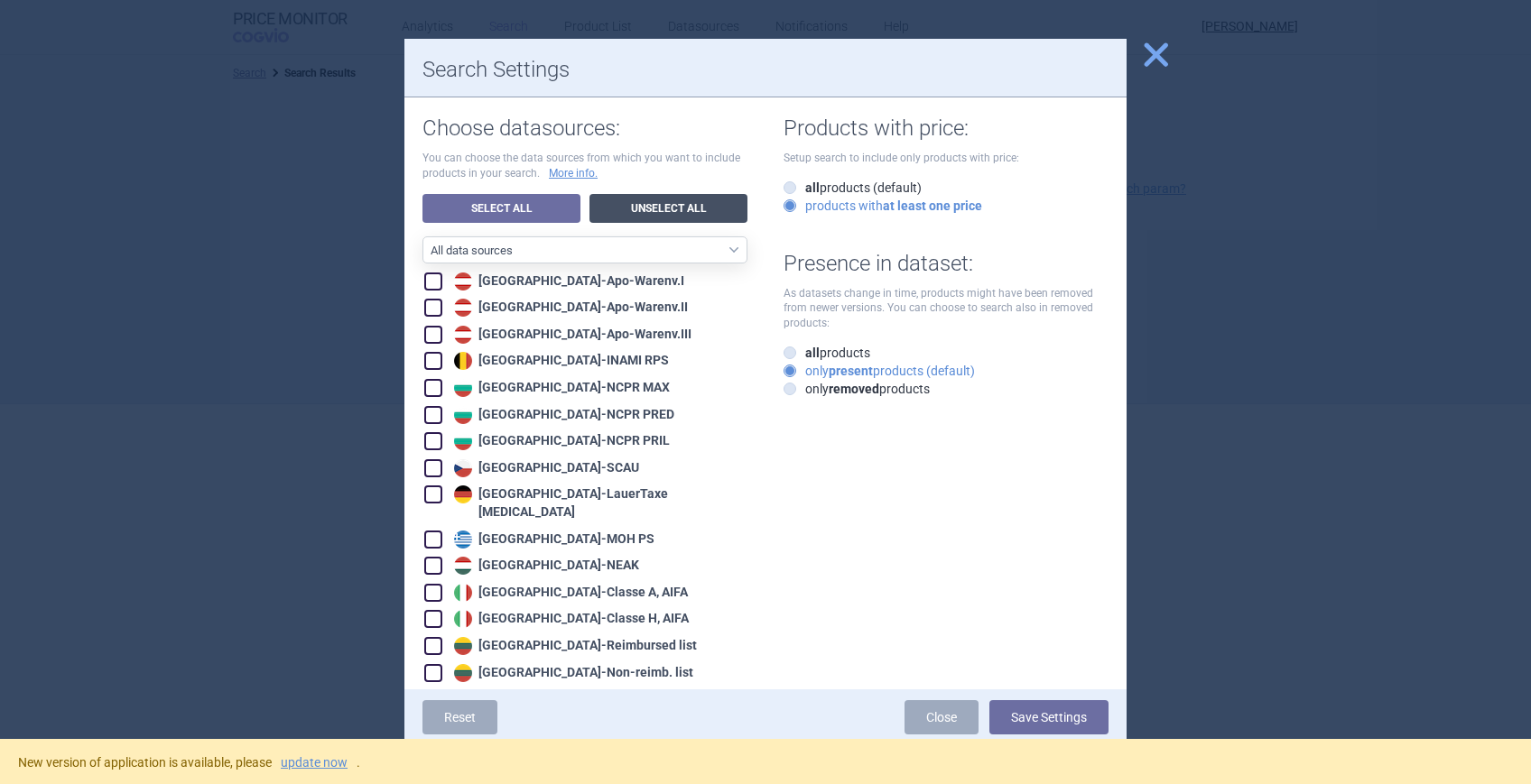
checkbox input "false"
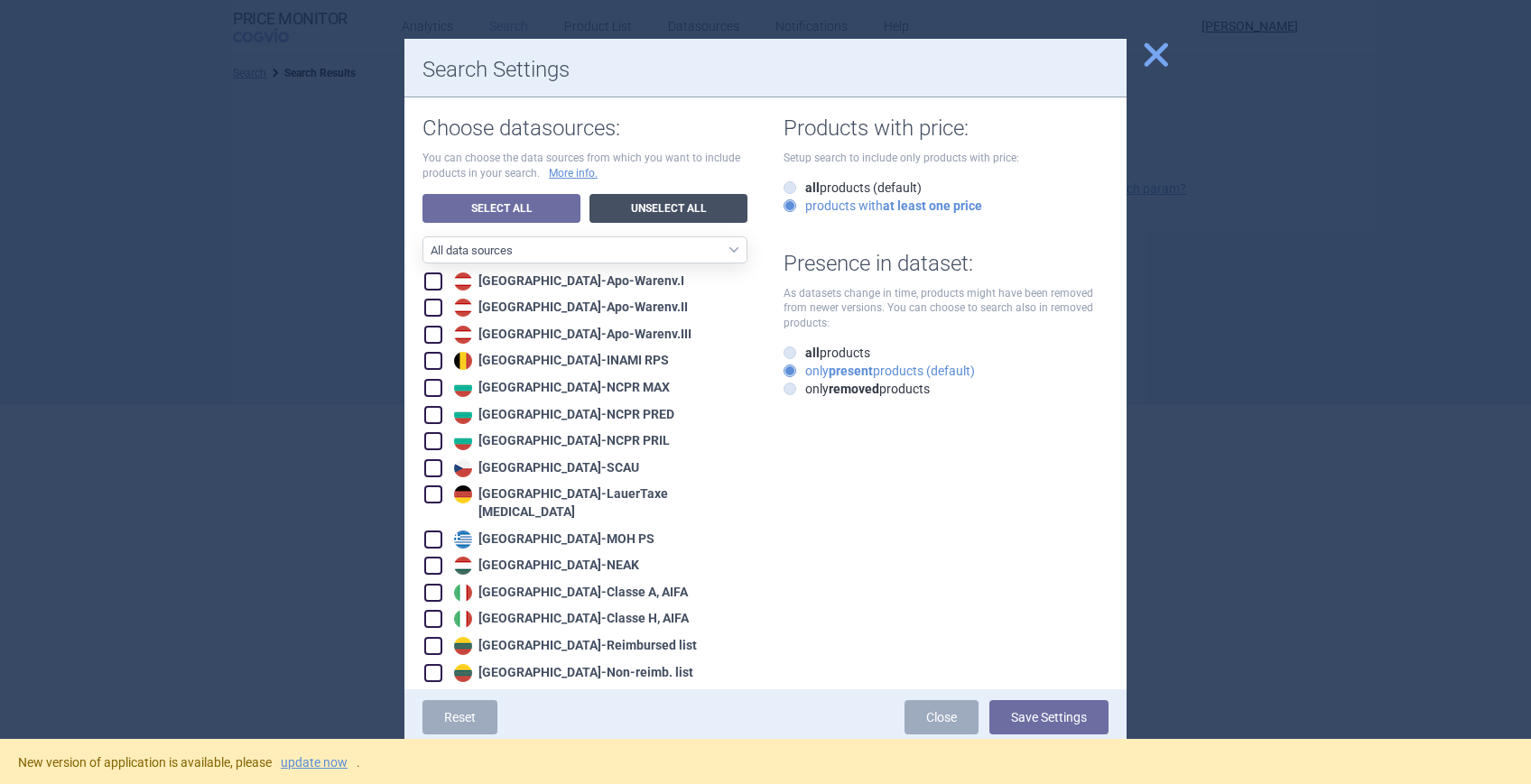
checkbox input "false"
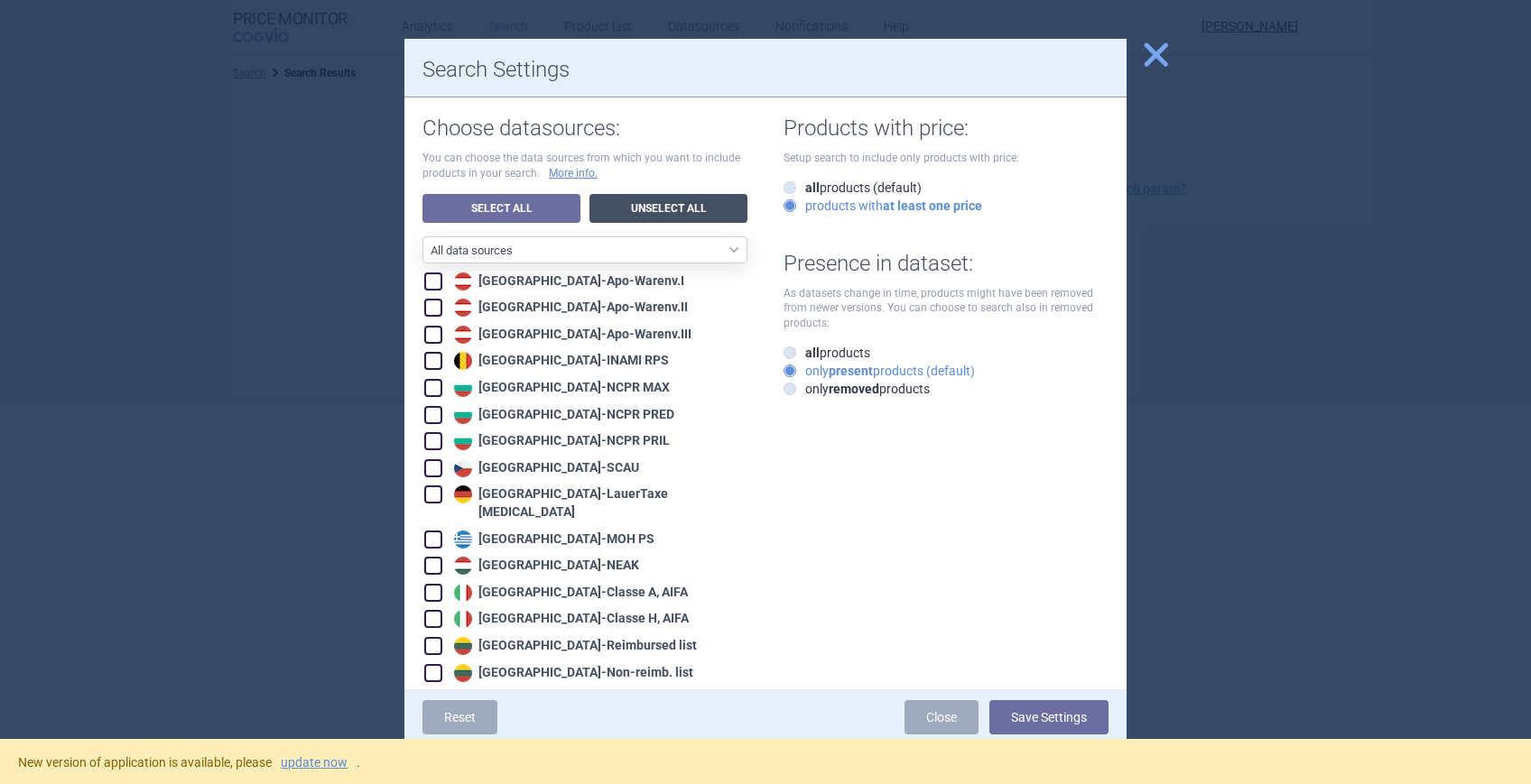
checkbox input "false"
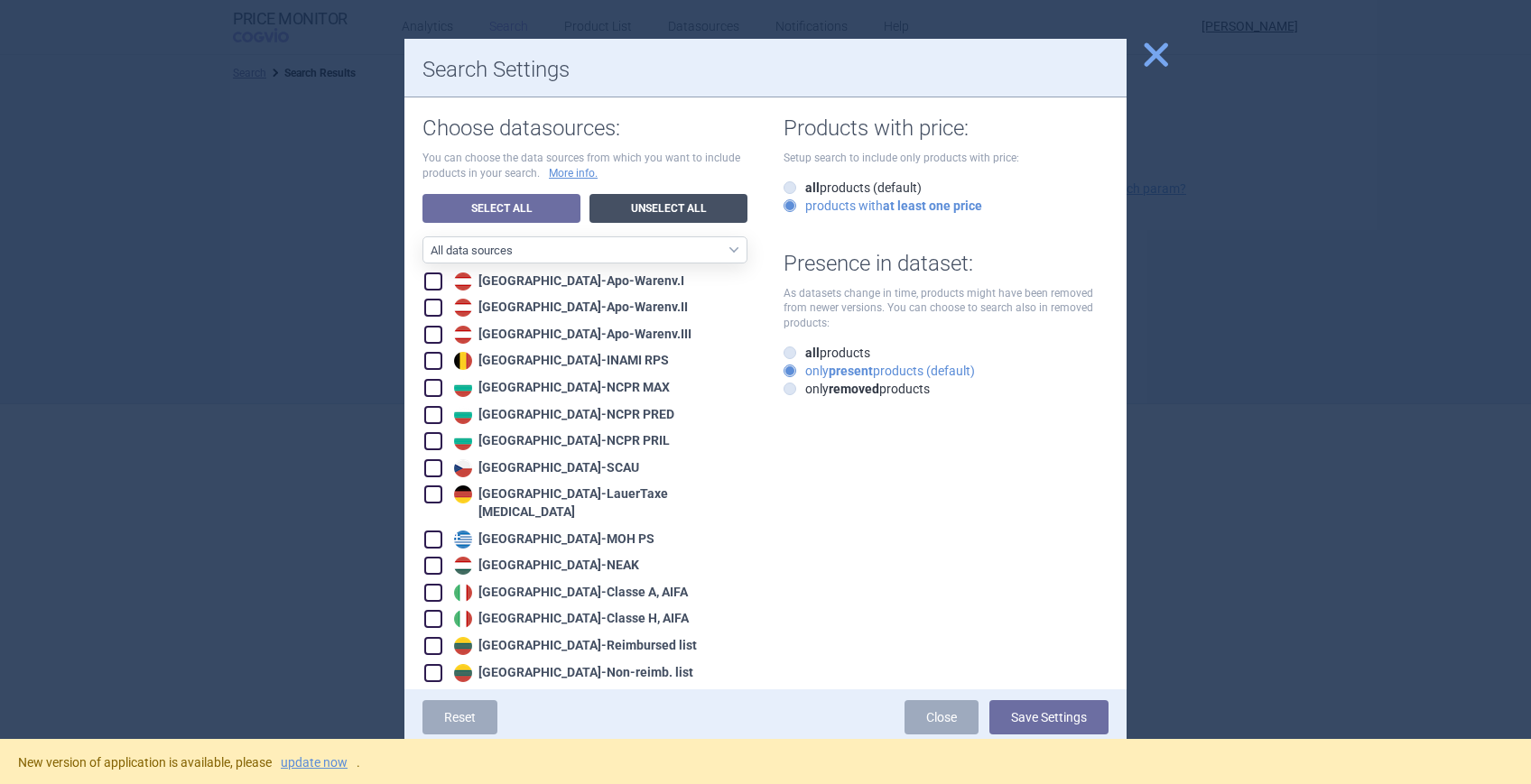
checkbox input "false"
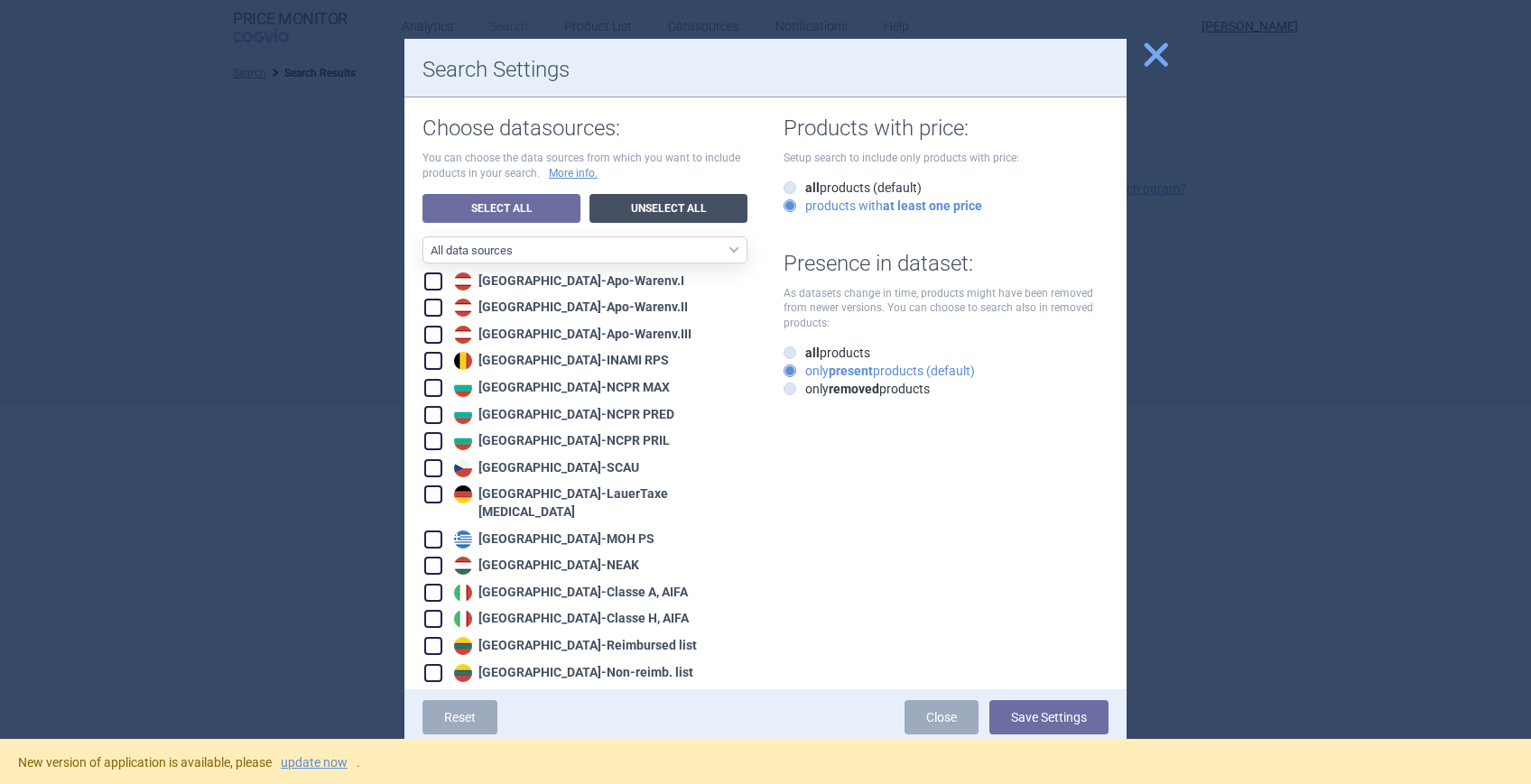
checkbox input "false"
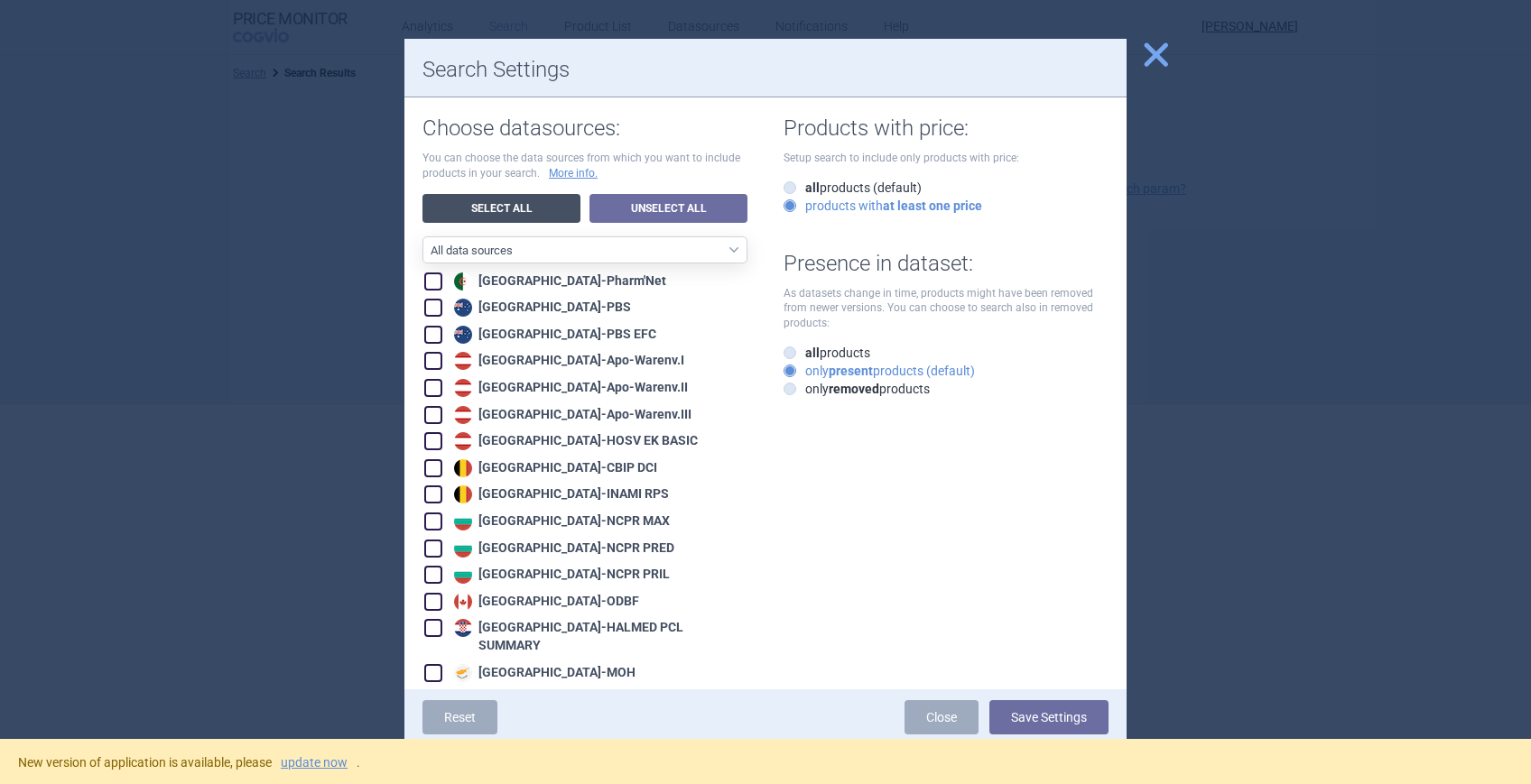
click at [487, 204] on link "Select All" at bounding box center [501, 209] width 158 height 29
checkbox input "true"
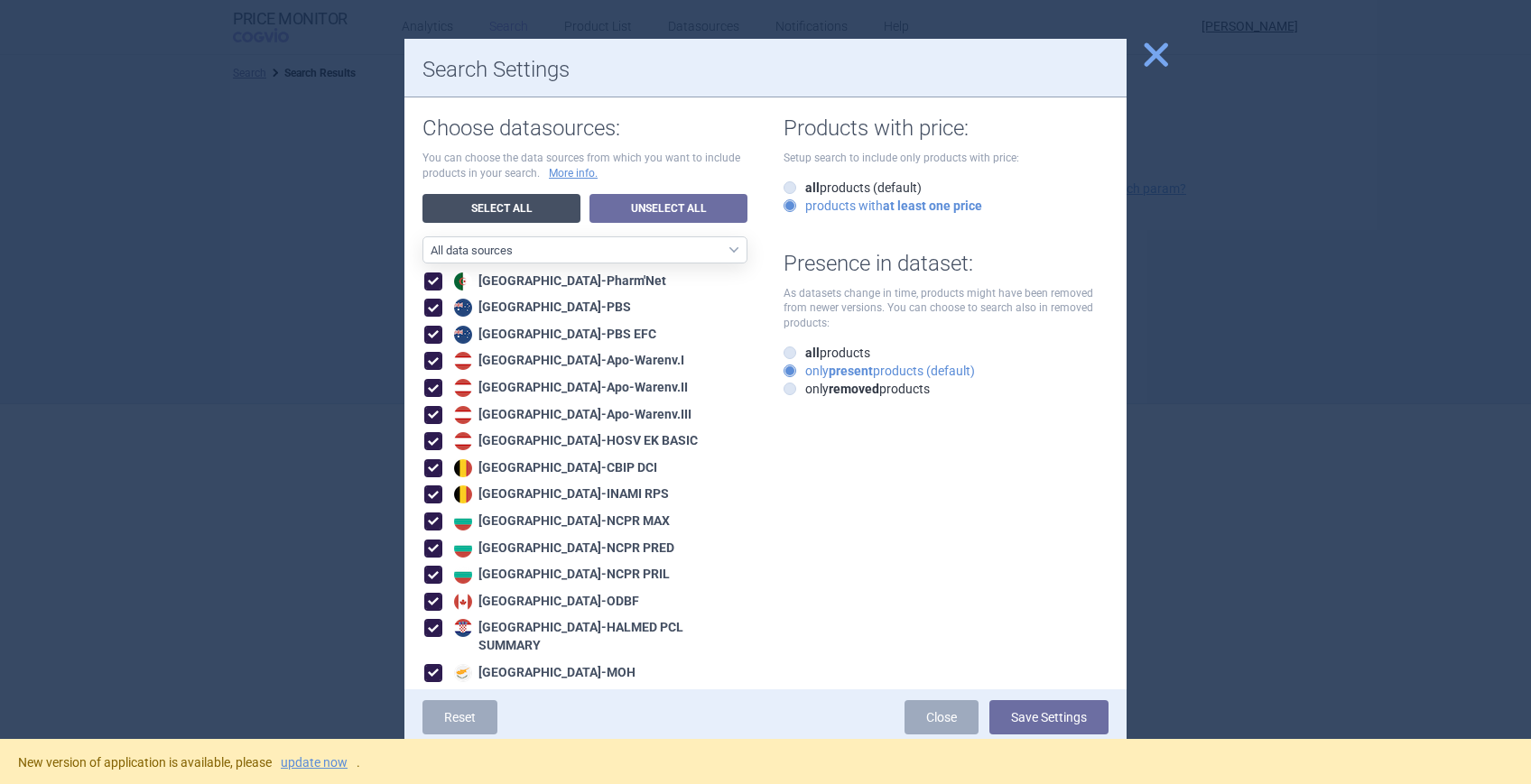
checkbox input "true"
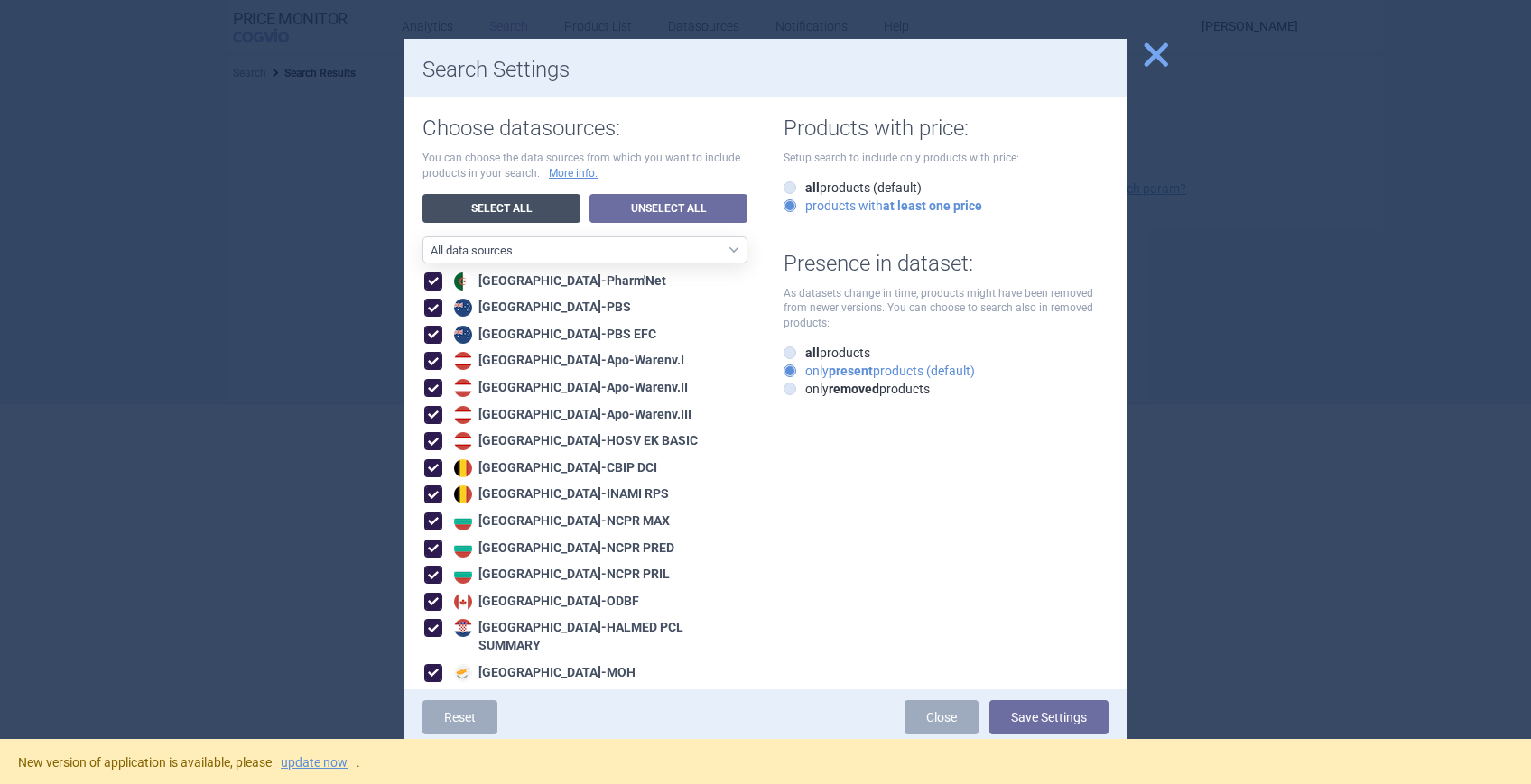
checkbox input "true"
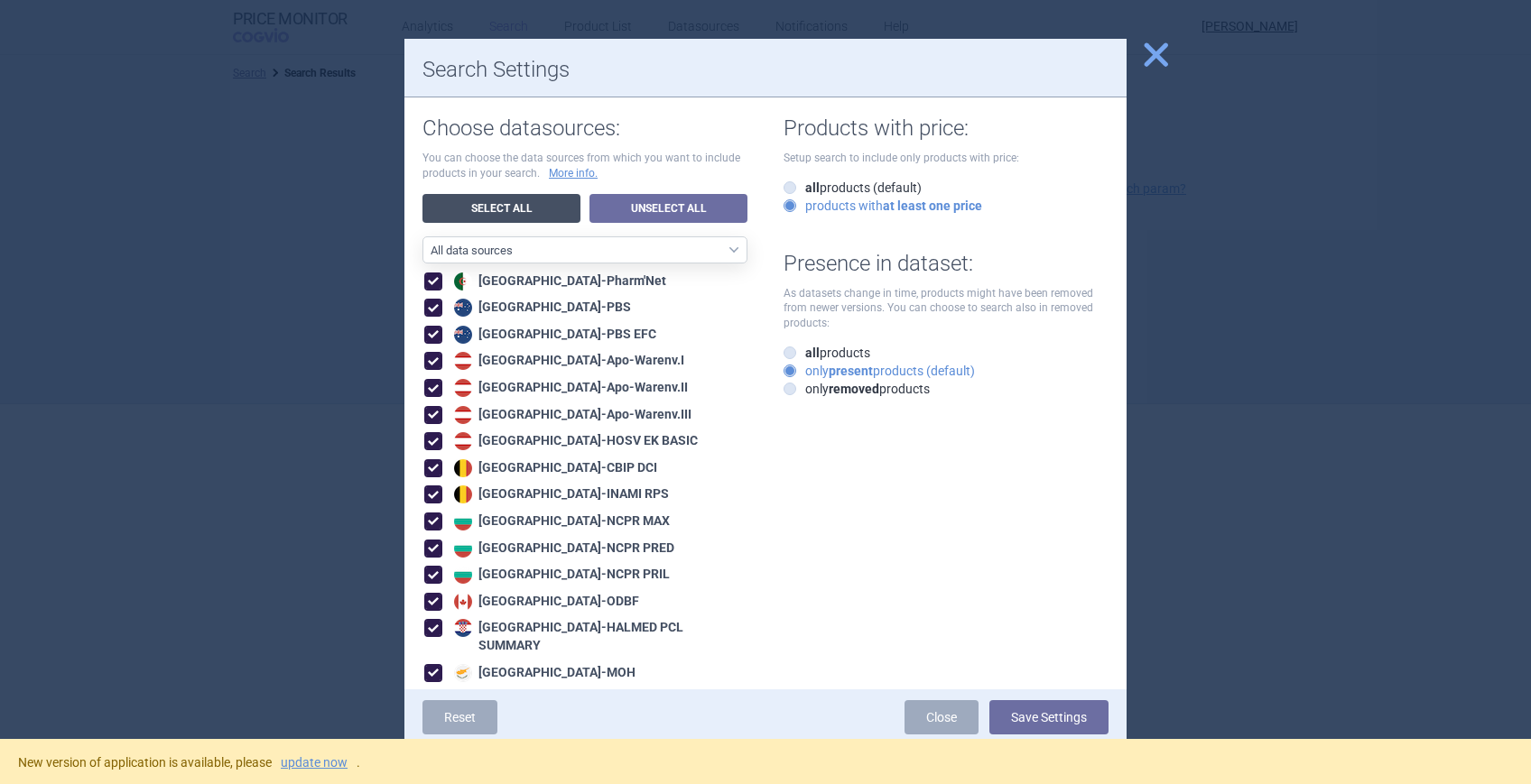
checkbox input "true"
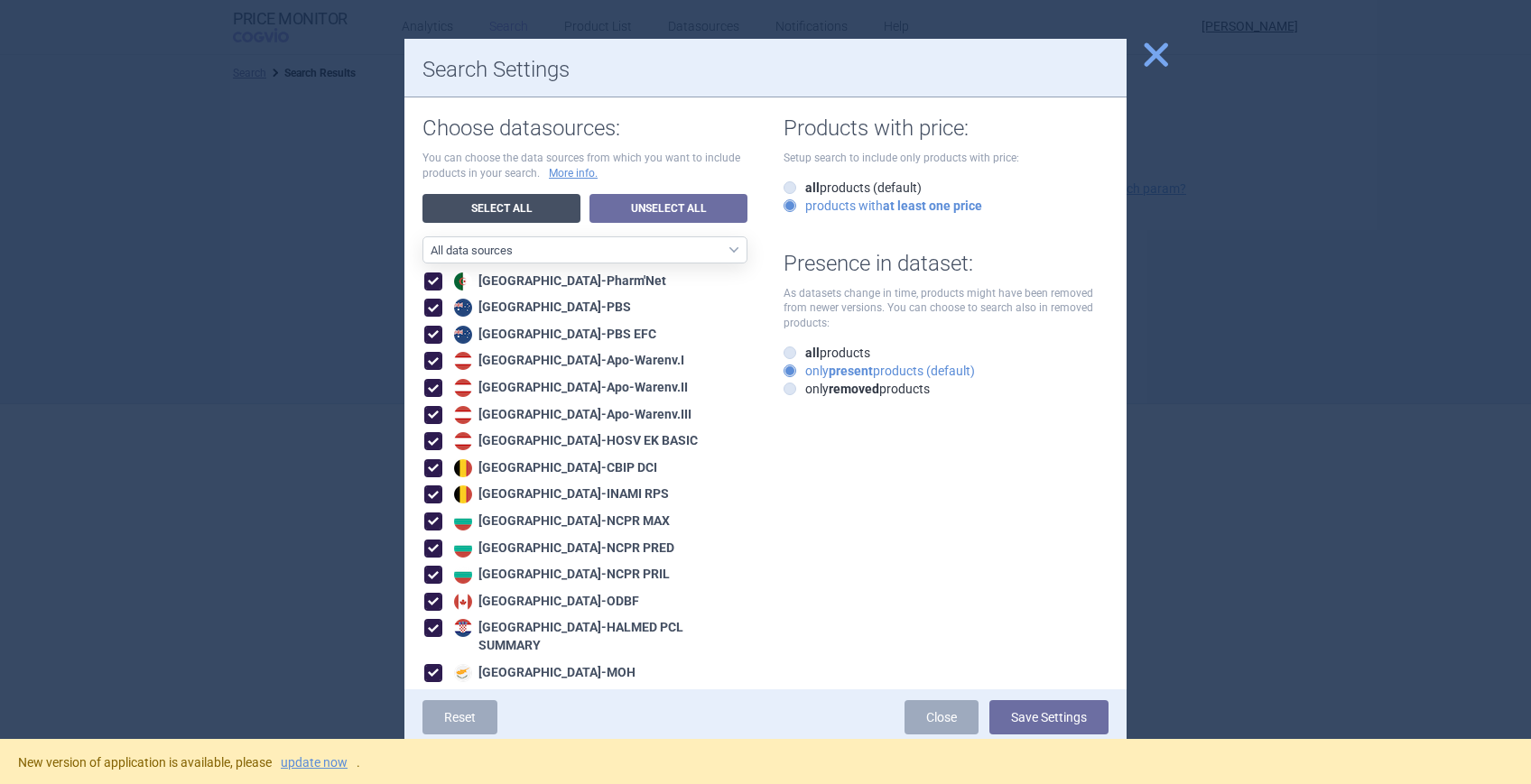
checkbox input "true"
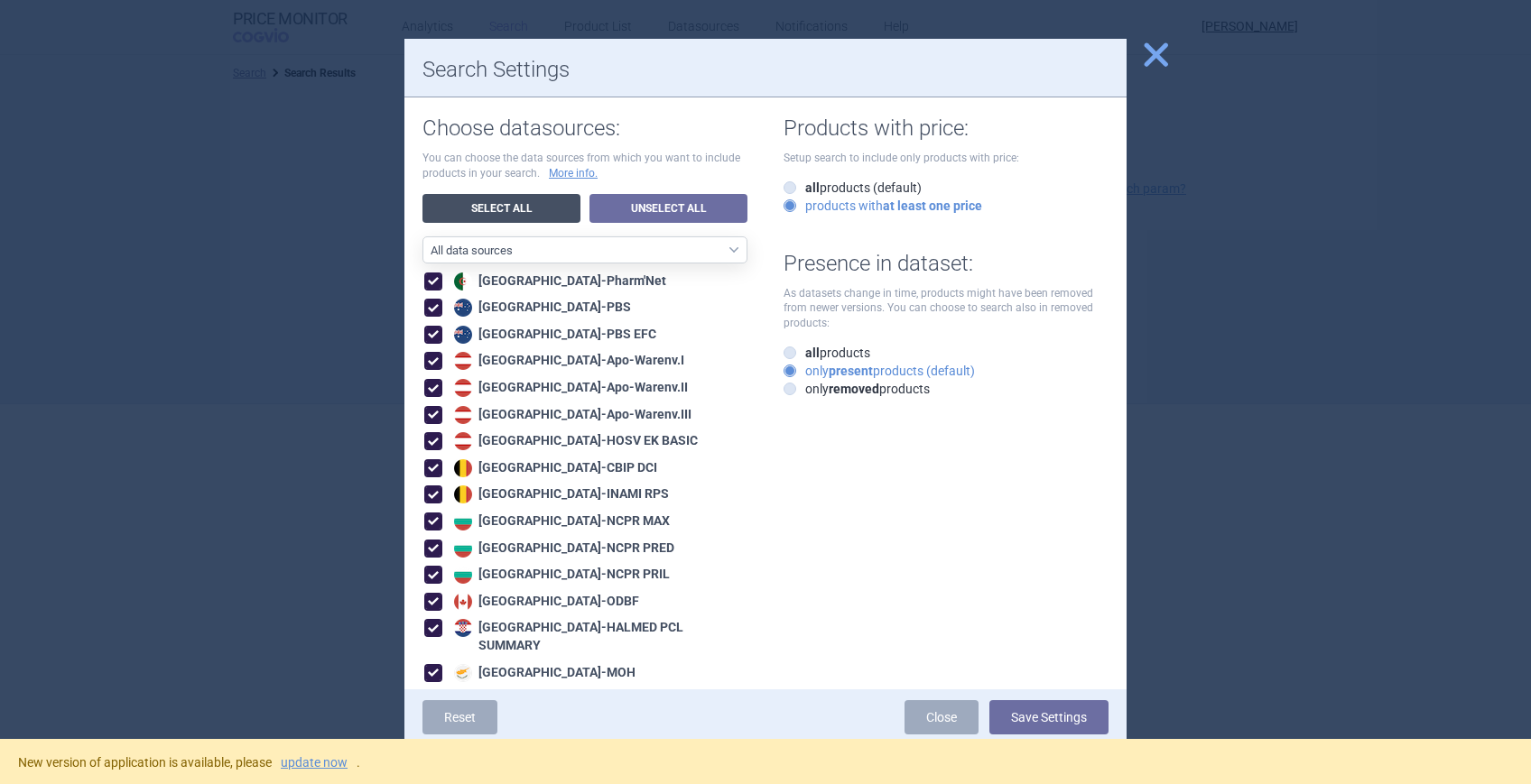
checkbox input "true"
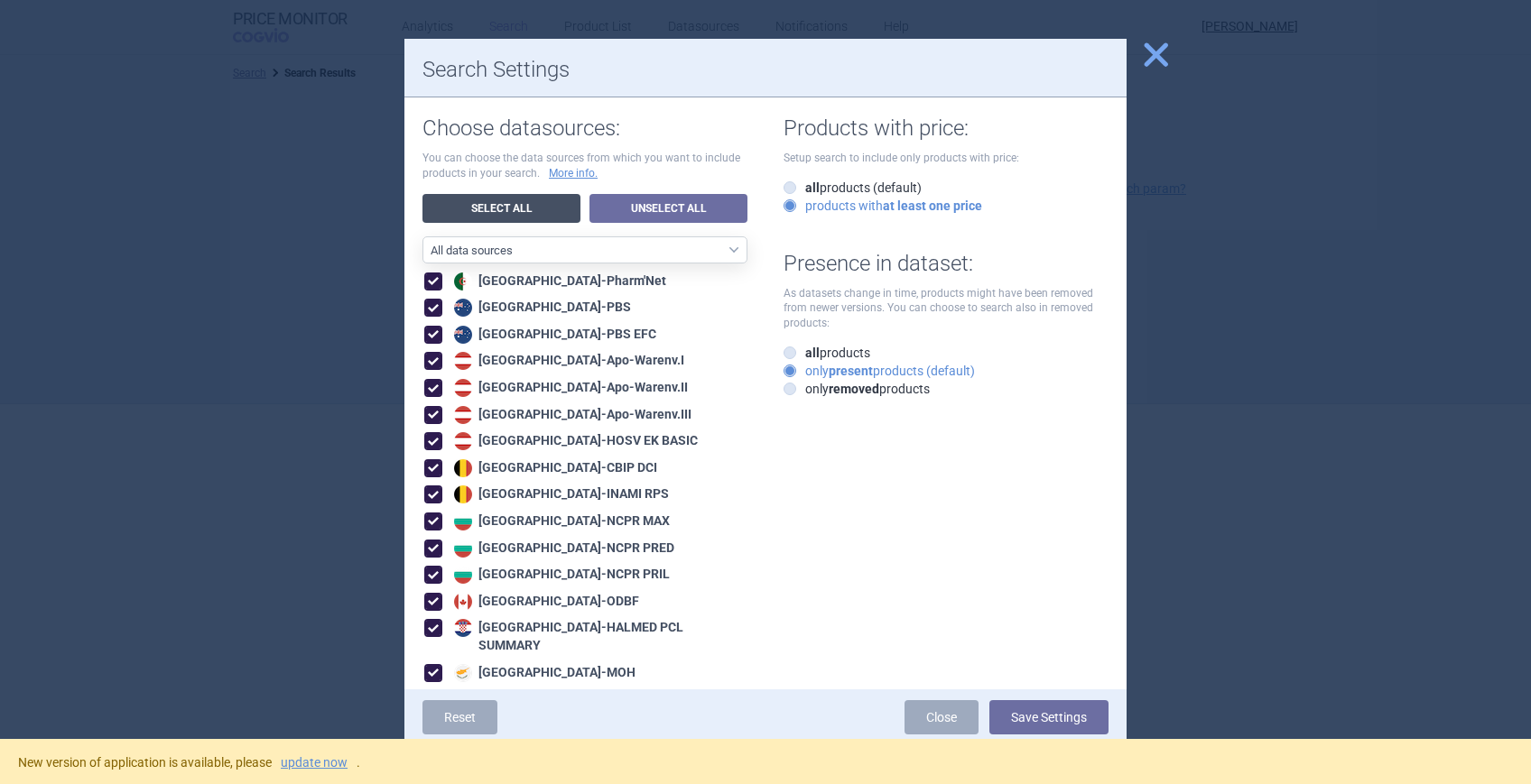
checkbox input "true"
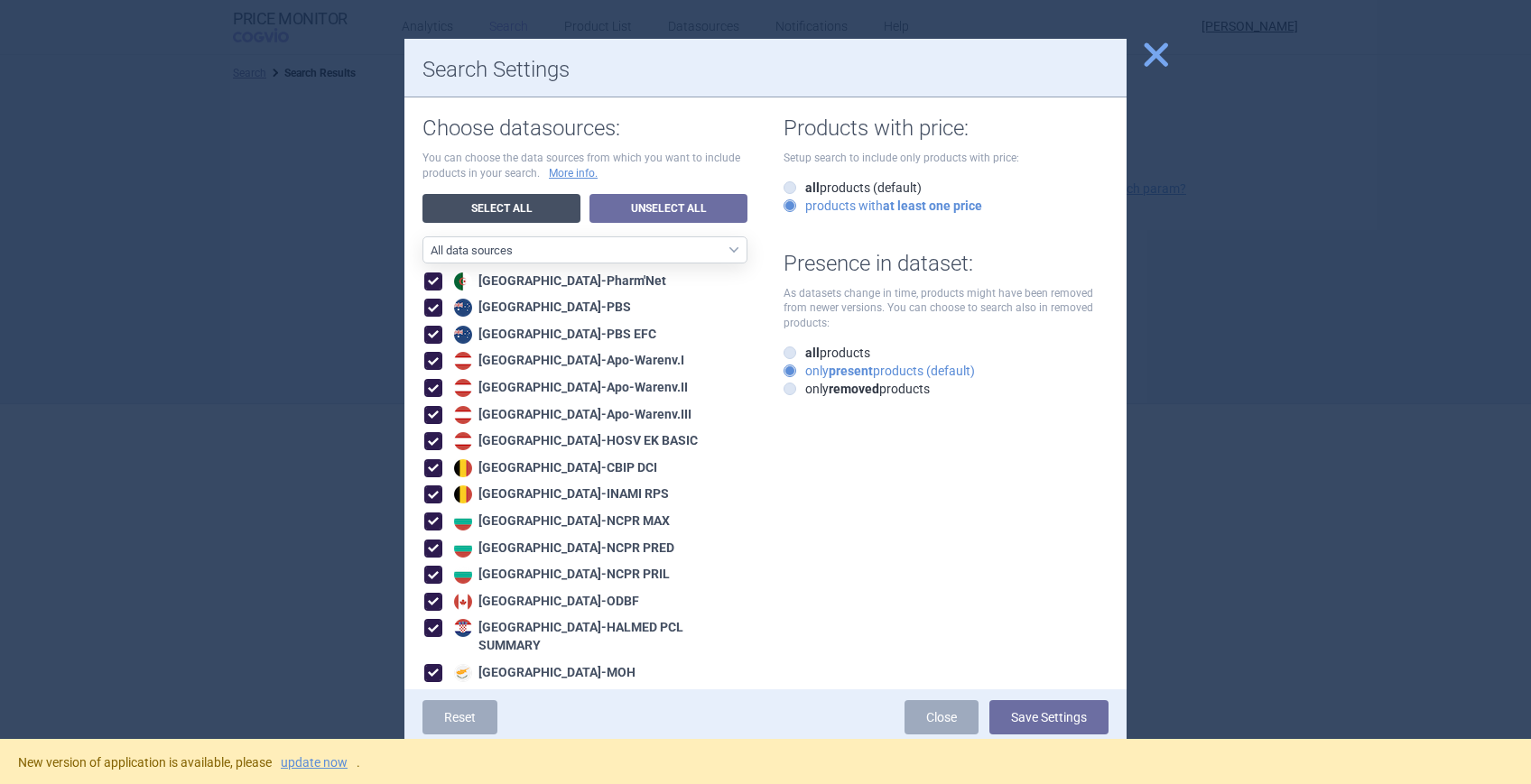
checkbox input "true"
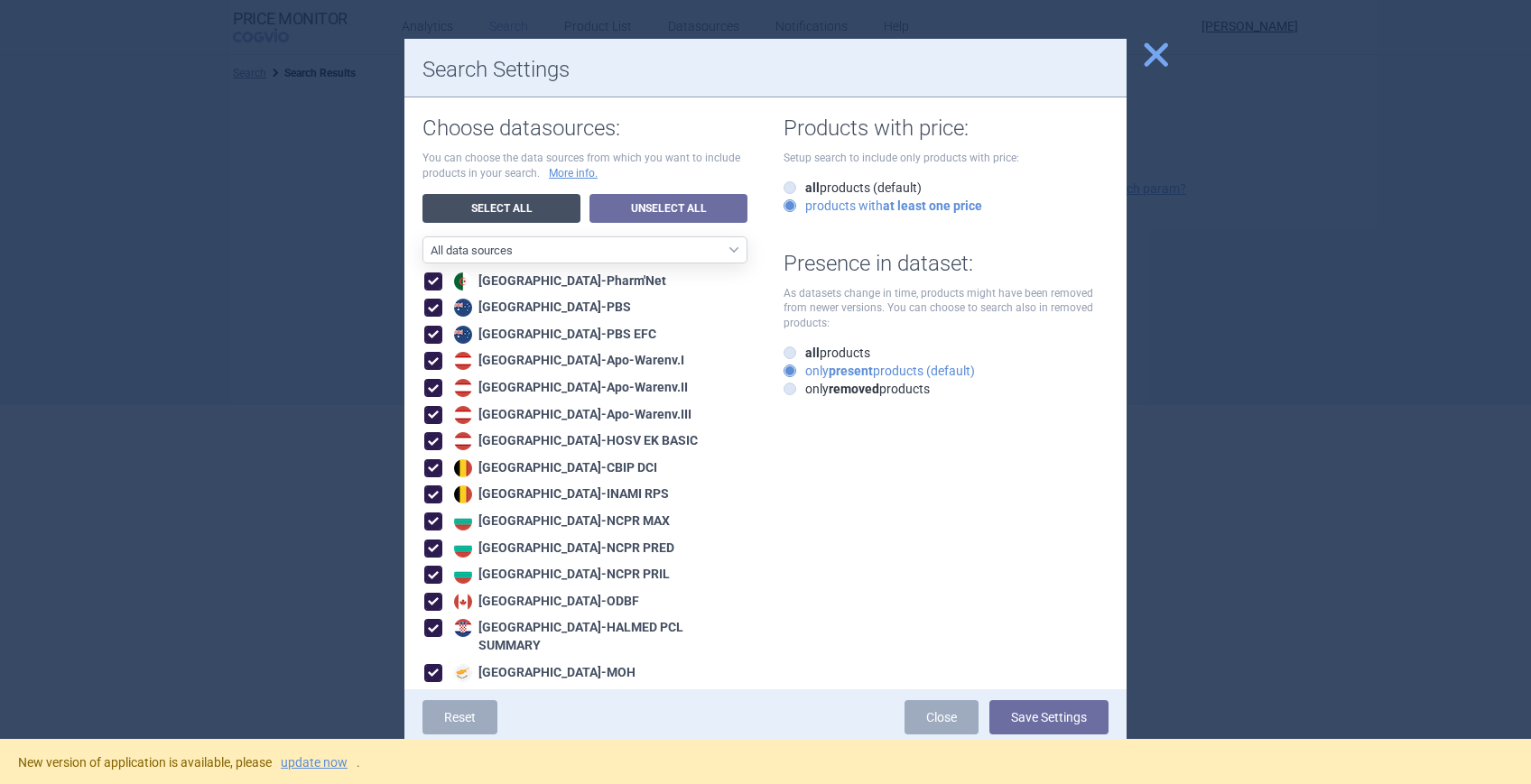
checkbox input "true"
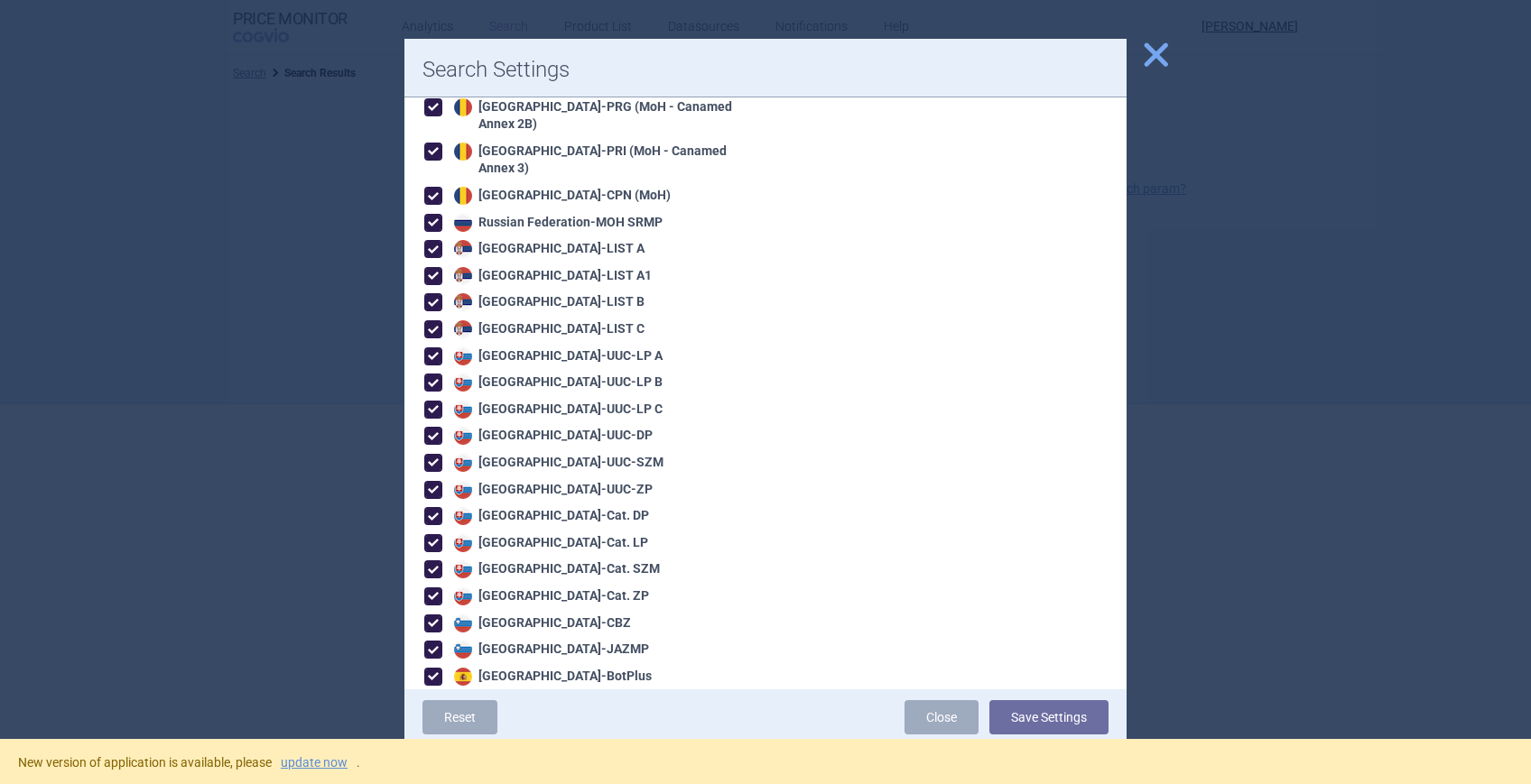
scroll to position [2598, 0]
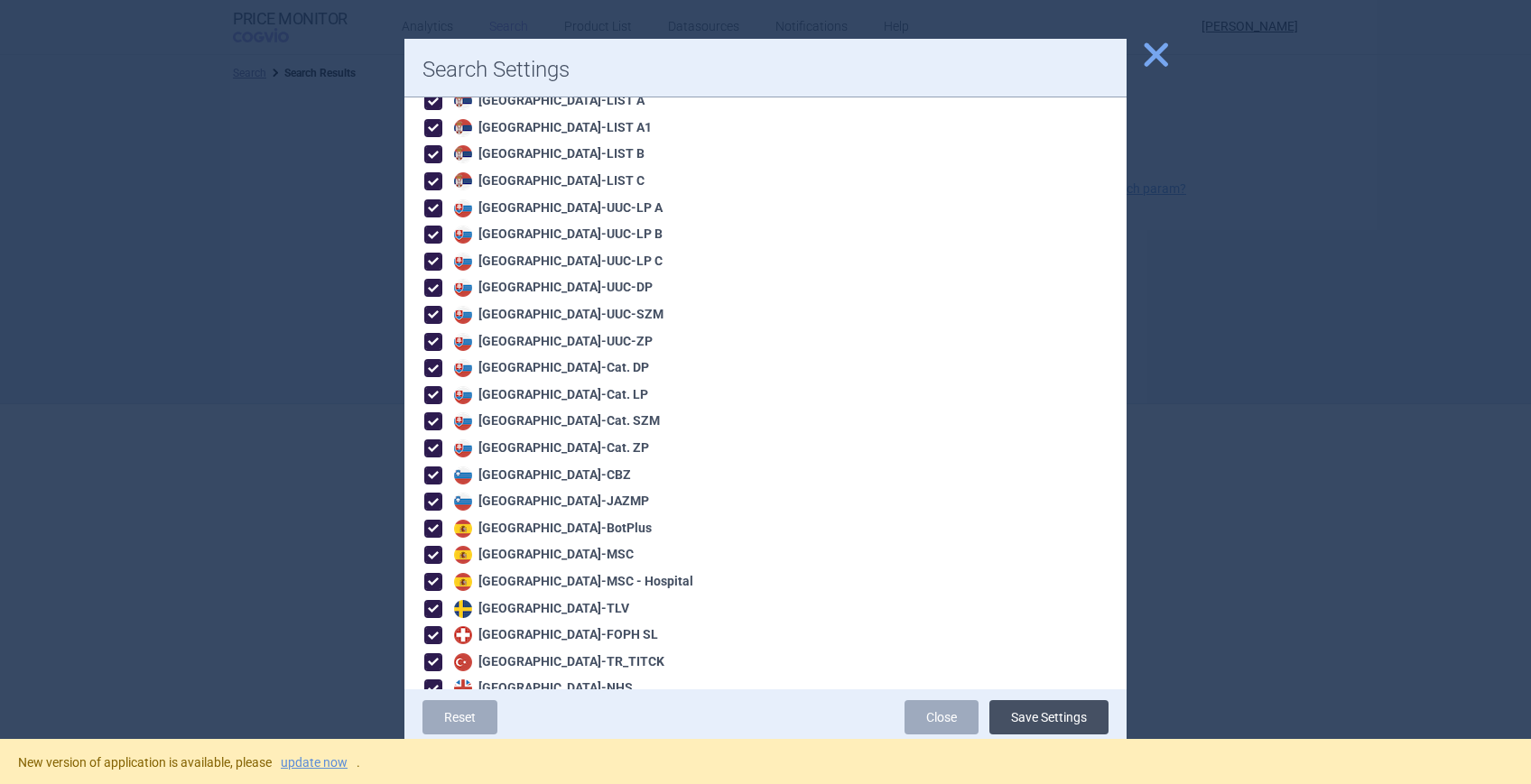
click at [1017, 688] on button "Save Settings" at bounding box center [1049, 716] width 119 height 34
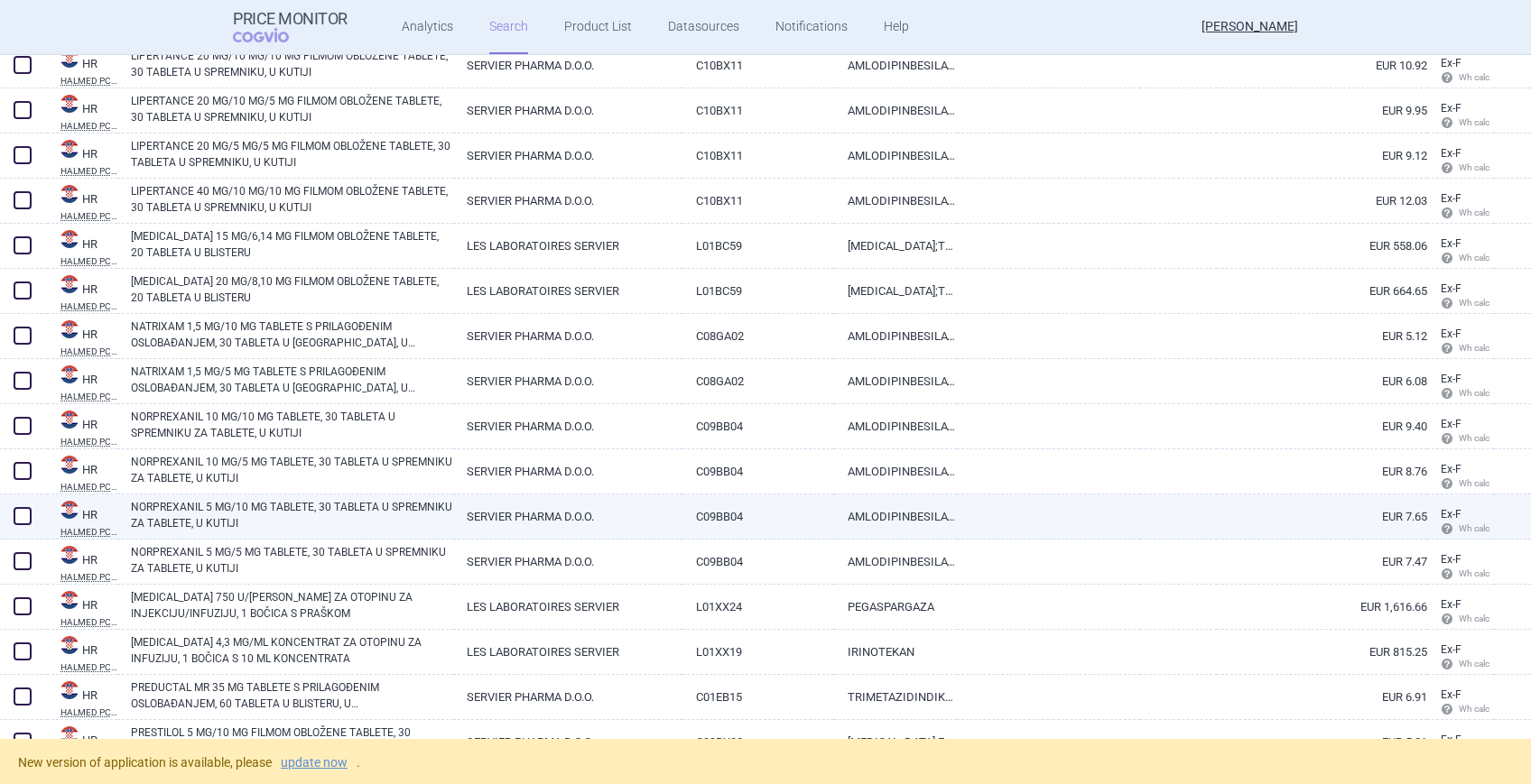
scroll to position [722, 0]
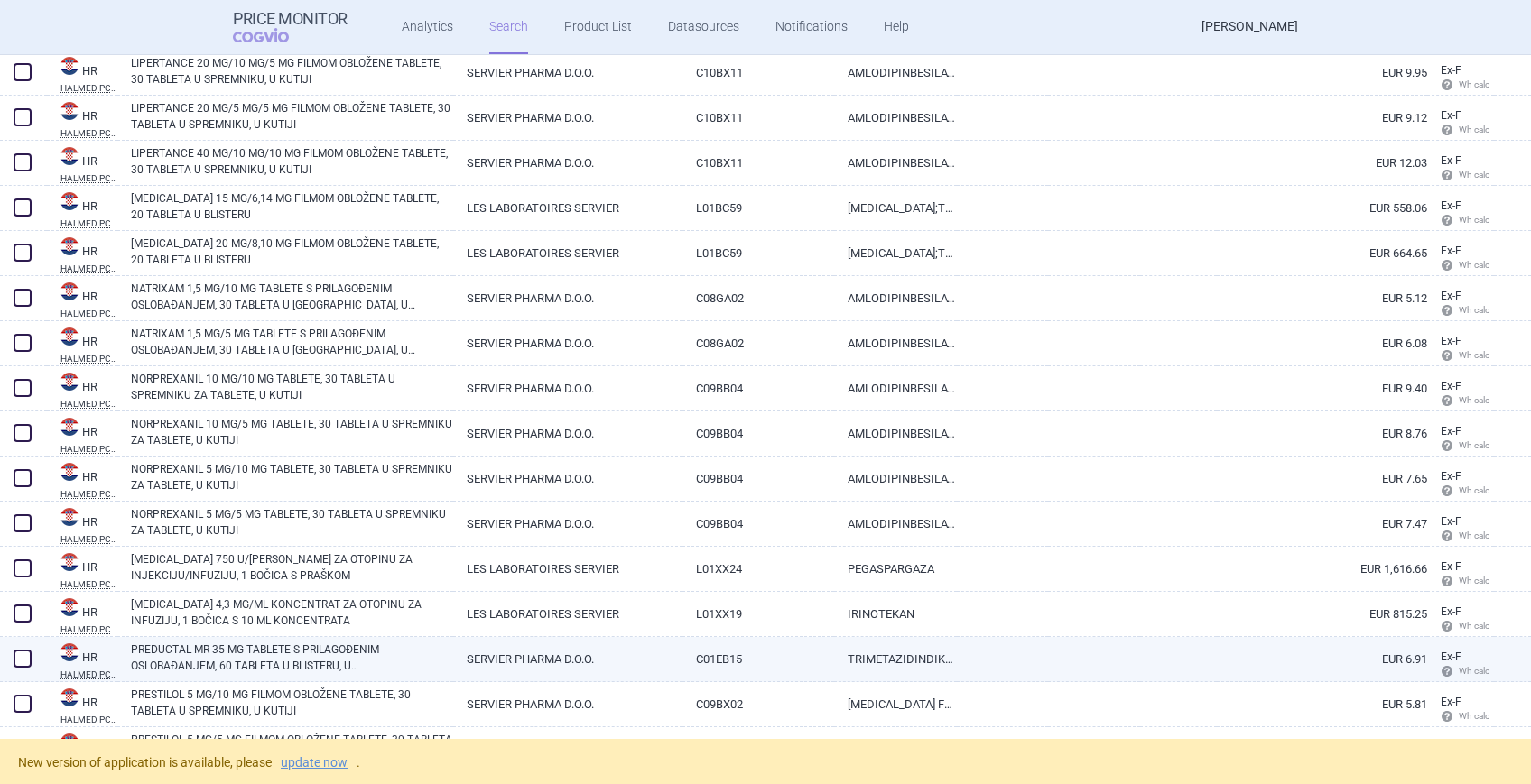
click at [13, 651] on span at bounding box center [23, 659] width 27 height 27
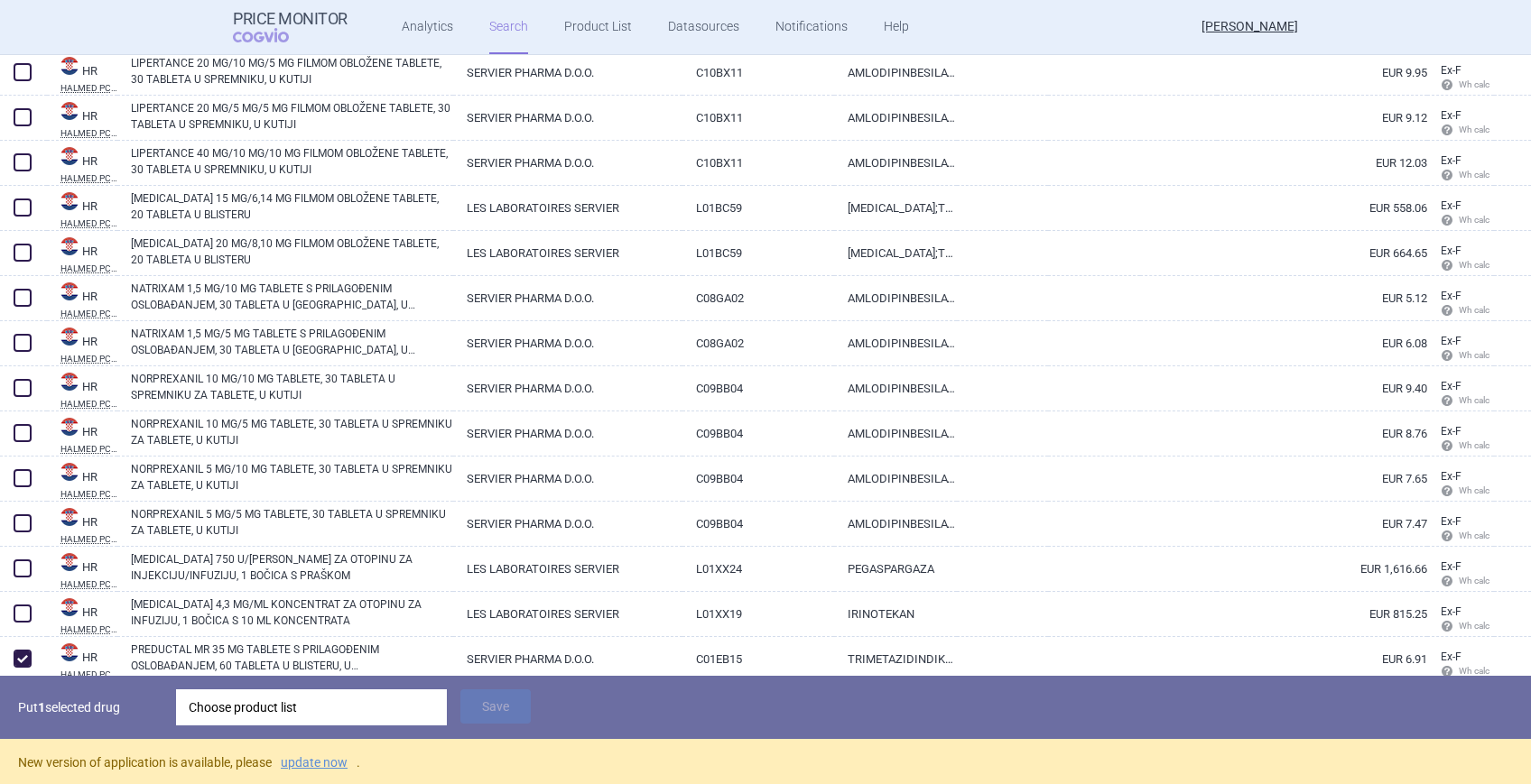
scroll to position [961, 0]
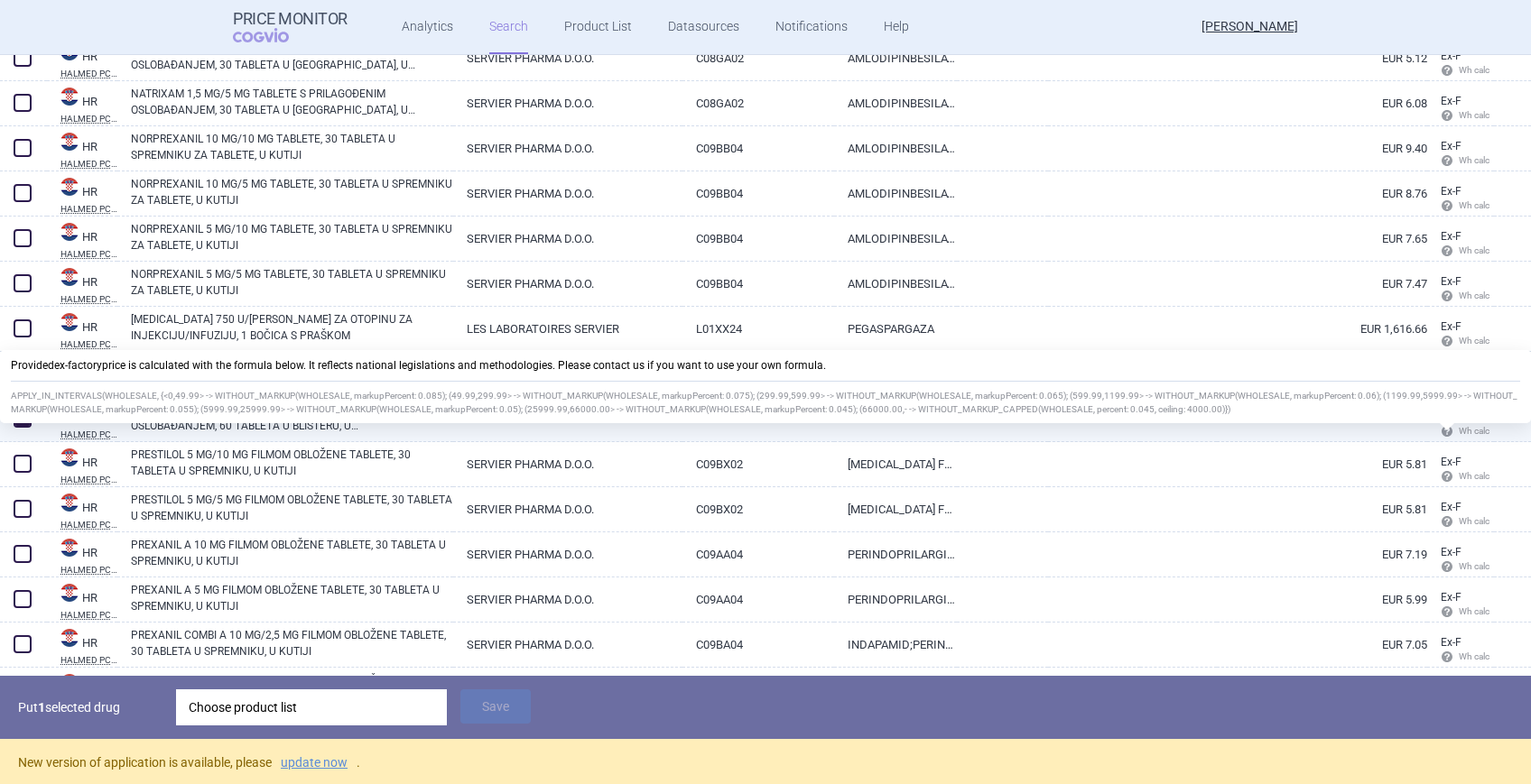
click at [1065, 427] on span "Wh calc" at bounding box center [1464, 431] width 49 height 10
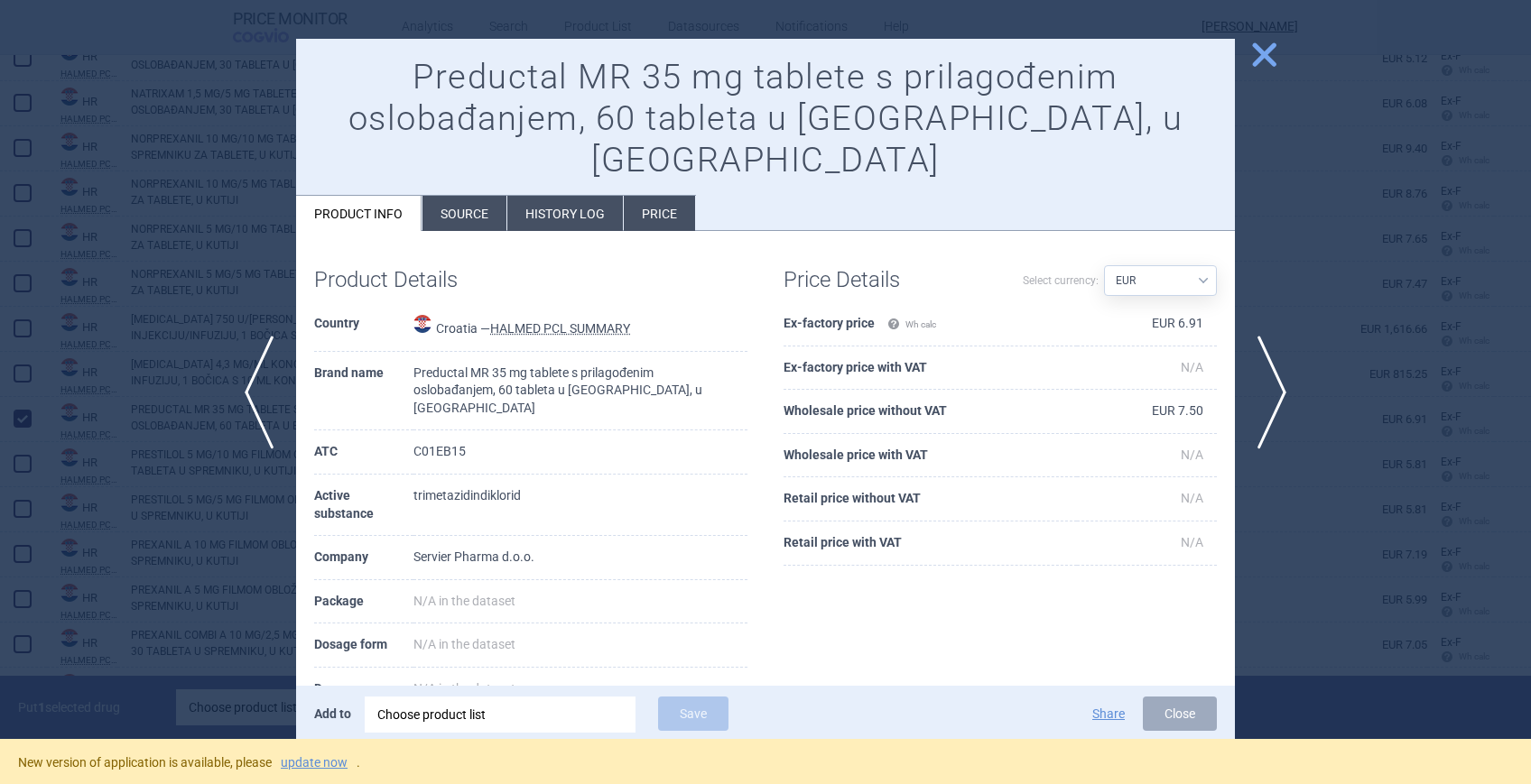
click at [473, 196] on li "Source" at bounding box center [465, 213] width 84 height 35
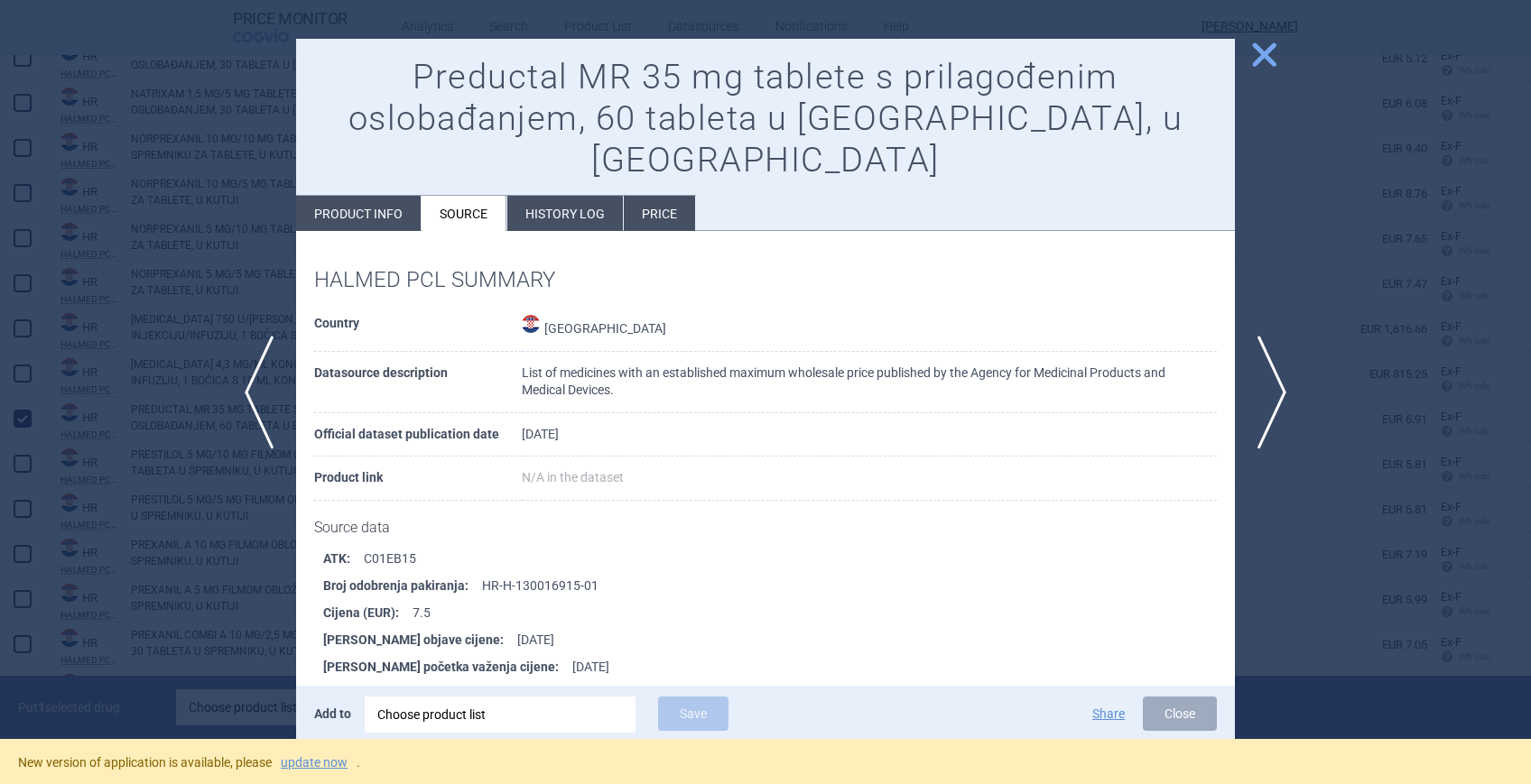
click at [657, 196] on li "Price" at bounding box center [660, 213] width 71 height 35
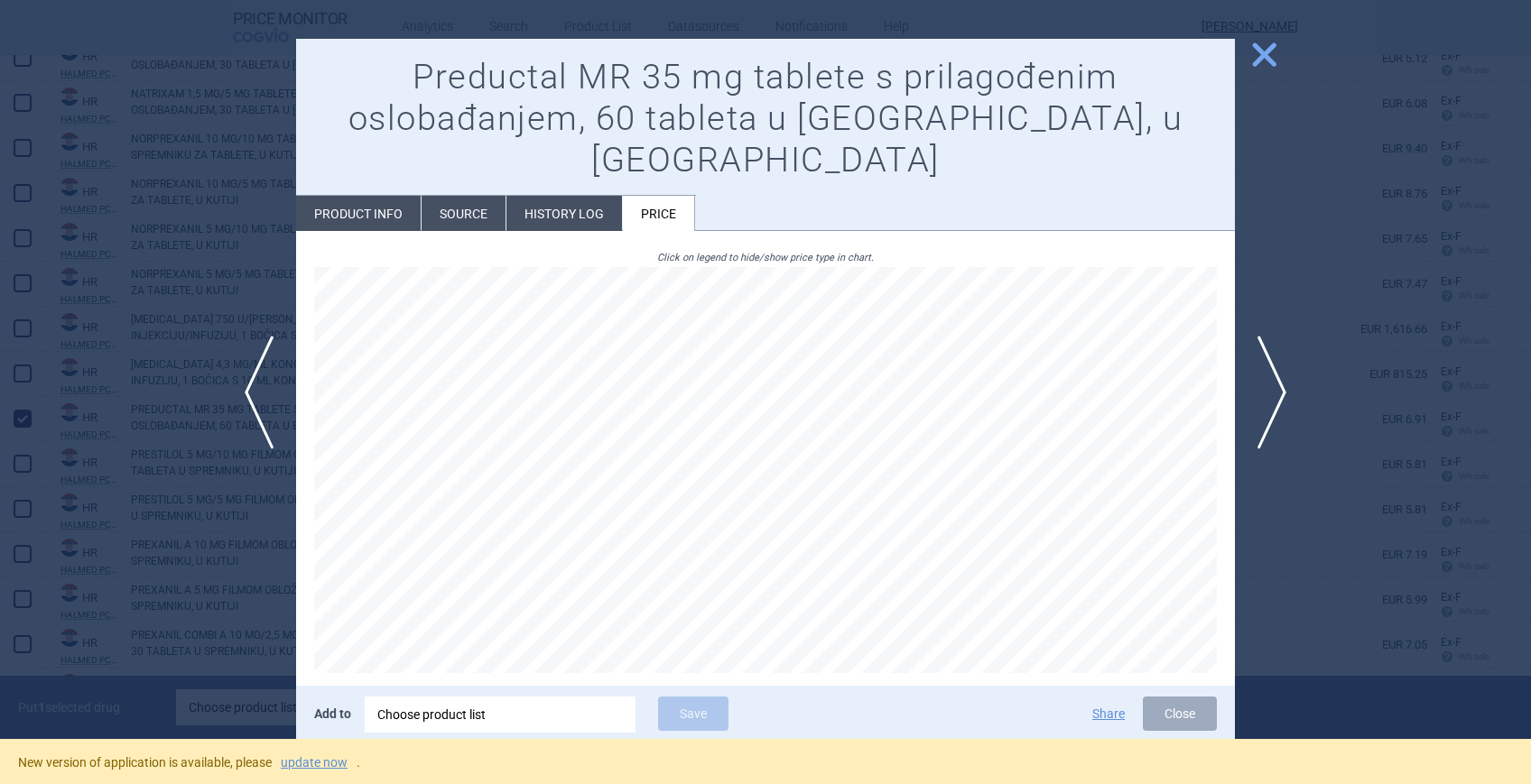
click at [569, 196] on li "History log" at bounding box center [564, 213] width 115 height 35
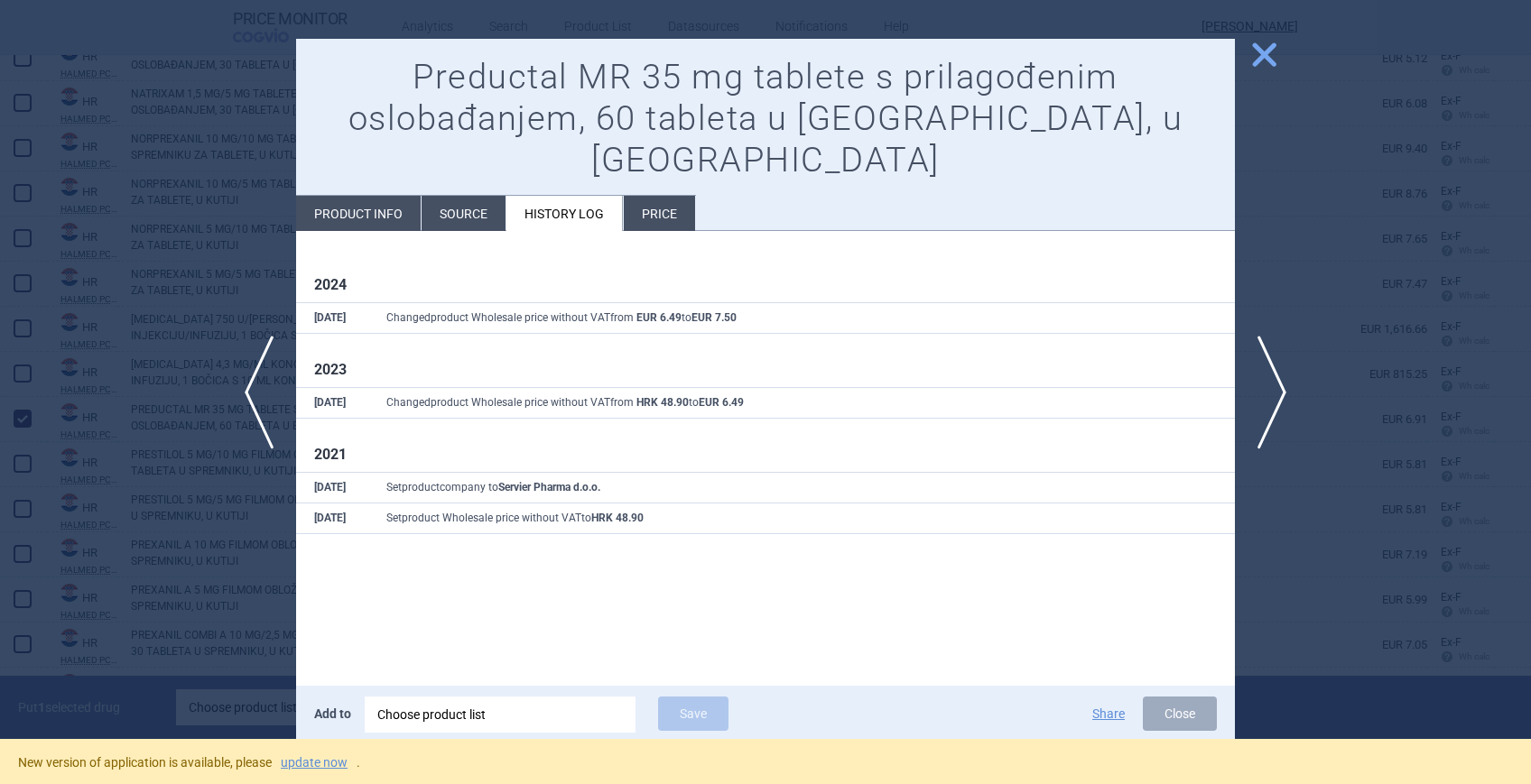
click at [470, 196] on li "Source" at bounding box center [464, 213] width 84 height 35
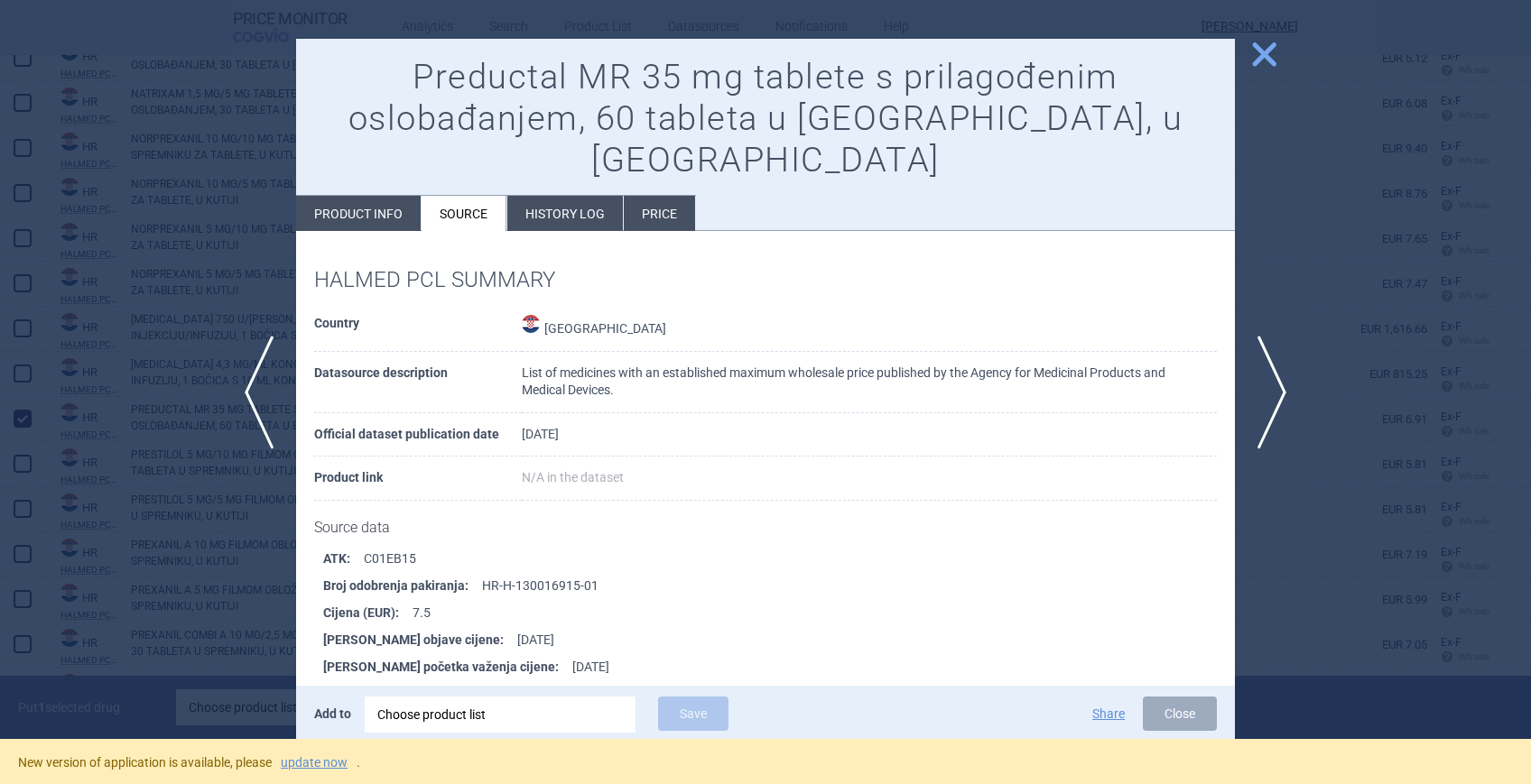
click at [1065, 58] on span "close" at bounding box center [1264, 54] width 32 height 32
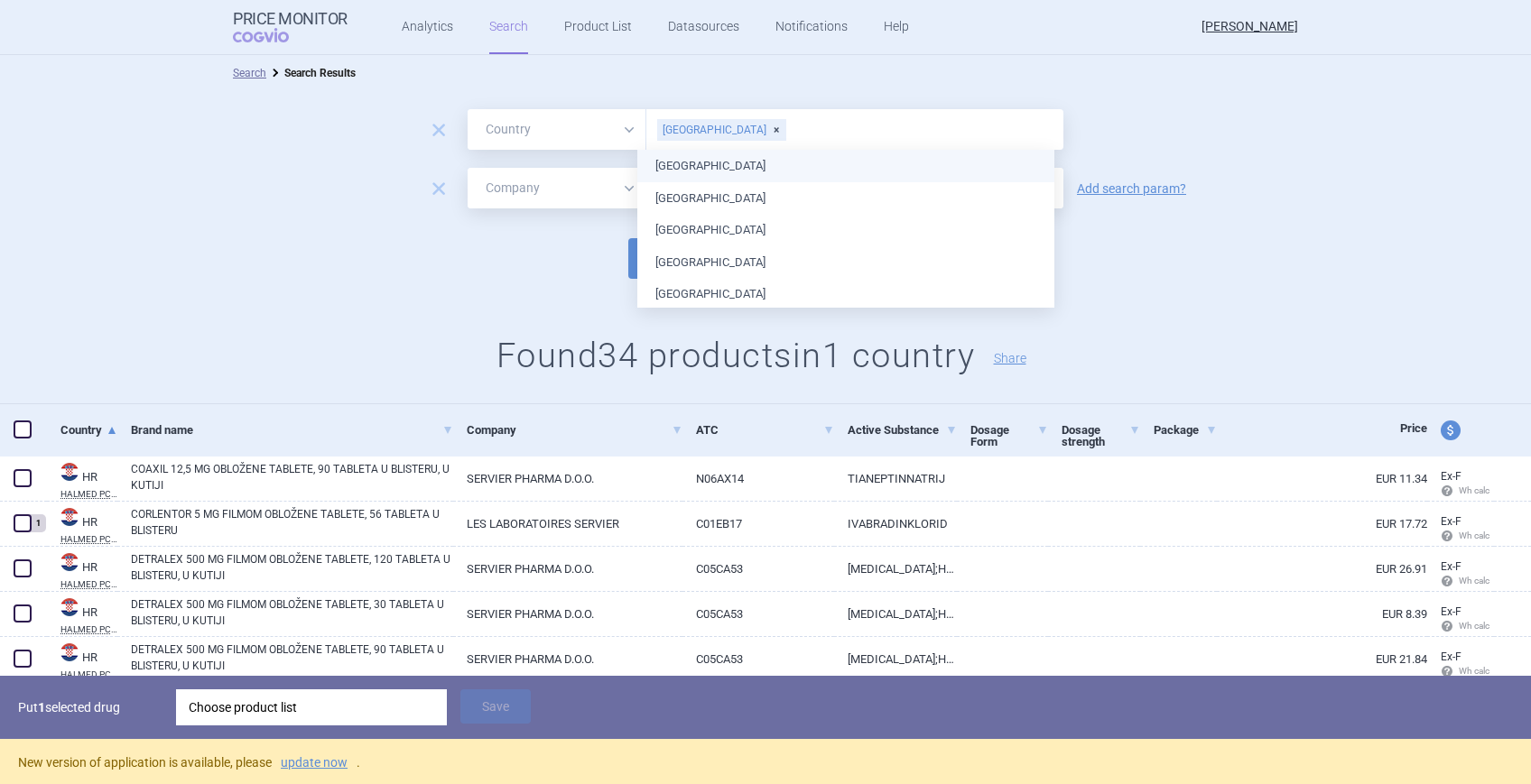
click at [787, 124] on input "text" at bounding box center [921, 130] width 267 height 24
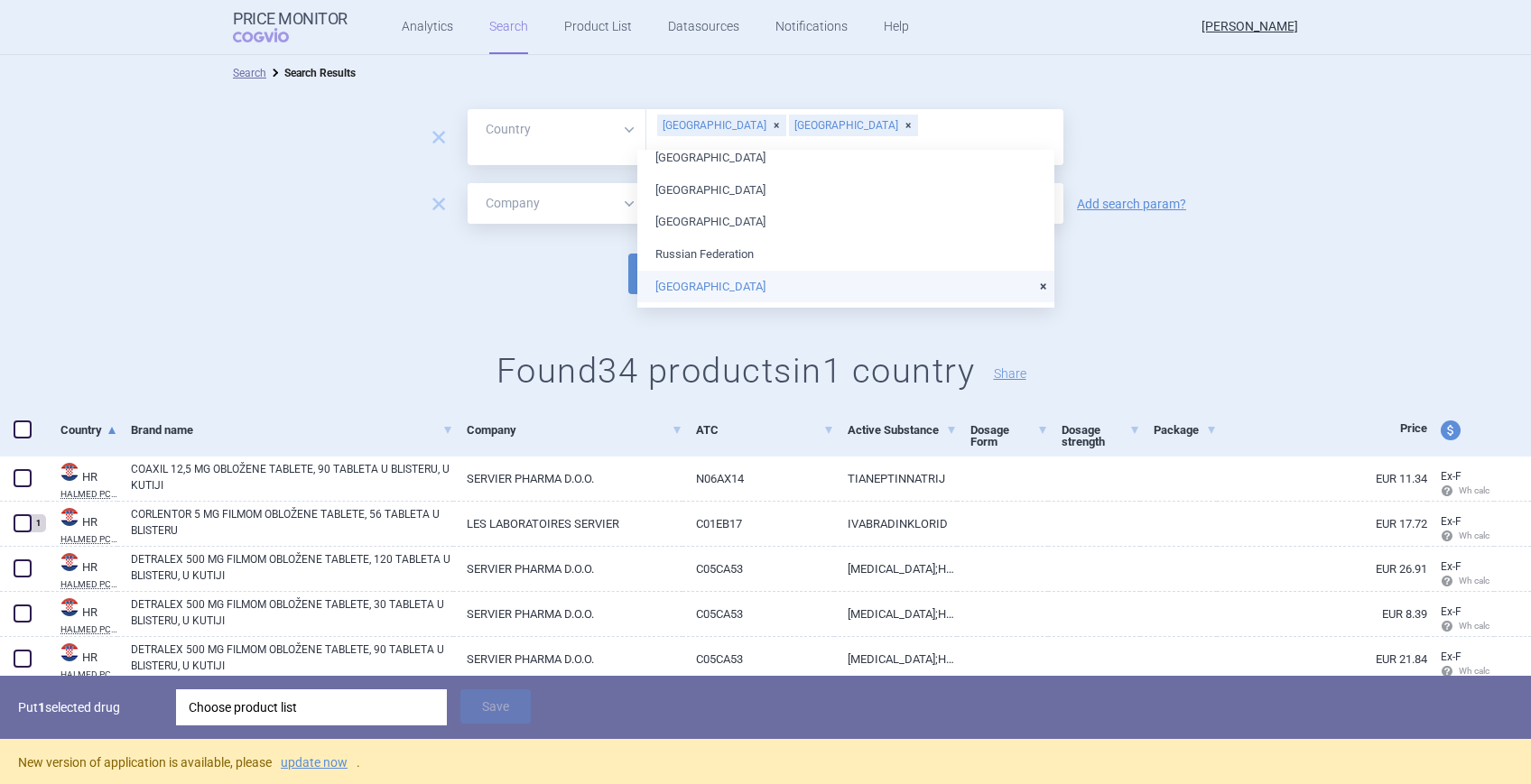
click at [716, 281] on li "[GEOGRAPHIC_DATA]" at bounding box center [846, 287] width 417 height 33
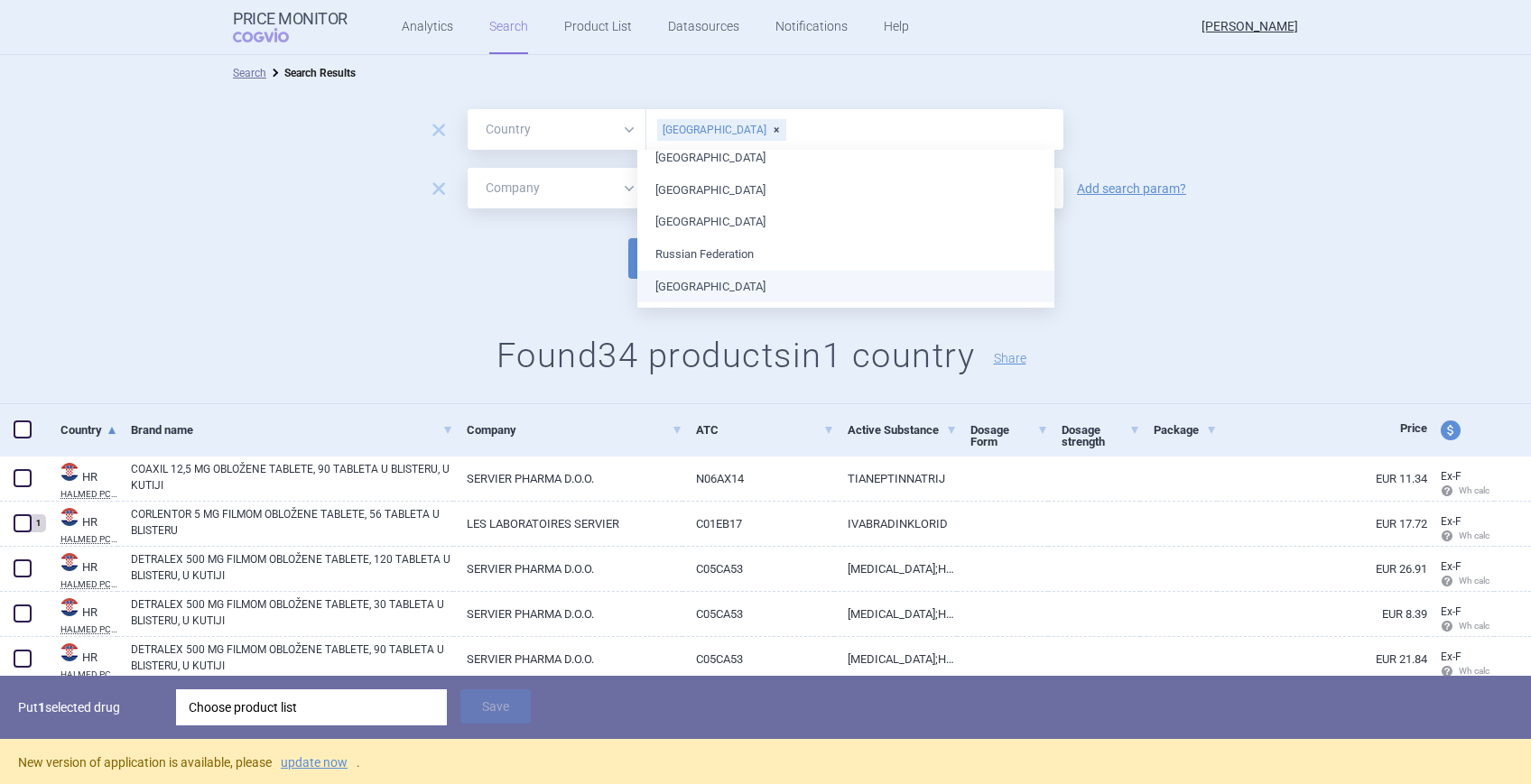
click at [680, 286] on li "[GEOGRAPHIC_DATA]" at bounding box center [846, 287] width 417 height 33
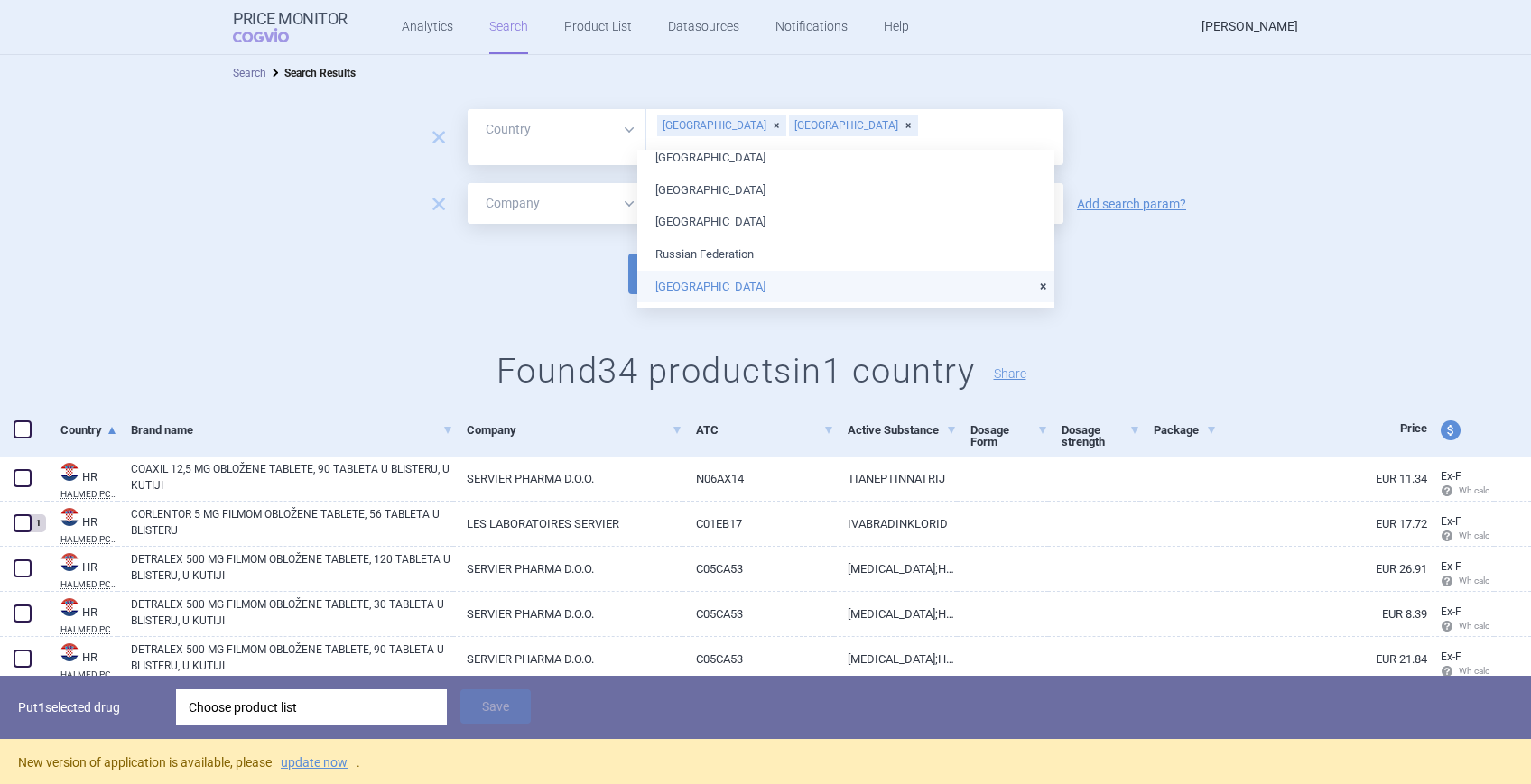
click at [671, 282] on li "[GEOGRAPHIC_DATA]" at bounding box center [846, 287] width 417 height 33
click at [526, 296] on div "remove All Brand Name ATC Company Active Substance Country Newer than [GEOGRAPH…" at bounding box center [765, 255] width 1531 height 328
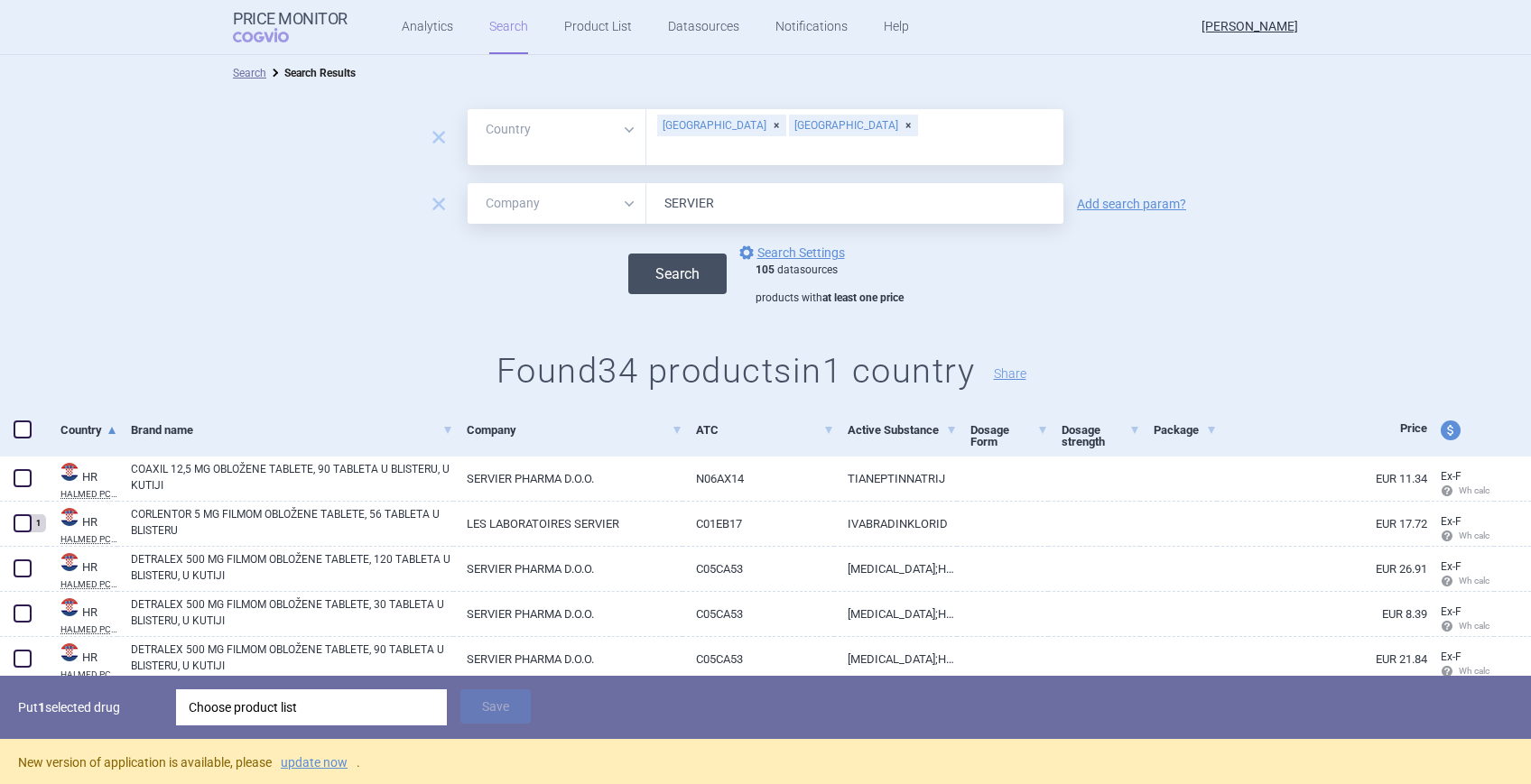
click at [652, 262] on button "Search" at bounding box center [677, 274] width 99 height 40
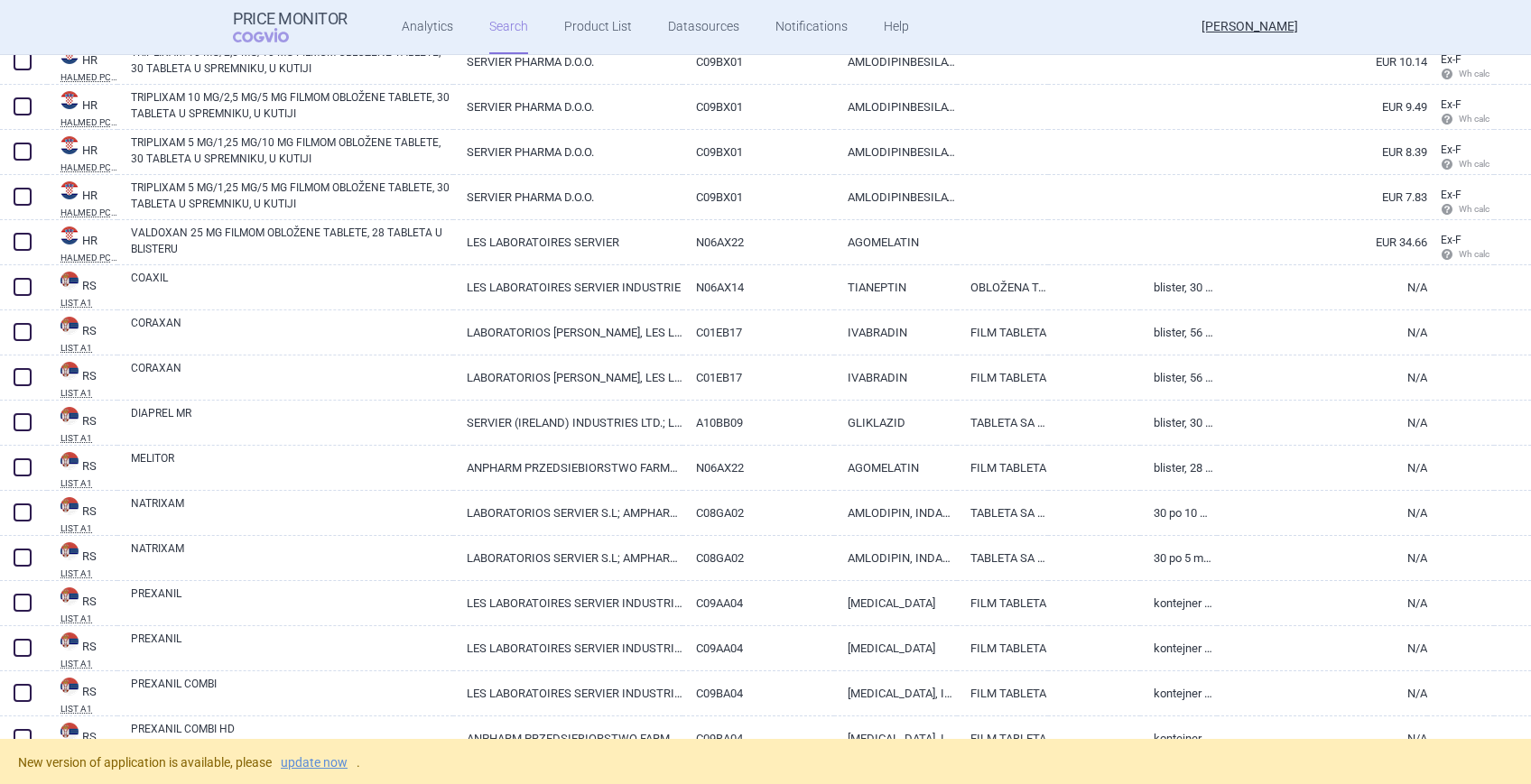
scroll to position [1722, 0]
